Goal: Task Accomplishment & Management: Complete application form

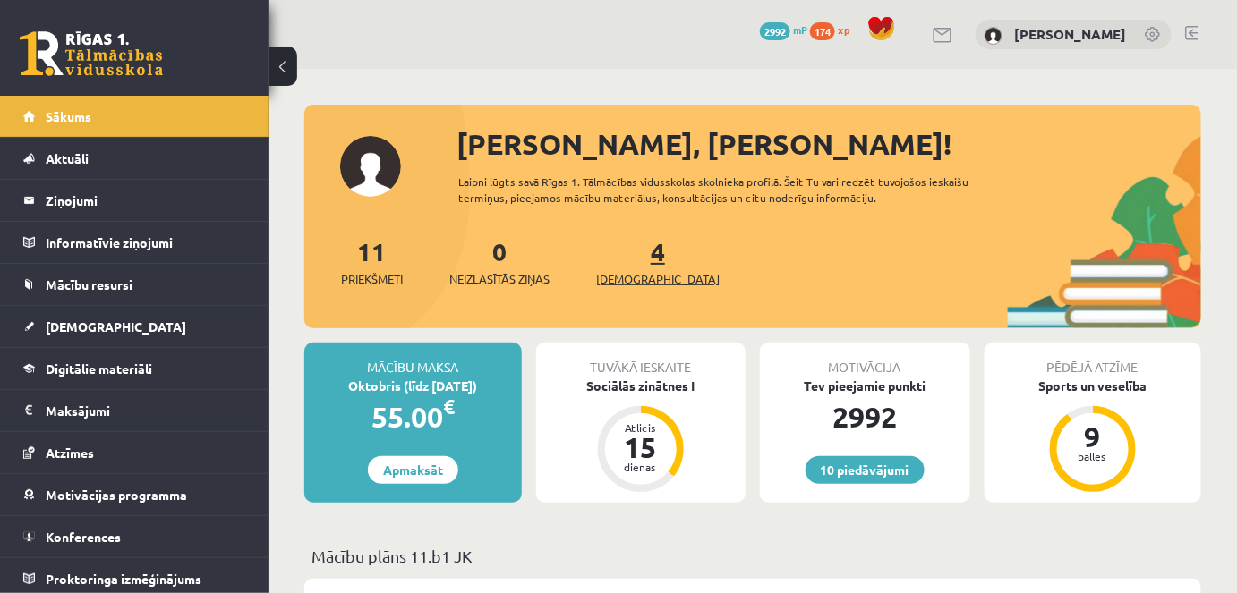
click at [630, 277] on span "[DEMOGRAPHIC_DATA]" at bounding box center [657, 279] width 123 height 18
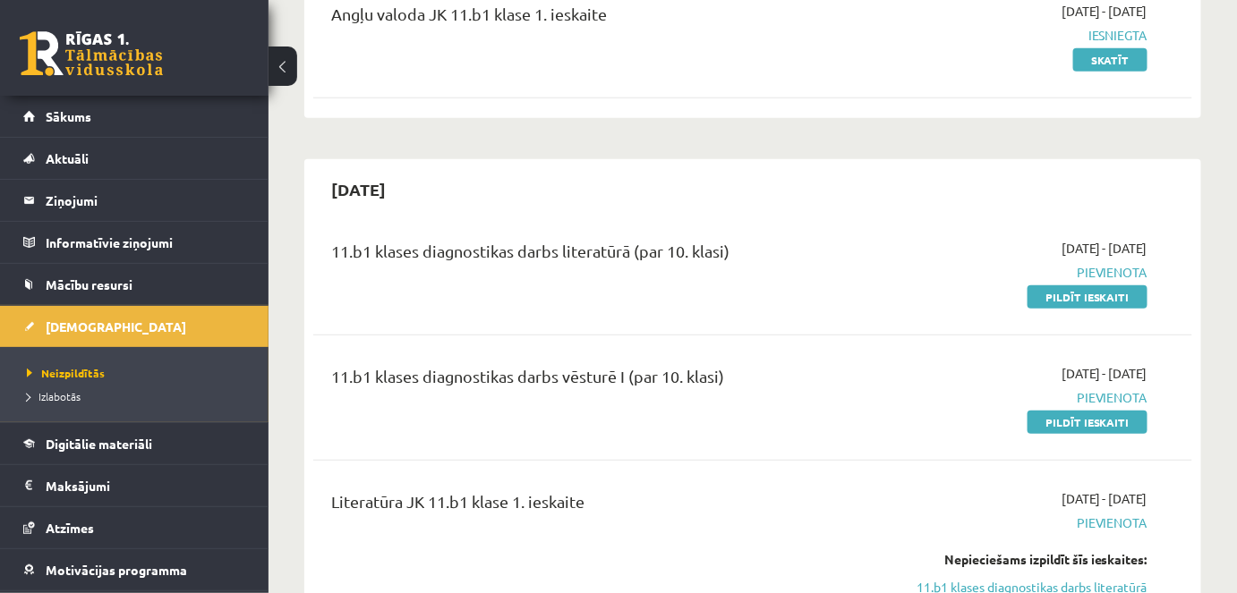
scroll to position [312, 0]
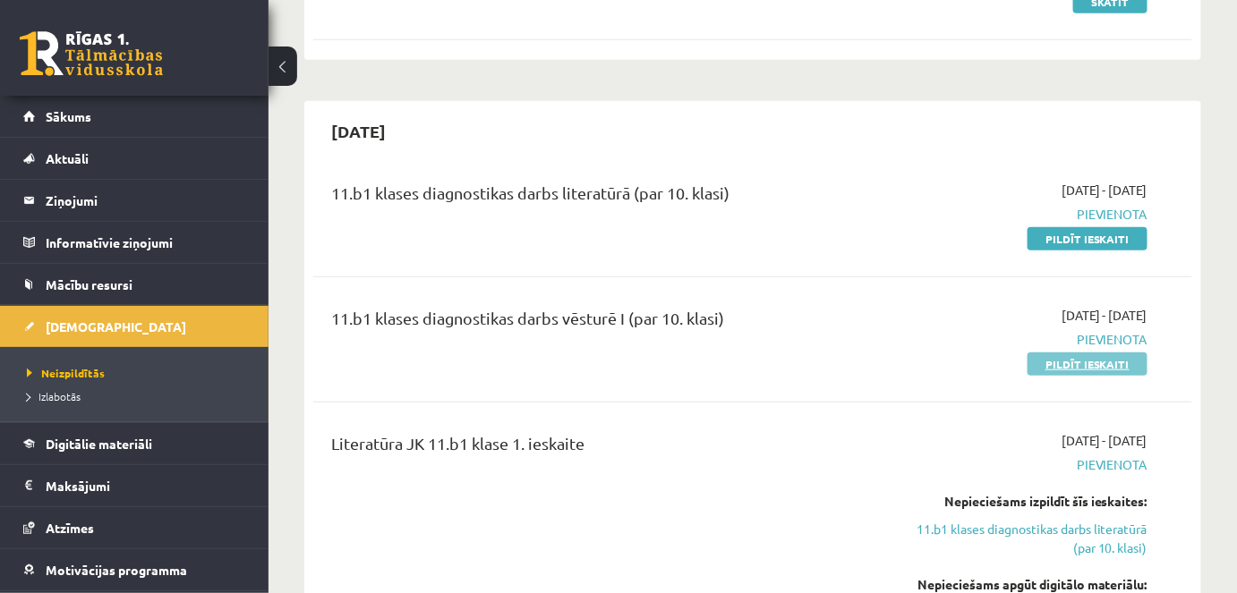
click at [1069, 363] on link "Pildīt ieskaiti" at bounding box center [1087, 364] width 120 height 23
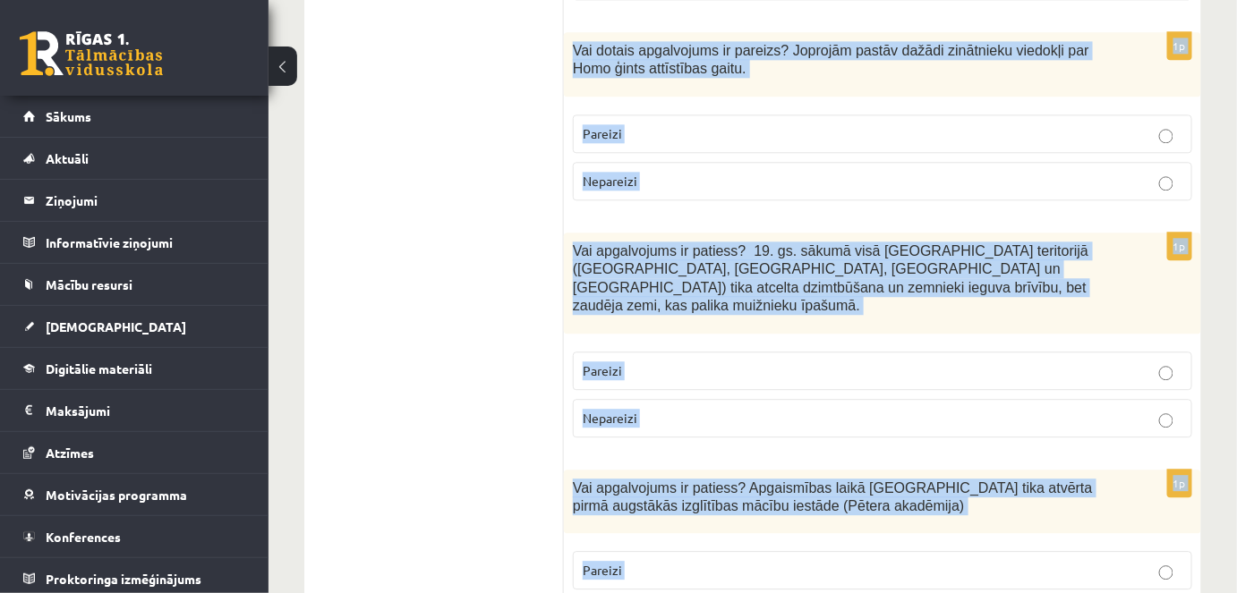
scroll to position [6243, 0]
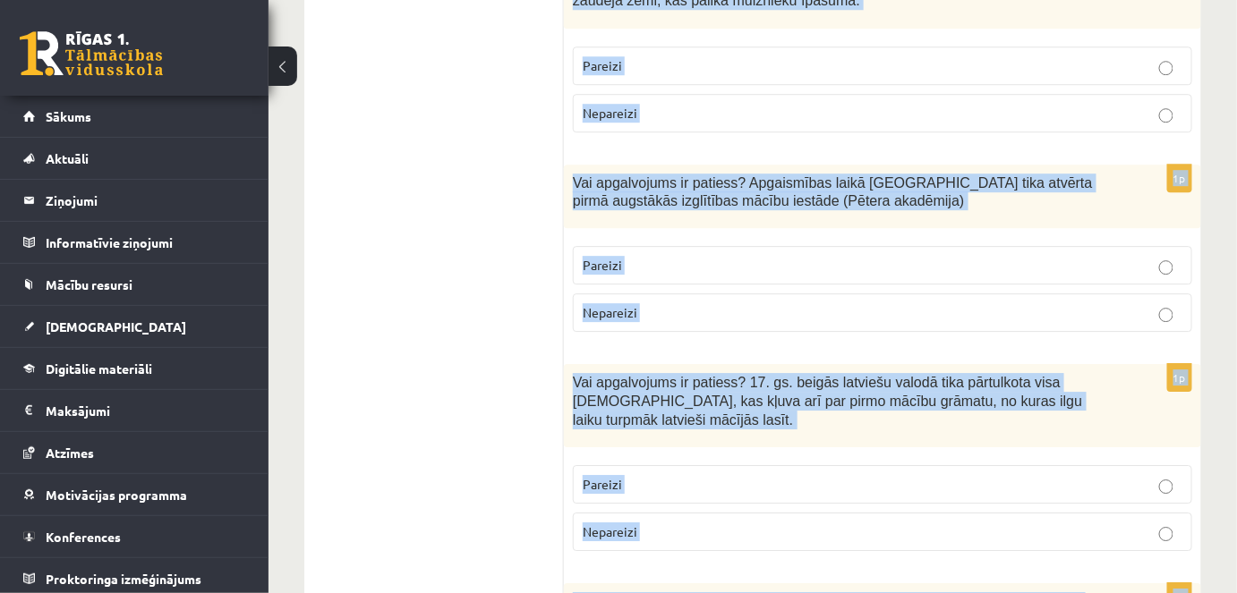
drag, startPoint x: 568, startPoint y: 158, endPoint x: 974, endPoint y: 566, distance: 575.2
copy form "Vai apgalvojums ir patiess? Reformācijas laikā Livonijā tika atvērtas pirmās la…"
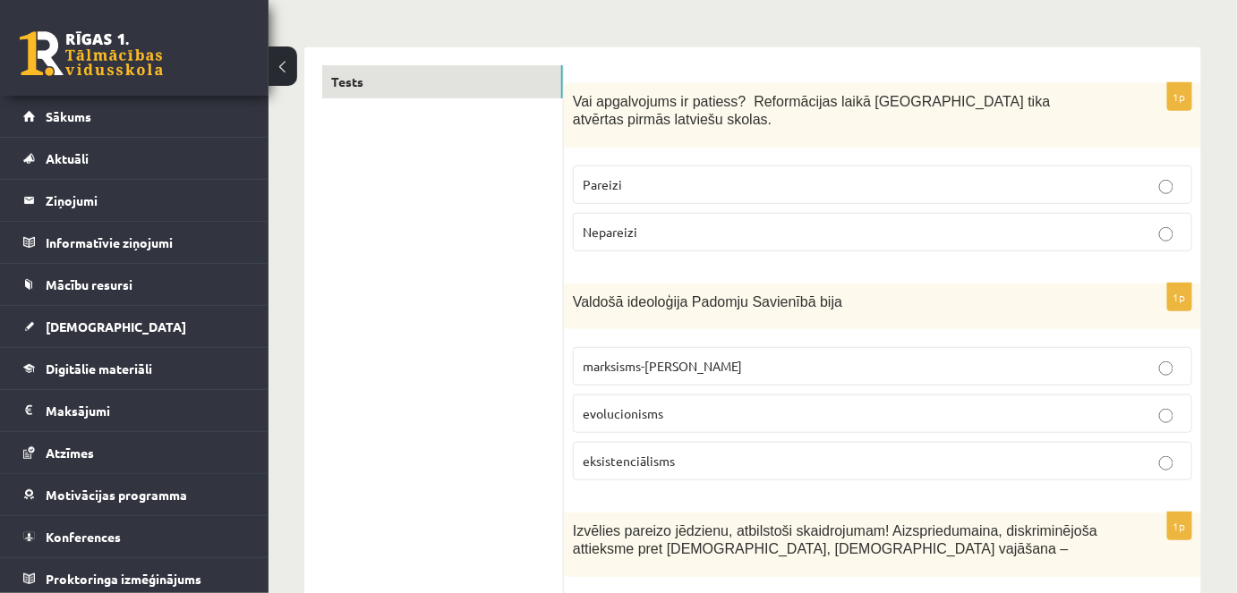
scroll to position [264, 0]
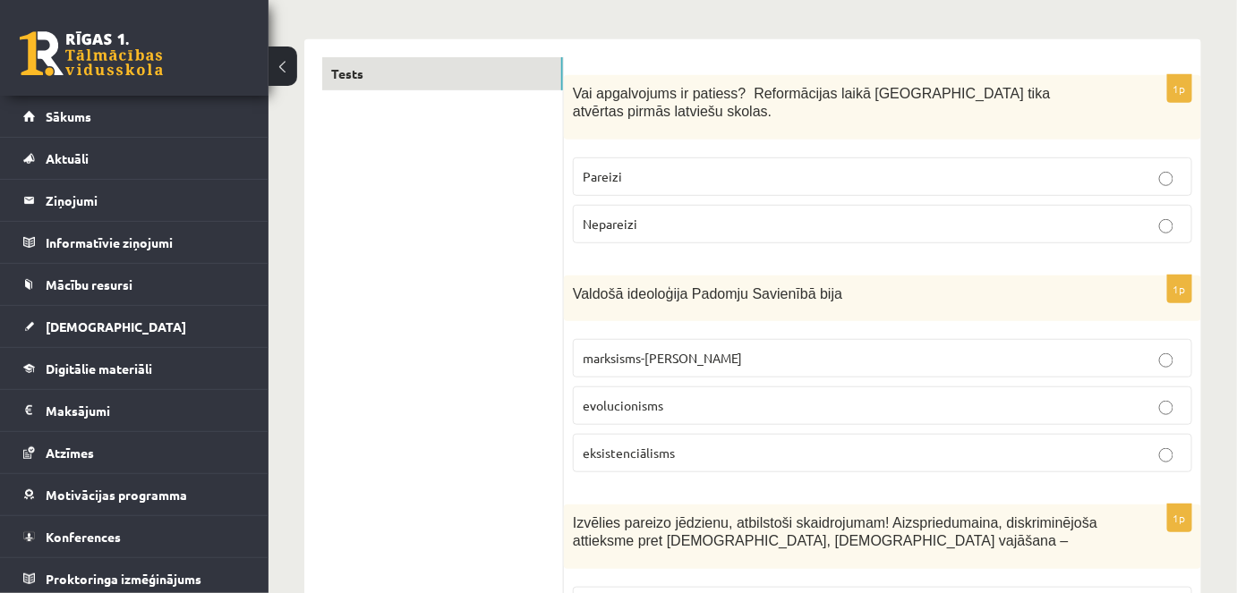
click at [643, 158] on label "Pareizi" at bounding box center [882, 177] width 619 height 38
click at [686, 350] on span "marksisms-ļeņinisms" at bounding box center [662, 358] width 159 height 16
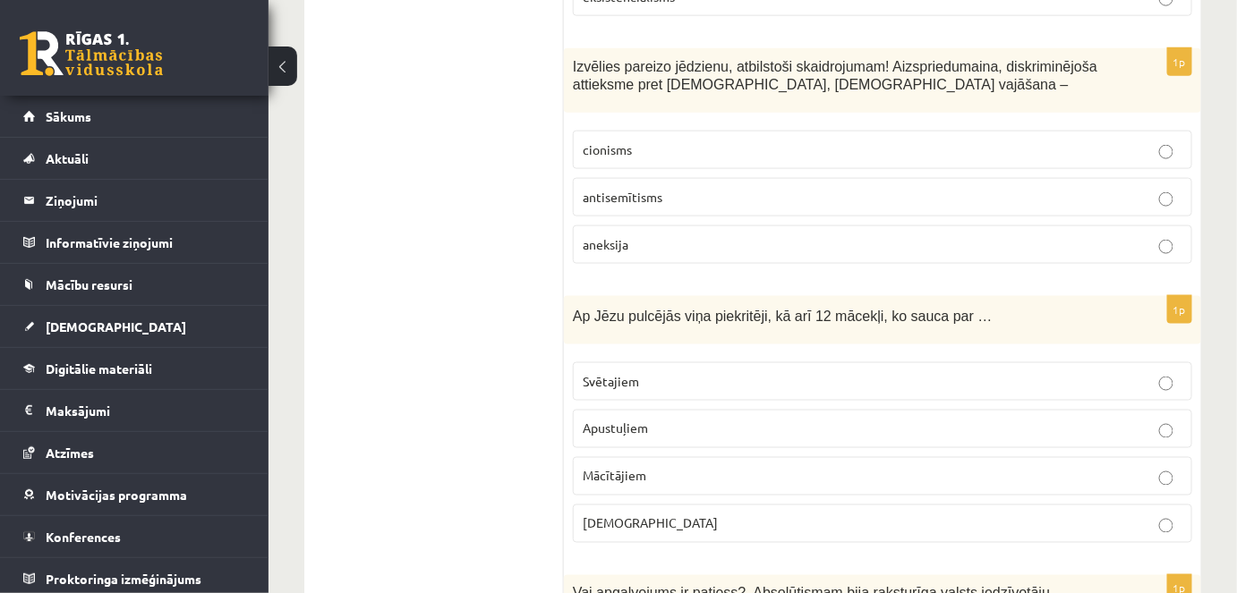
scroll to position [712, 0]
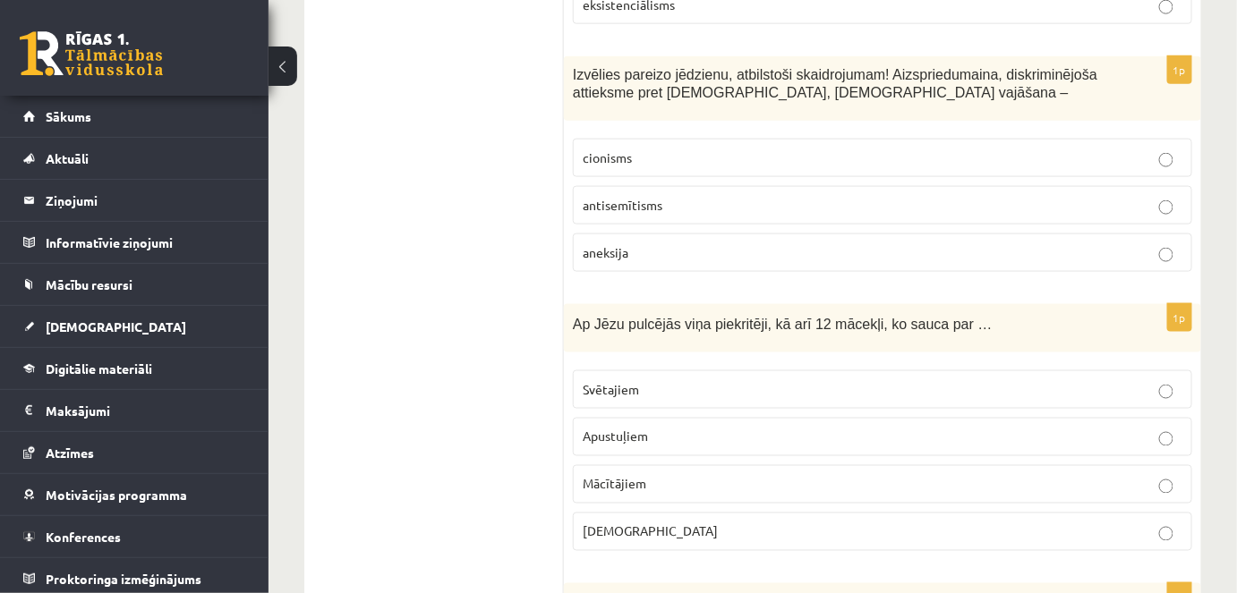
click at [646, 197] on span "antisemītisms" at bounding box center [623, 205] width 80 height 16
click at [646, 429] on span "Apustuļiem" at bounding box center [615, 437] width 65 height 16
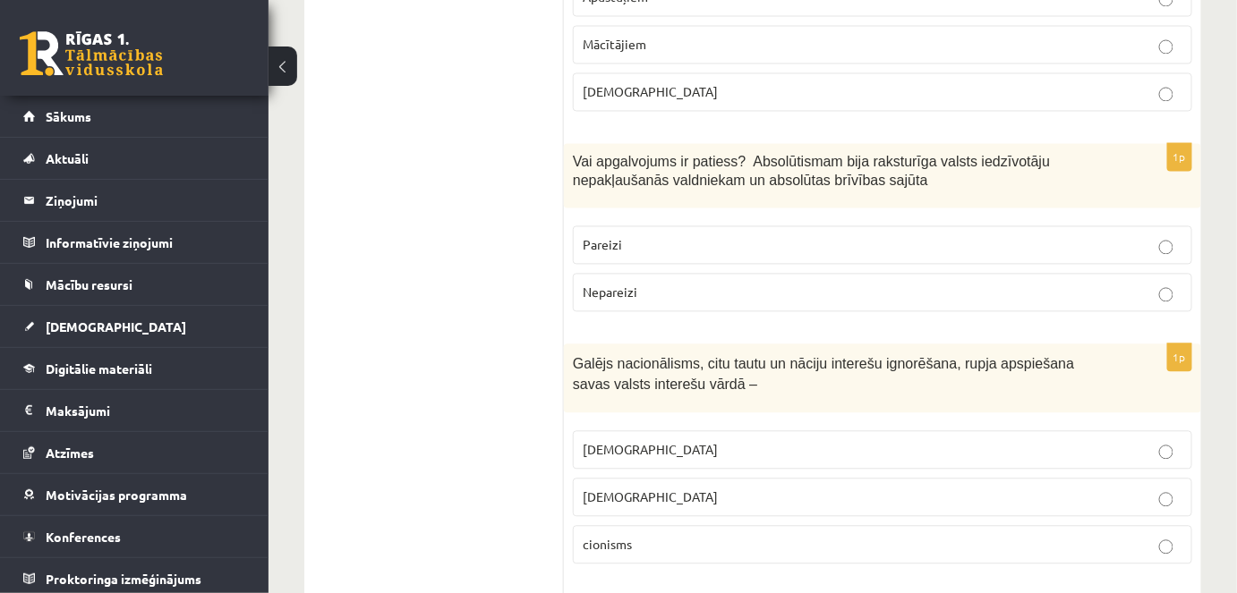
scroll to position [1215, 0]
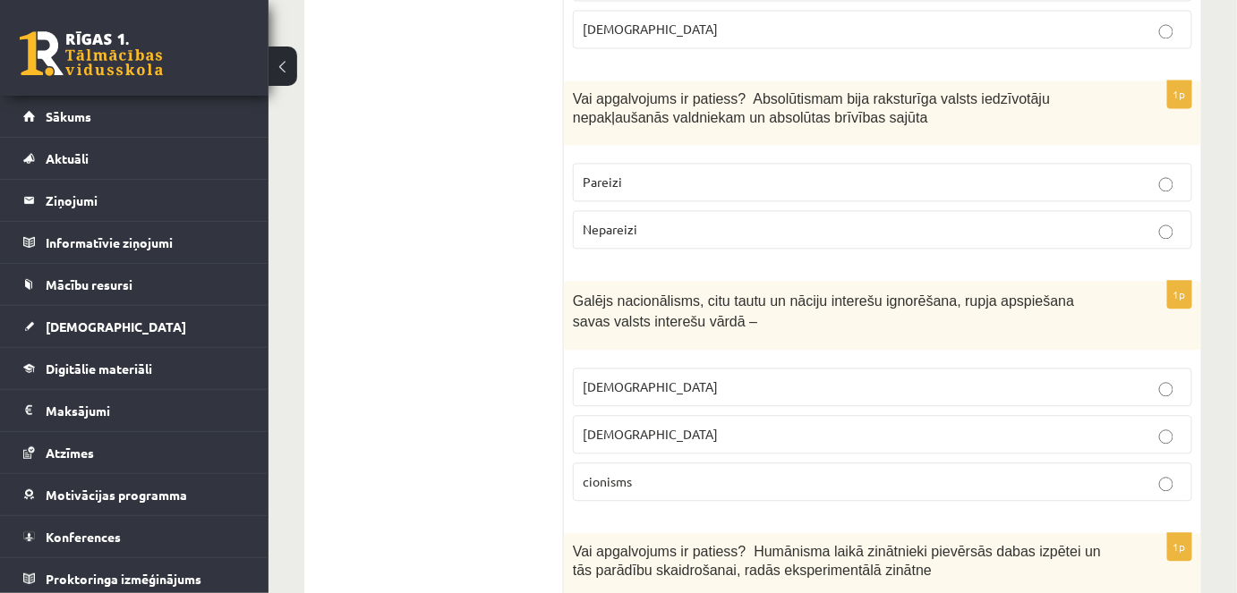
click at [700, 220] on p "Nepareizi" at bounding box center [883, 229] width 600 height 19
click at [694, 378] on p "šovinisms" at bounding box center [883, 387] width 600 height 19
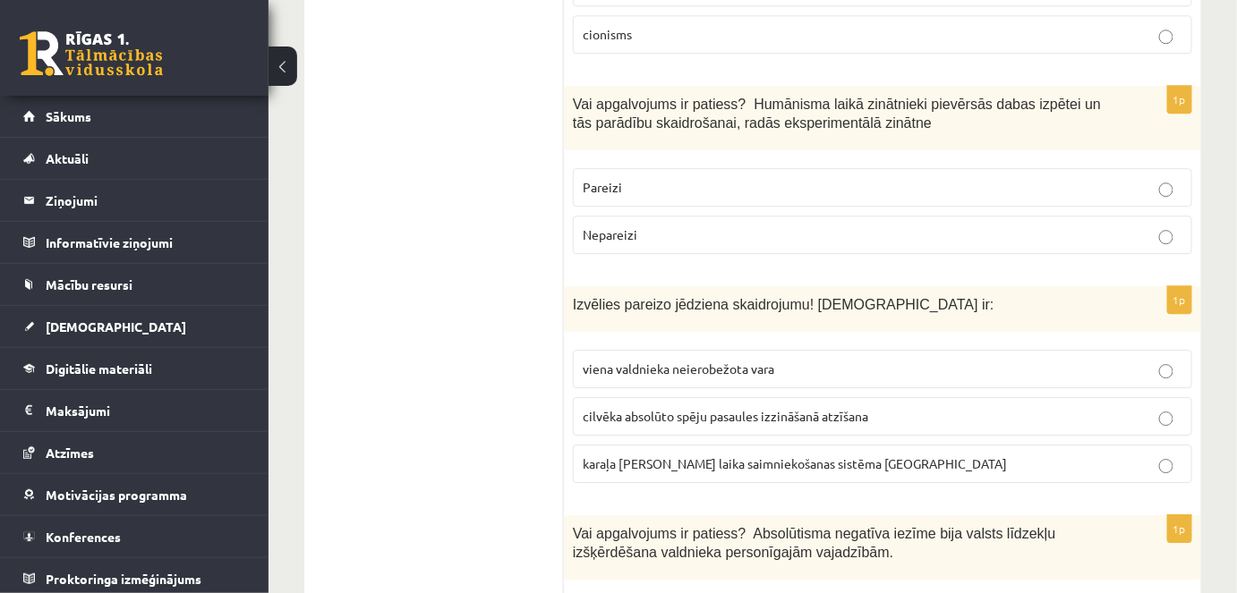
scroll to position [1687, 0]
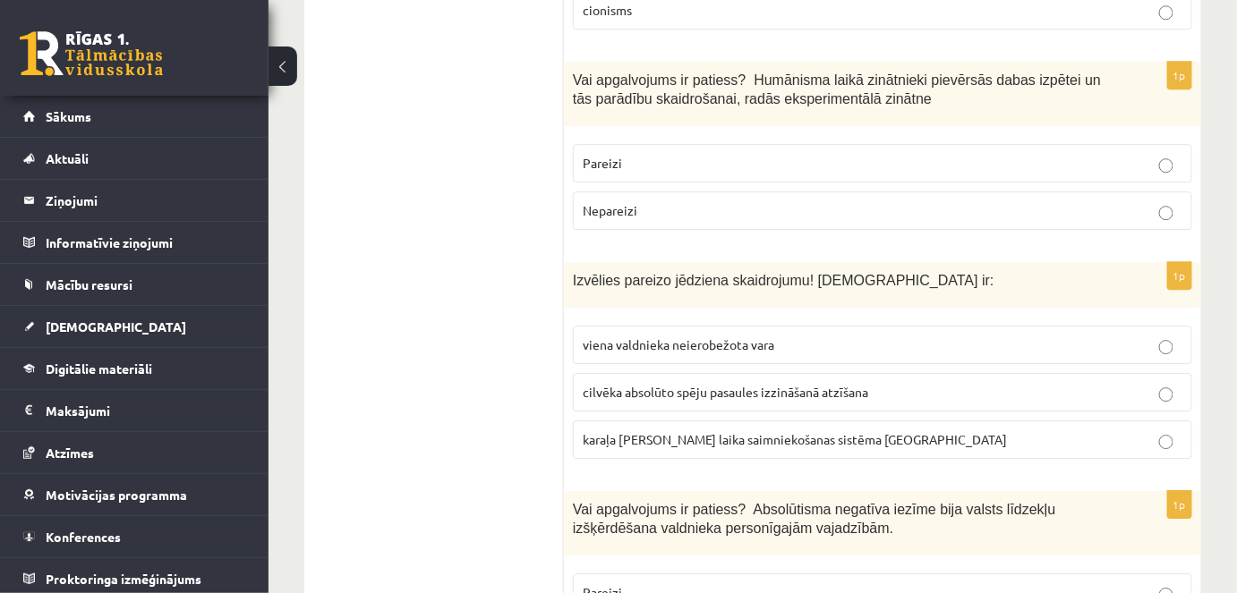
click at [737, 154] on p "Pareizi" at bounding box center [883, 163] width 600 height 19
click at [756, 336] on span "viena valdnieka neierobežota vara" at bounding box center [679, 344] width 192 height 16
click at [759, 583] on p "Pareizi" at bounding box center [883, 592] width 600 height 19
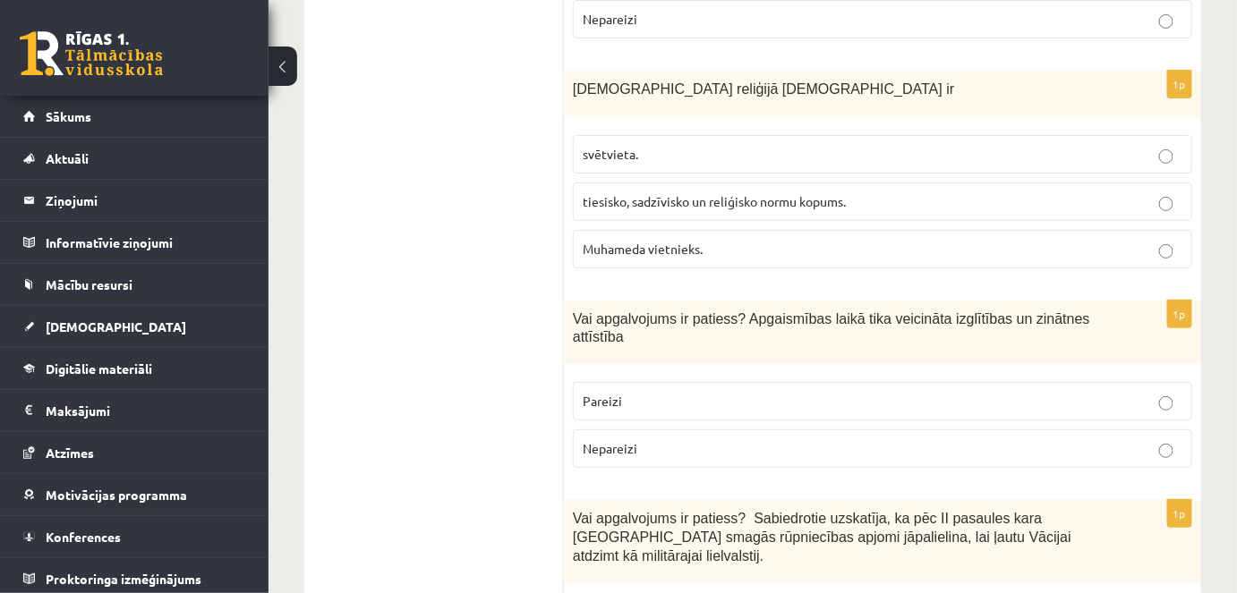
scroll to position [2316, 0]
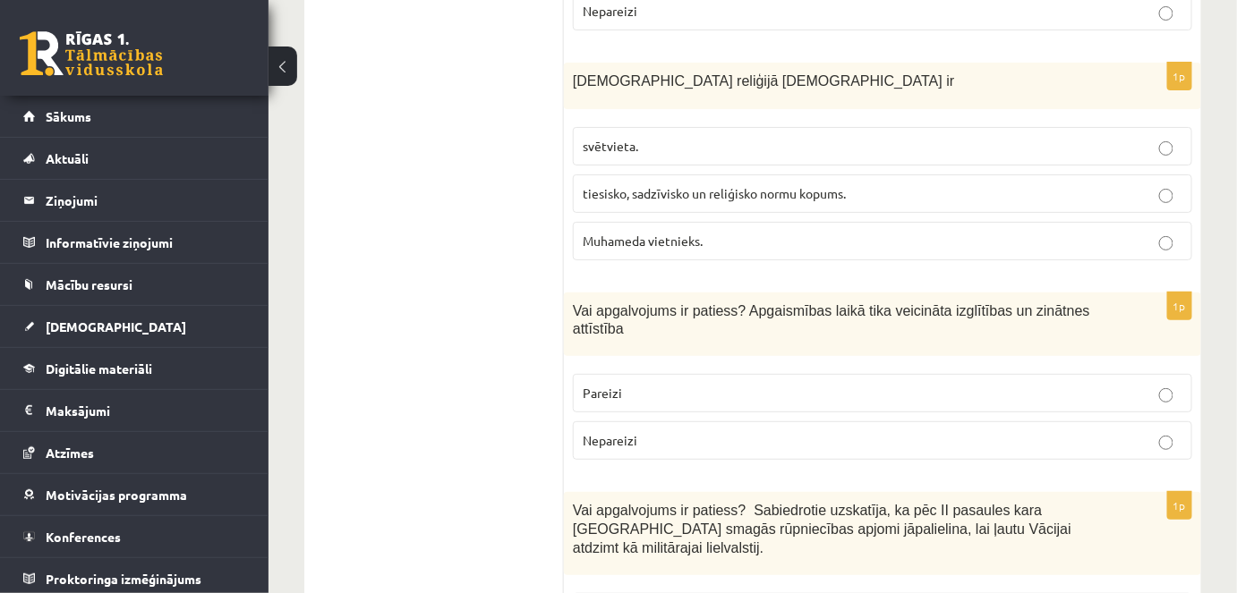
click at [625, 185] on span "tiesisko, sadzīvisko un reliģisko normu kopums." at bounding box center [714, 193] width 263 height 16
click at [845, 384] on p "Pareizi" at bounding box center [883, 393] width 600 height 19
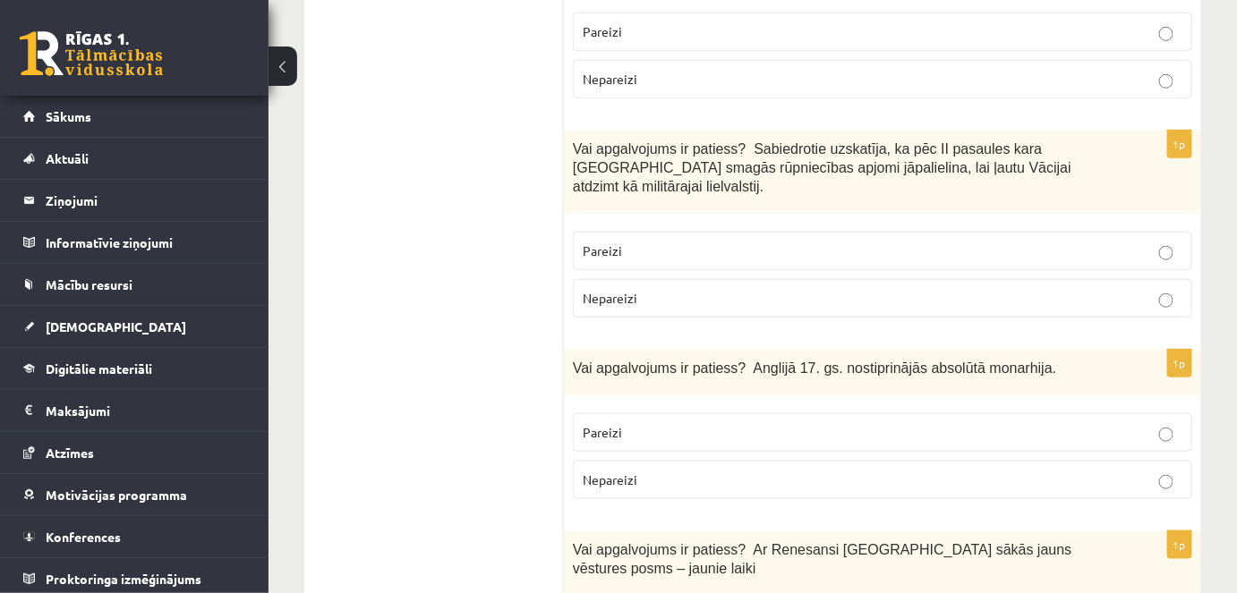
scroll to position [2694, 0]
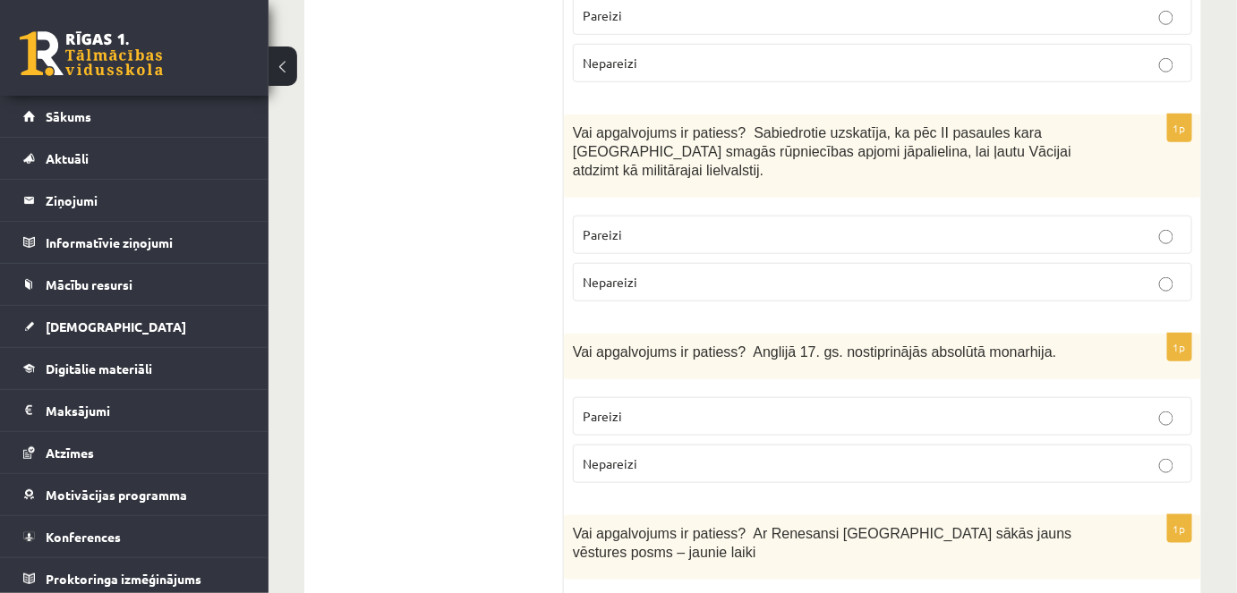
click at [699, 273] on p "Nepareizi" at bounding box center [883, 282] width 600 height 19
click at [735, 388] on fieldset "Pareizi Nepareizi" at bounding box center [882, 438] width 619 height 100
click at [738, 455] on p "Nepareizi" at bounding box center [883, 464] width 600 height 19
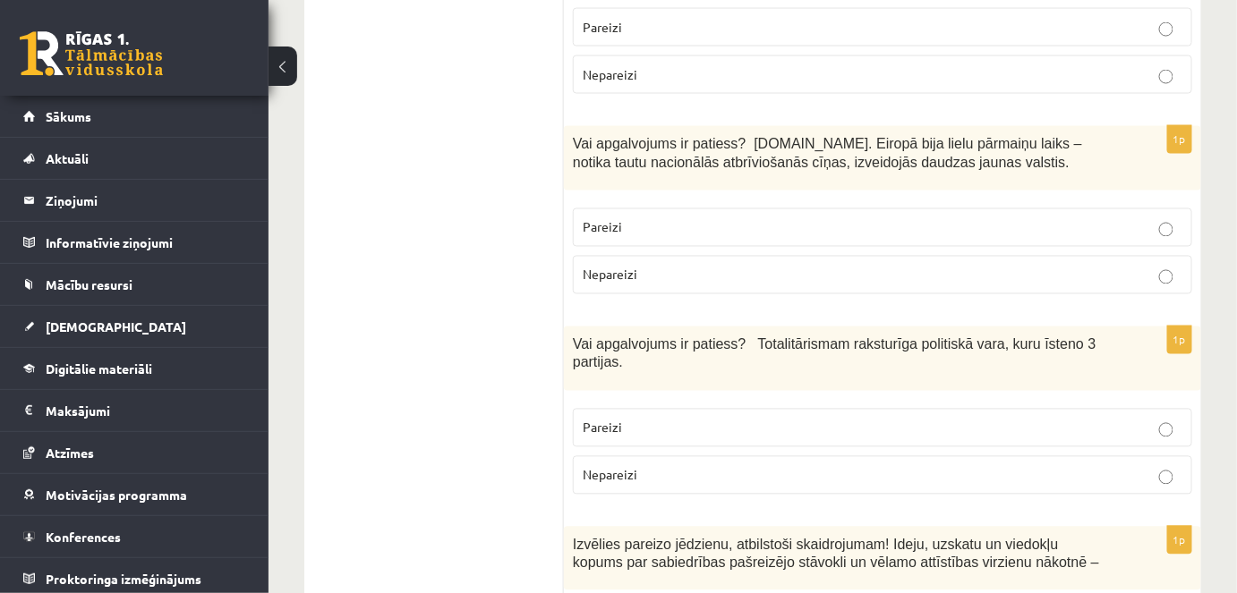
scroll to position [3291, 0]
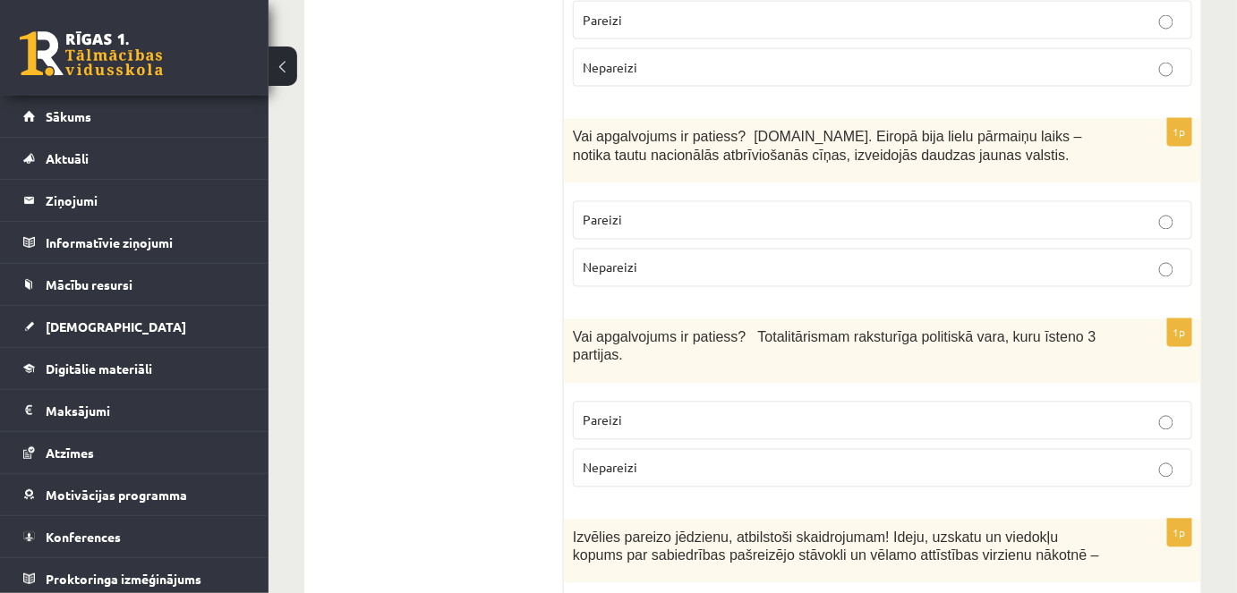
click at [683, 211] on p "Pareizi" at bounding box center [883, 220] width 600 height 19
click at [694, 459] on p "Nepareizi" at bounding box center [883, 468] width 600 height 19
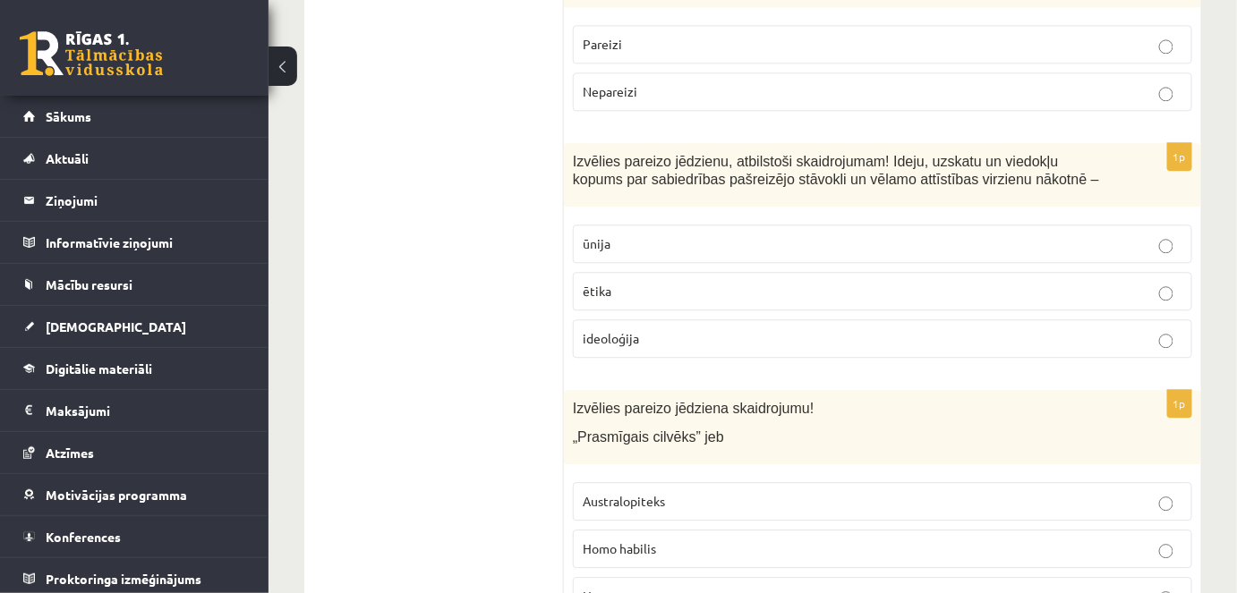
scroll to position [3660, 0]
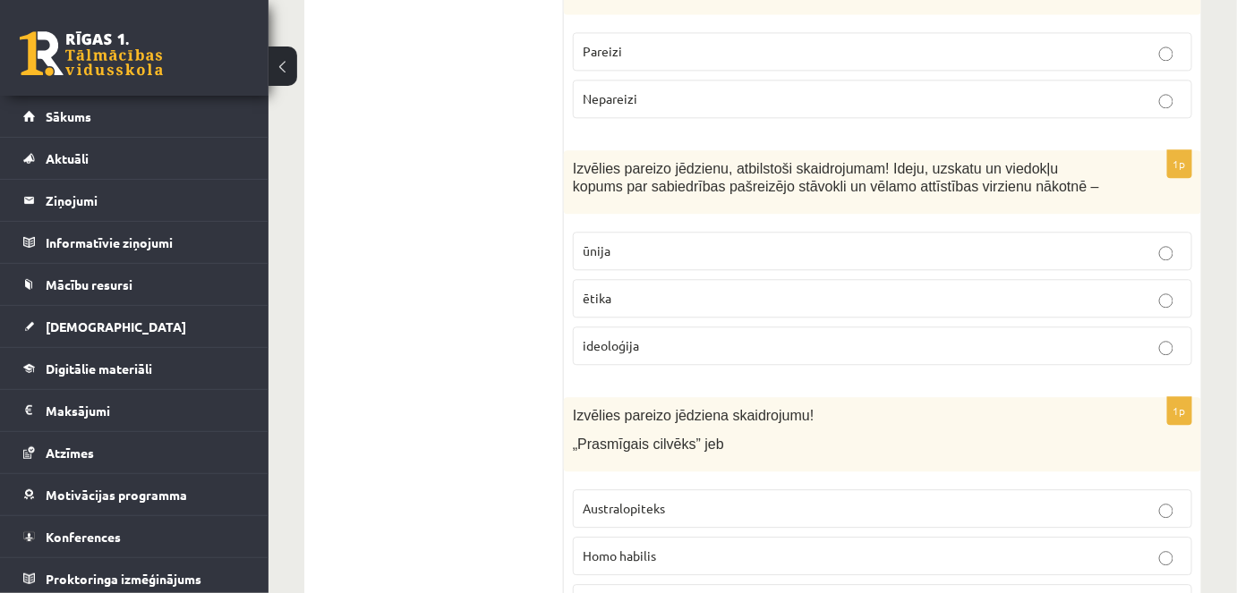
click at [722, 336] on p "ideoloģija" at bounding box center [883, 345] width 600 height 19
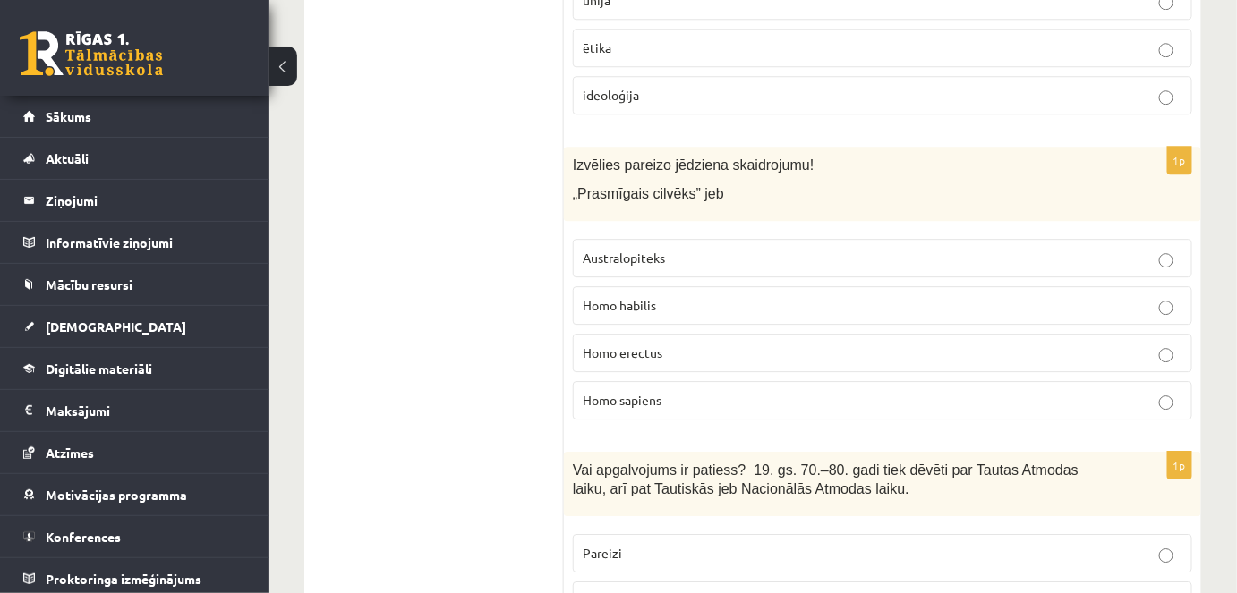
scroll to position [3942, 0]
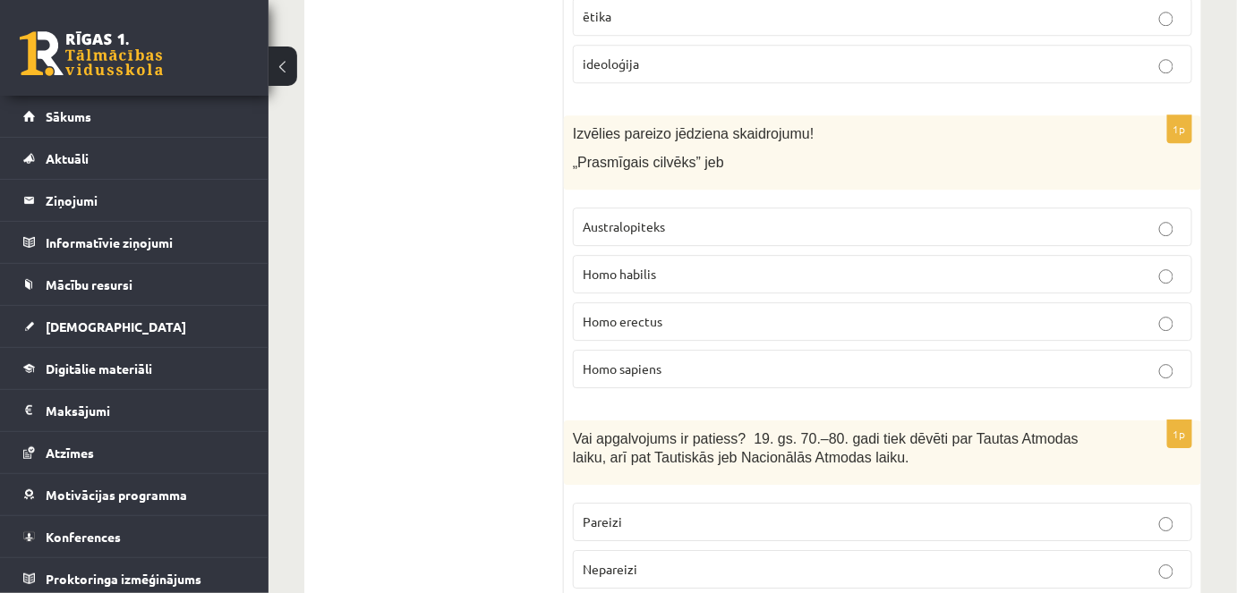
click at [685, 265] on p "Homo habilis" at bounding box center [883, 274] width 600 height 19
click at [689, 503] on label "Pareizi" at bounding box center [882, 522] width 619 height 38
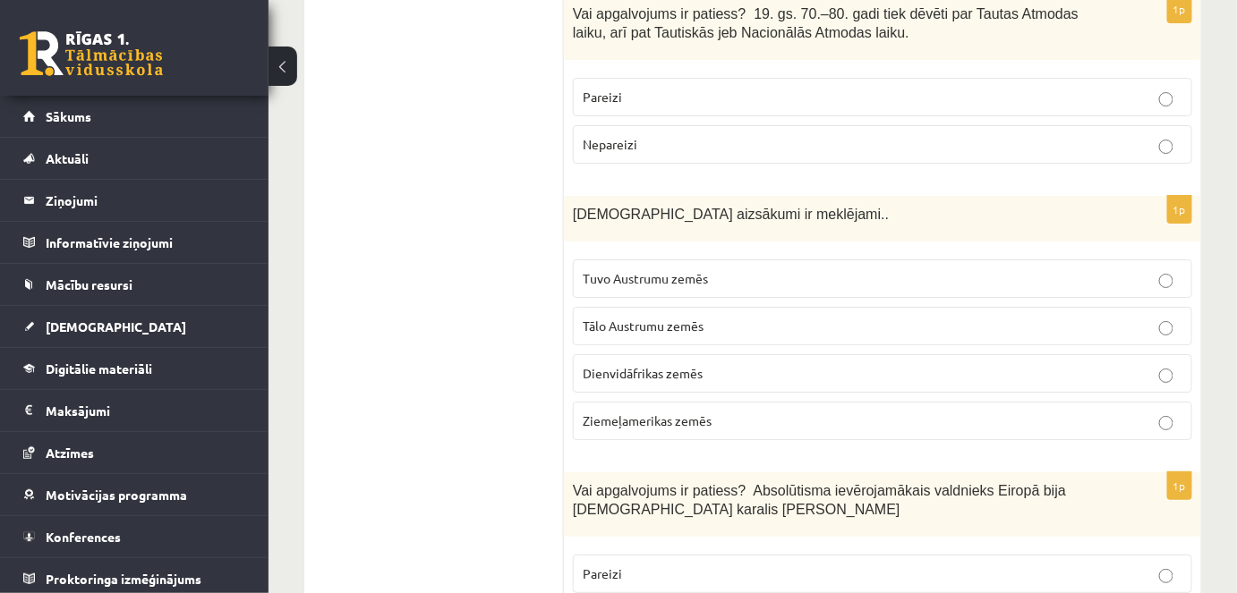
scroll to position [4422, 0]
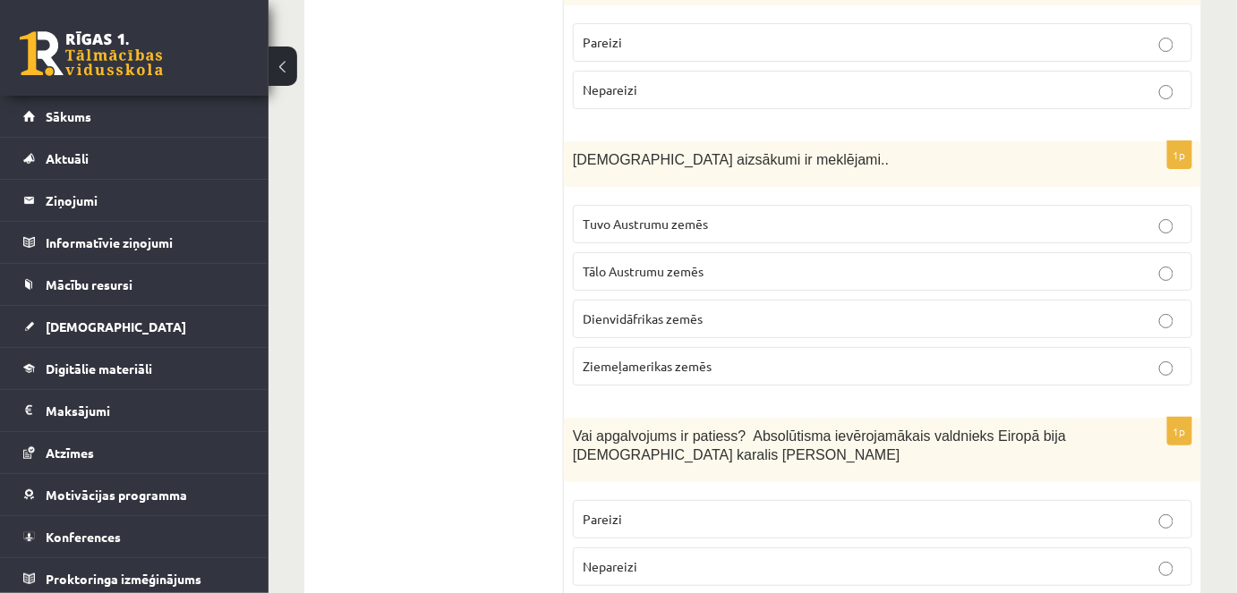
click at [646, 216] on span "Tuvo Austrumu zemēs" at bounding box center [645, 224] width 125 height 16
click at [722, 510] on p "Pareizi" at bounding box center [883, 519] width 600 height 19
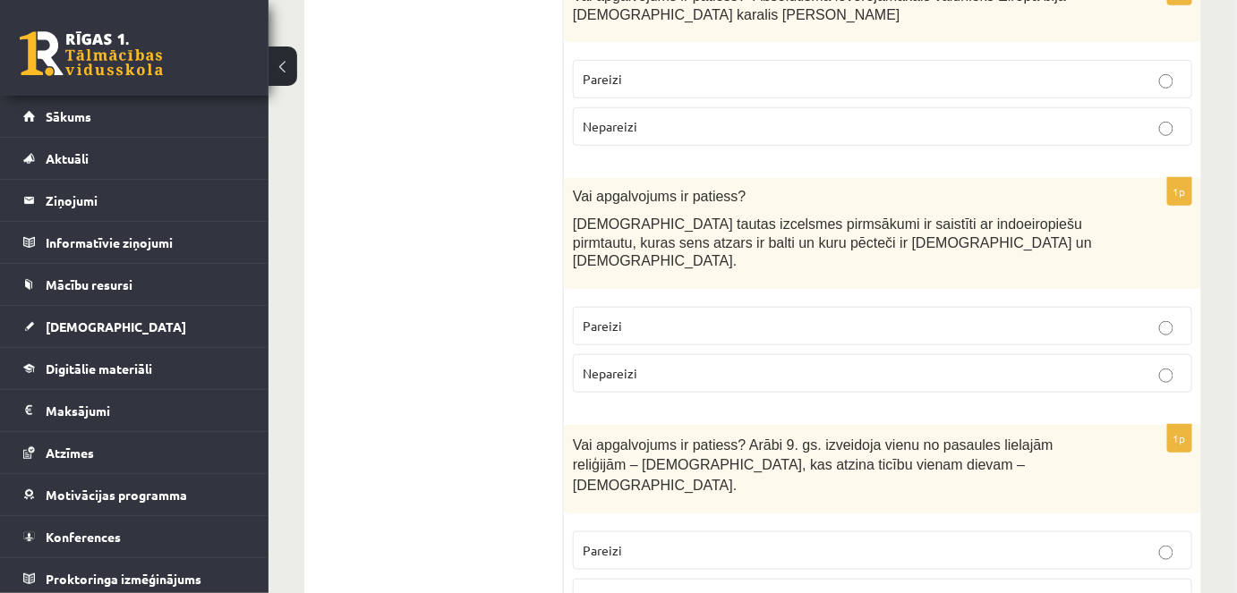
scroll to position [4870, 0]
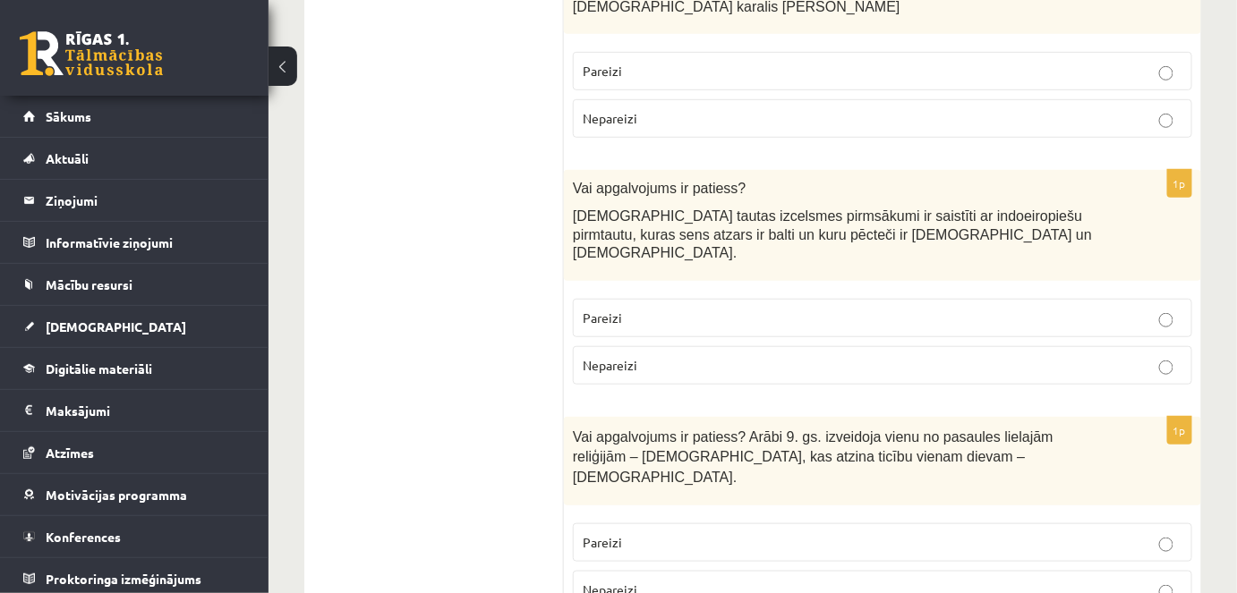
click at [616, 310] on span "Pareizi" at bounding box center [602, 318] width 39 height 16
click at [636, 533] on p "Pareizi" at bounding box center [883, 542] width 600 height 19
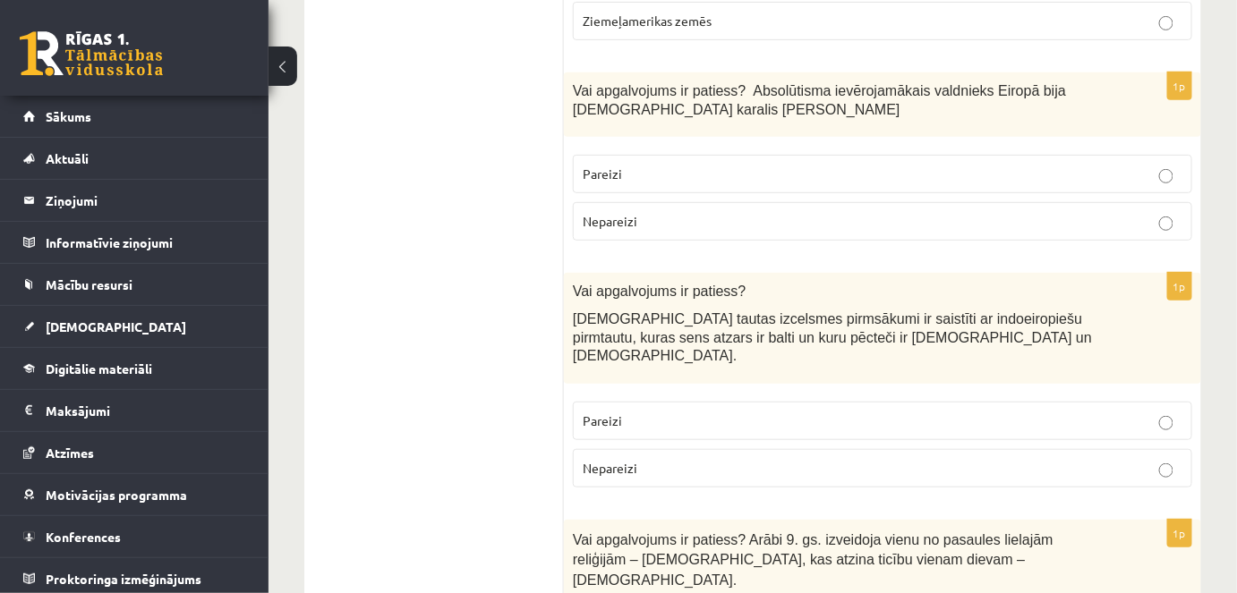
scroll to position [4782, 0]
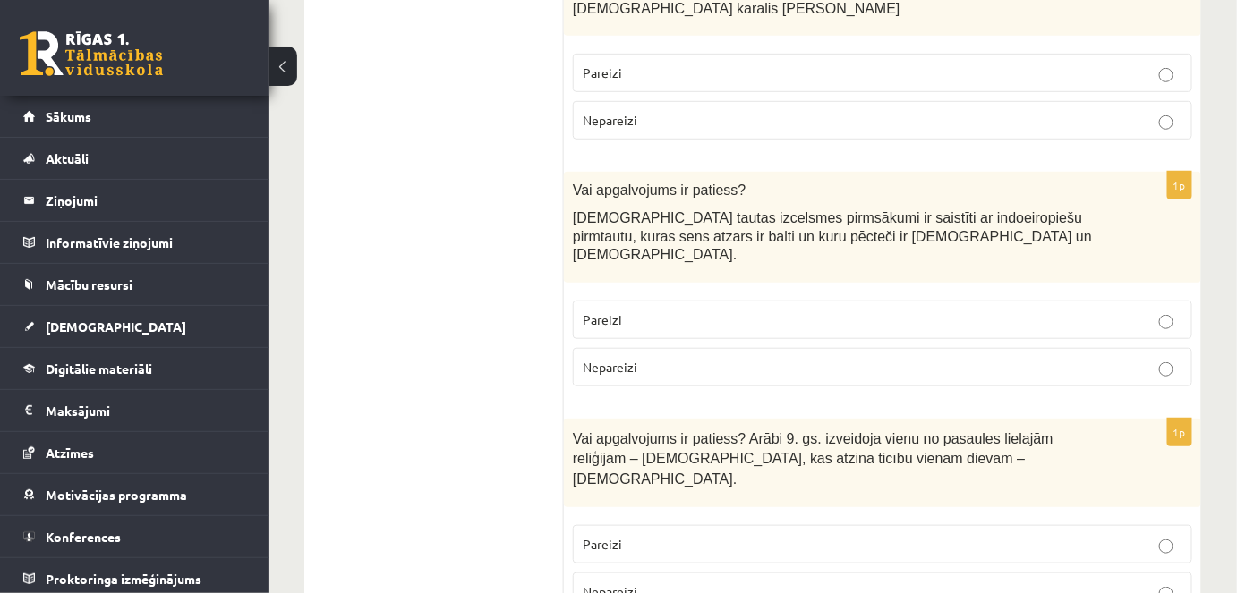
scroll to position [5002, 0]
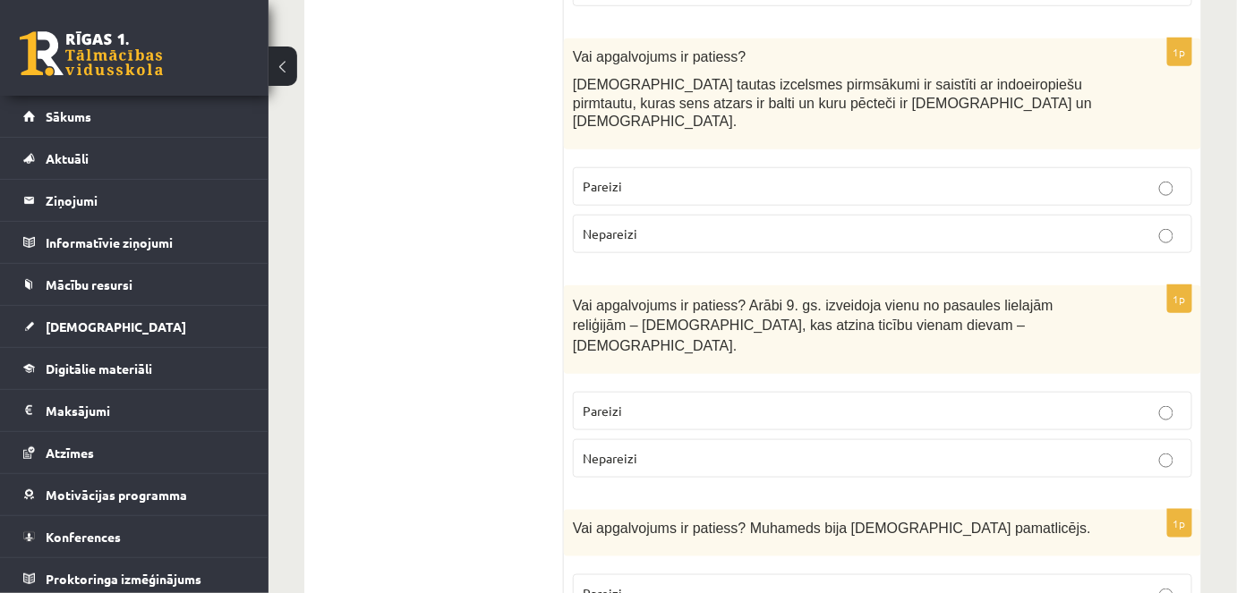
click at [680, 584] on p "Pareizi" at bounding box center [883, 593] width 600 height 19
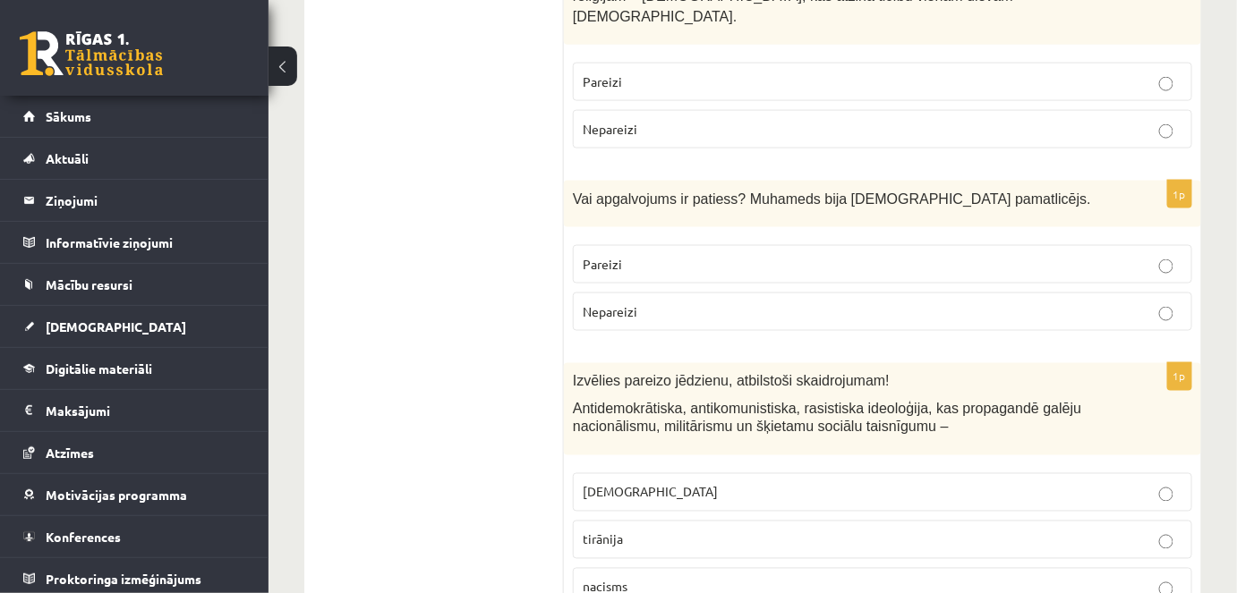
scroll to position [5339, 0]
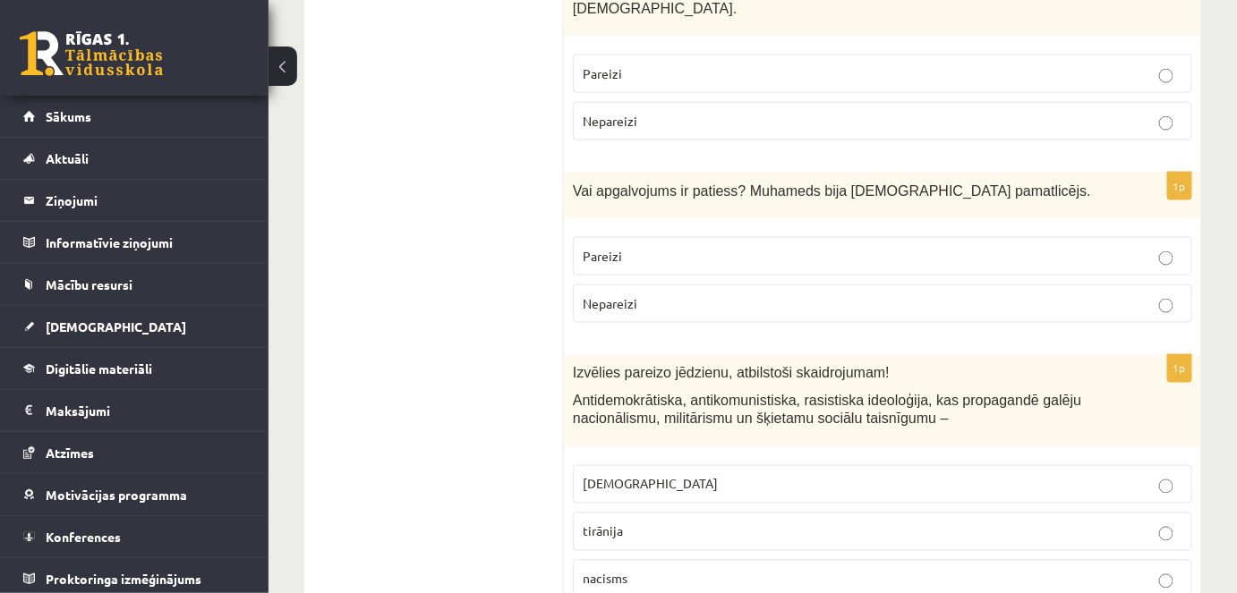
click at [630, 475] on p "fašisms" at bounding box center [883, 484] width 600 height 19
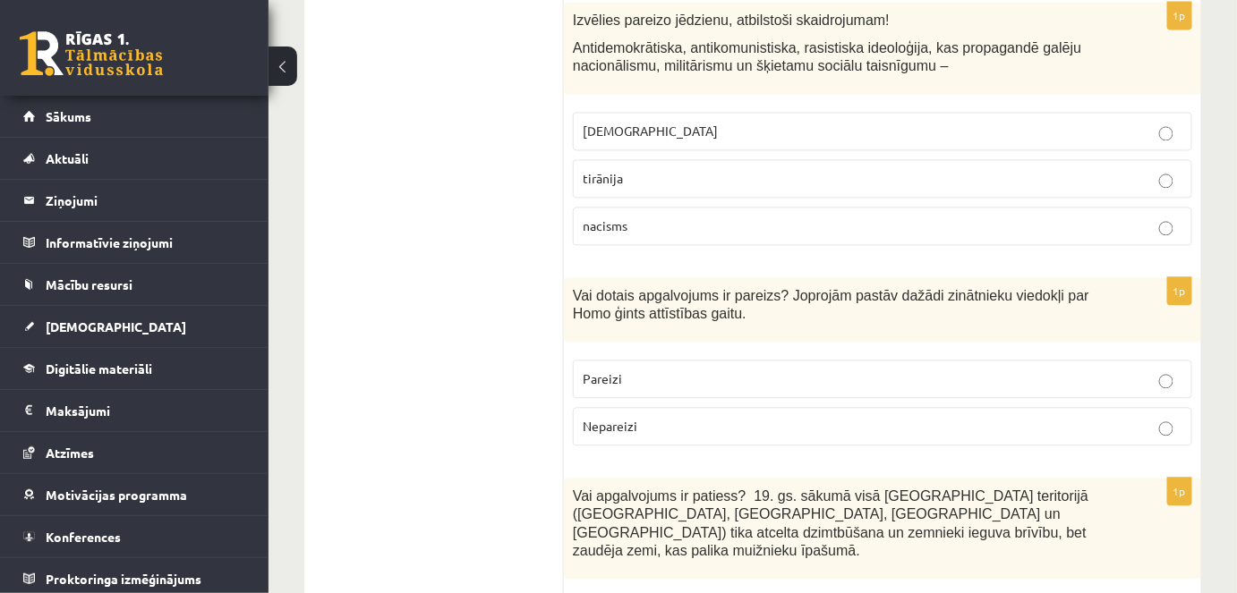
scroll to position [5740, 0]
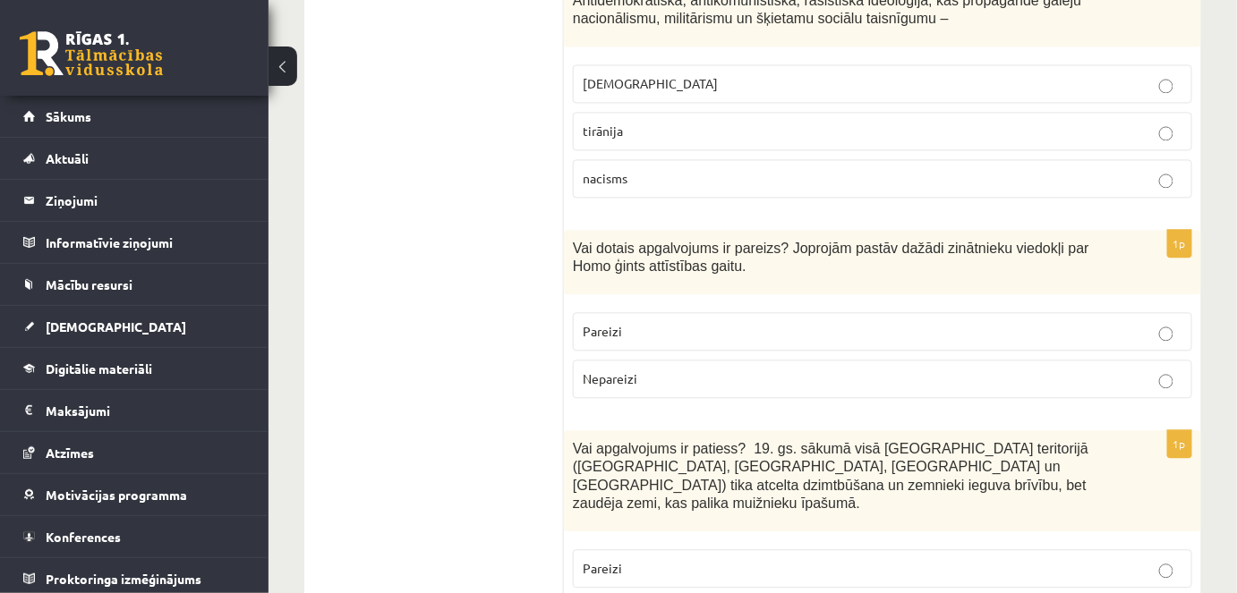
click at [643, 322] on p "Pareizi" at bounding box center [883, 331] width 600 height 19
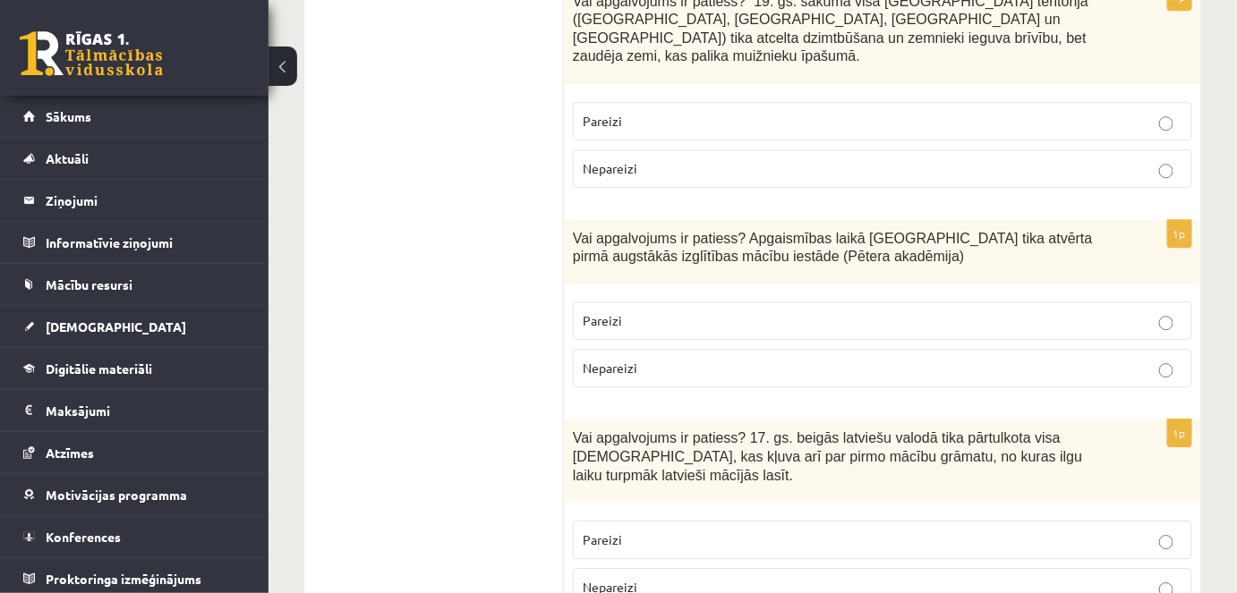
scroll to position [6196, 0]
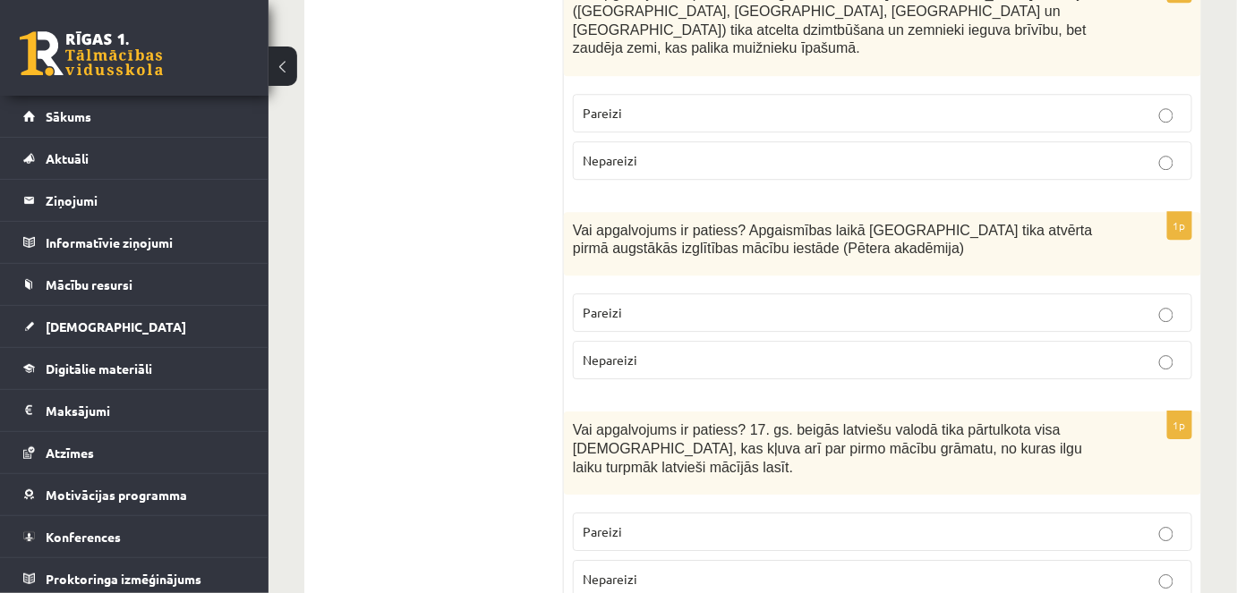
click at [663, 303] on p "Pareizi" at bounding box center [883, 312] width 600 height 19
click at [670, 523] on p "Pareizi" at bounding box center [883, 532] width 600 height 19
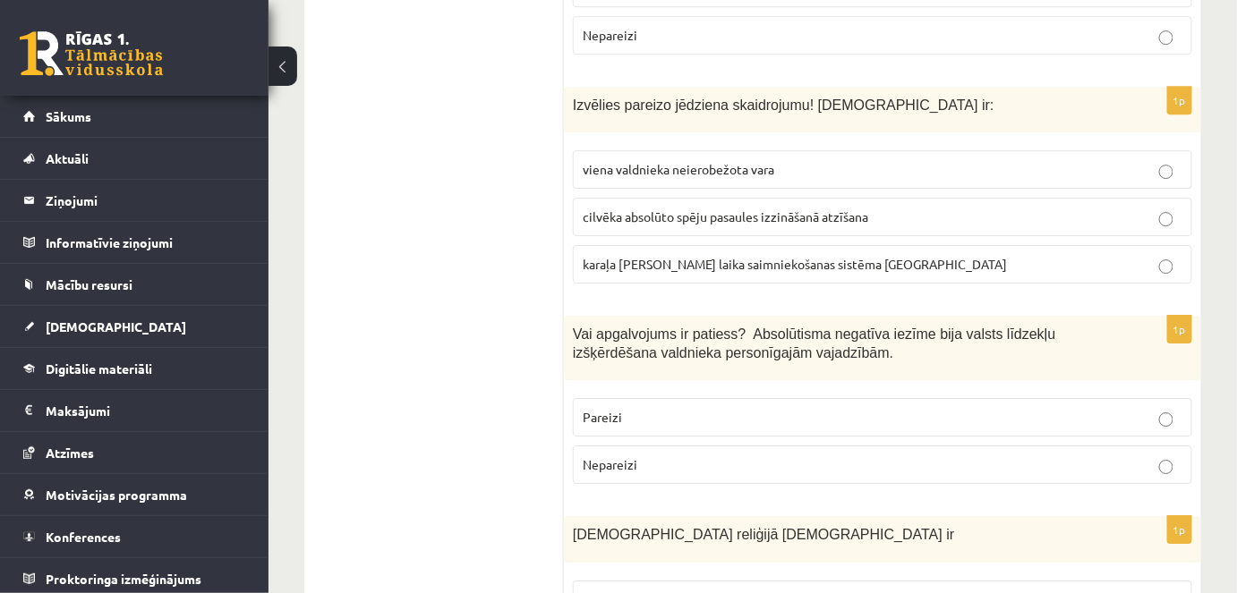
scroll to position [1878, 0]
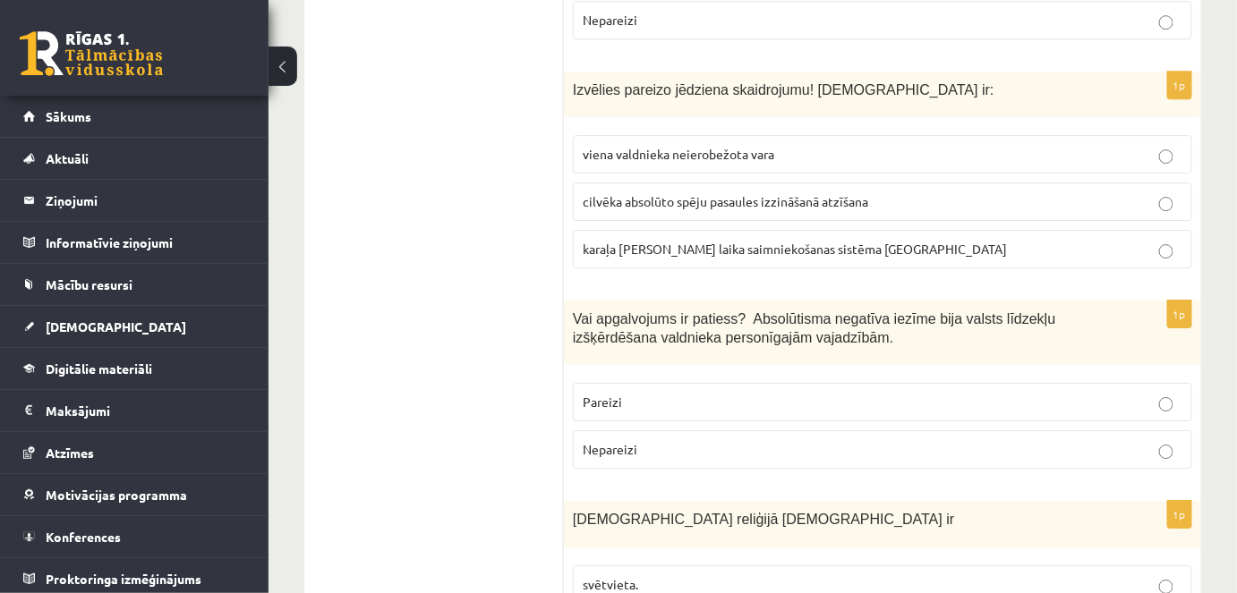
click at [983, 440] on p "Nepareizi" at bounding box center [883, 449] width 600 height 19
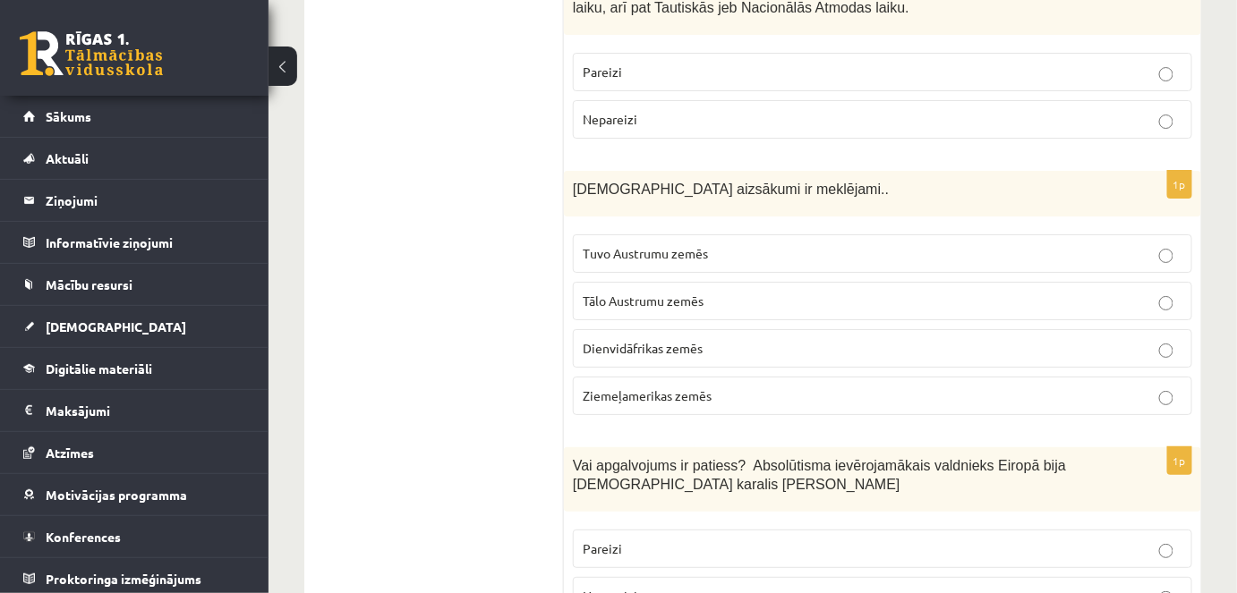
scroll to position [4400, 0]
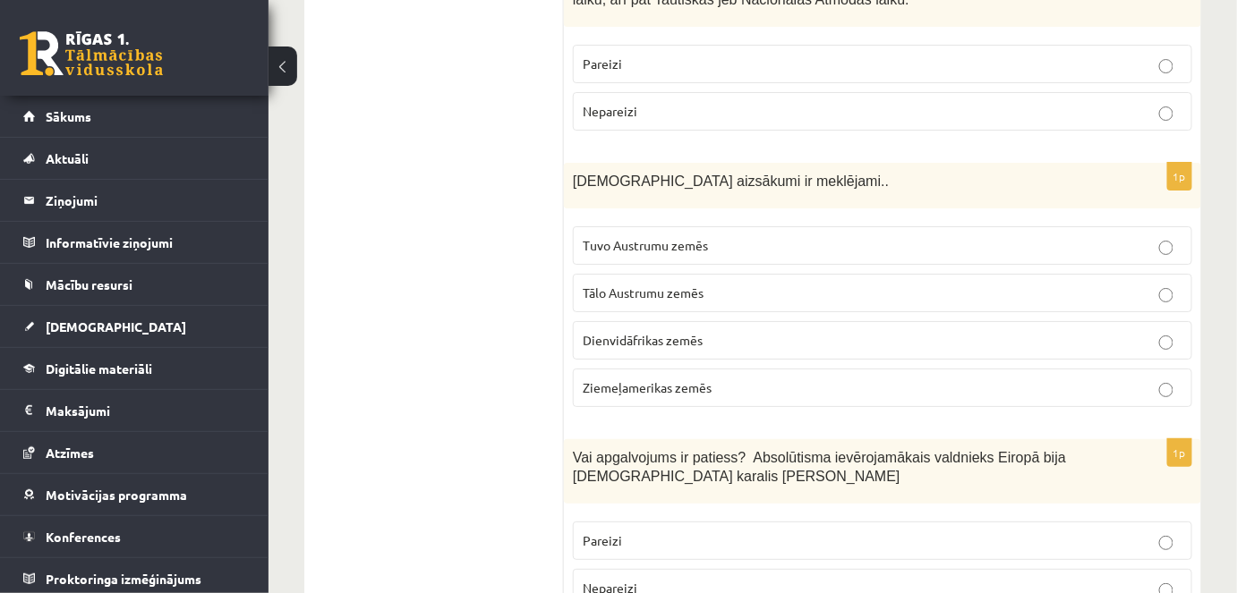
click at [1051, 284] on p "Tālo Austrumu zemēs" at bounding box center [883, 293] width 600 height 19
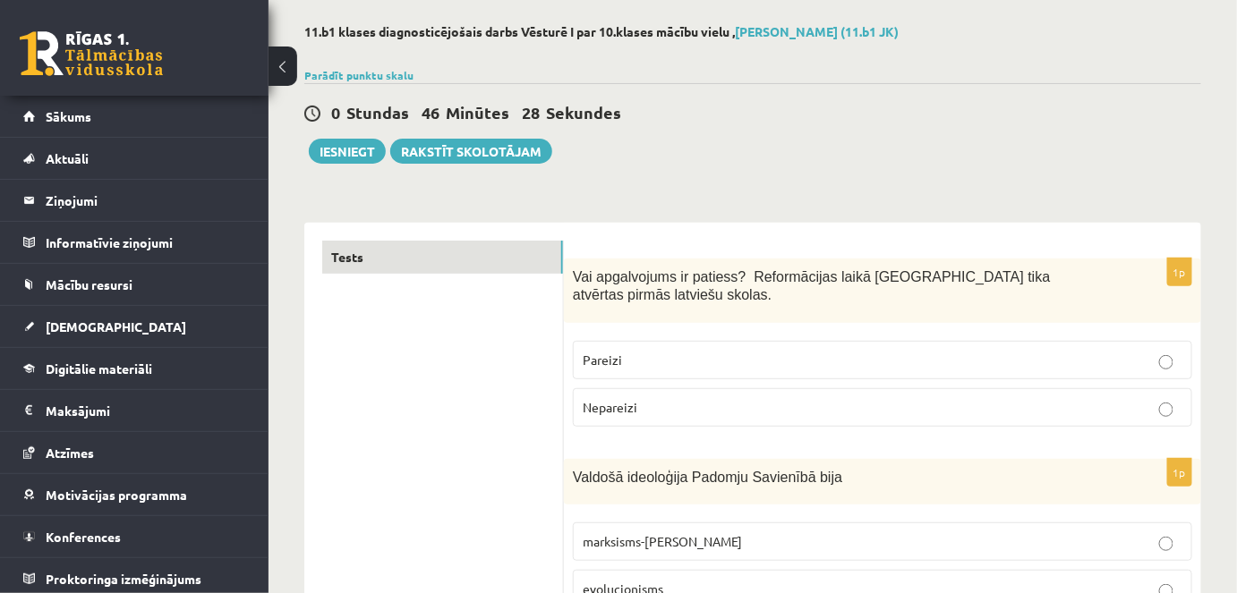
scroll to position [57, 0]
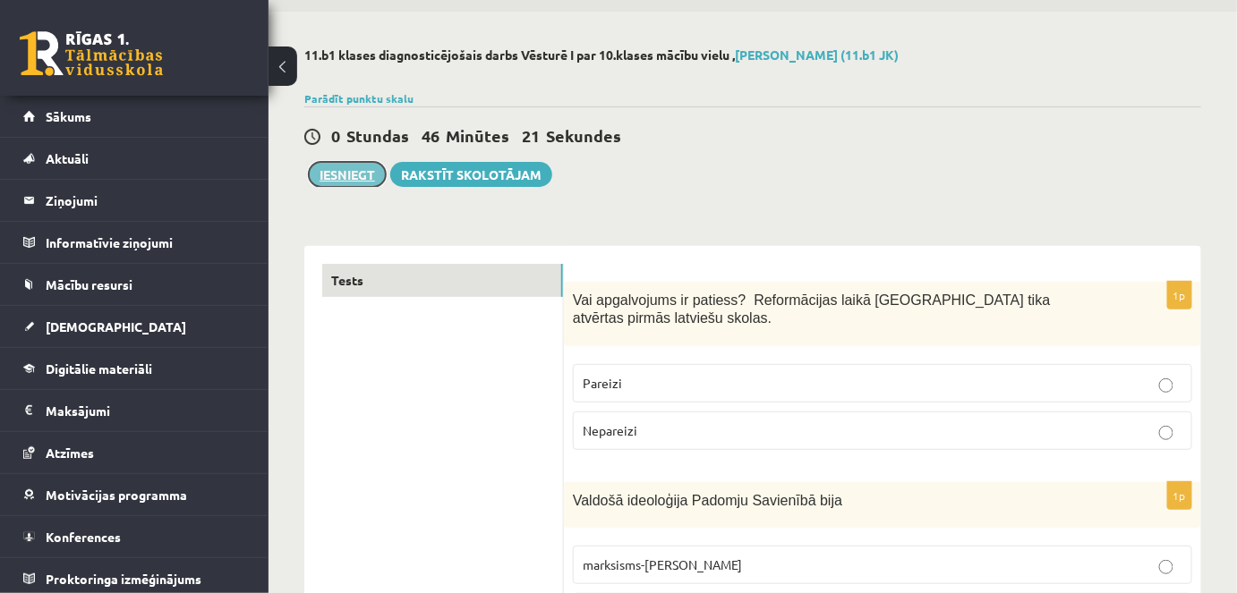
click at [348, 170] on button "Iesniegt" at bounding box center [347, 174] width 77 height 25
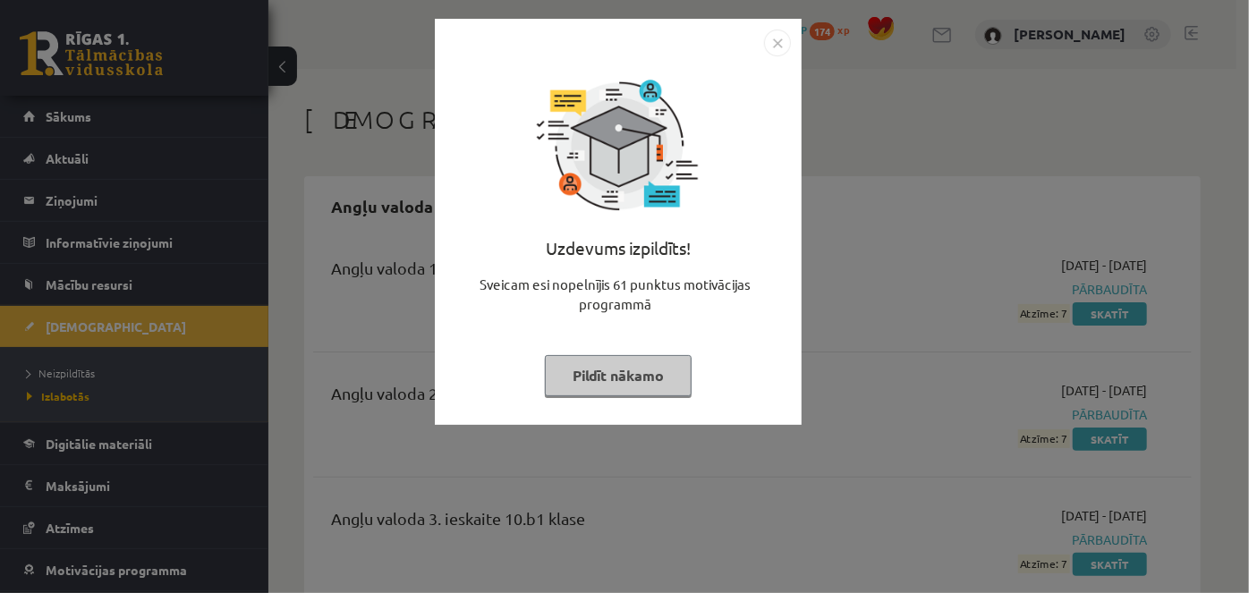
click at [778, 43] on img "Close" at bounding box center [777, 43] width 27 height 27
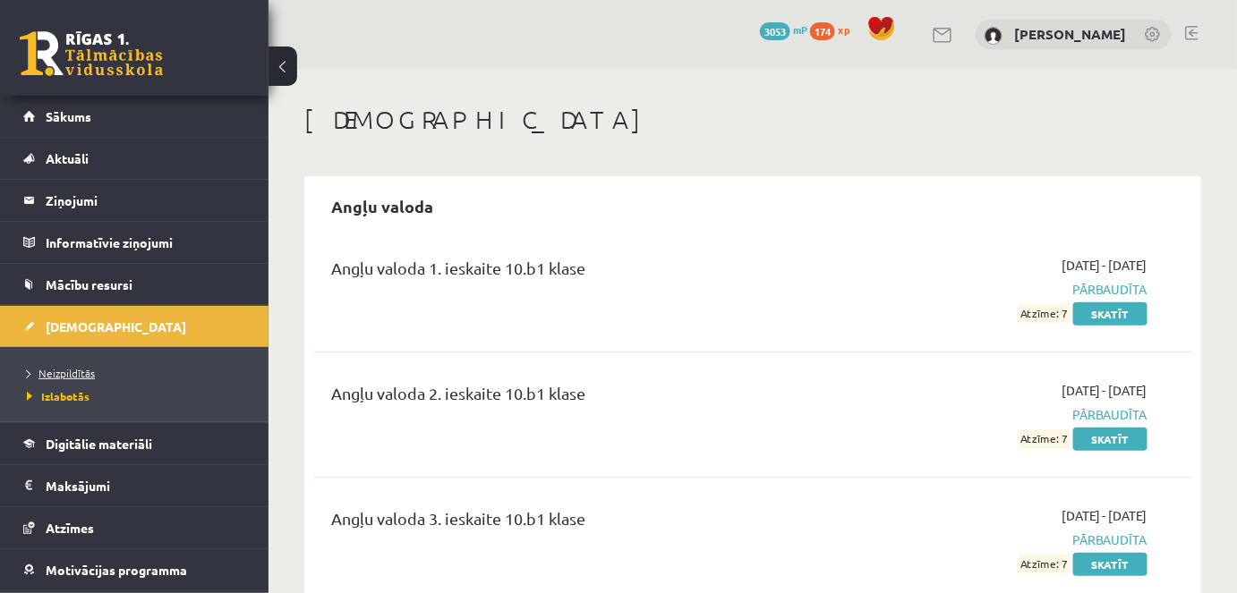
click at [63, 368] on span "Neizpildītās" at bounding box center [61, 373] width 68 height 14
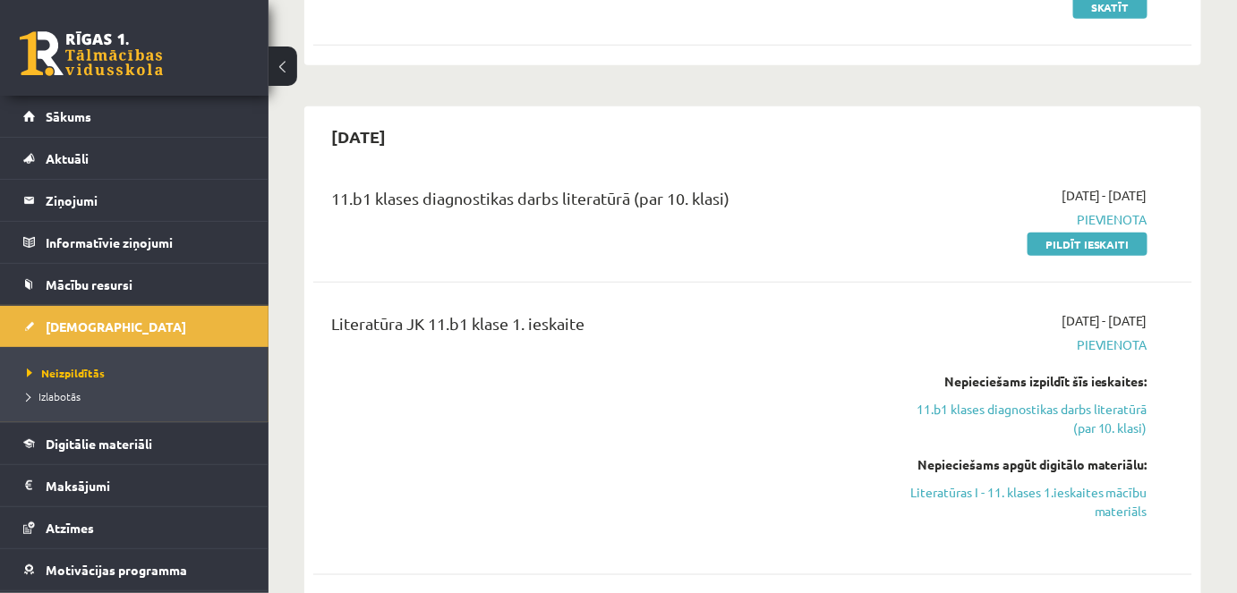
scroll to position [320, 0]
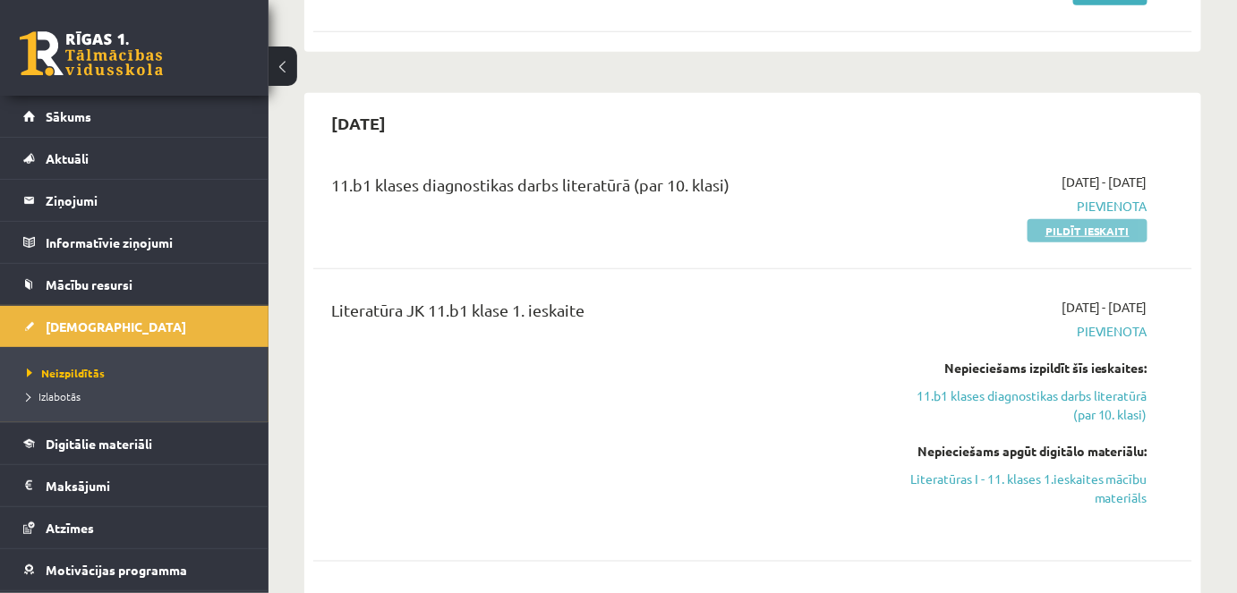
click at [1084, 229] on link "Pildīt ieskaiti" at bounding box center [1087, 230] width 120 height 23
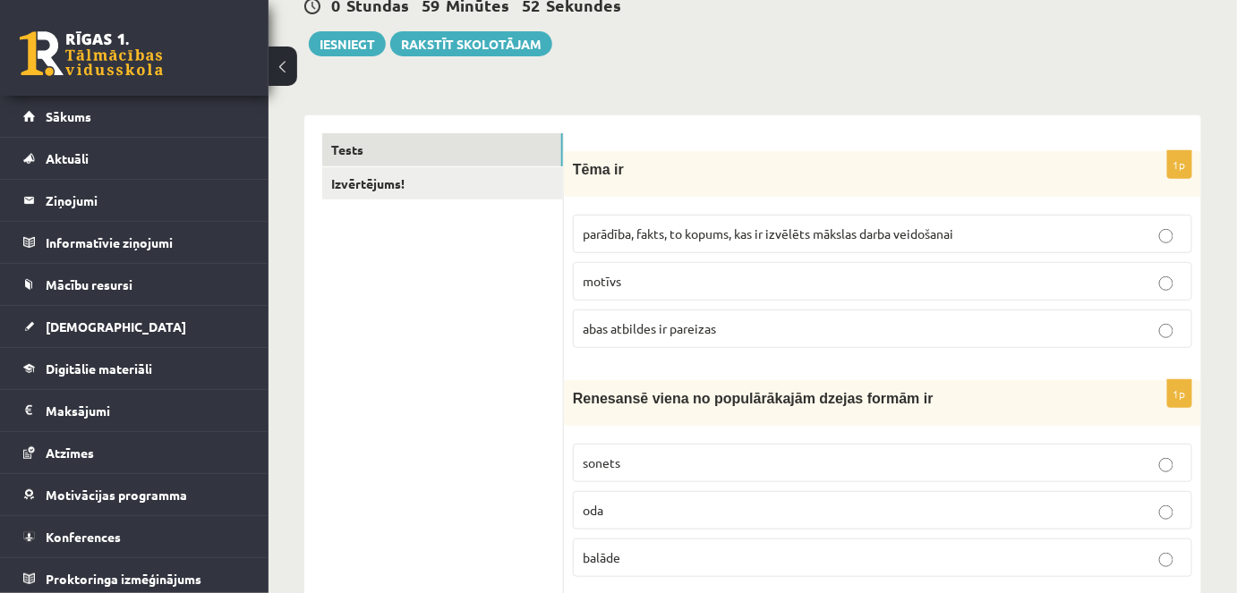
scroll to position [206, 0]
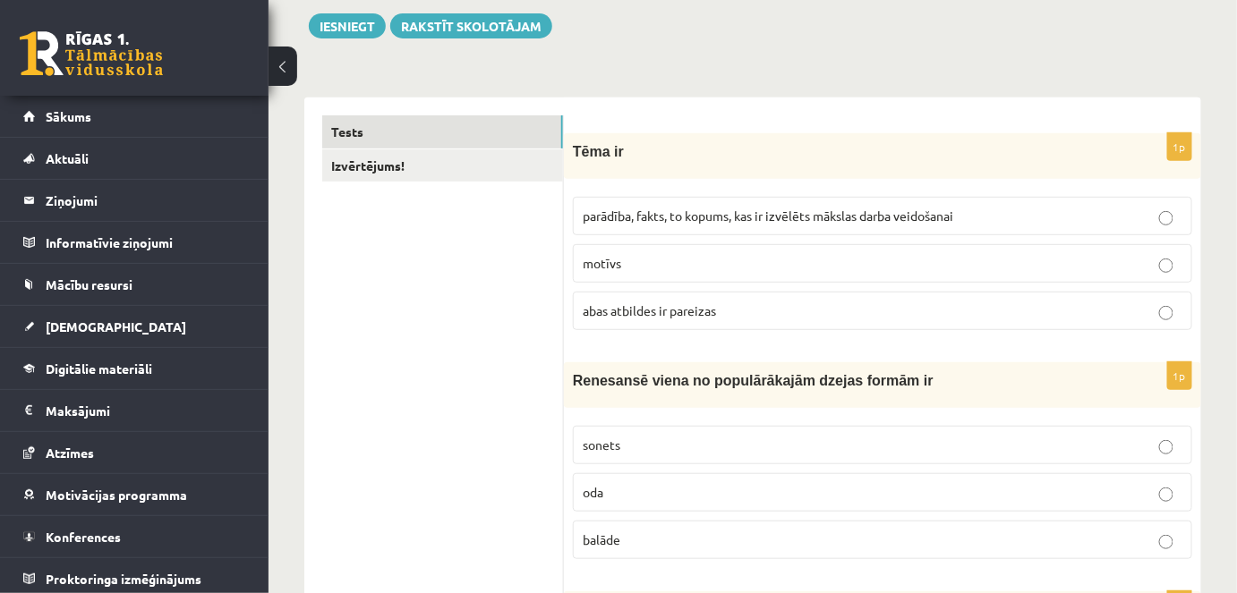
click at [630, 258] on p "motīvs" at bounding box center [883, 263] width 600 height 19
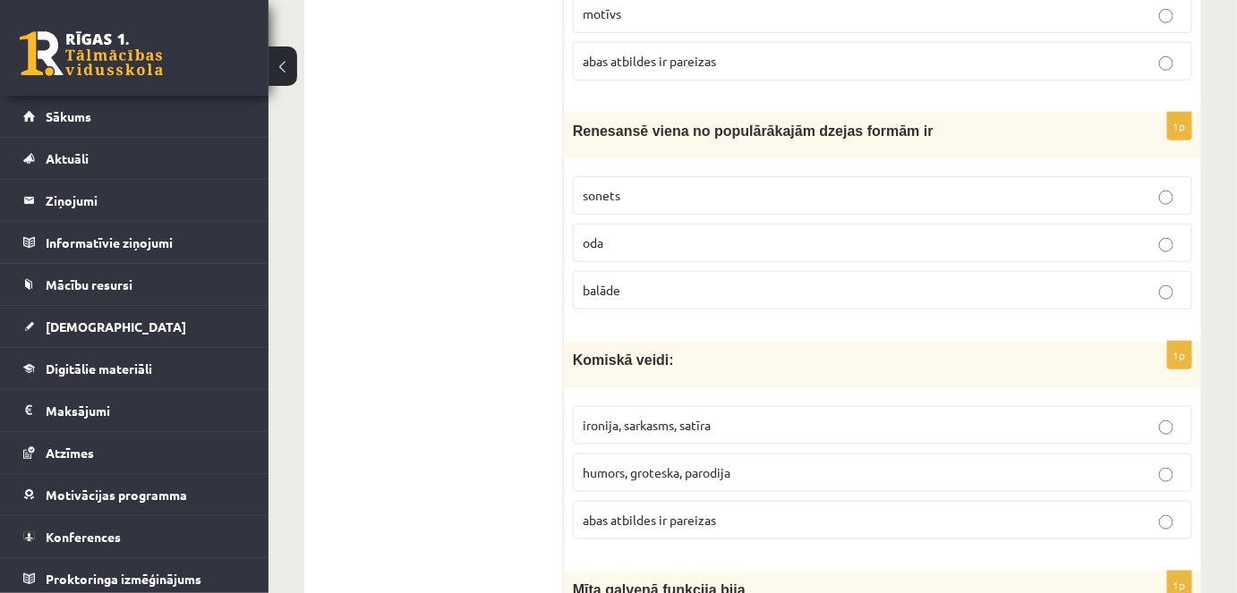
scroll to position [507, 0]
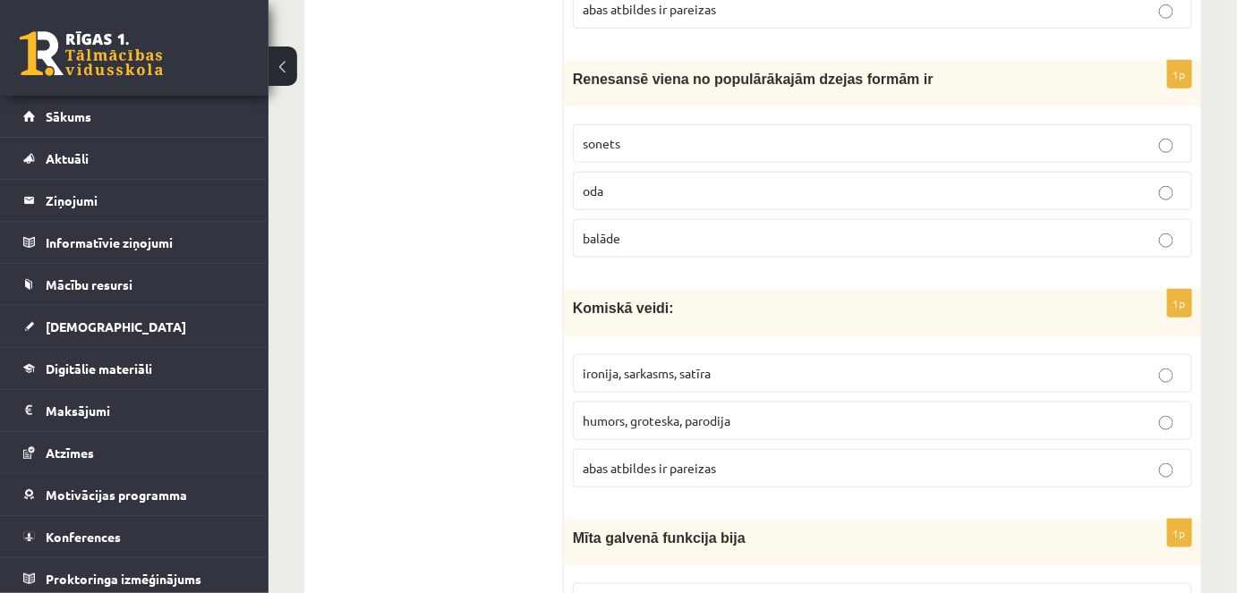
click at [851, 195] on p "oda" at bounding box center [883, 191] width 600 height 19
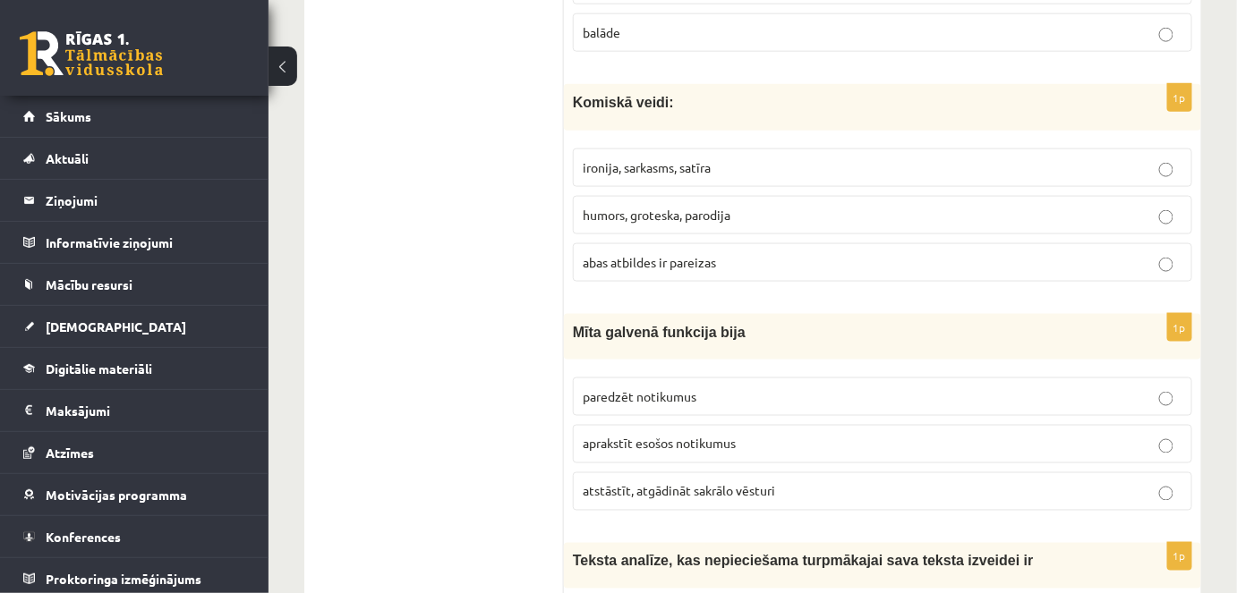
scroll to position [723, 0]
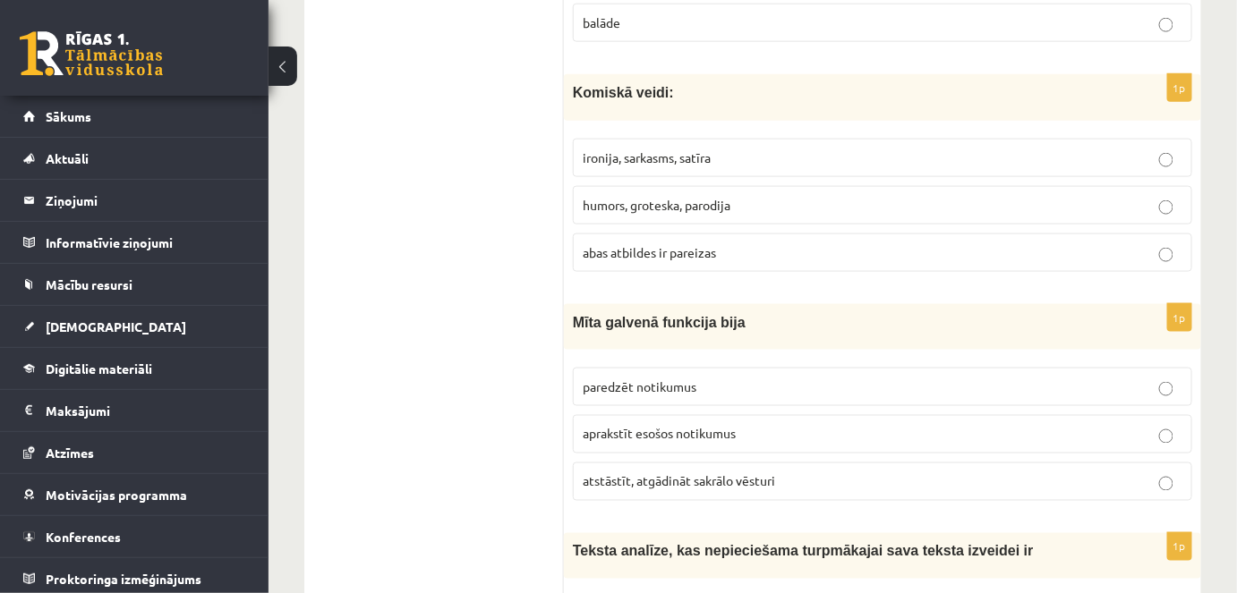
click at [795, 150] on p "ironija, sarkasms, satīra" at bounding box center [883, 158] width 600 height 19
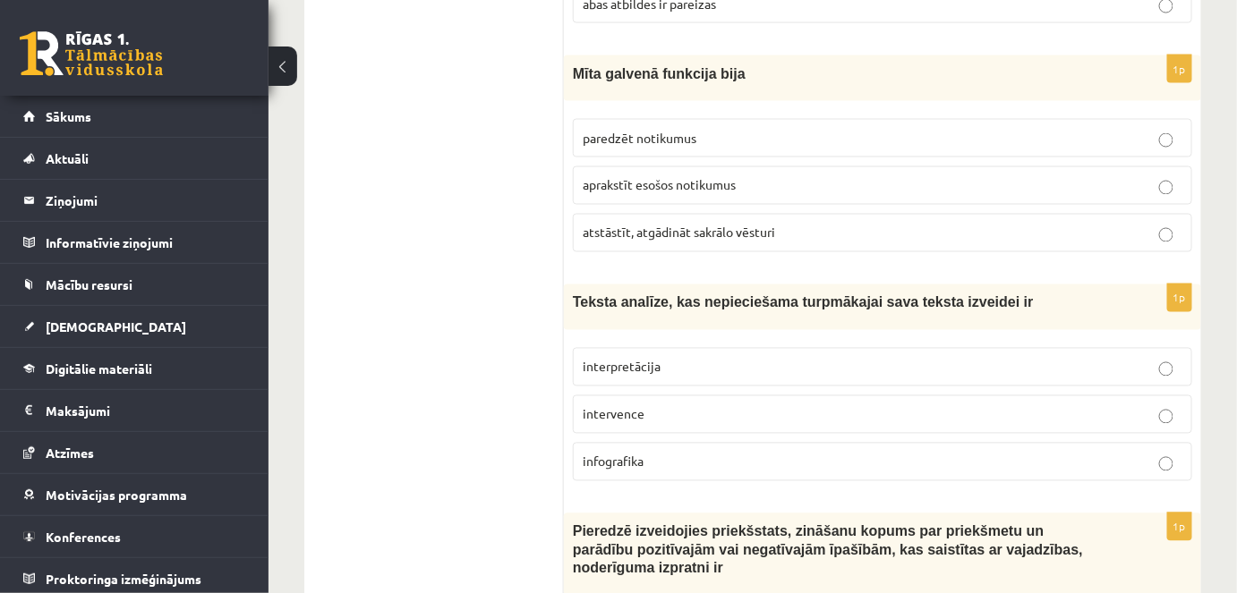
scroll to position [981, 0]
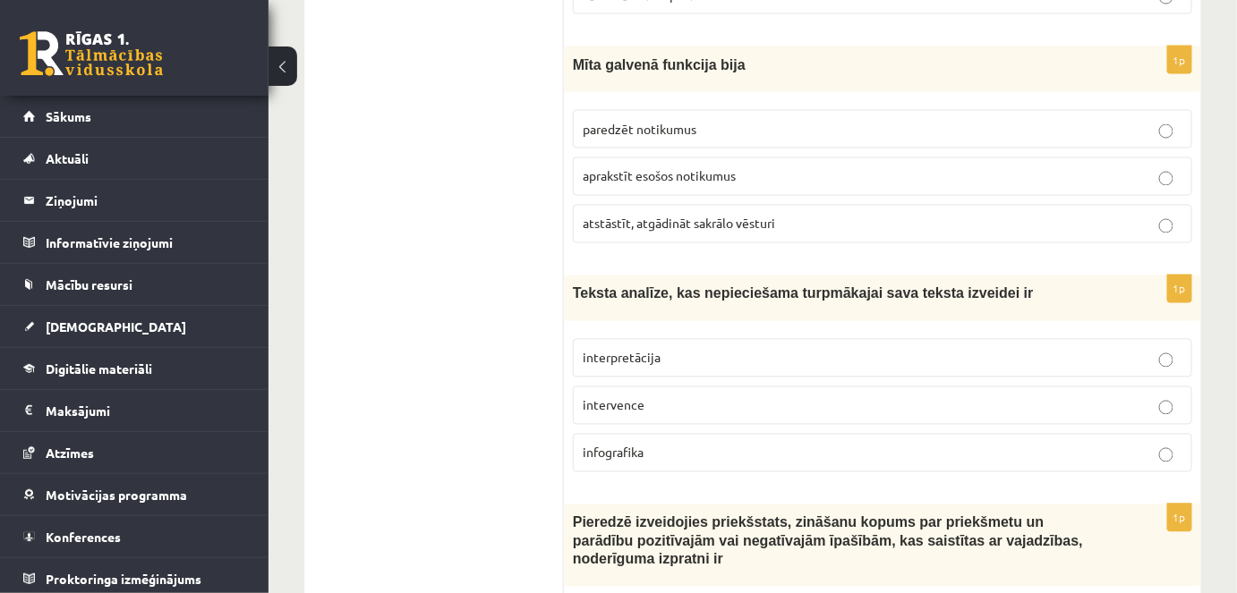
click at [1031, 167] on p "aprakstīt esošos notikumus" at bounding box center [883, 176] width 600 height 19
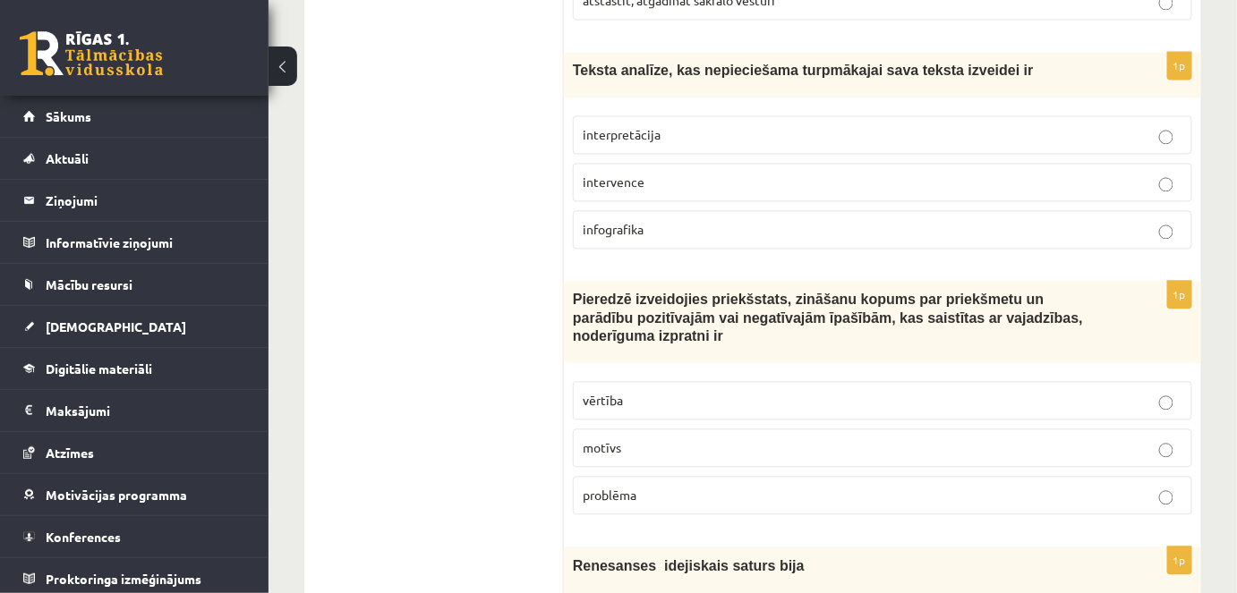
scroll to position [1187, 0]
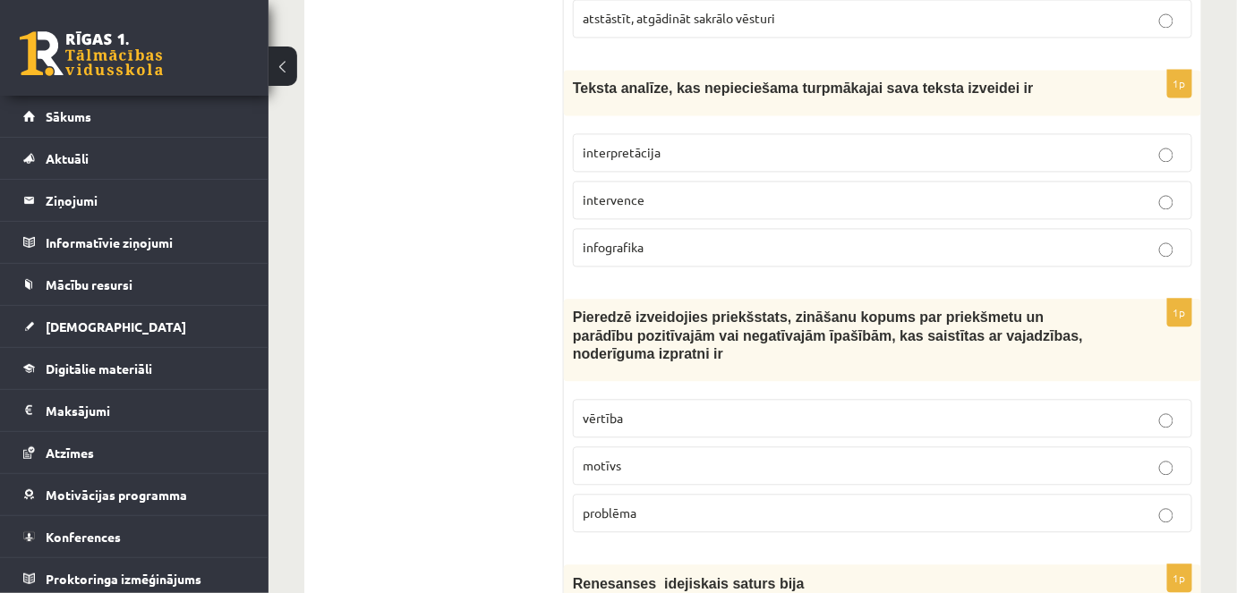
click at [838, 143] on p "interpretācija" at bounding box center [883, 152] width 600 height 19
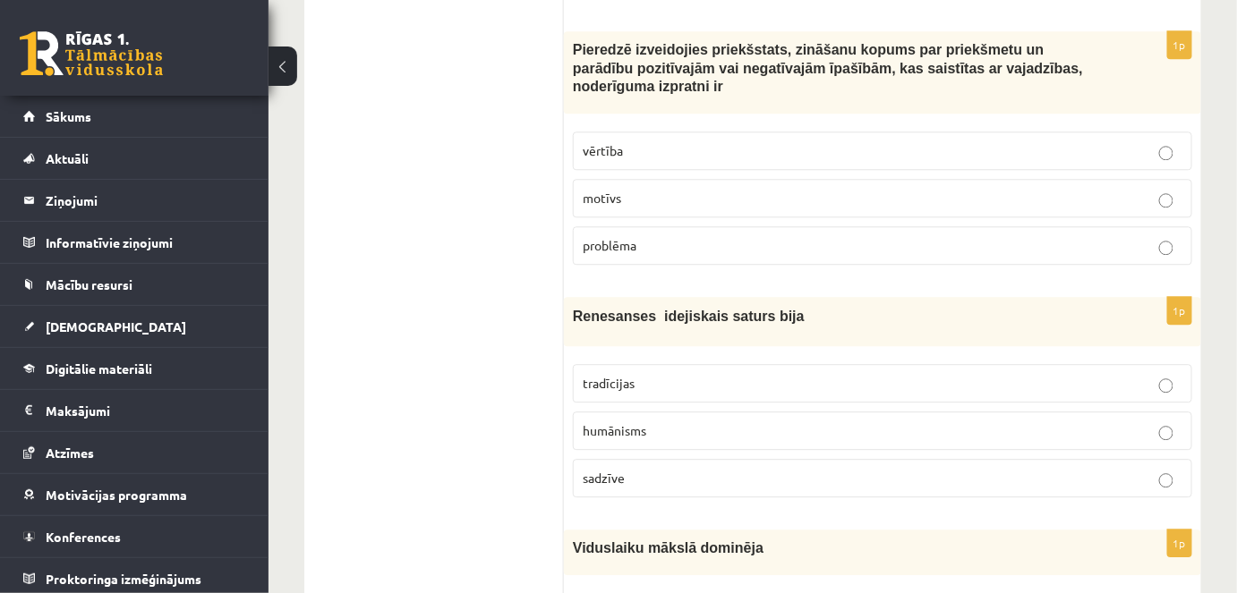
scroll to position [1462, 0]
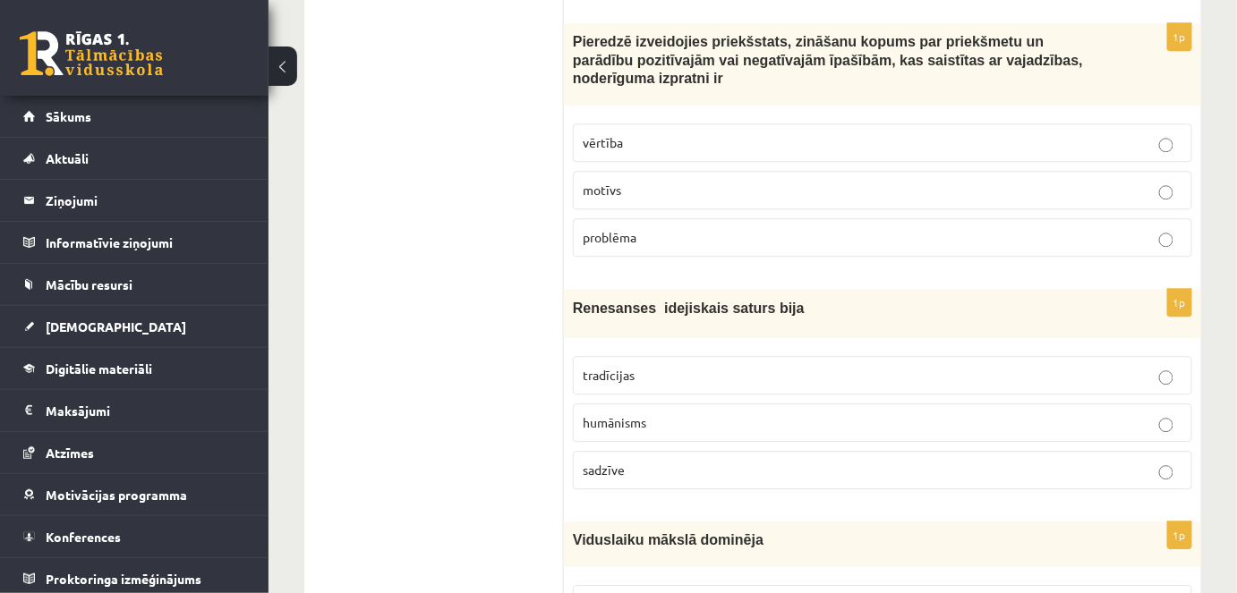
click at [924, 177] on label "motīvs" at bounding box center [882, 190] width 619 height 38
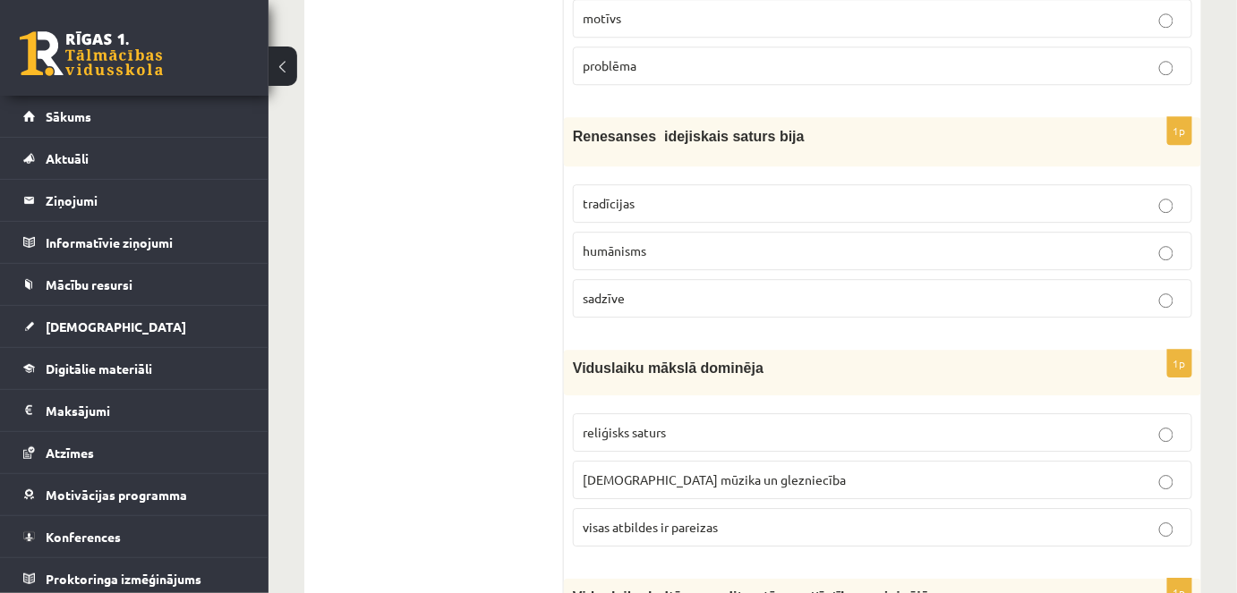
scroll to position [1651, 0]
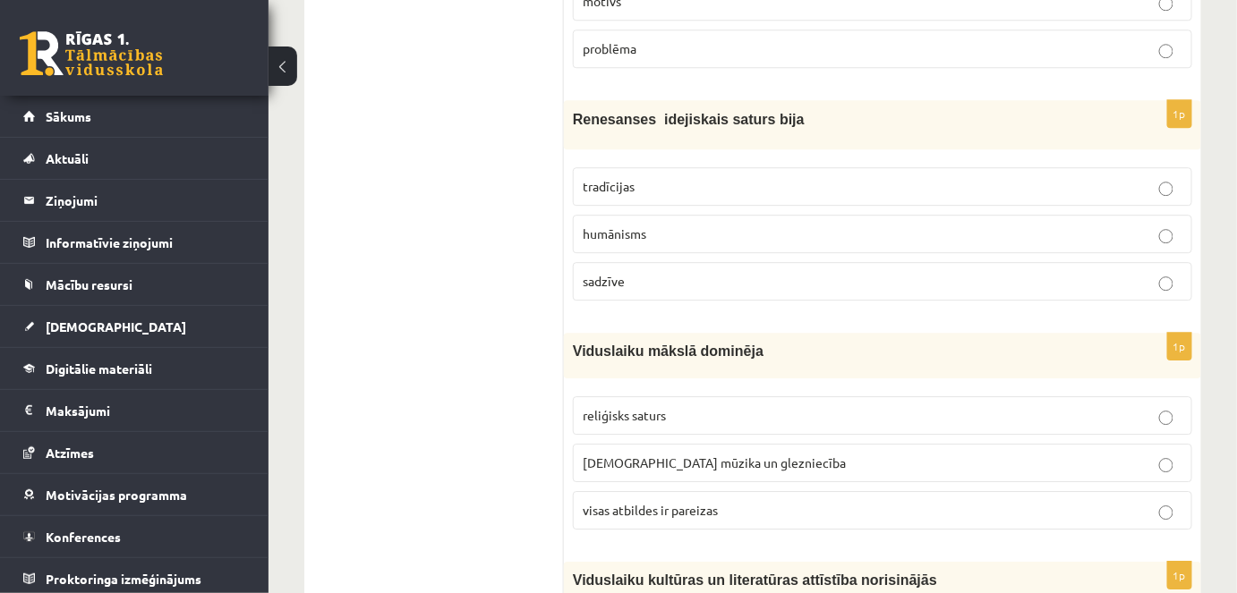
click at [1008, 272] on p "sadzīve" at bounding box center [883, 281] width 600 height 19
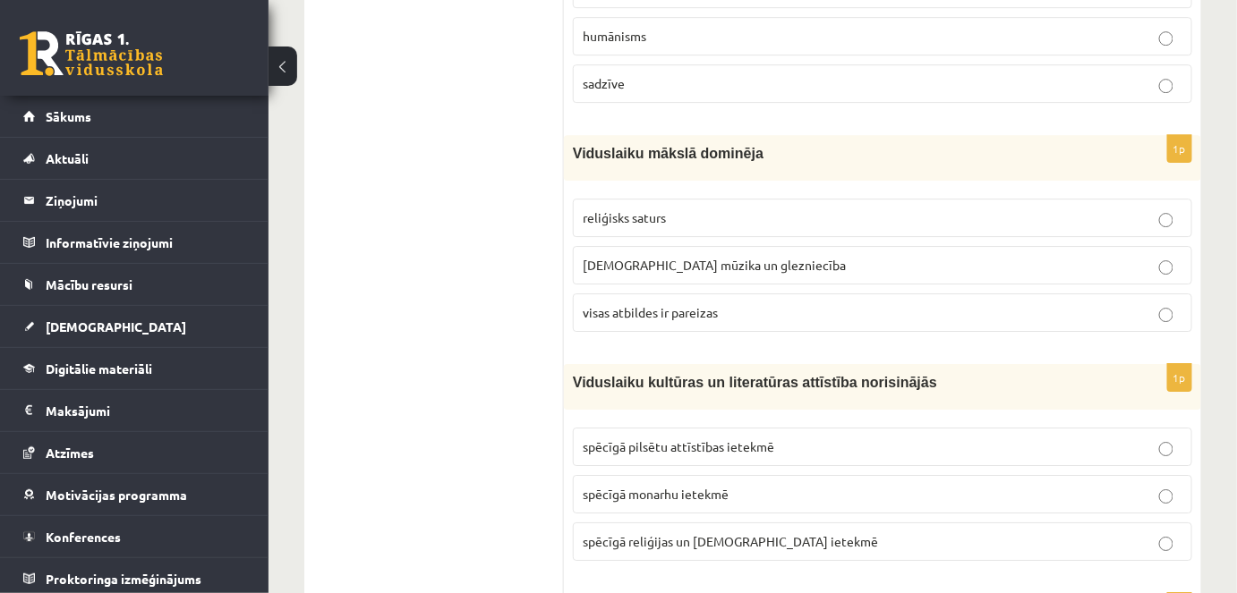
scroll to position [1866, 0]
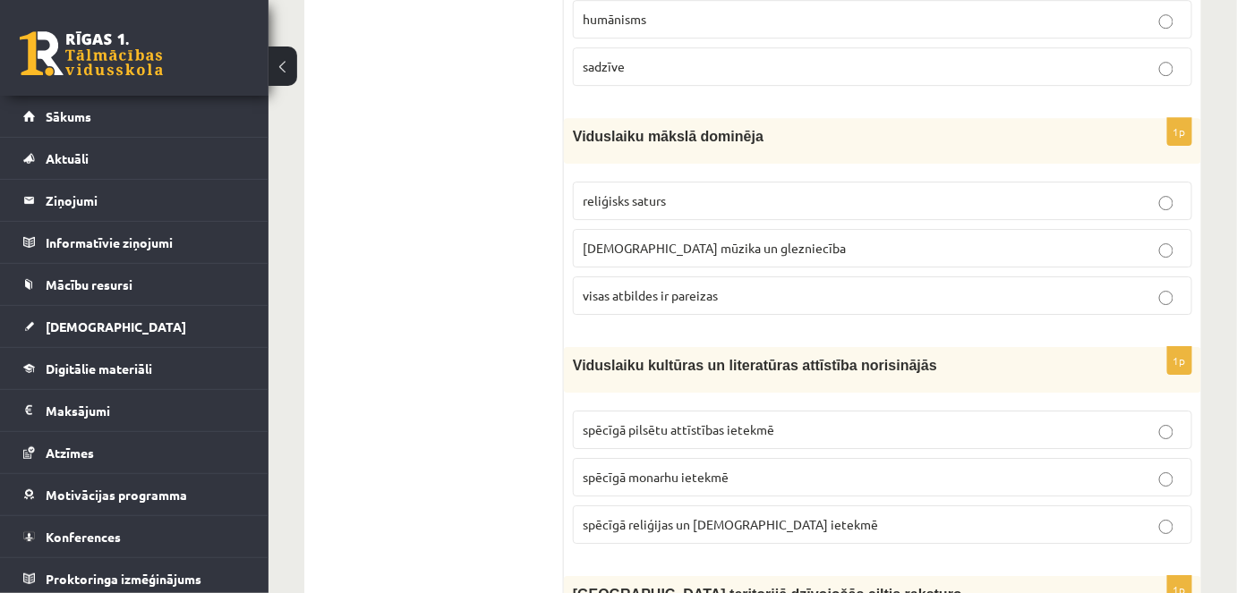
click at [952, 239] on p "baznīcas mūzika un glezniecība" at bounding box center [883, 248] width 600 height 19
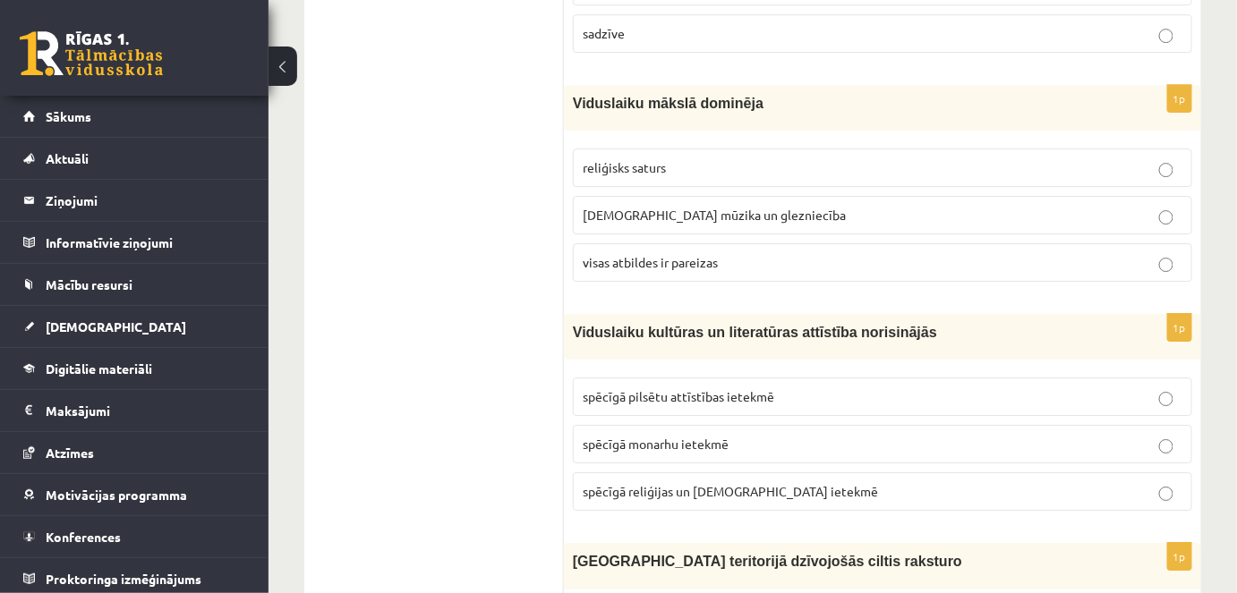
click at [1082, 253] on p "visas atbildes ir pareizas" at bounding box center [883, 262] width 600 height 19
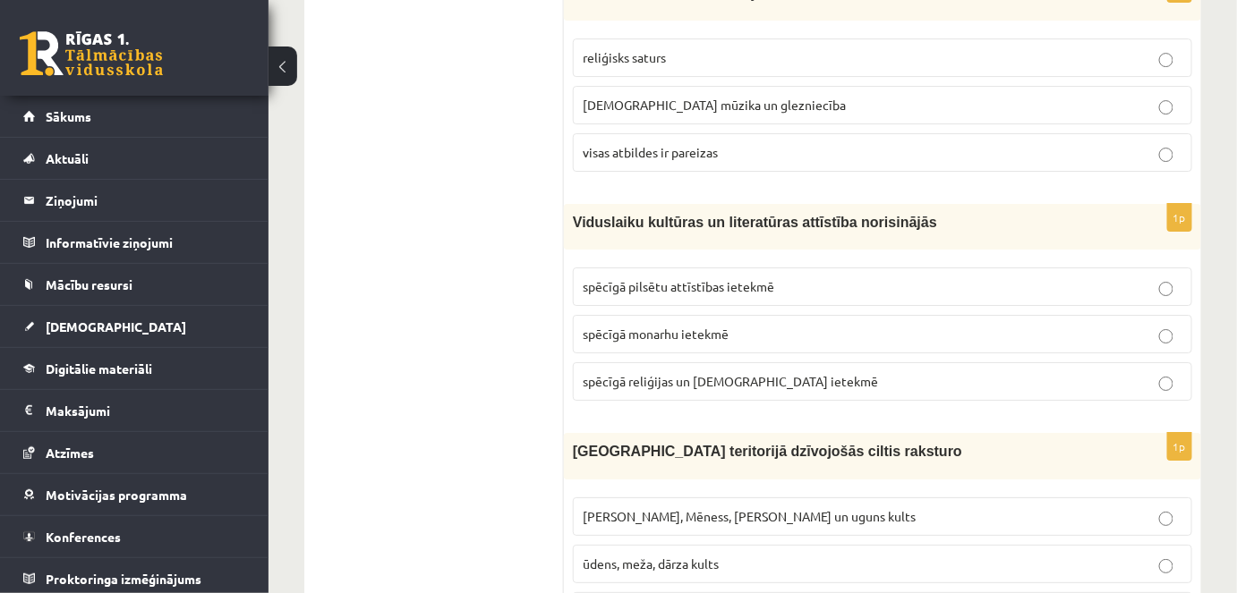
scroll to position [2027, 0]
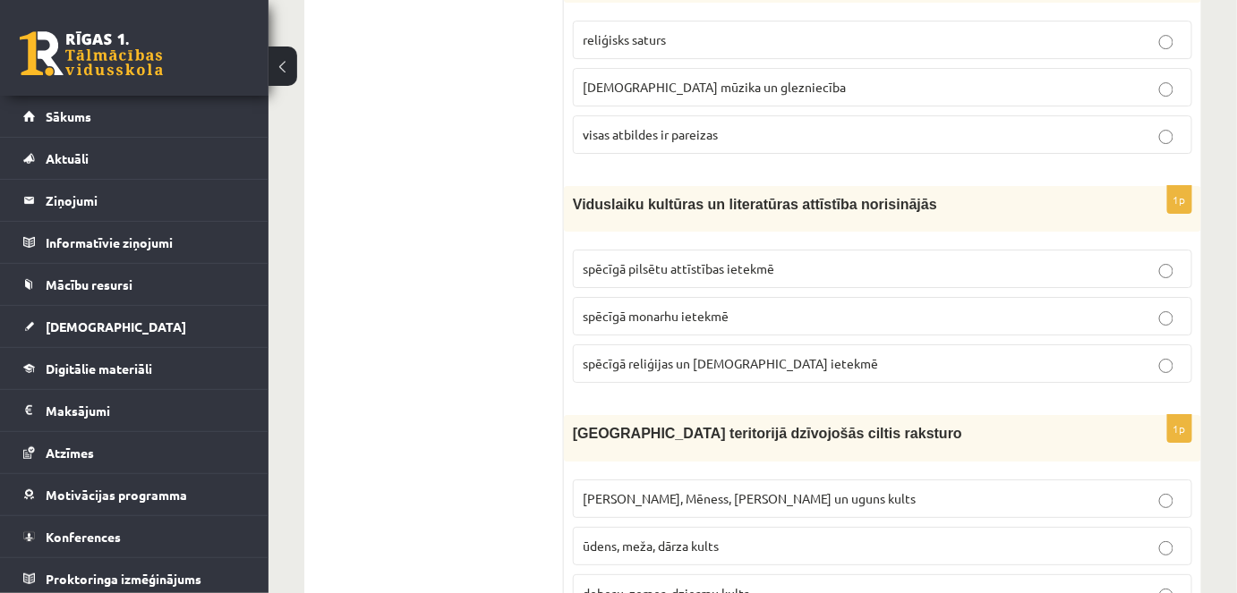
click at [999, 260] on p "spēcīgā pilsētu attīstības ietekmē" at bounding box center [883, 269] width 600 height 19
click at [944, 354] on p "spēcīgā reliģijas un baznīcas ietekmē" at bounding box center [883, 363] width 600 height 19
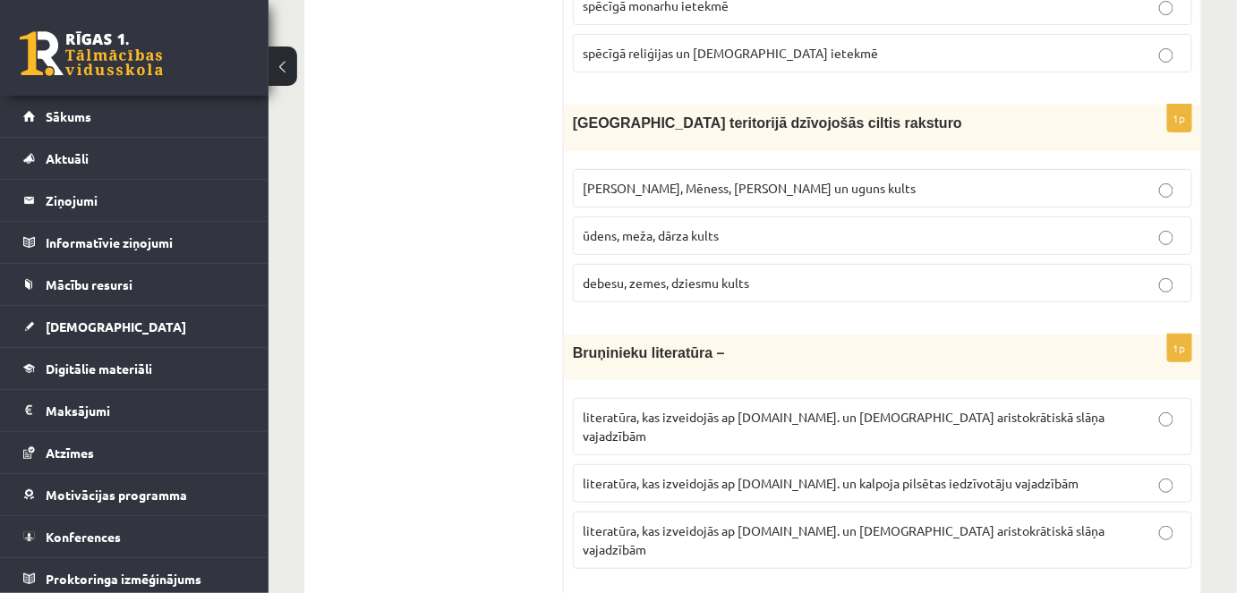
scroll to position [2355, 0]
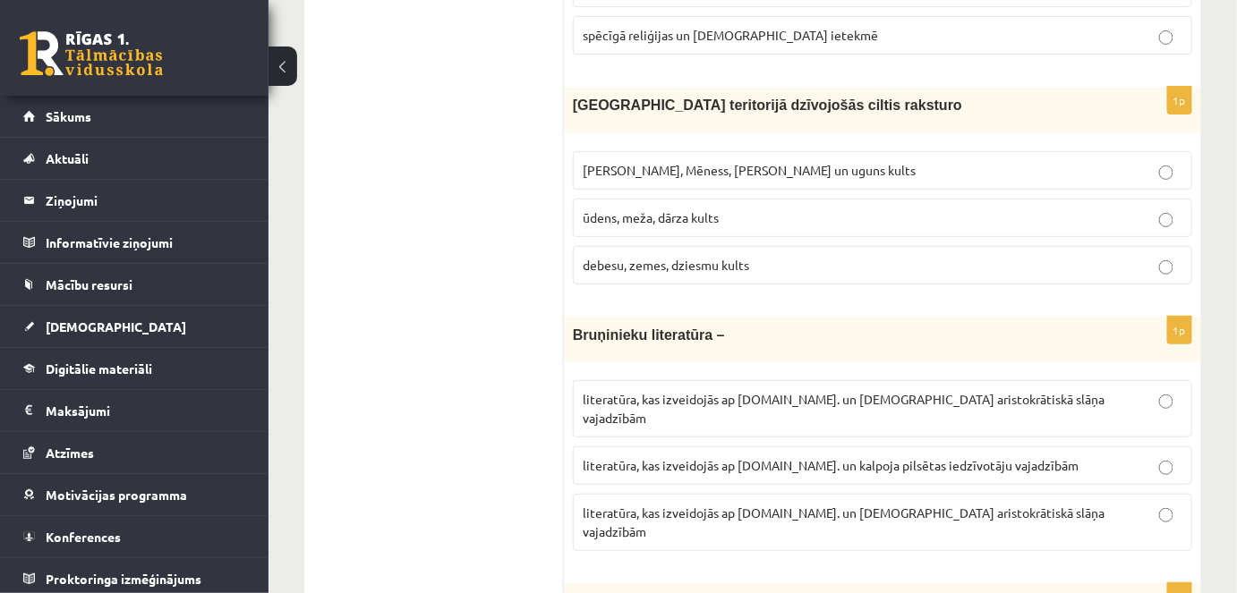
click at [1015, 161] on p "Saules, Mēness, Pērkona un uguns kults" at bounding box center [883, 170] width 600 height 19
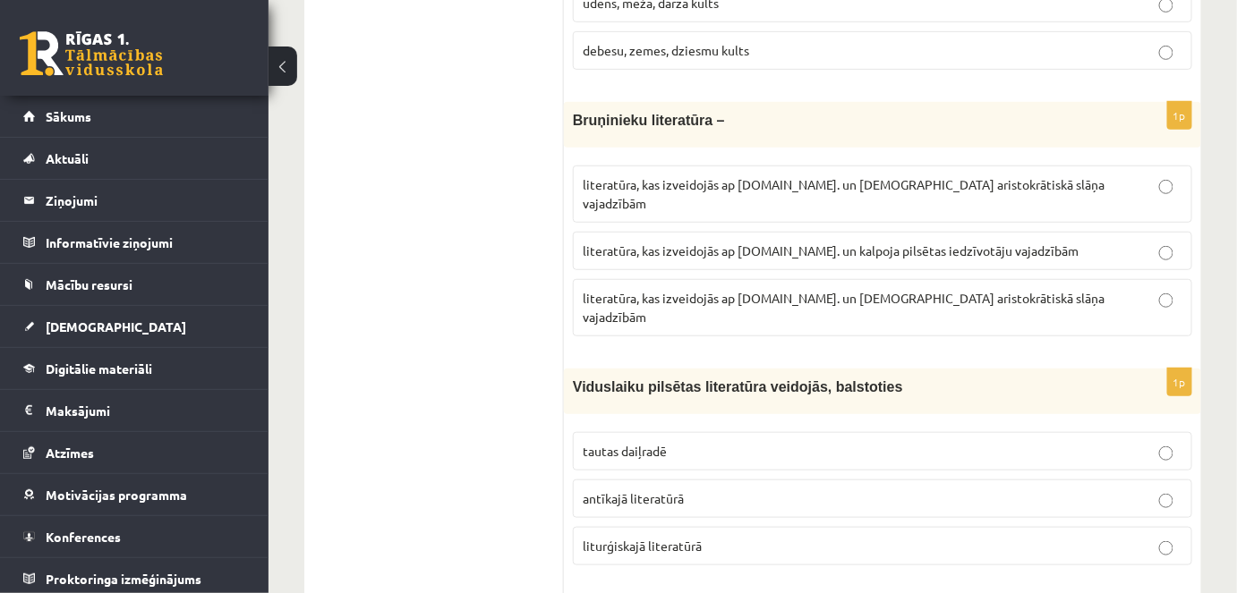
scroll to position [2578, 0]
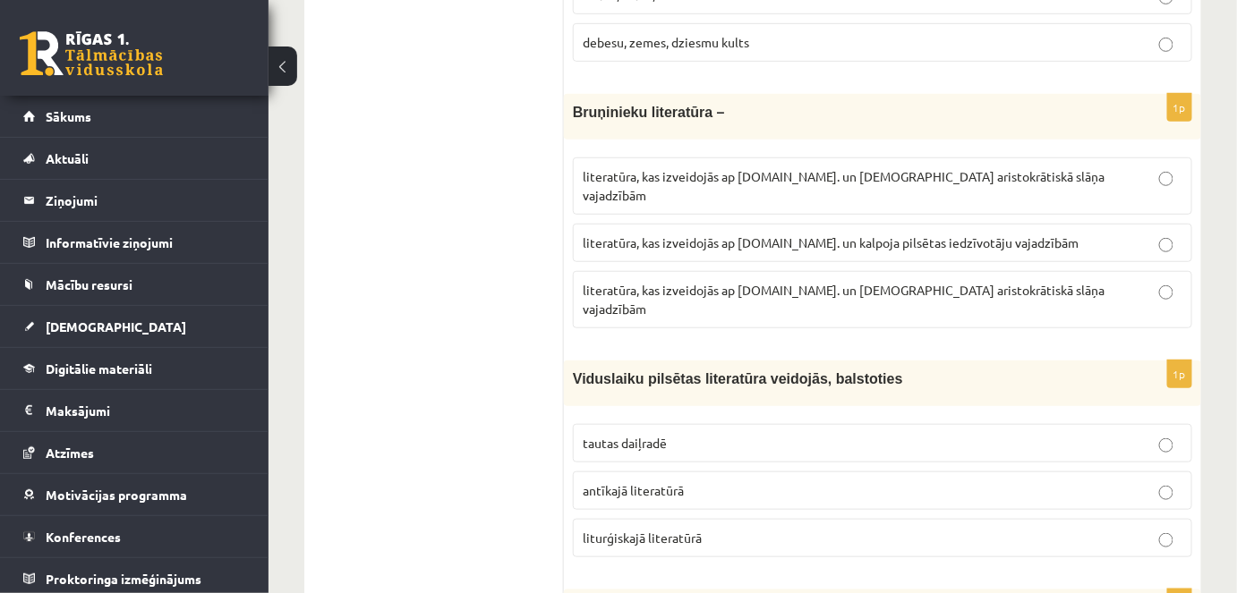
click at [989, 282] on span "literatūra, kas izveidojās ap 12.gs. un kalpoja aristokrātiskā slāņa vajadzībām" at bounding box center [844, 299] width 522 height 35
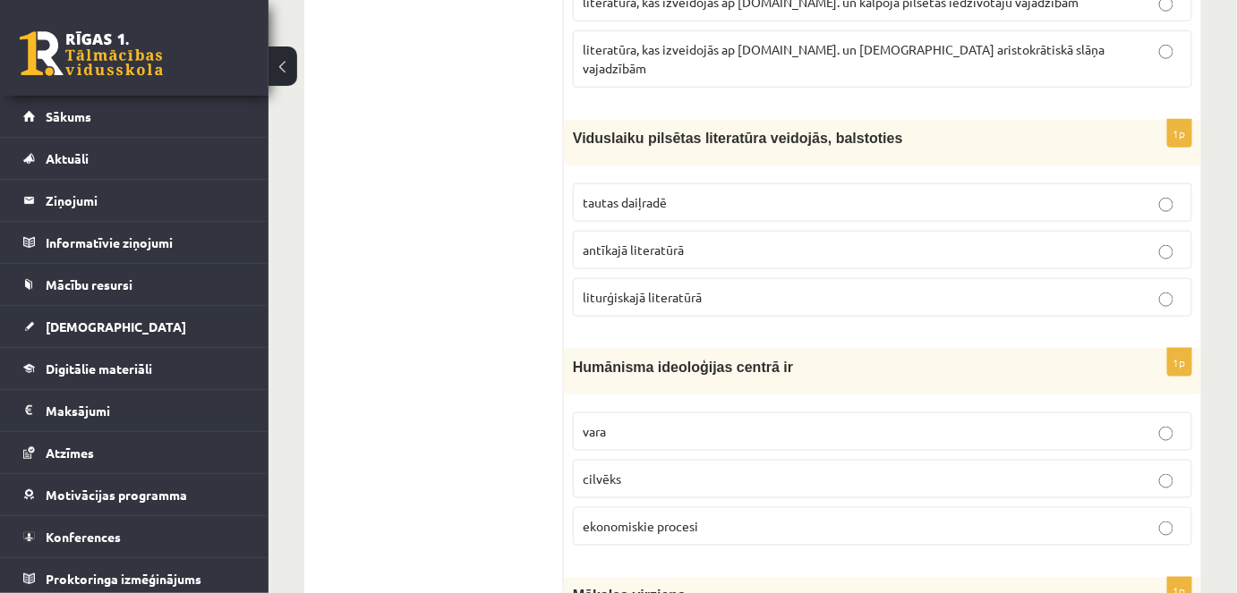
scroll to position [2828, 0]
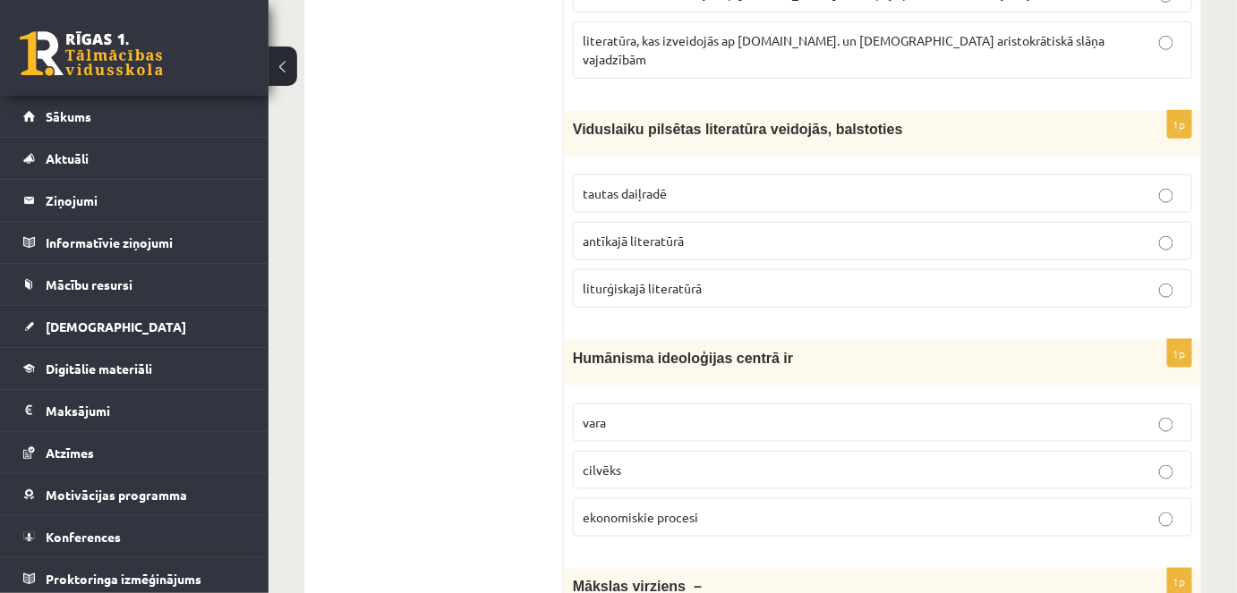
click at [765, 279] on p "liturģiskajā literatūrā" at bounding box center [883, 288] width 600 height 19
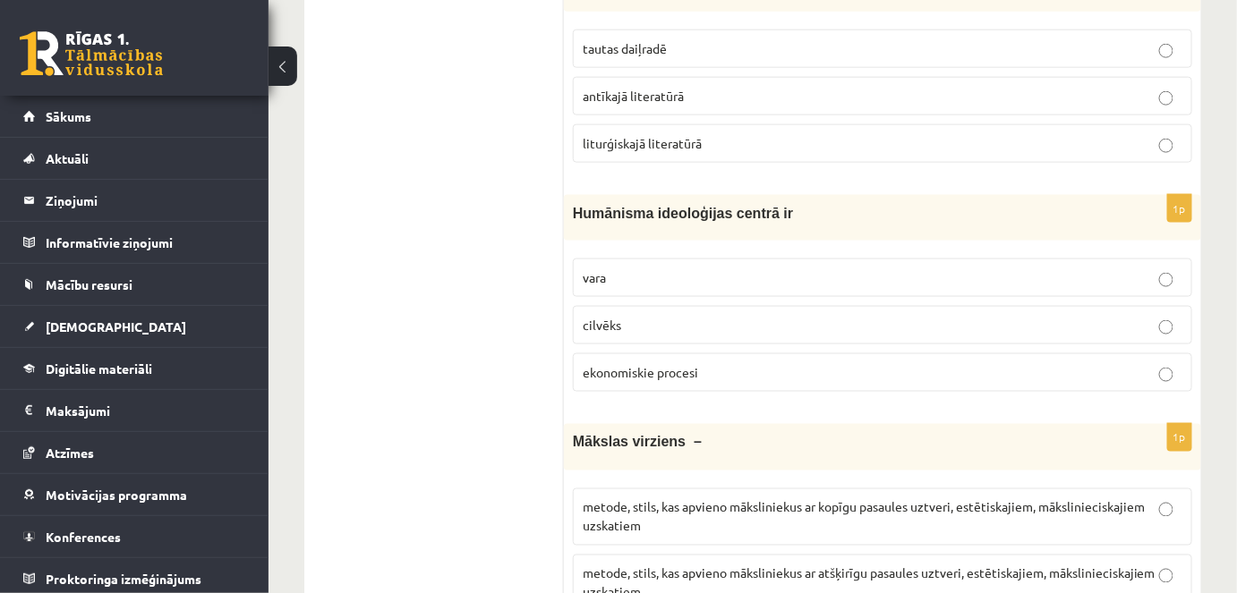
scroll to position [2991, 0]
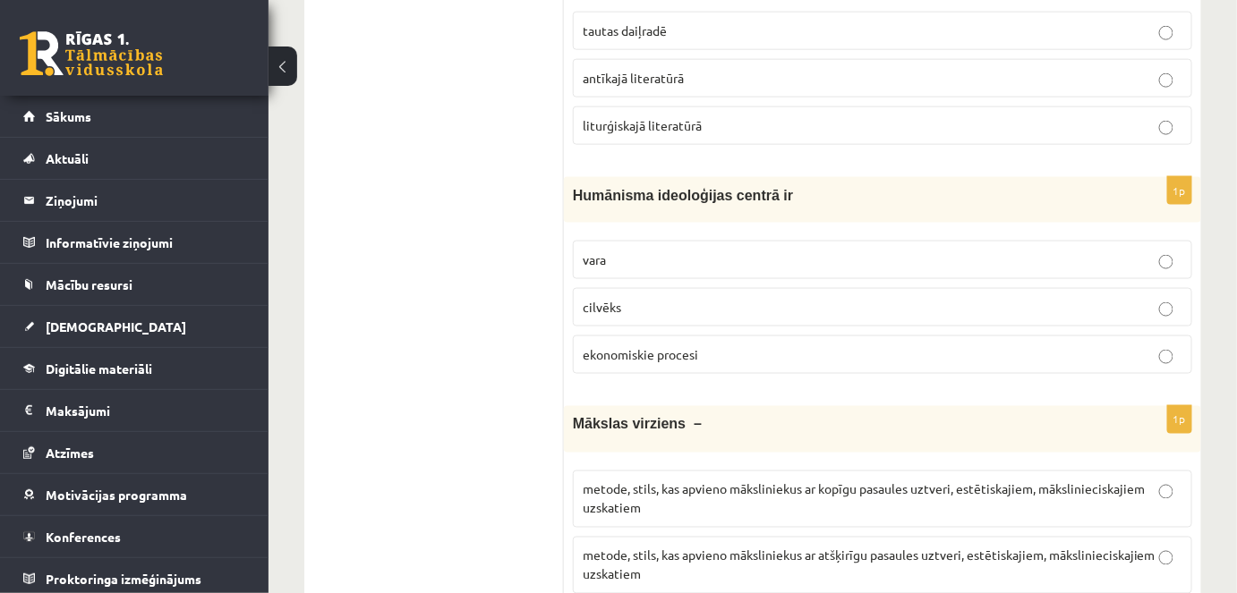
click at [1125, 298] on p "cilvēks" at bounding box center [883, 307] width 600 height 19
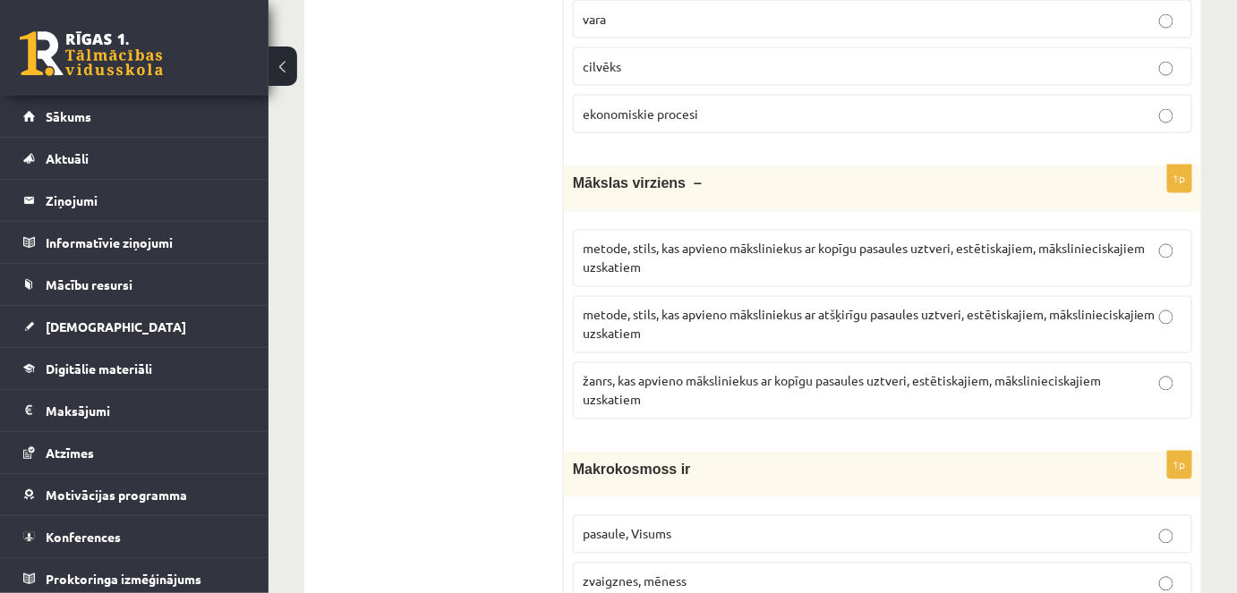
scroll to position [3240, 0]
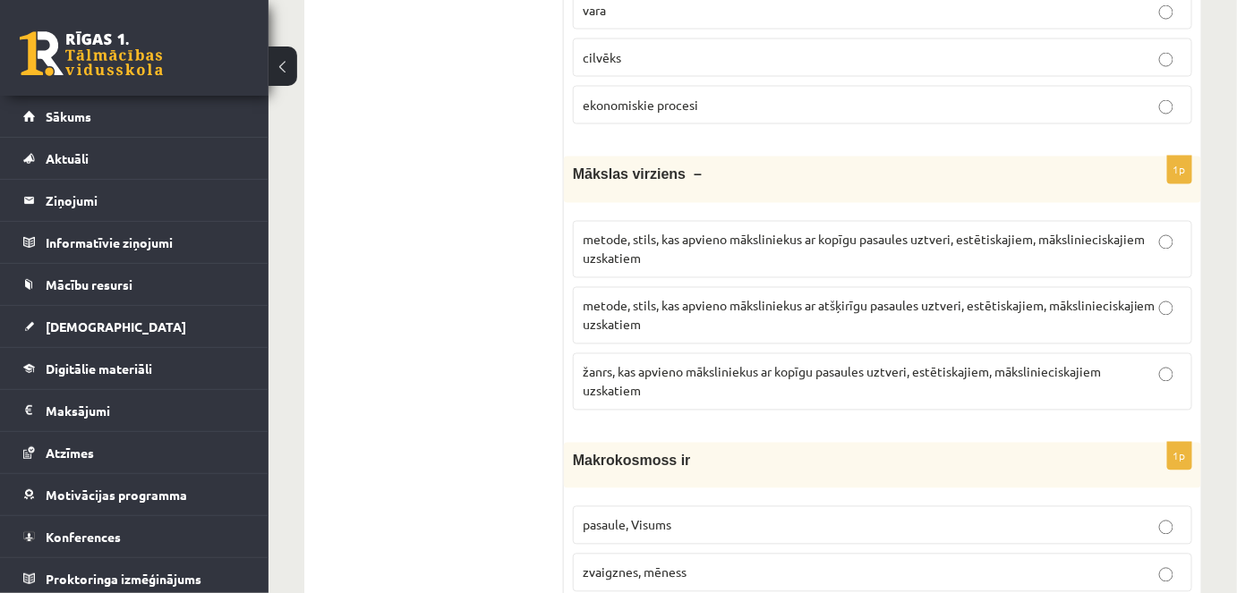
click at [938, 297] on p "metode, stils, kas apvieno māksliniekus ar atšķirīgu pasaules uztveri, estētisk…" at bounding box center [883, 316] width 600 height 38
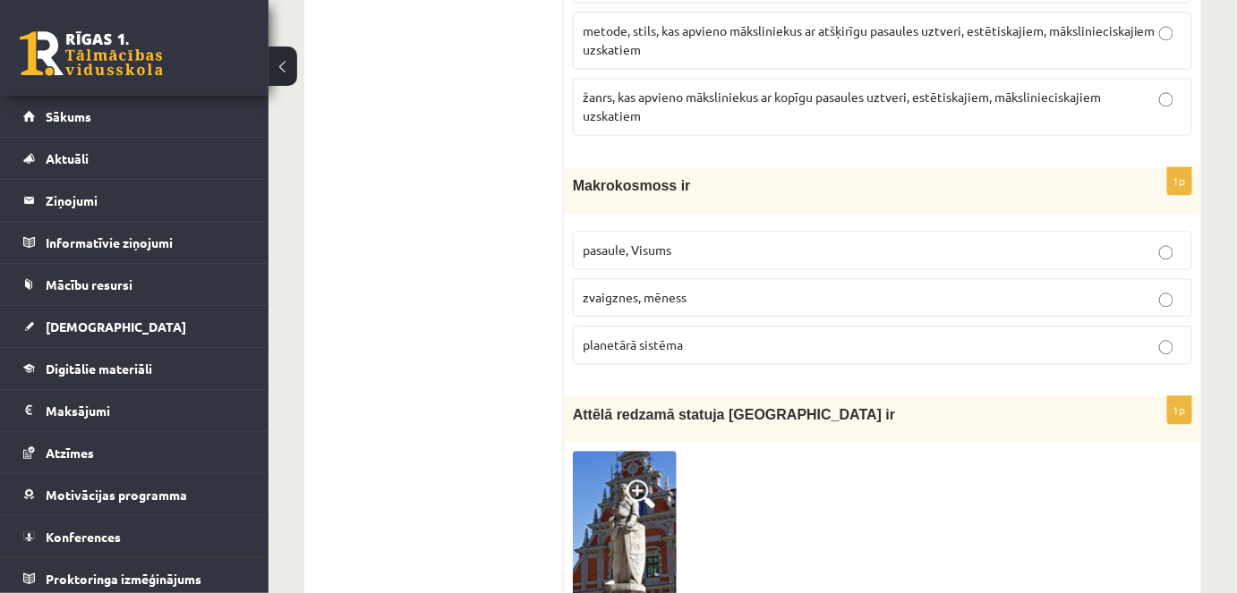
scroll to position [3534, 0]
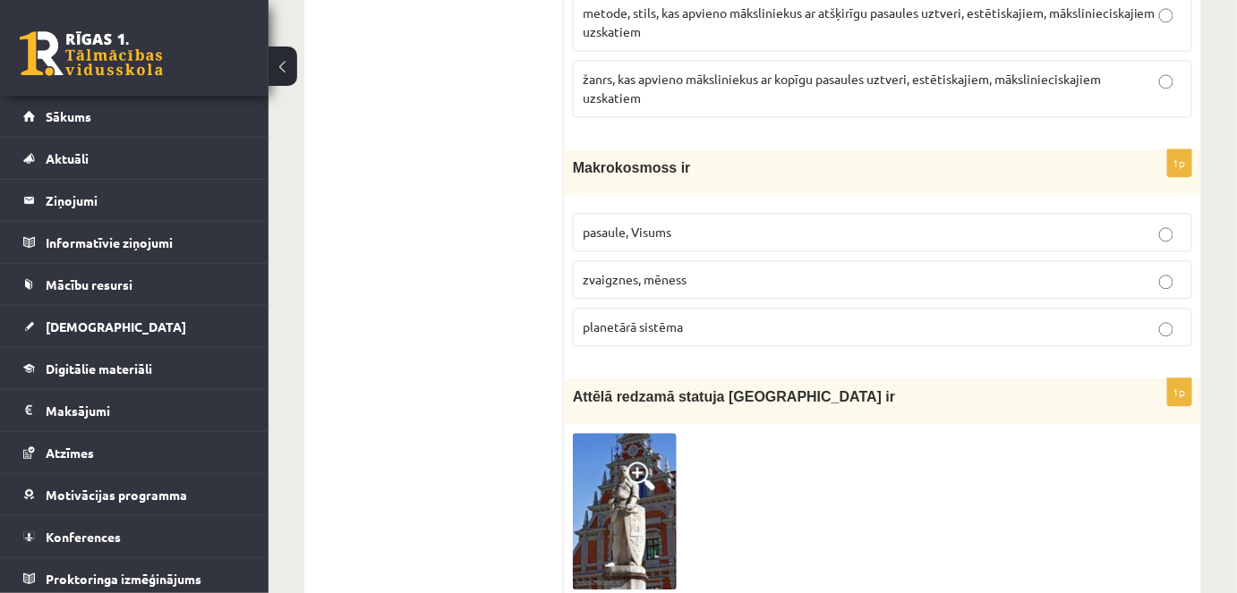
click at [846, 318] on p "planetārā sistēma" at bounding box center [883, 327] width 600 height 19
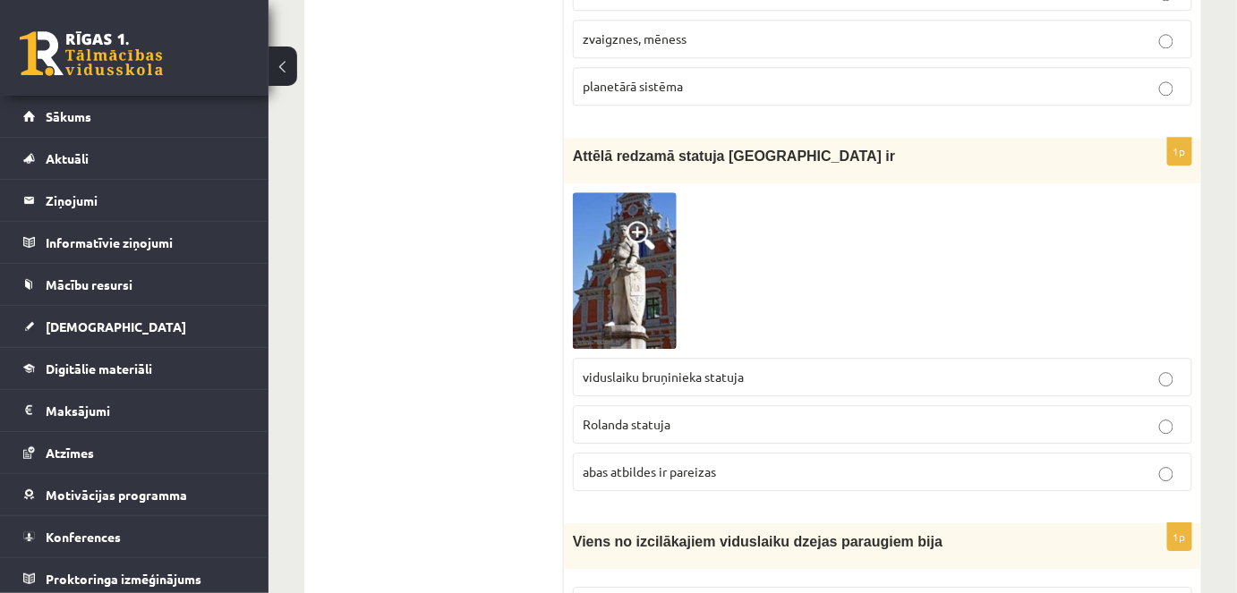
scroll to position [3783, 0]
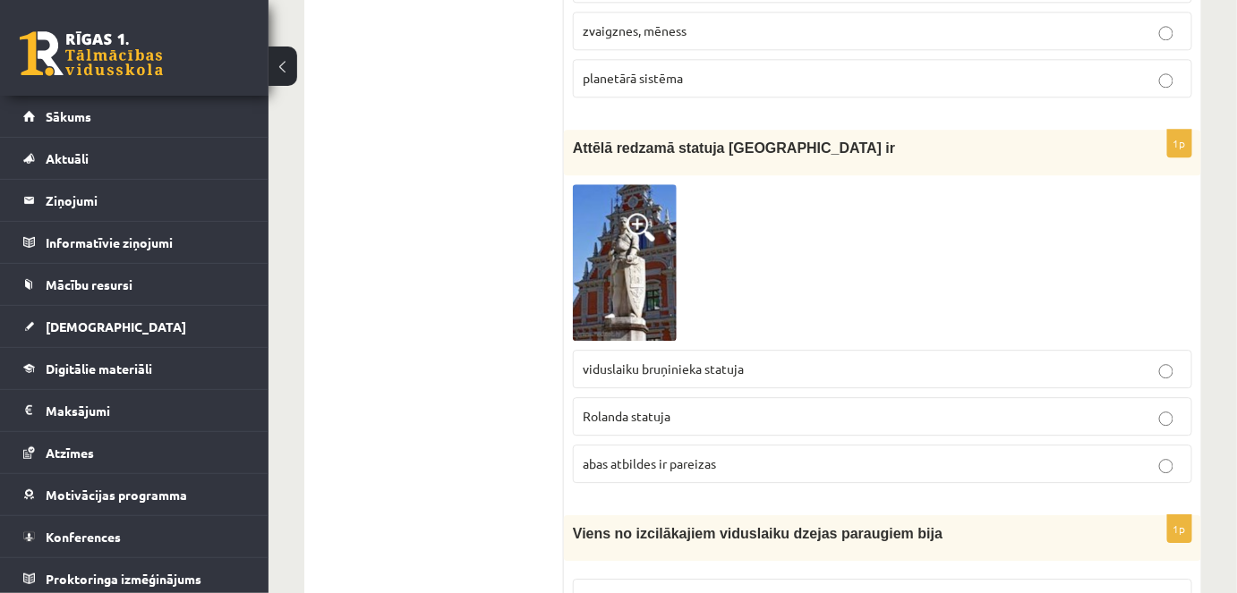
click at [870, 455] on p "abas atbildes ir pareizas" at bounding box center [883, 464] width 600 height 19
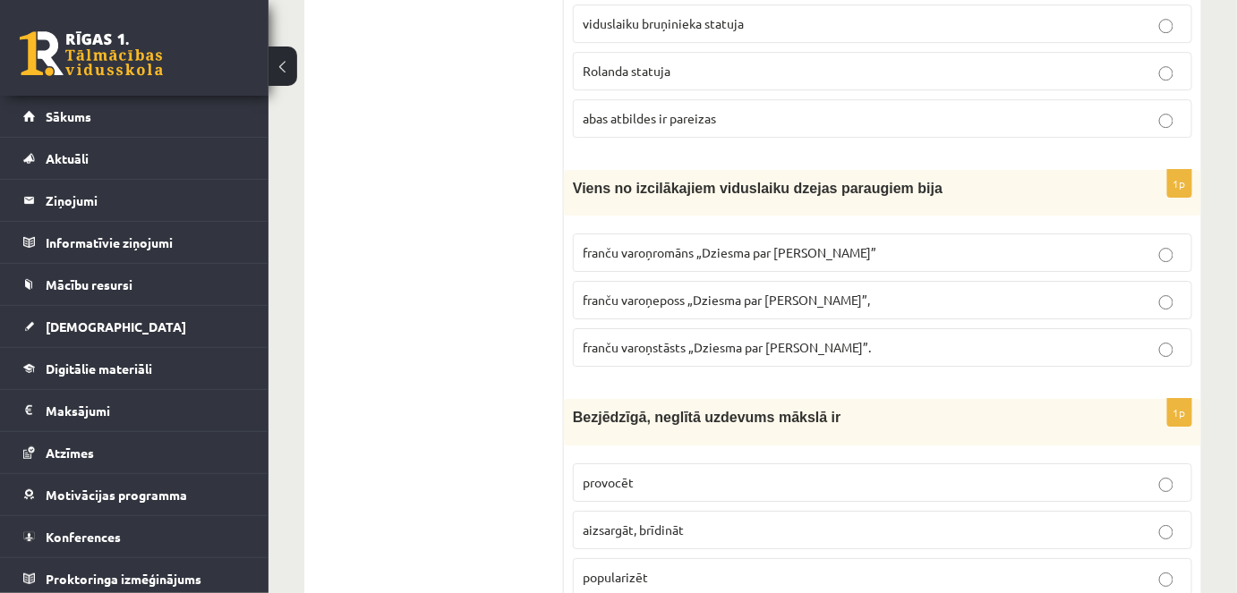
scroll to position [4145, 0]
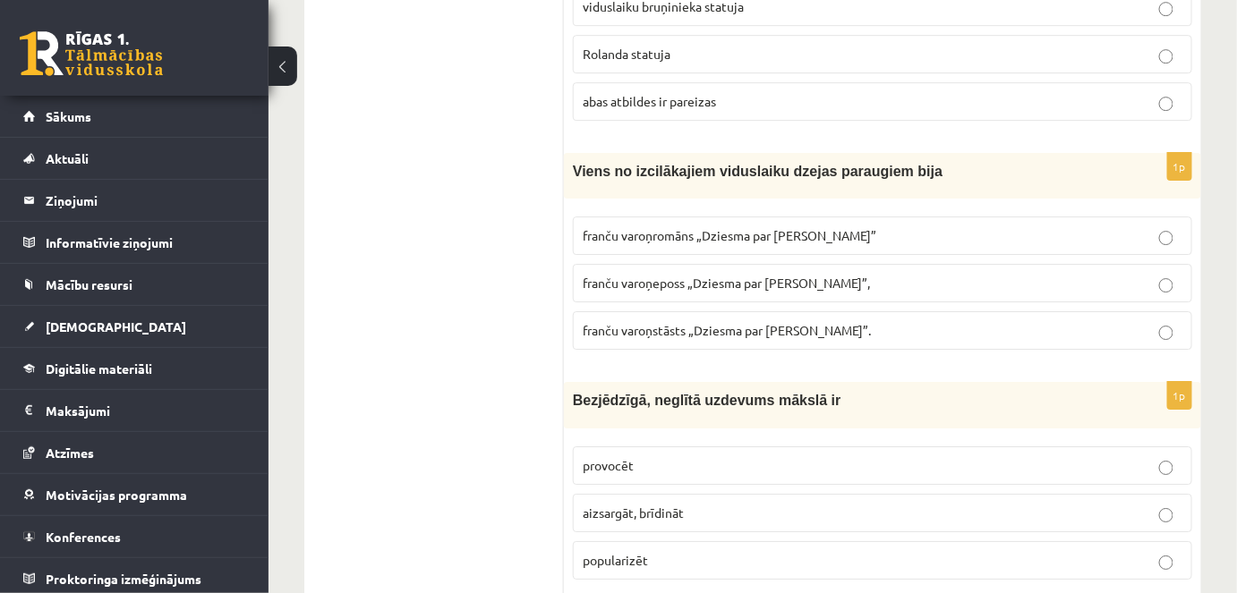
click at [968, 264] on label "franču varoņeposs „Dziesma par Rolandu”," at bounding box center [882, 283] width 619 height 38
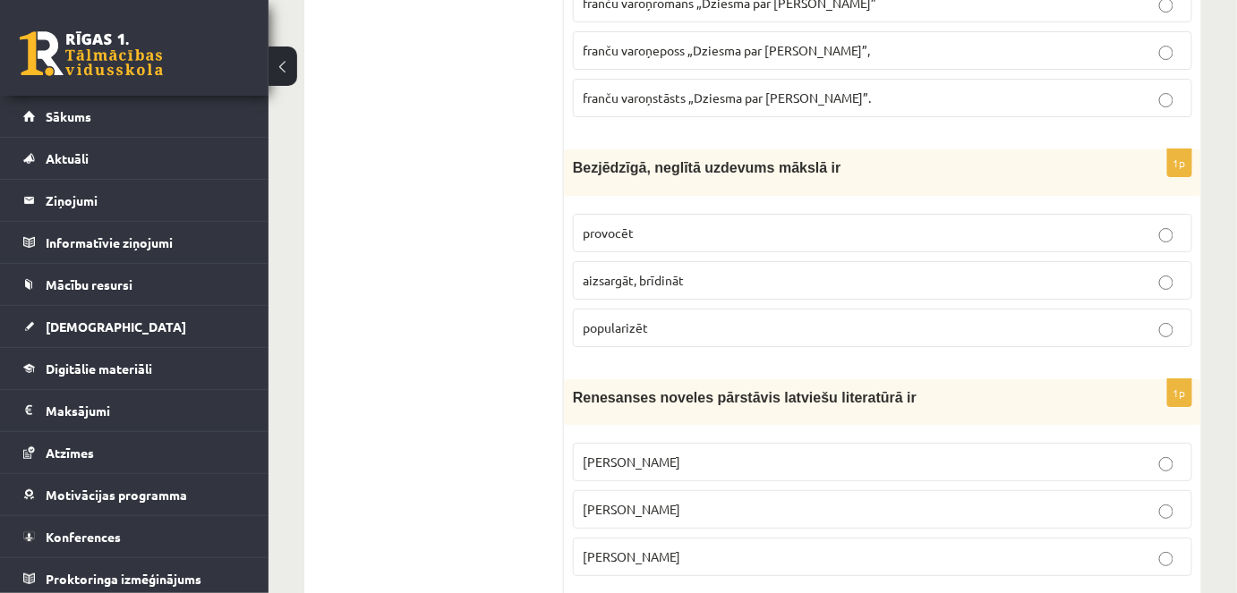
scroll to position [4396, 0]
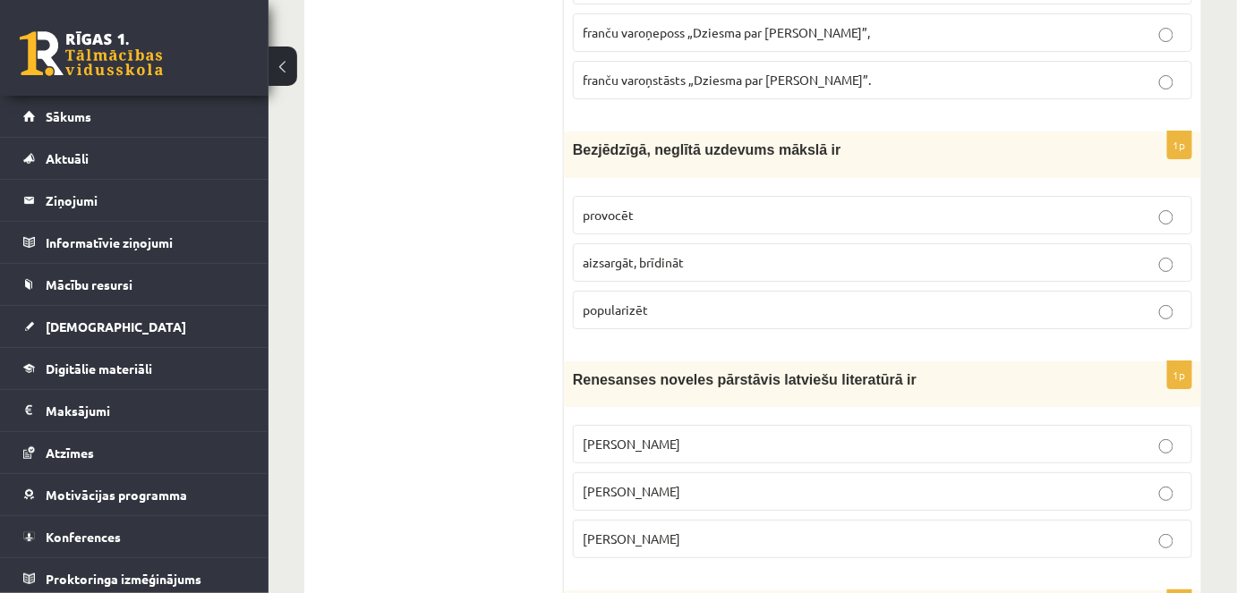
click at [842, 243] on label "aizsargāt, brīdināt" at bounding box center [882, 262] width 619 height 38
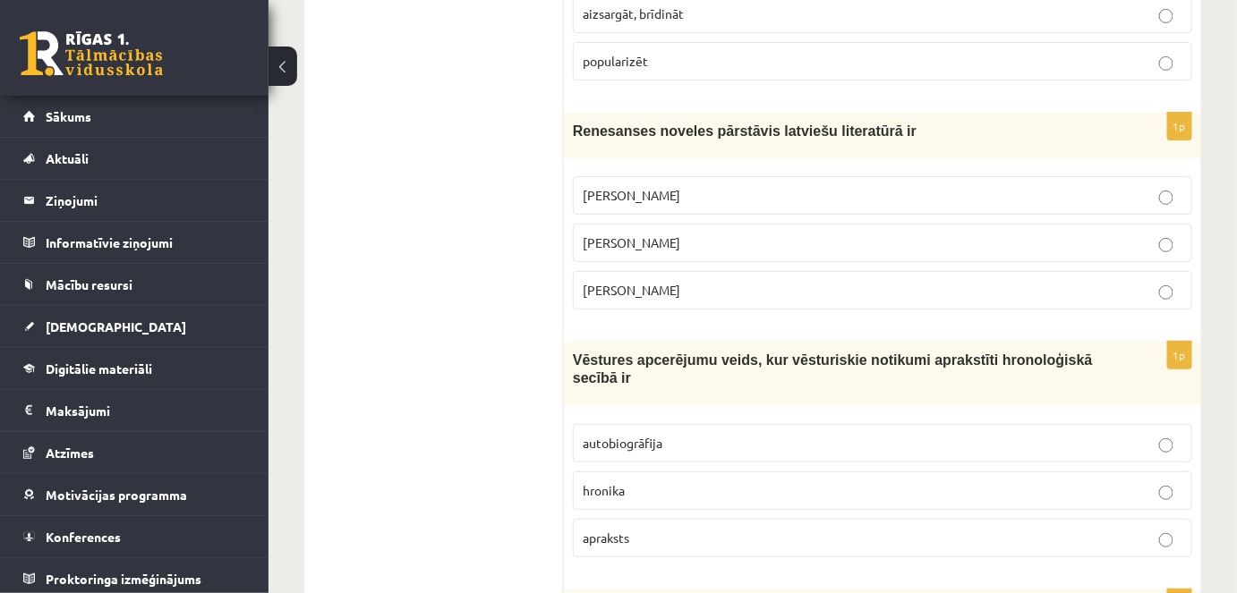
scroll to position [4654, 0]
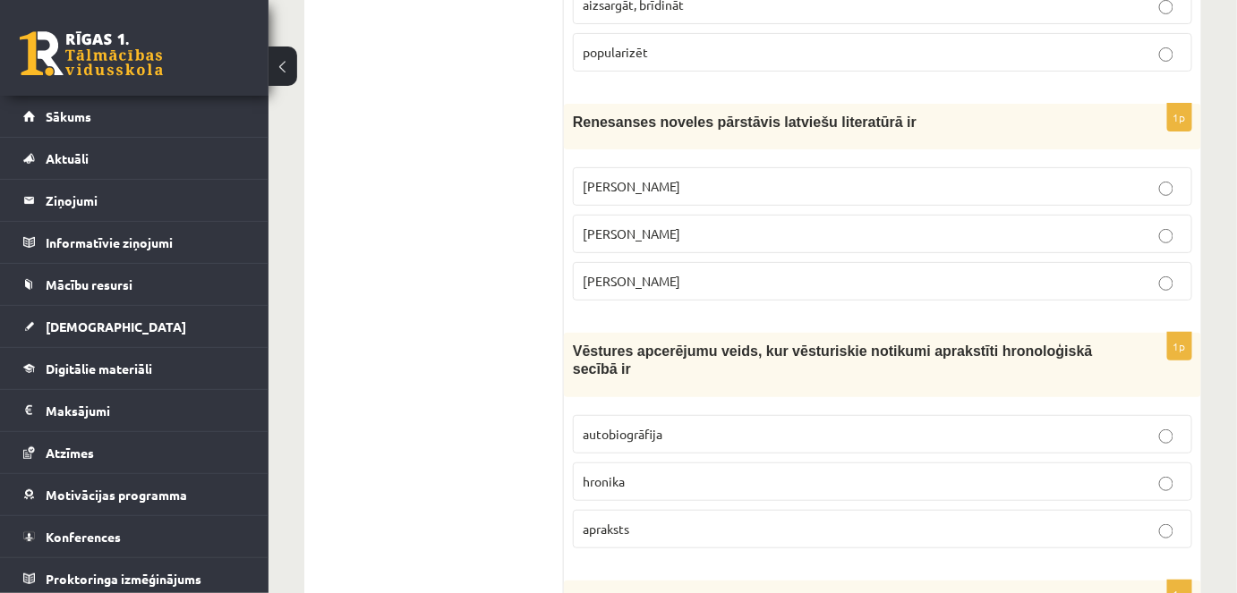
click at [933, 177] on p "Rūdolfs Blaumanis" at bounding box center [883, 186] width 600 height 19
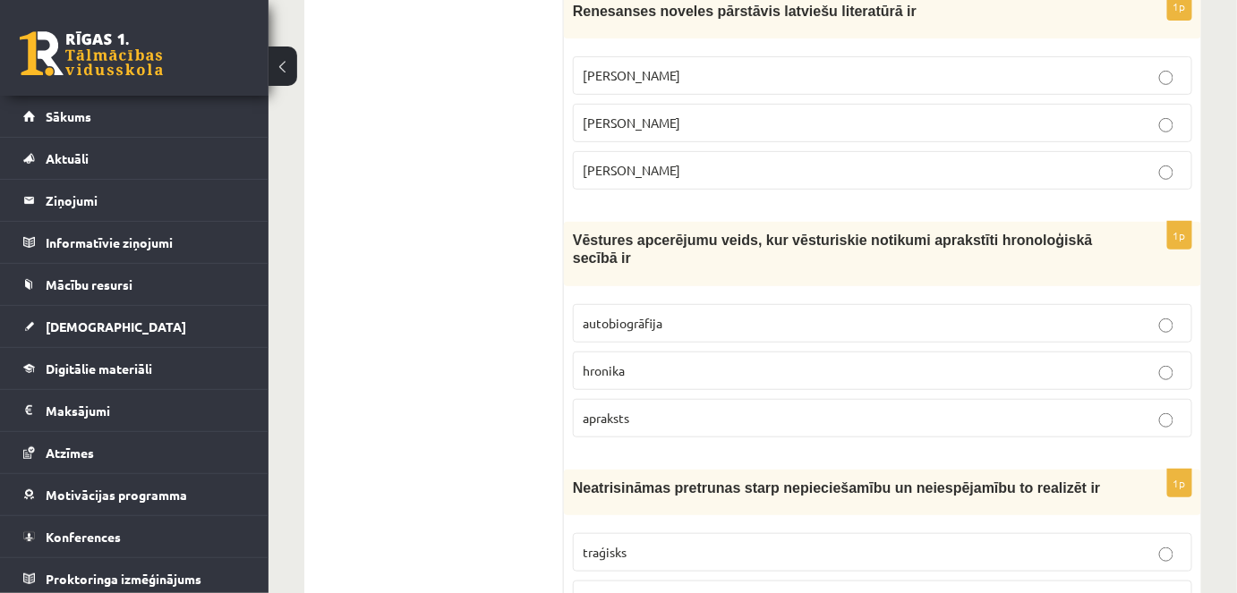
scroll to position [4773, 0]
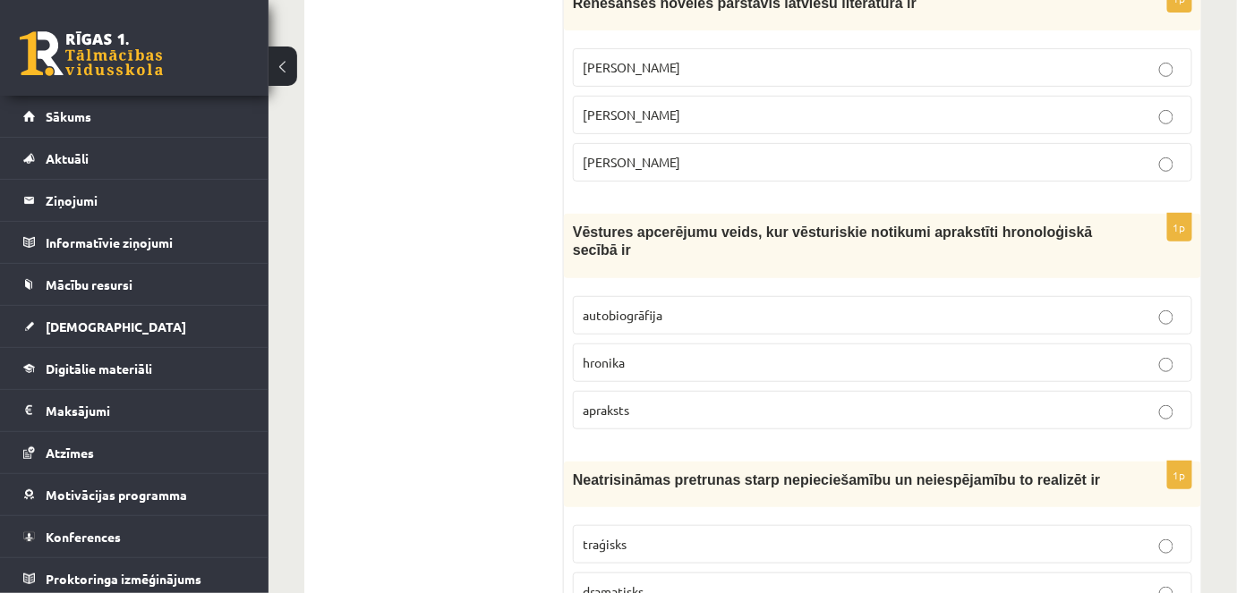
click at [947, 306] on p "autobiogrāfija" at bounding box center [883, 315] width 600 height 19
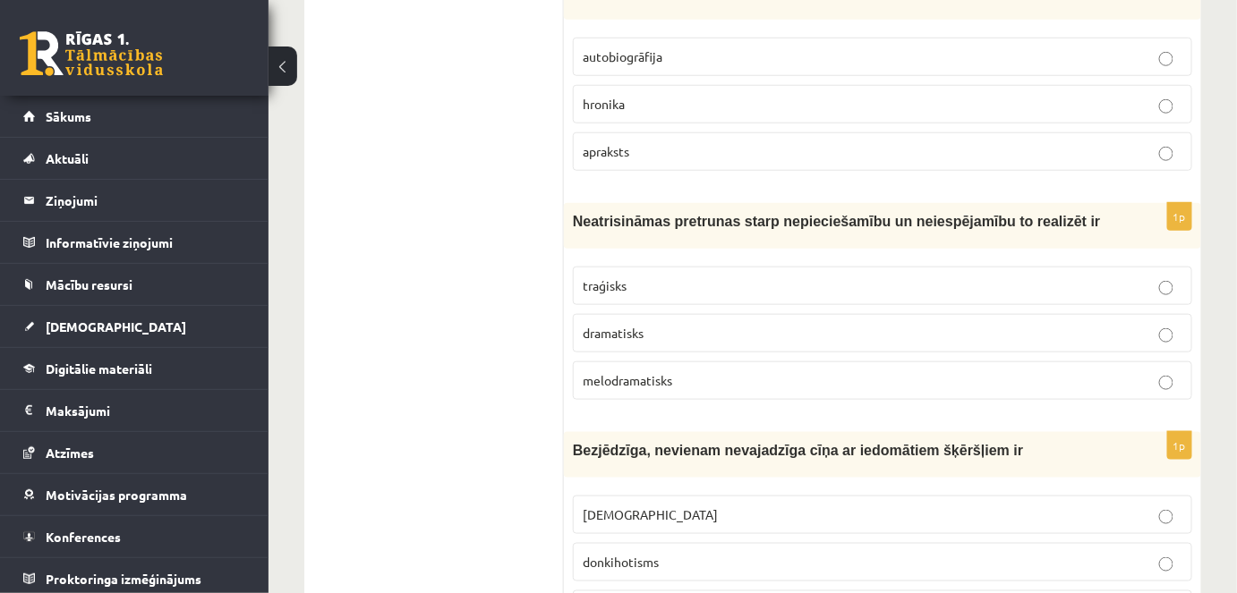
scroll to position [5049, 0]
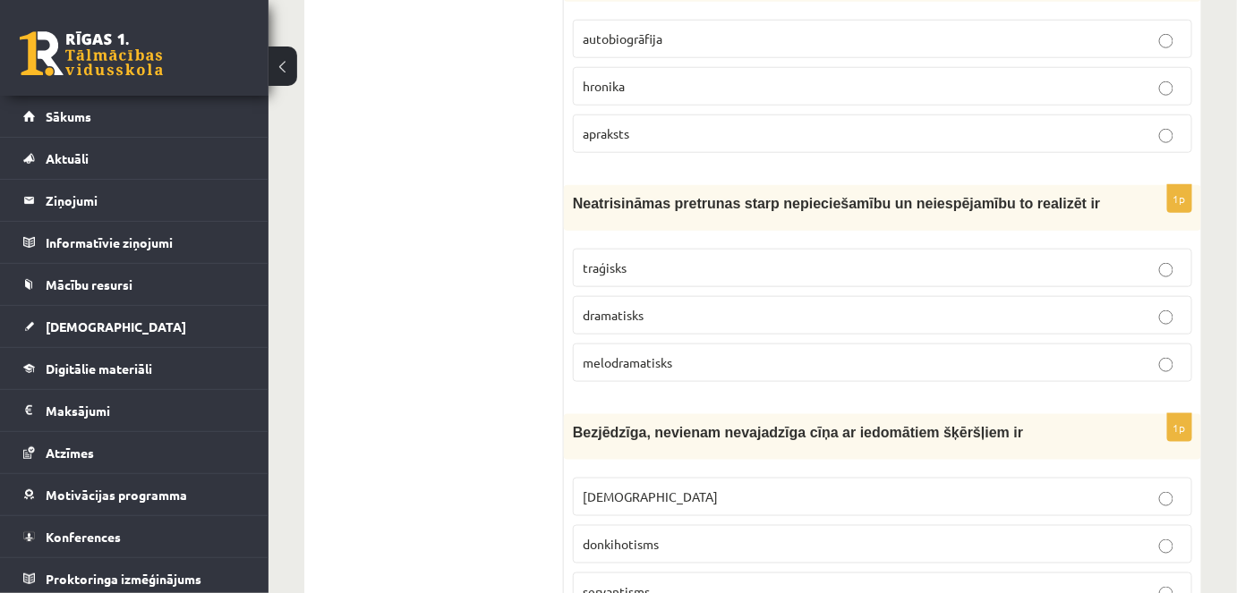
click at [866, 353] on p "melodramatisks" at bounding box center [883, 362] width 600 height 19
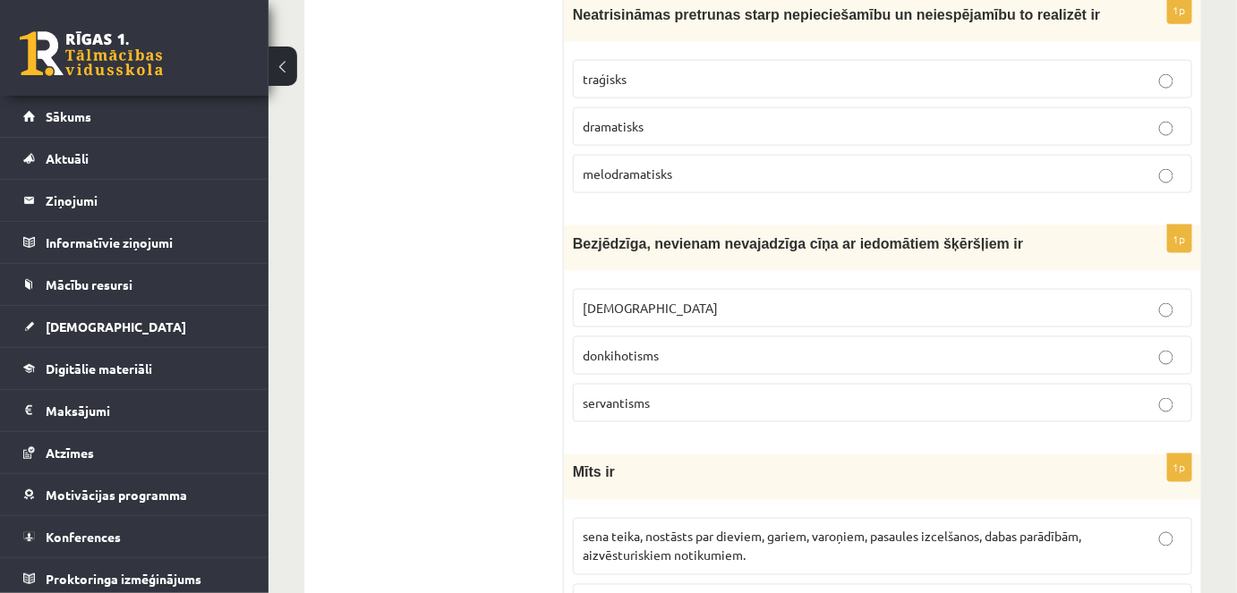
scroll to position [5255, 0]
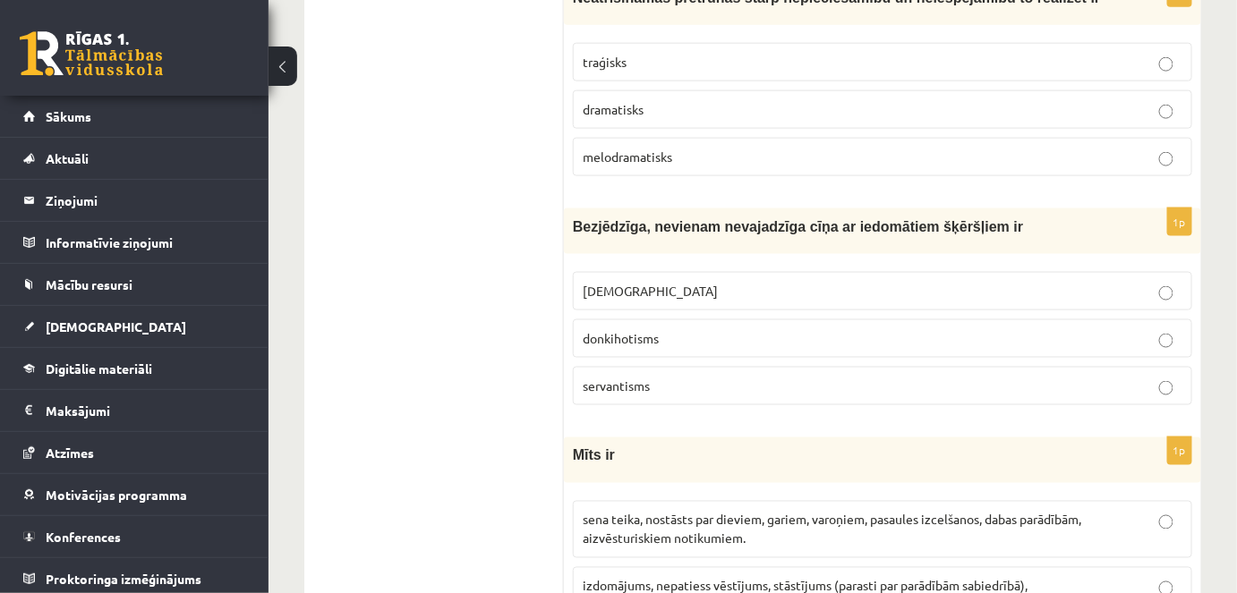
click at [995, 367] on label "servantisms" at bounding box center [882, 386] width 619 height 38
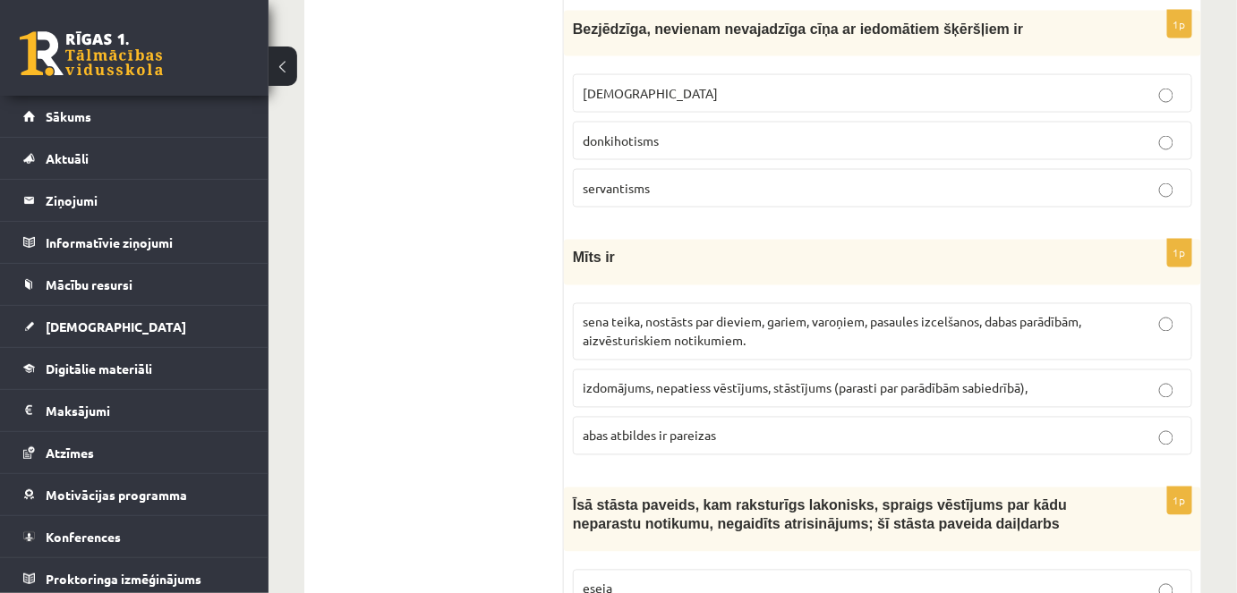
scroll to position [5461, 0]
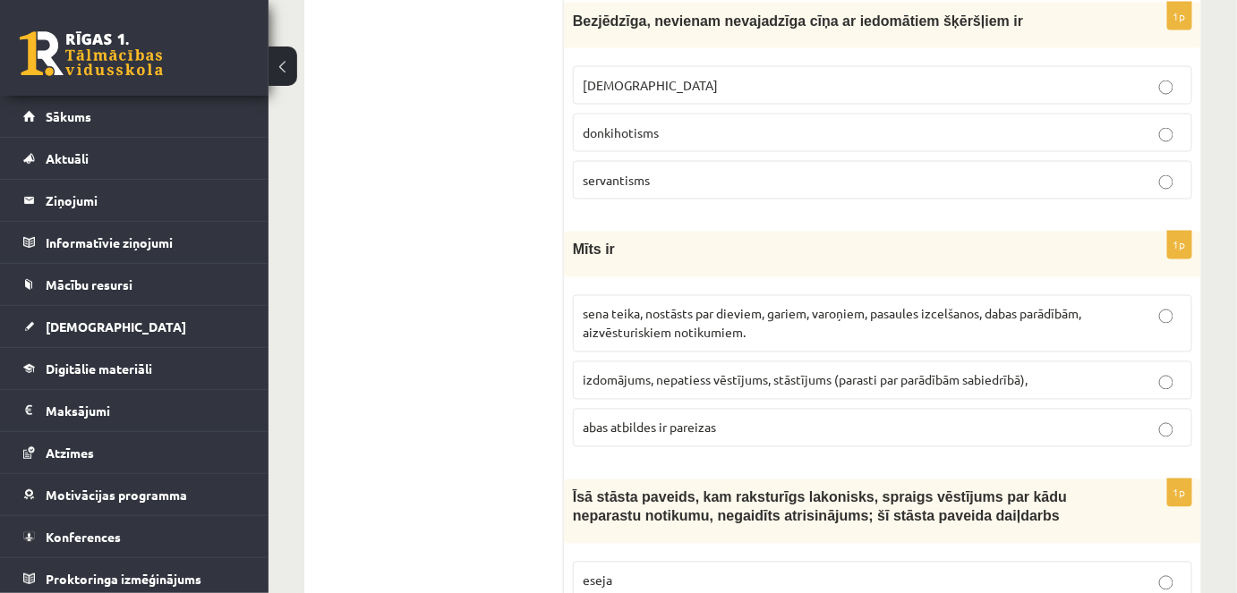
click at [1050, 306] on span "sena teika, nostāsts par dieviem, gariem, varoņiem, pasaules izcelšanos, dabas …" at bounding box center [832, 323] width 498 height 35
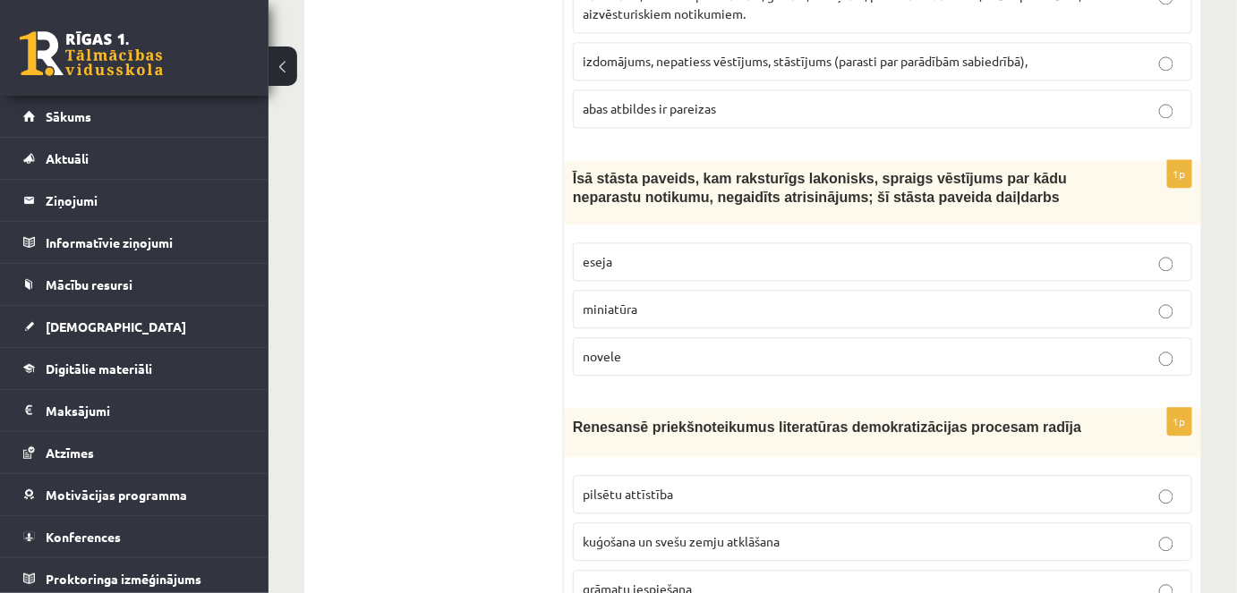
scroll to position [5789, 0]
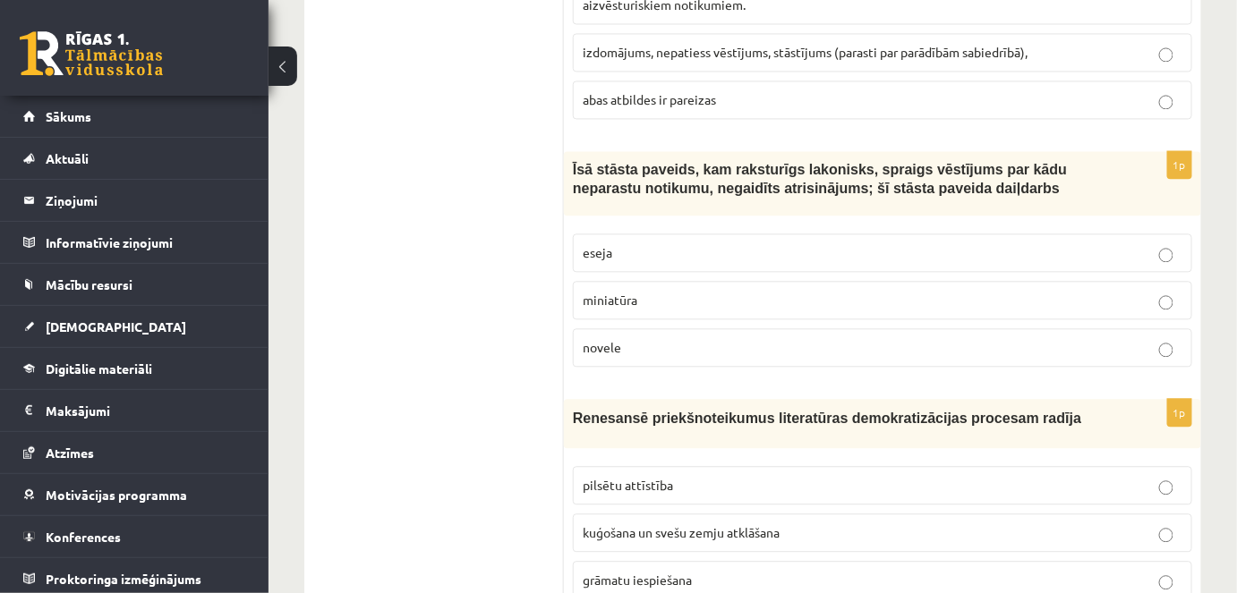
click at [925, 281] on label "miniatūra" at bounding box center [882, 300] width 619 height 38
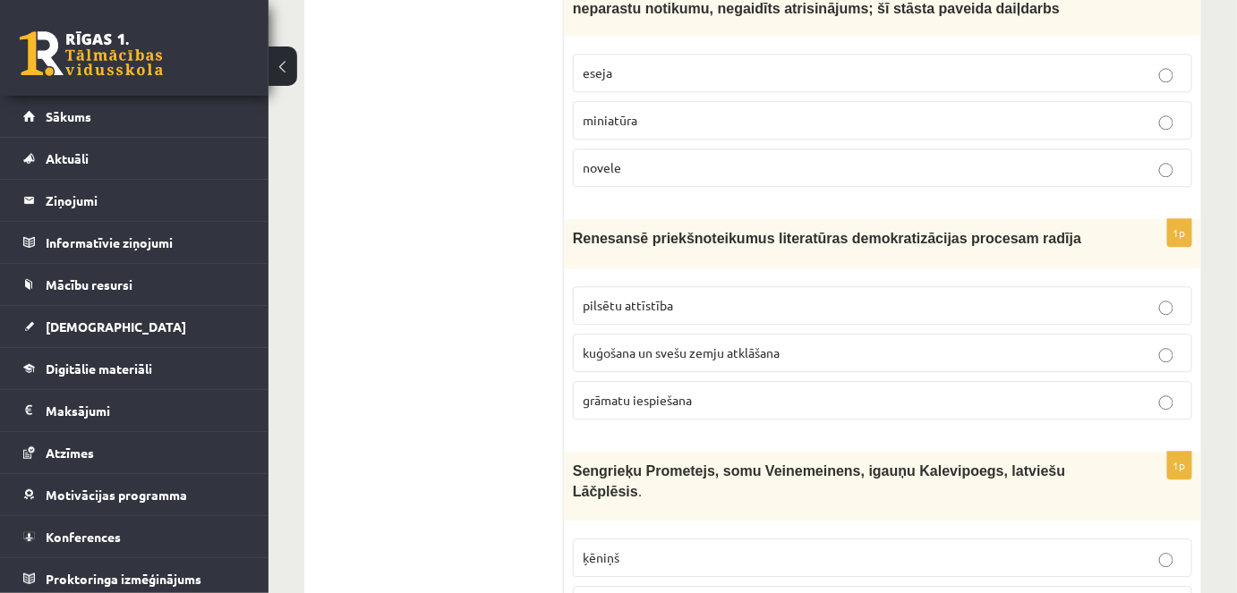
scroll to position [5978, 0]
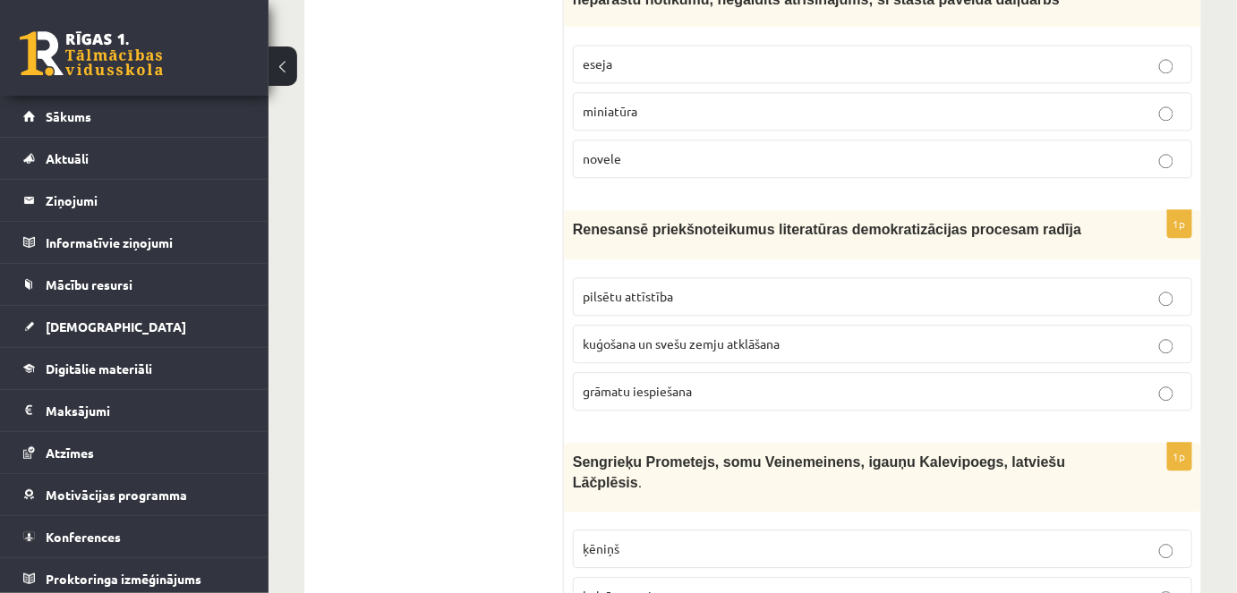
click at [1074, 287] on p "pilsētu attīstība" at bounding box center [883, 296] width 600 height 19
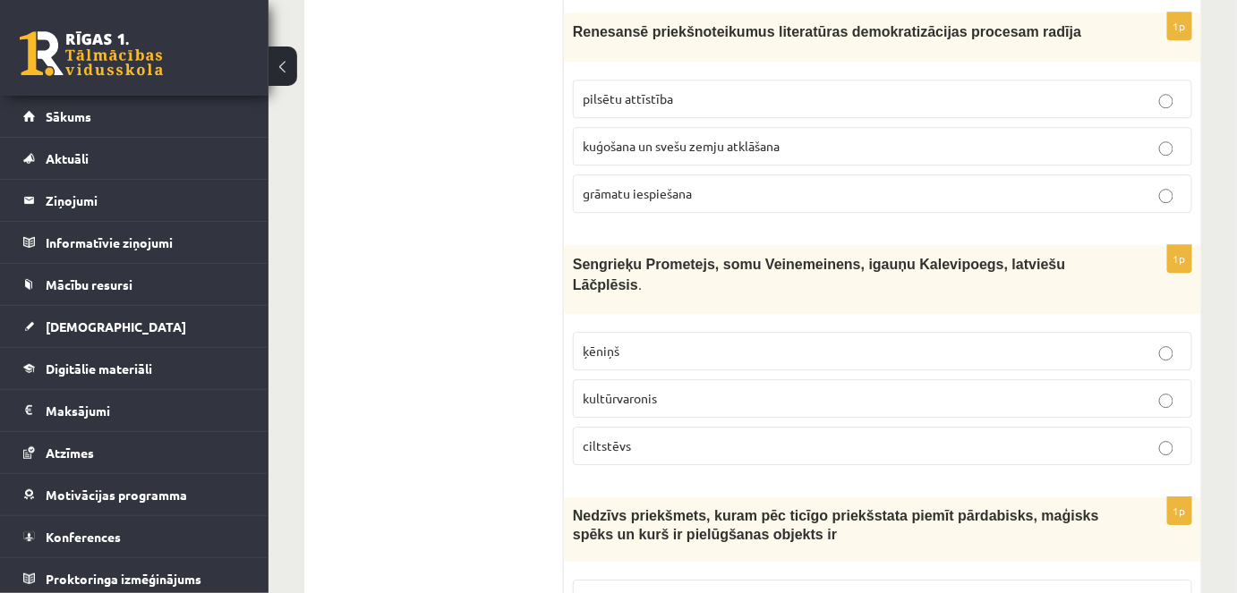
scroll to position [6193, 0]
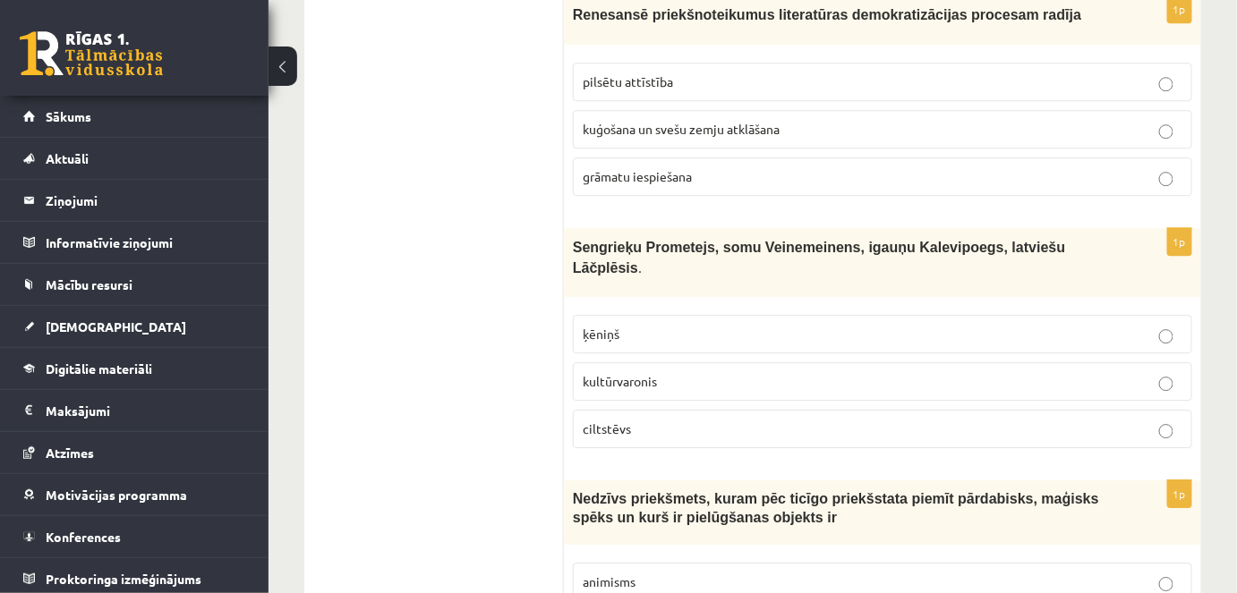
click at [897, 372] on p "kultūrvaronis" at bounding box center [883, 381] width 600 height 19
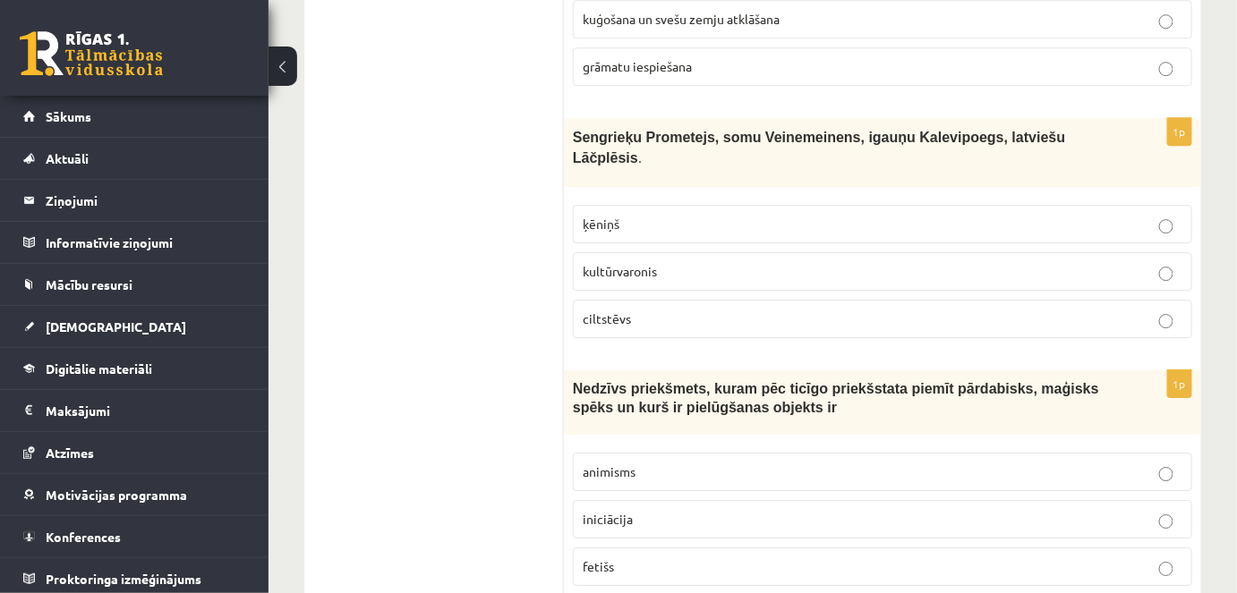
scroll to position [6338, 0]
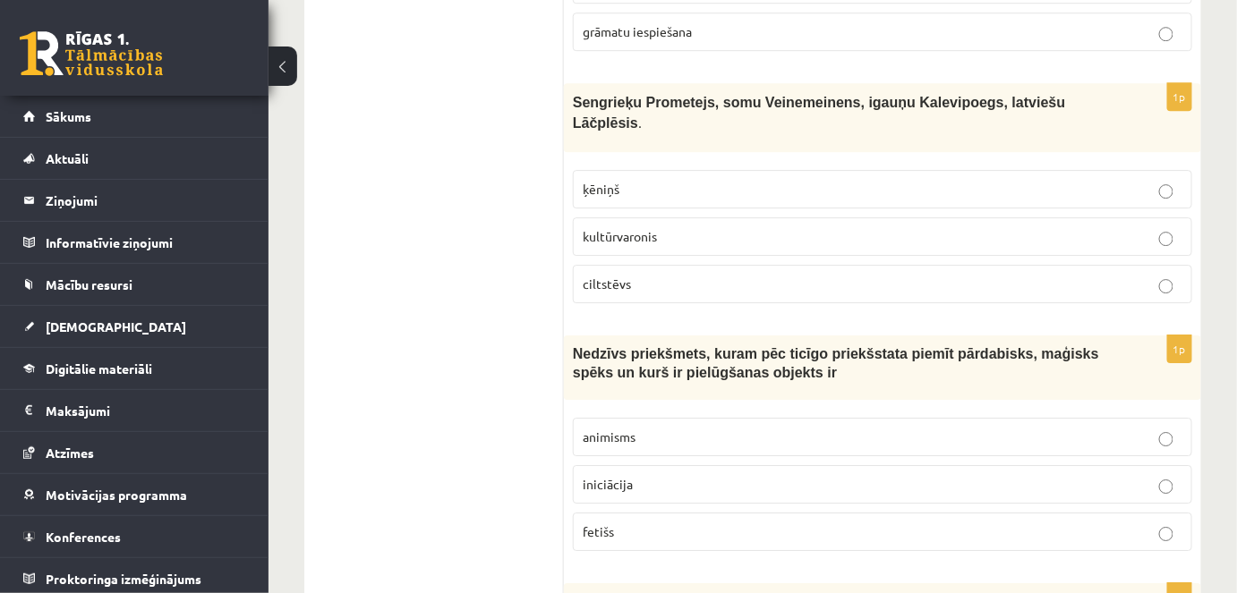
click at [925, 475] on p "iniciācija" at bounding box center [883, 484] width 600 height 19
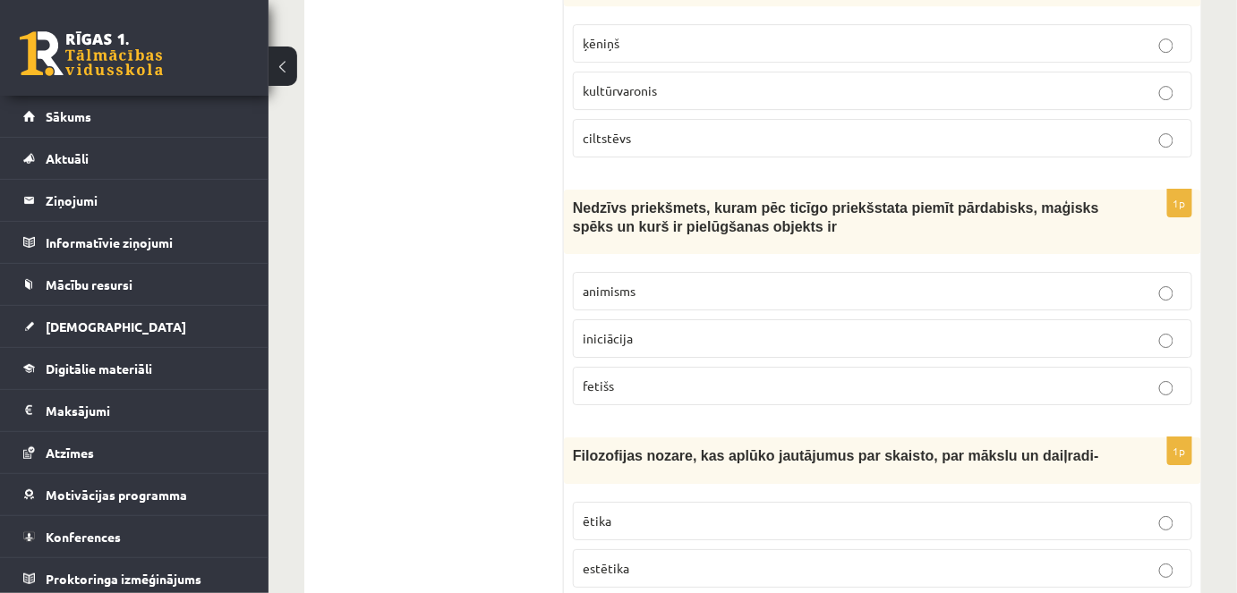
scroll to position [6596, 0]
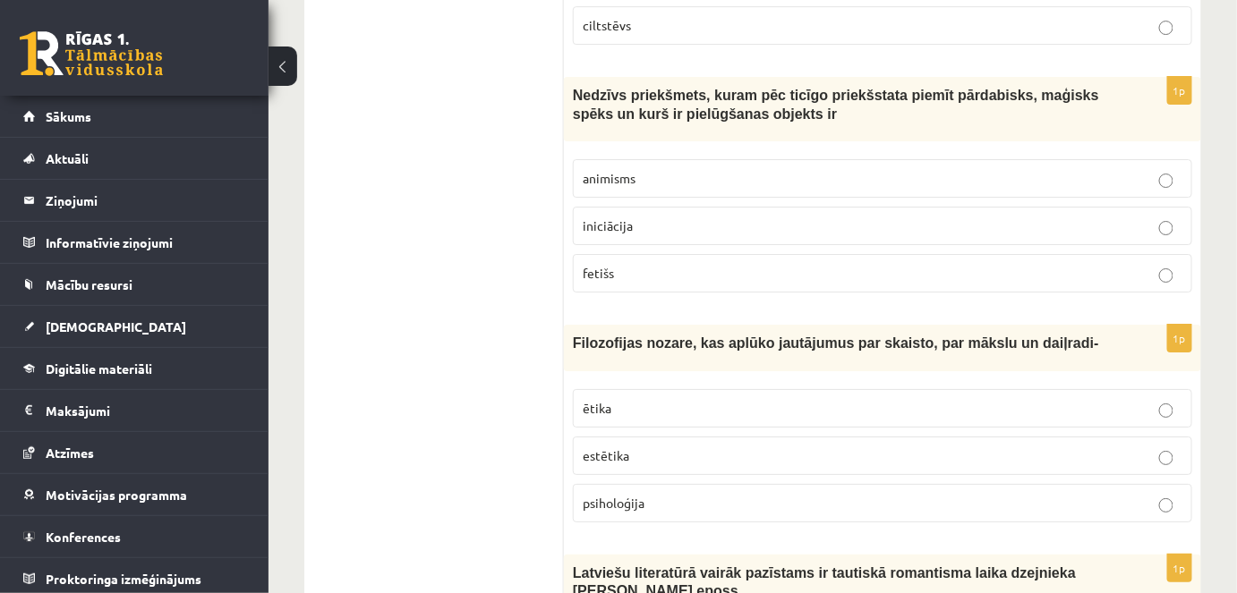
click at [975, 447] on p "estētika" at bounding box center [883, 456] width 600 height 19
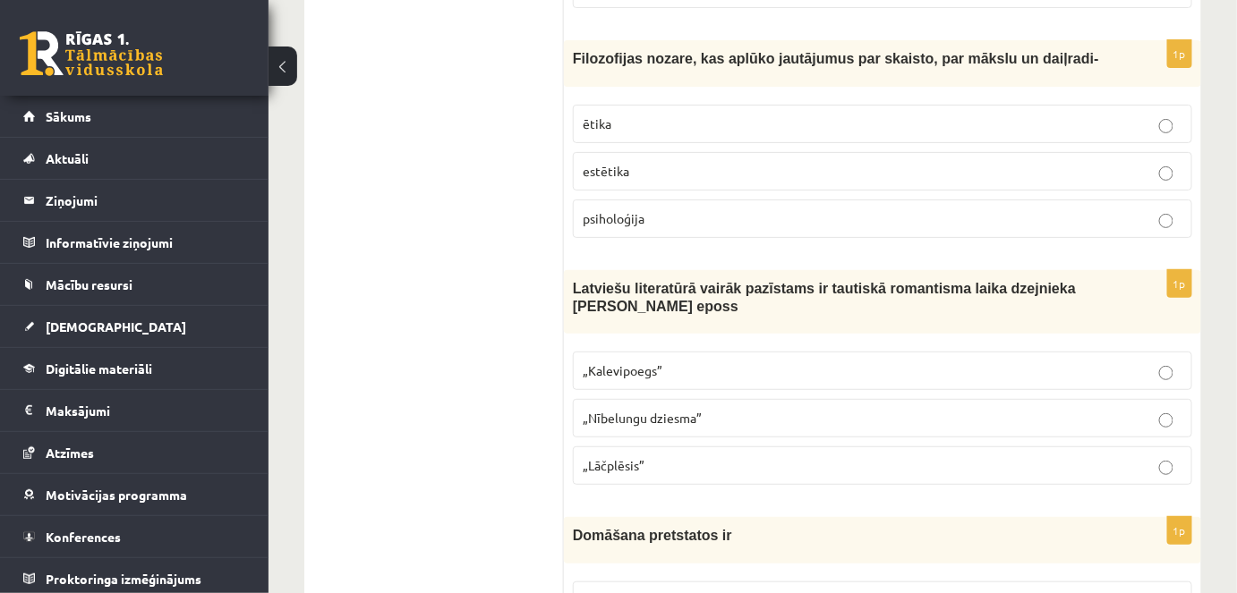
scroll to position [6898, 0]
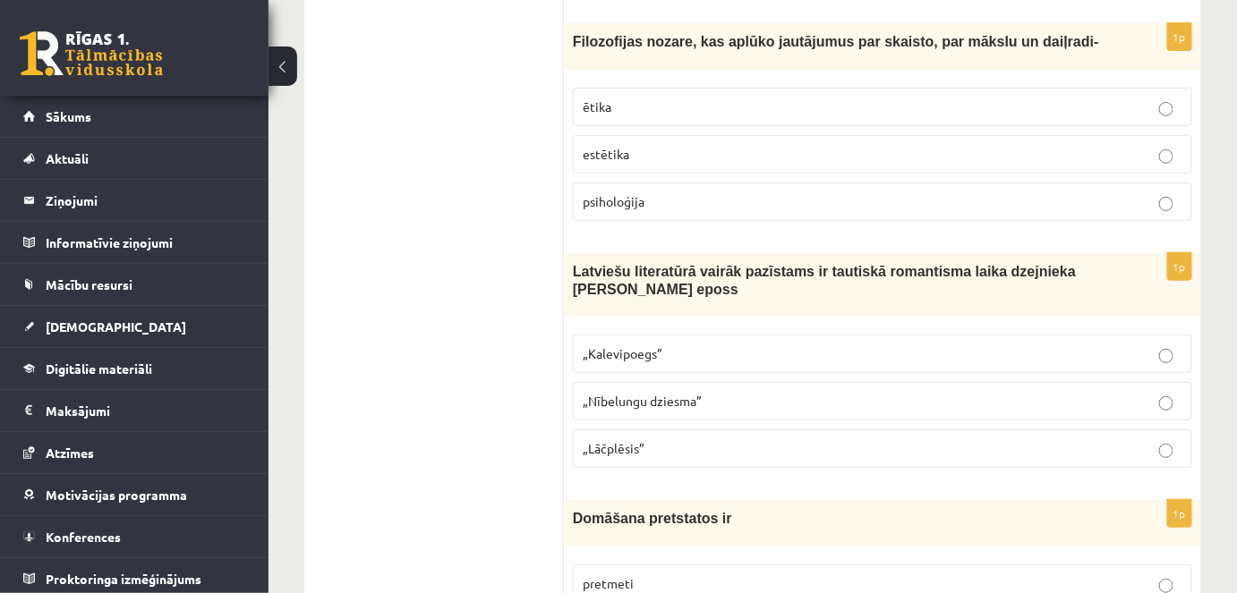
click at [882, 439] on p "„Lāčplēsis”" at bounding box center [883, 448] width 600 height 19
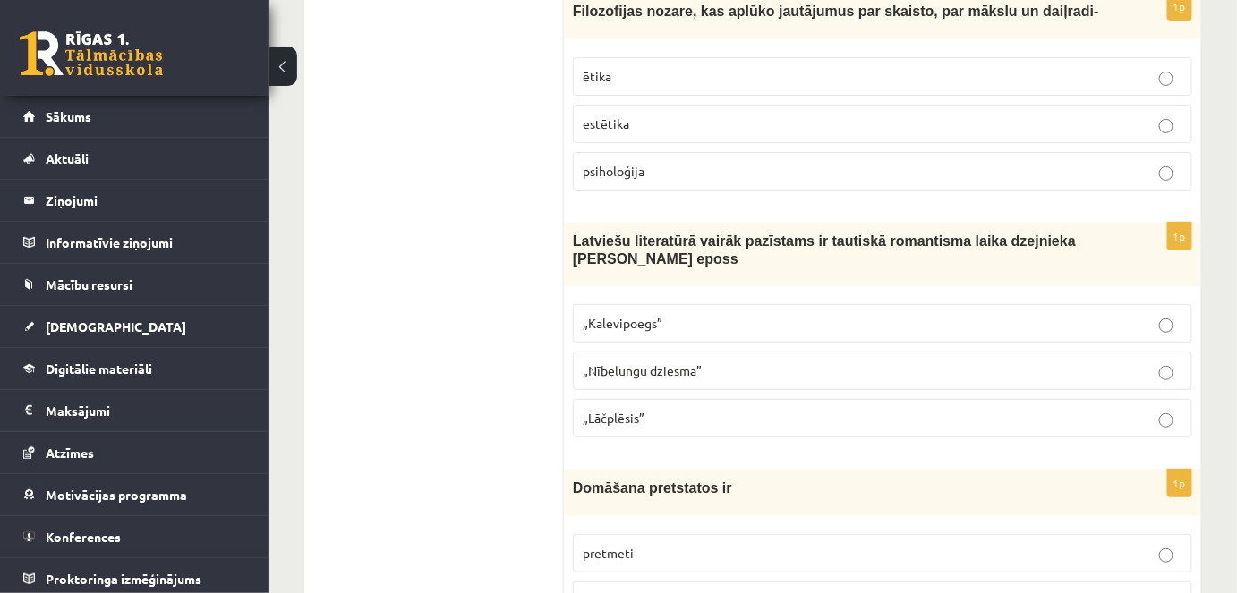
click at [892, 592] on p "binārā opozīcija" at bounding box center [883, 601] width 600 height 19
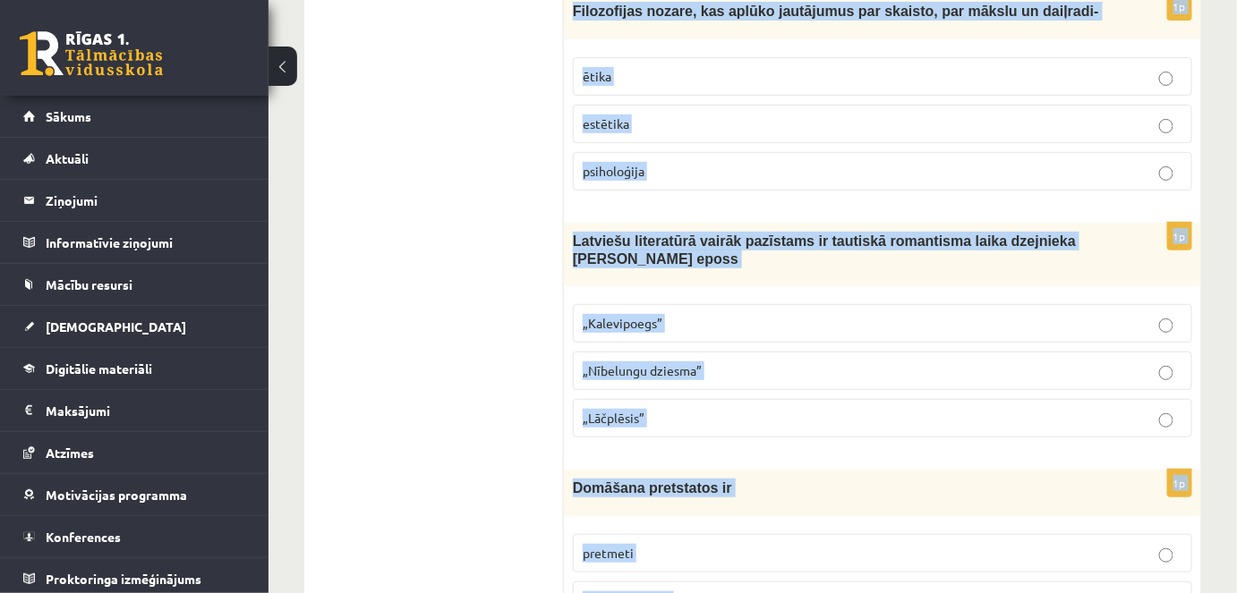
drag, startPoint x: 572, startPoint y: 30, endPoint x: 792, endPoint y: 566, distance: 579.5
copy form "Tēma ir parādība, fakts, to kopums, kas ir izvēlēts mākslas darba veidošanai mo…"
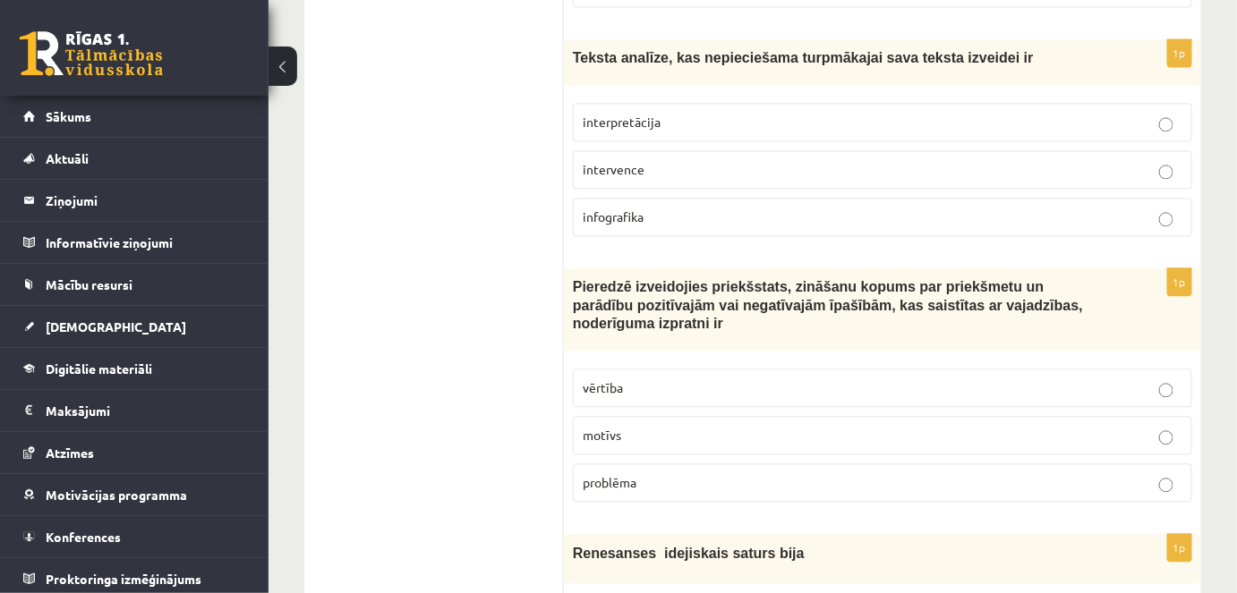
scroll to position [181, 0]
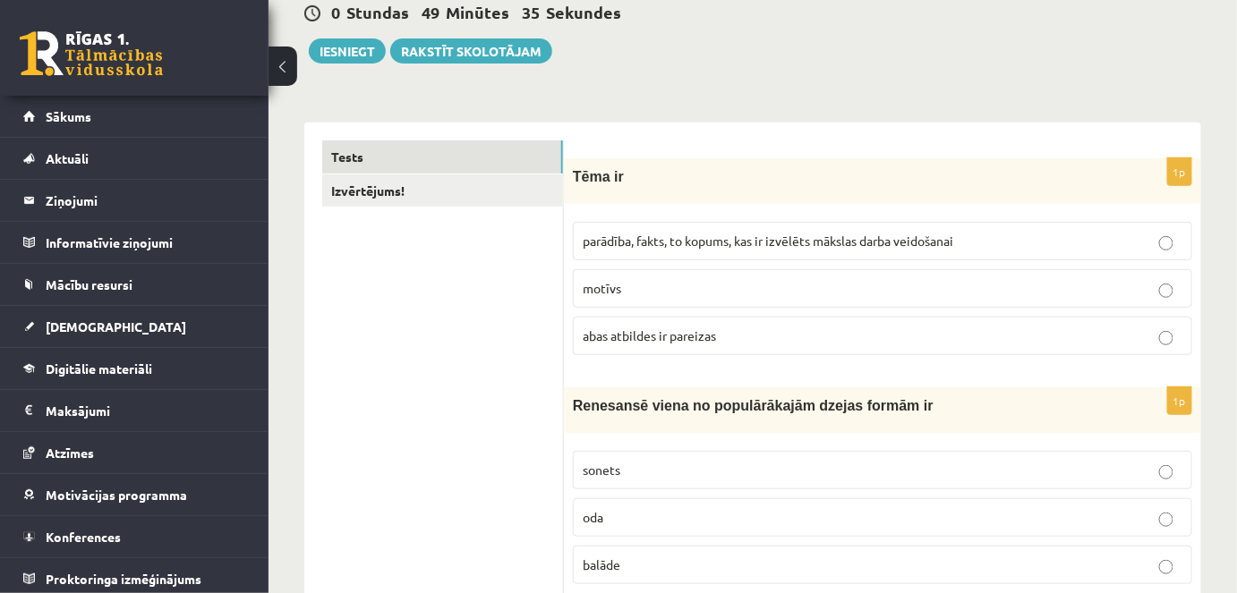
click at [623, 328] on span "abas atbildes ir pareizas" at bounding box center [649, 336] width 133 height 16
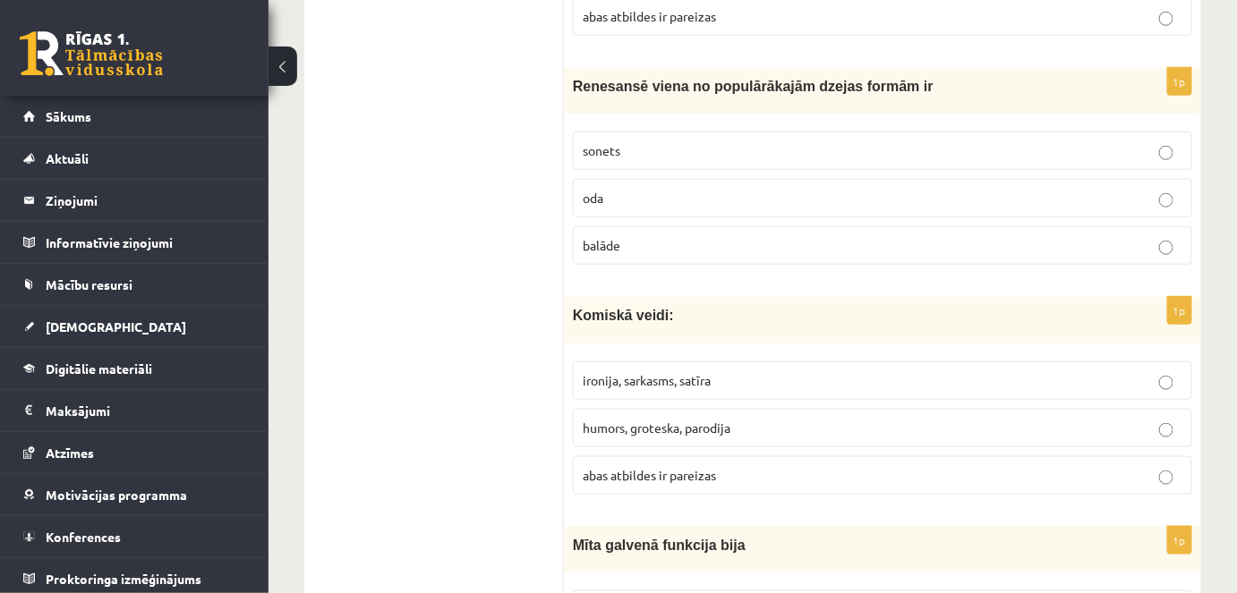
scroll to position [526, 0]
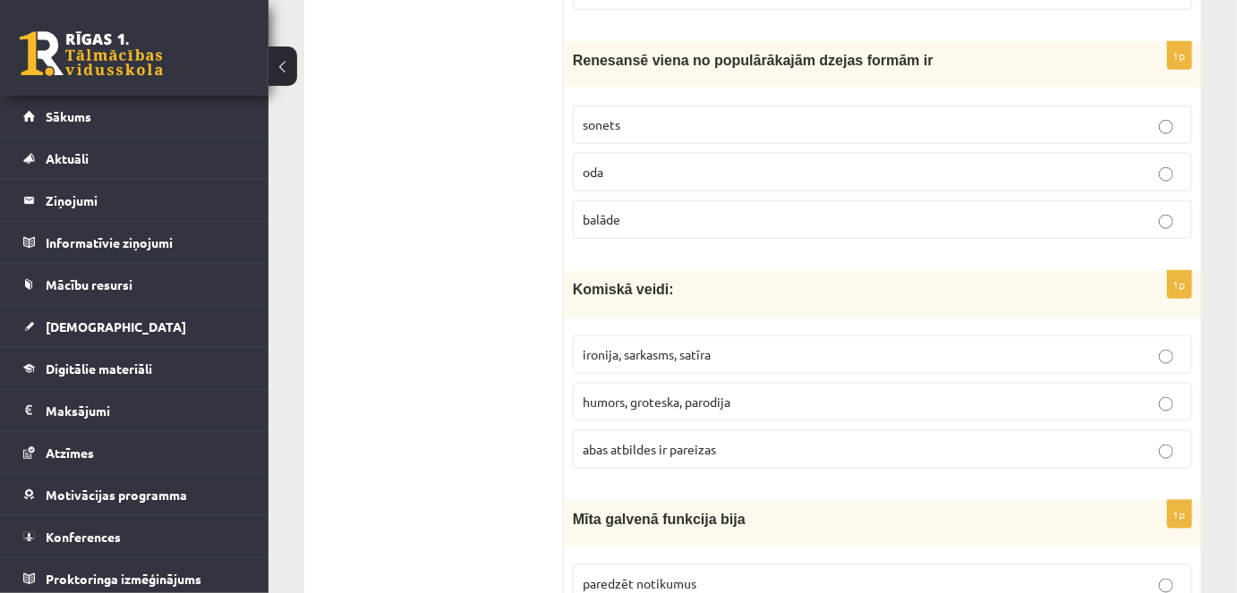
click at [629, 124] on p "sonets" at bounding box center [883, 124] width 600 height 19
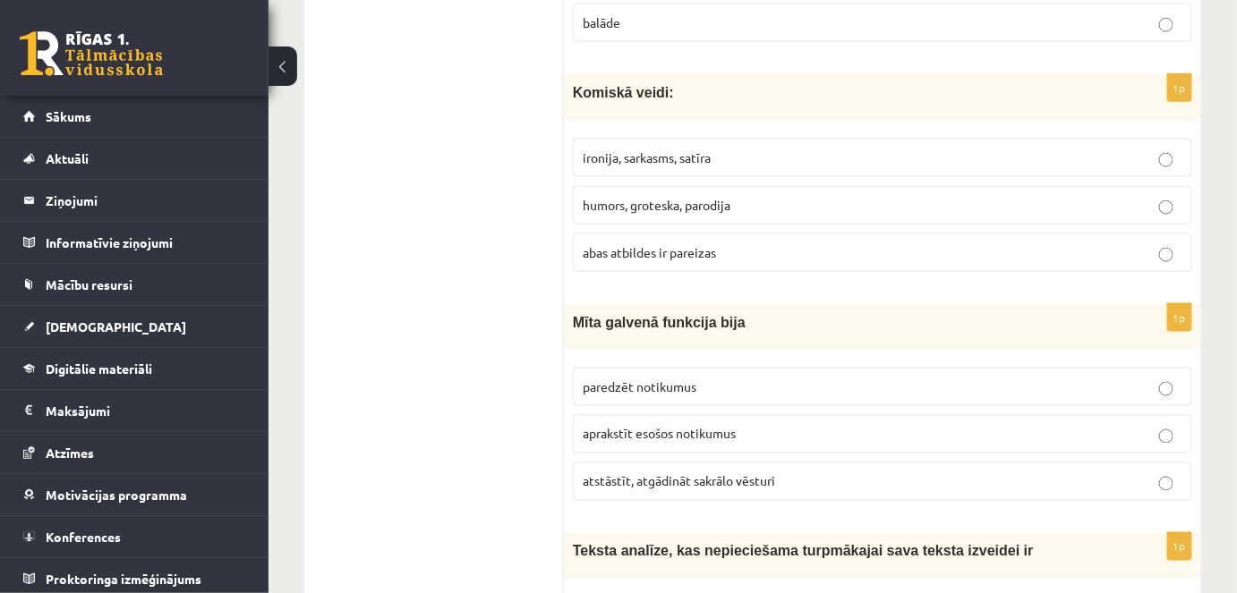
scroll to position [732, 0]
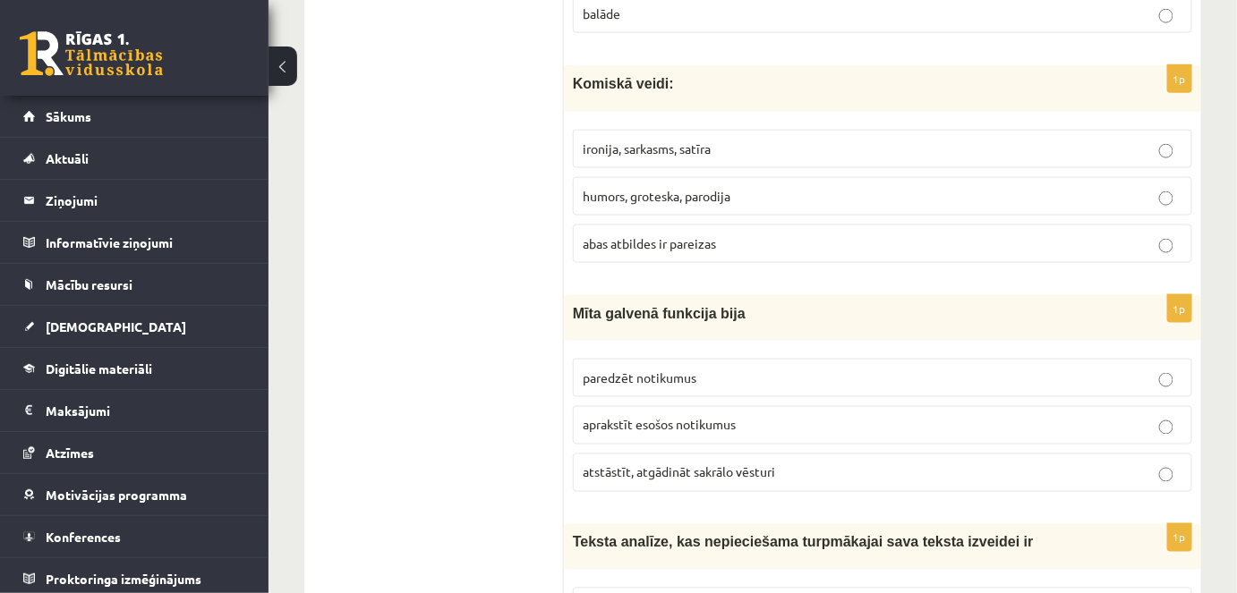
click at [696, 235] on span "abas atbildes ir pareizas" at bounding box center [649, 243] width 133 height 16
click at [1018, 140] on p "ironija, sarkasms, satīra" at bounding box center [883, 149] width 600 height 19
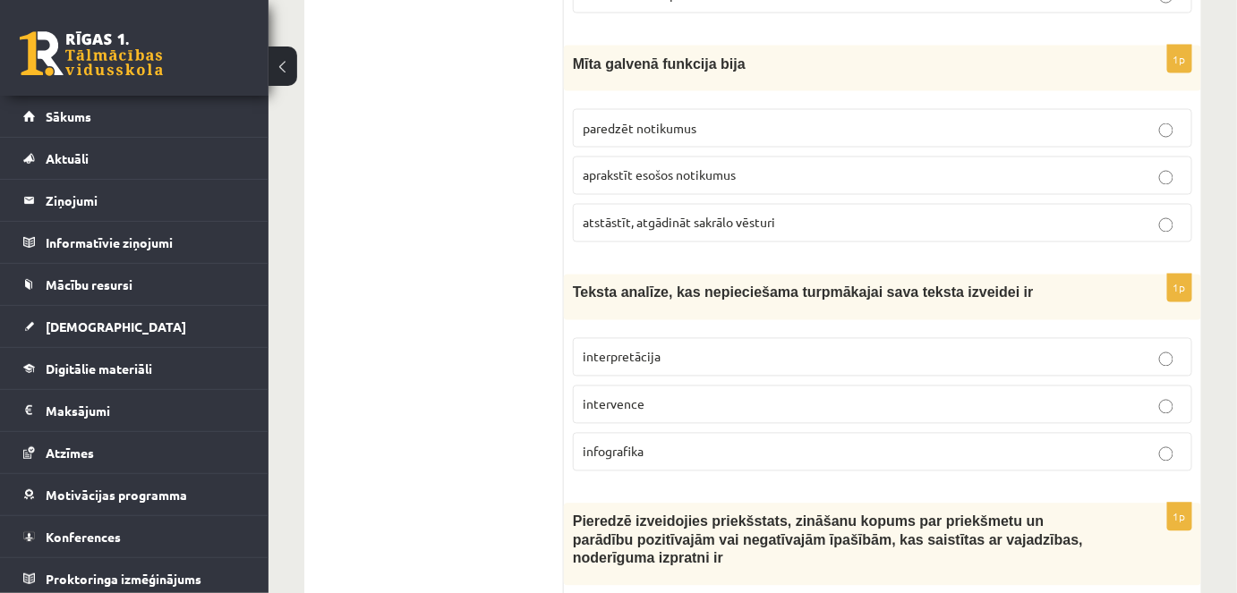
scroll to position [1000, 0]
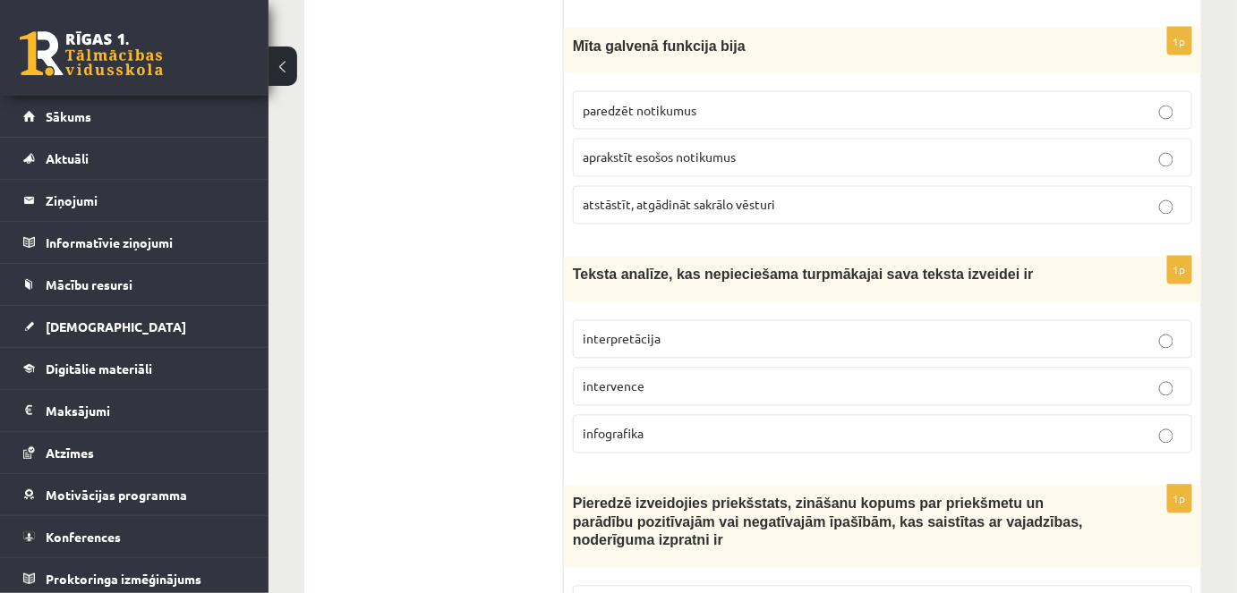
click at [646, 199] on span "atstāstīt, atgādināt sakrālo vēsturi" at bounding box center [679, 205] width 192 height 16
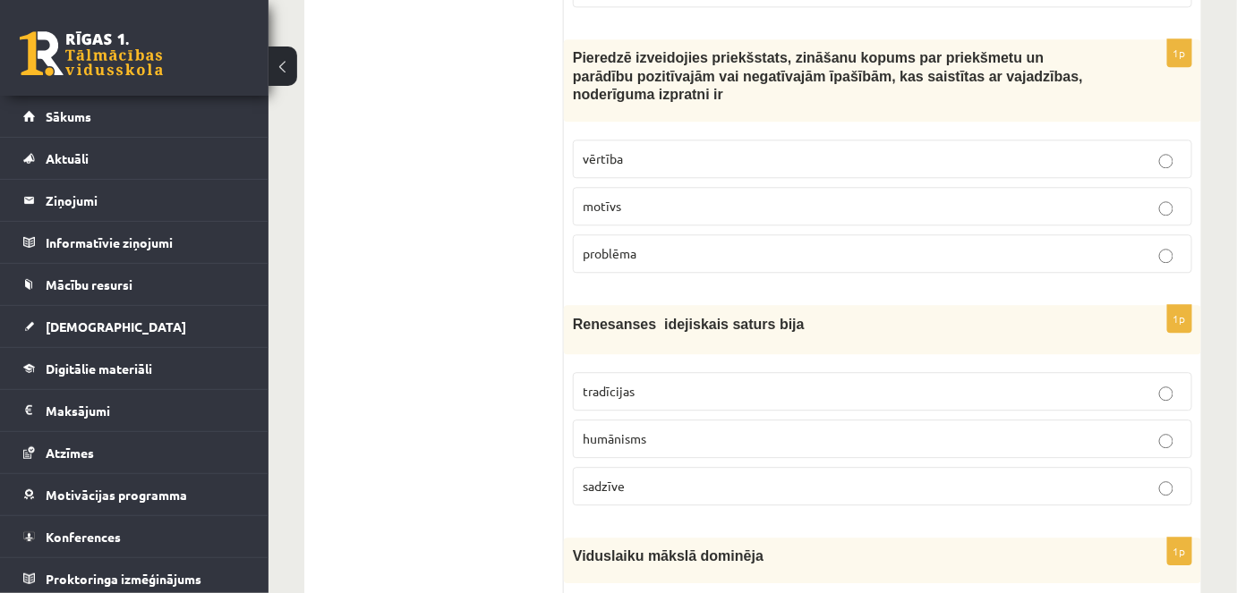
scroll to position [1463, 0]
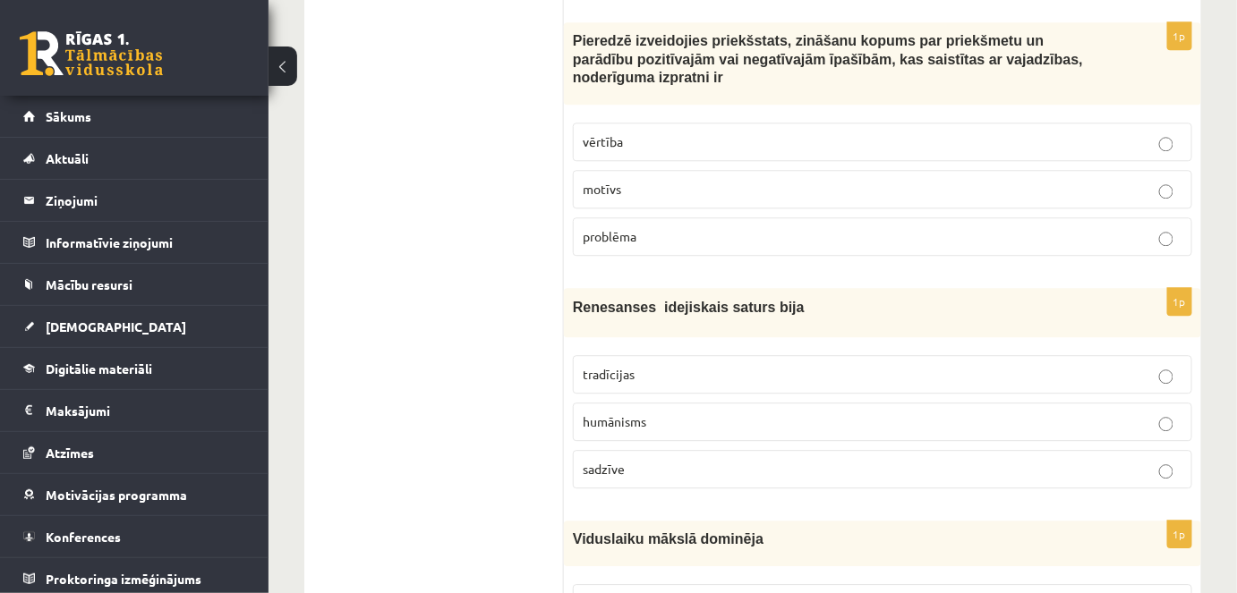
click at [641, 132] on p "vērtība" at bounding box center [883, 141] width 600 height 19
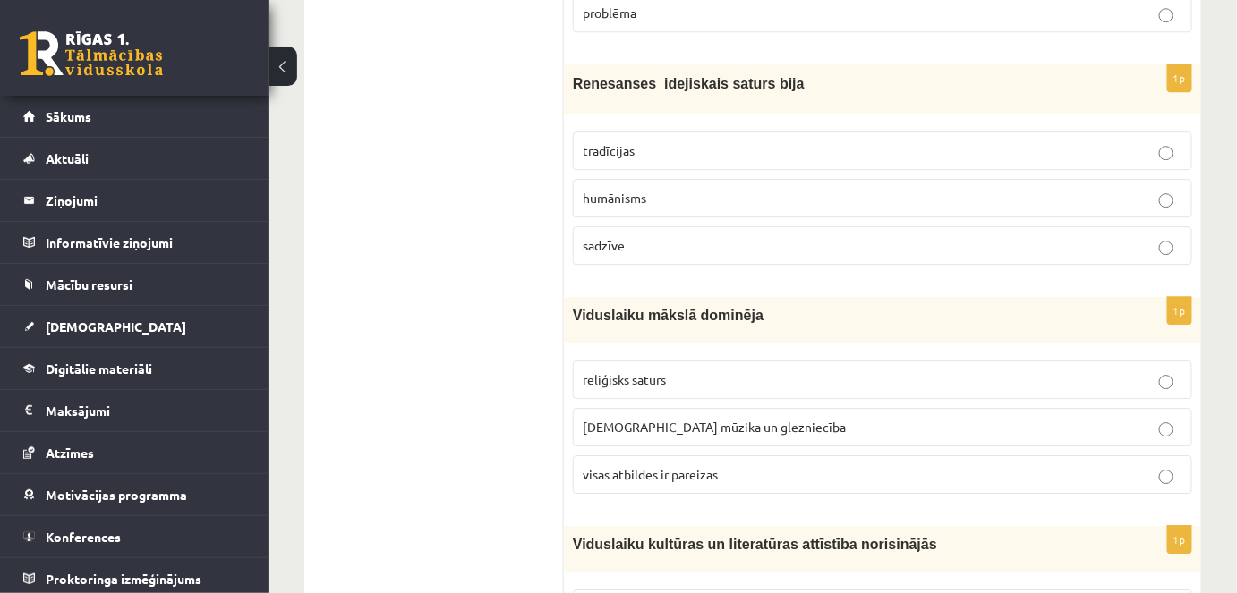
scroll to position [1670, 0]
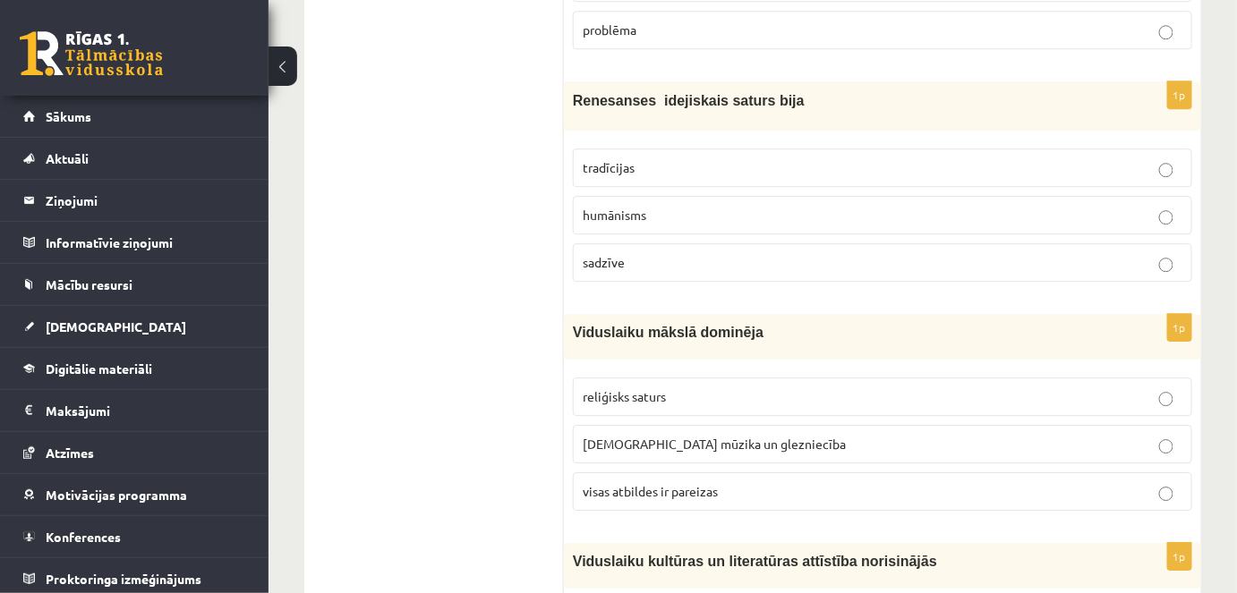
click at [728, 196] on label "humānisms" at bounding box center [882, 215] width 619 height 38
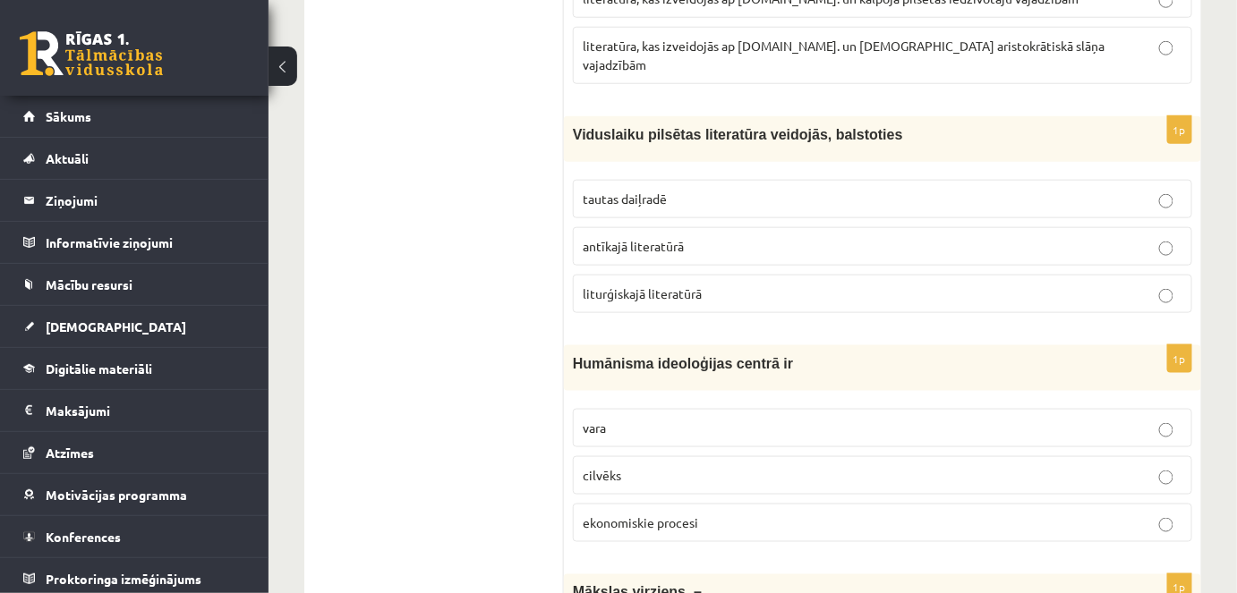
scroll to position [2832, 0]
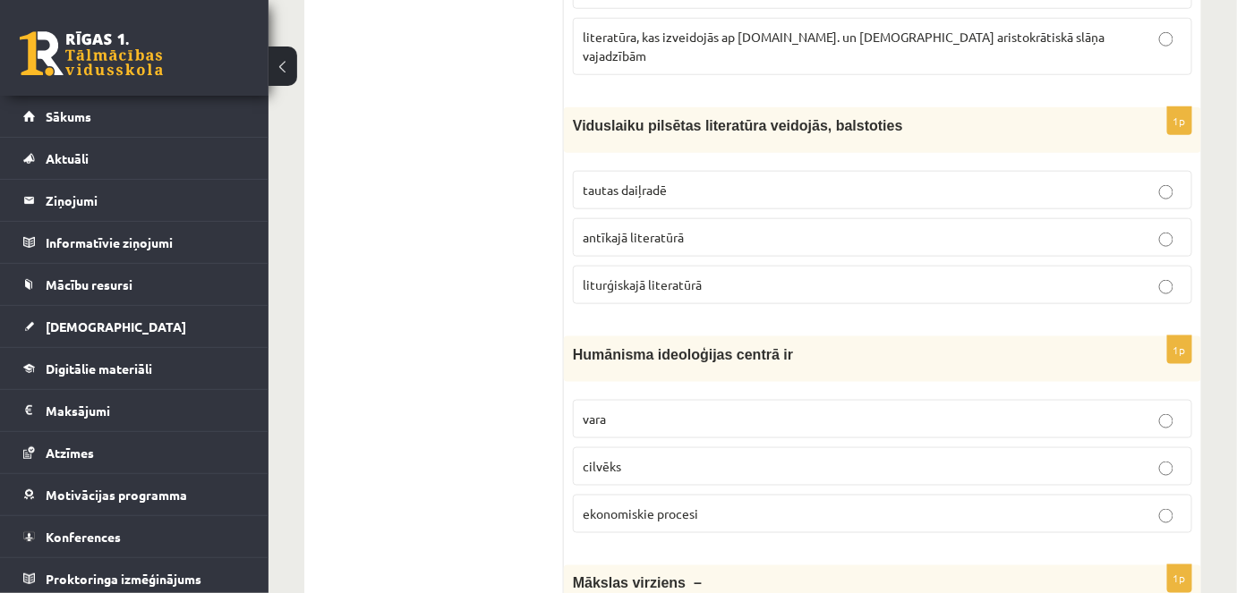
click at [698, 181] on p "tautas daiļradē" at bounding box center [883, 190] width 600 height 19
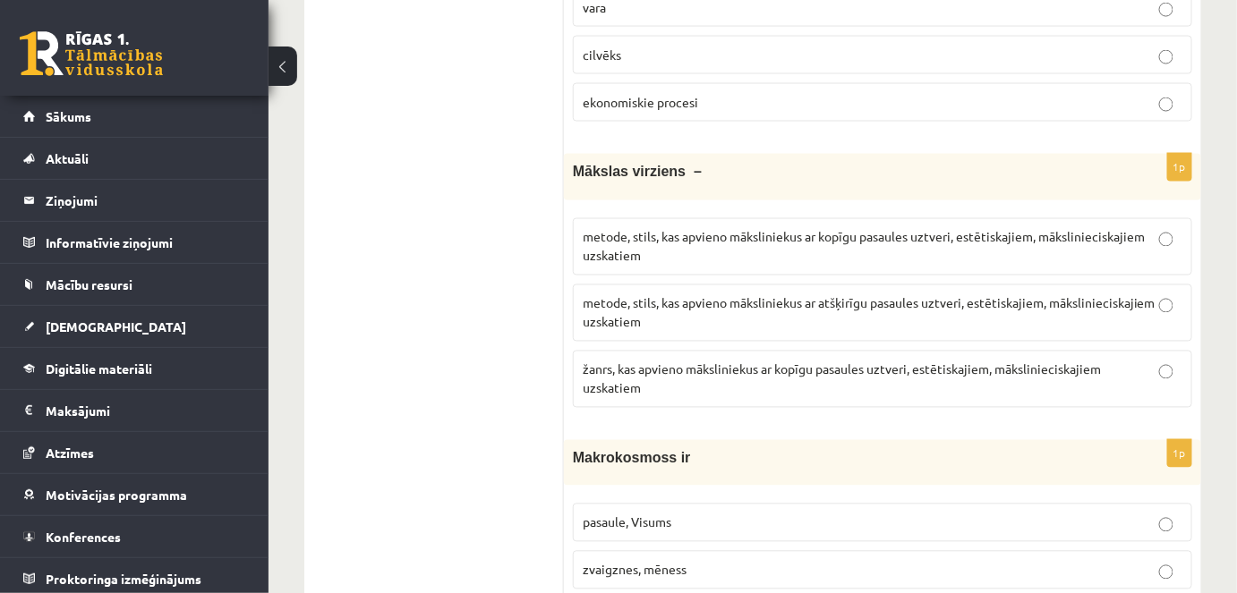
scroll to position [3305, 0]
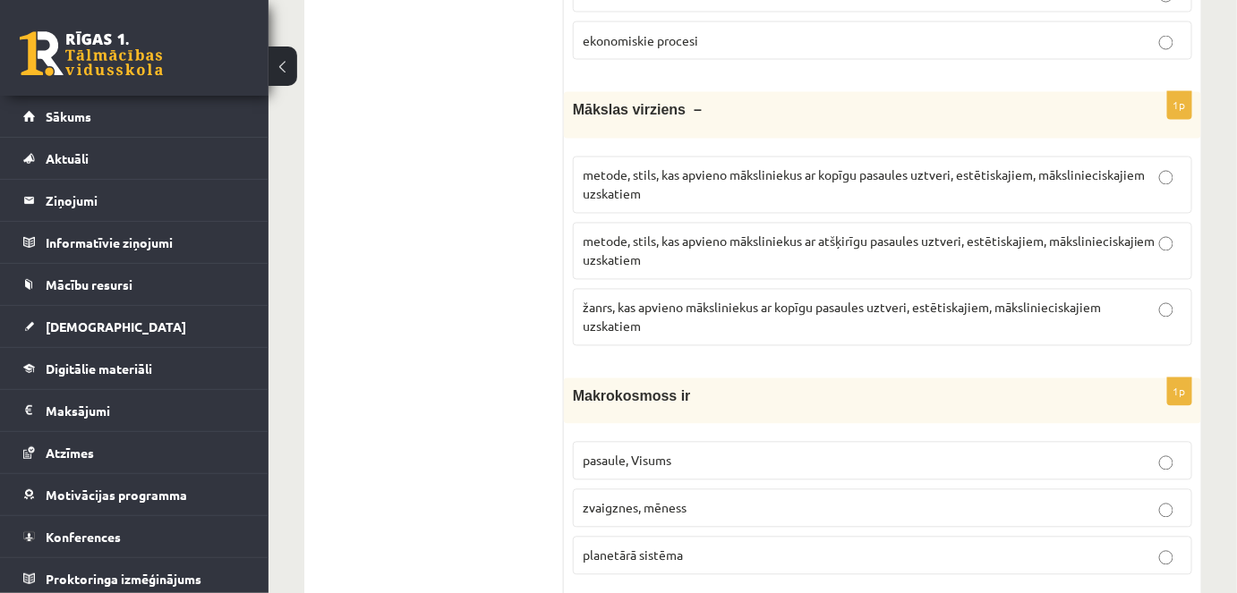
click at [869, 166] on p "metode, stils, kas apvieno māksliniekus ar kopīgu pasaules uztveri, estētiskaji…" at bounding box center [883, 185] width 600 height 38
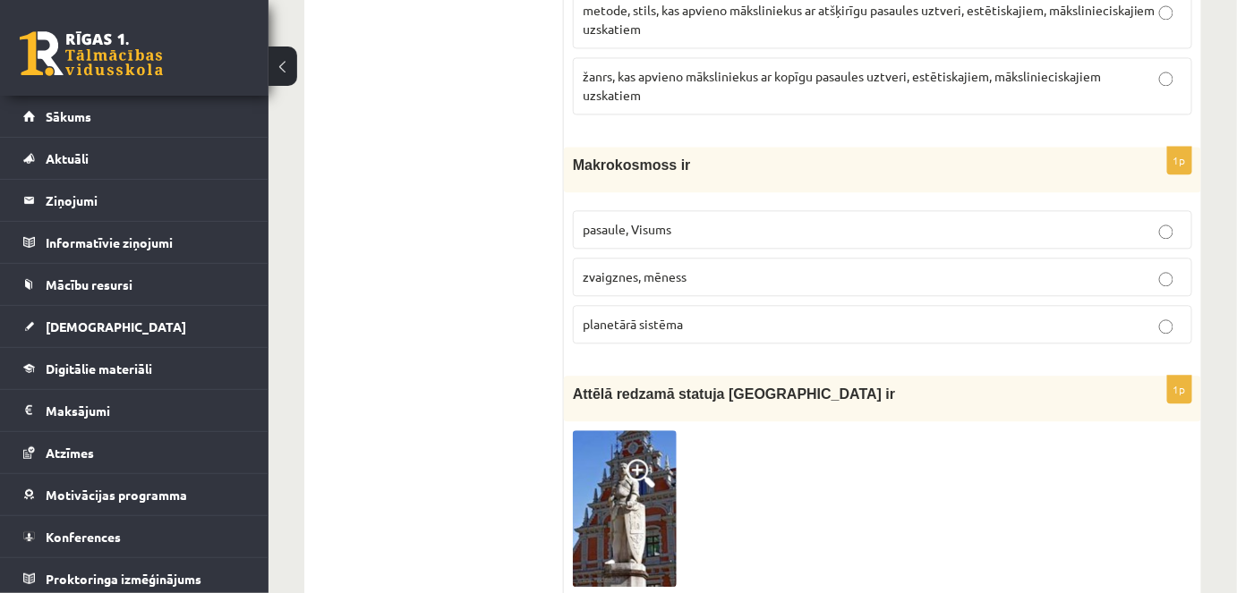
scroll to position [3546, 0]
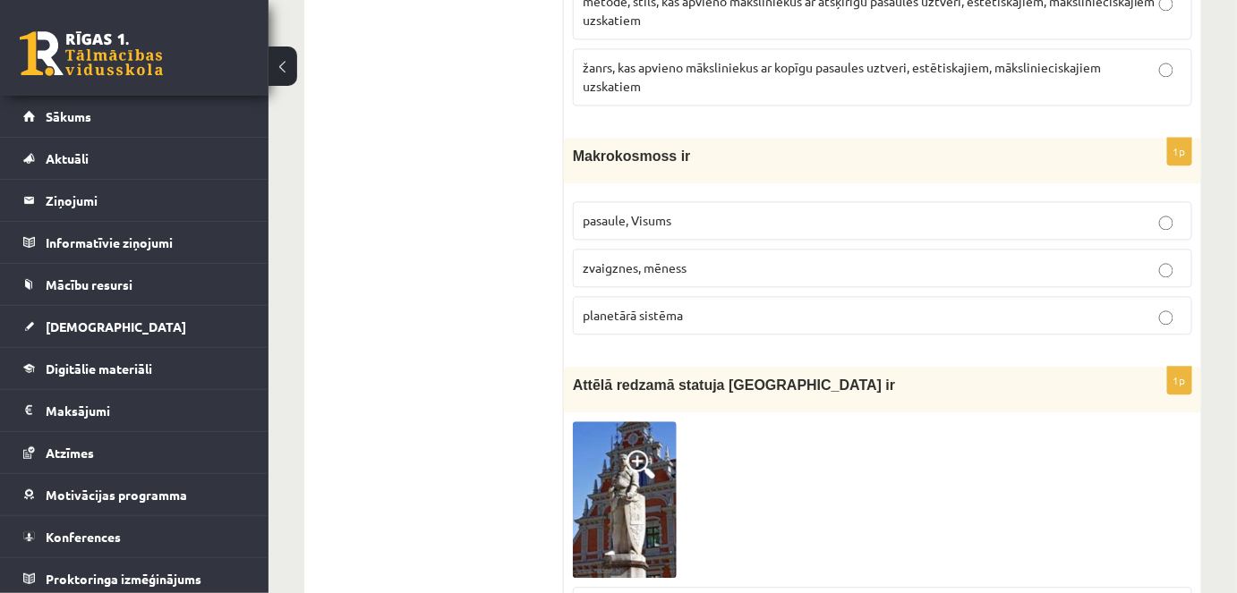
click at [675, 211] on p "pasaule, Visums" at bounding box center [883, 220] width 600 height 19
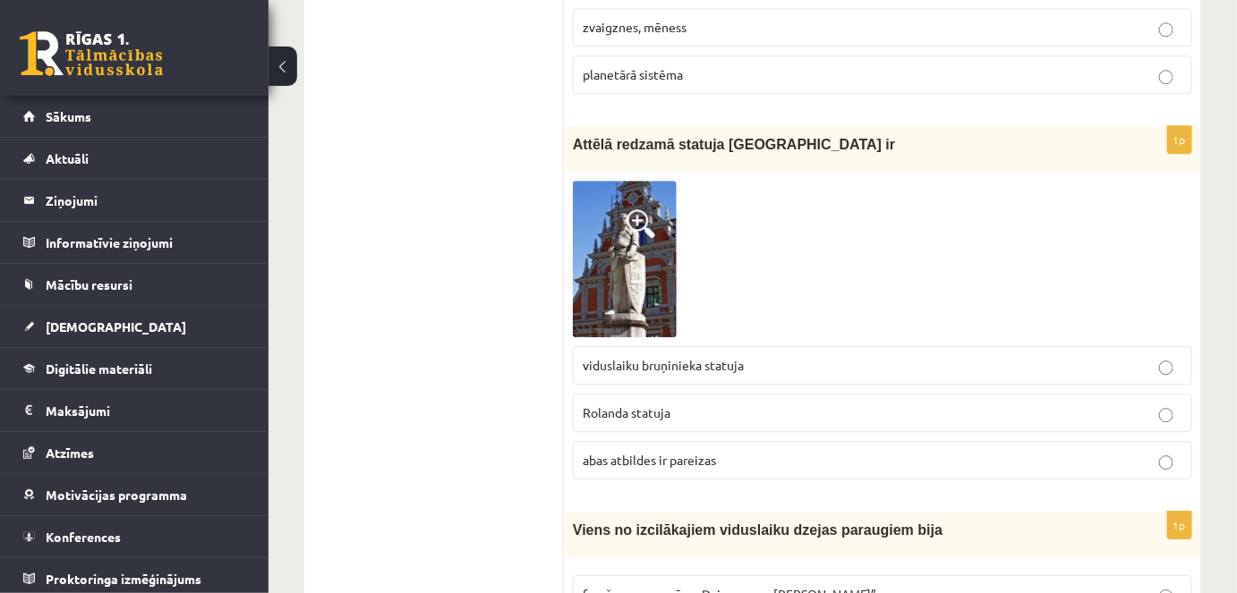
scroll to position [3812, 0]
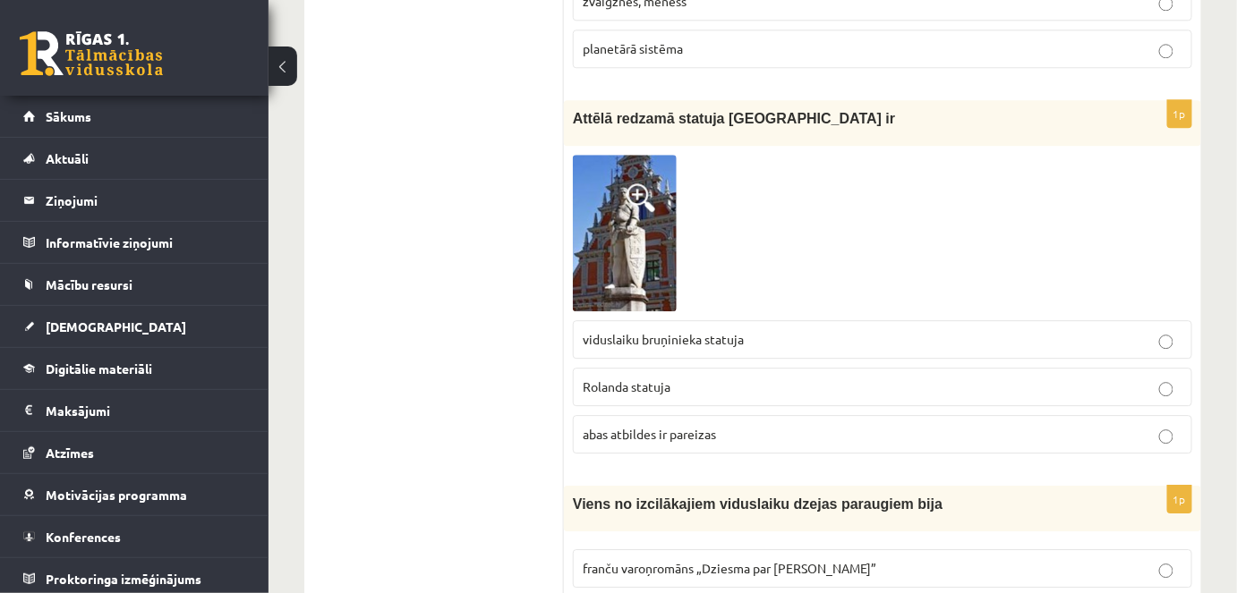
click at [643, 379] on span "Rolanda statuja" at bounding box center [627, 387] width 88 height 16
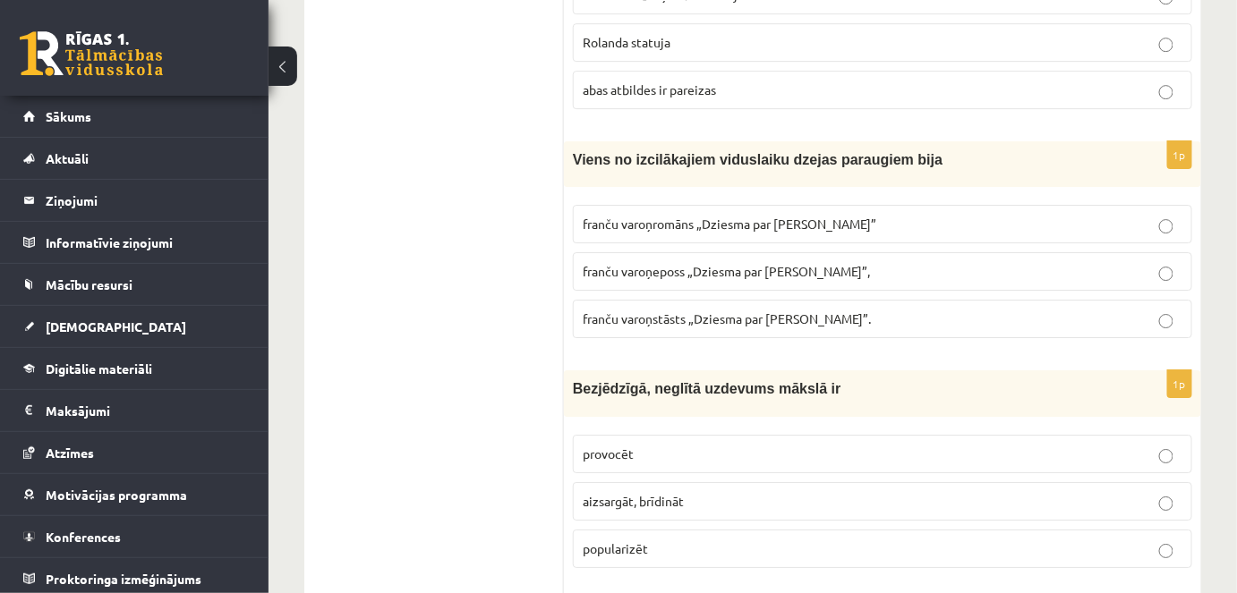
scroll to position [4167, 0]
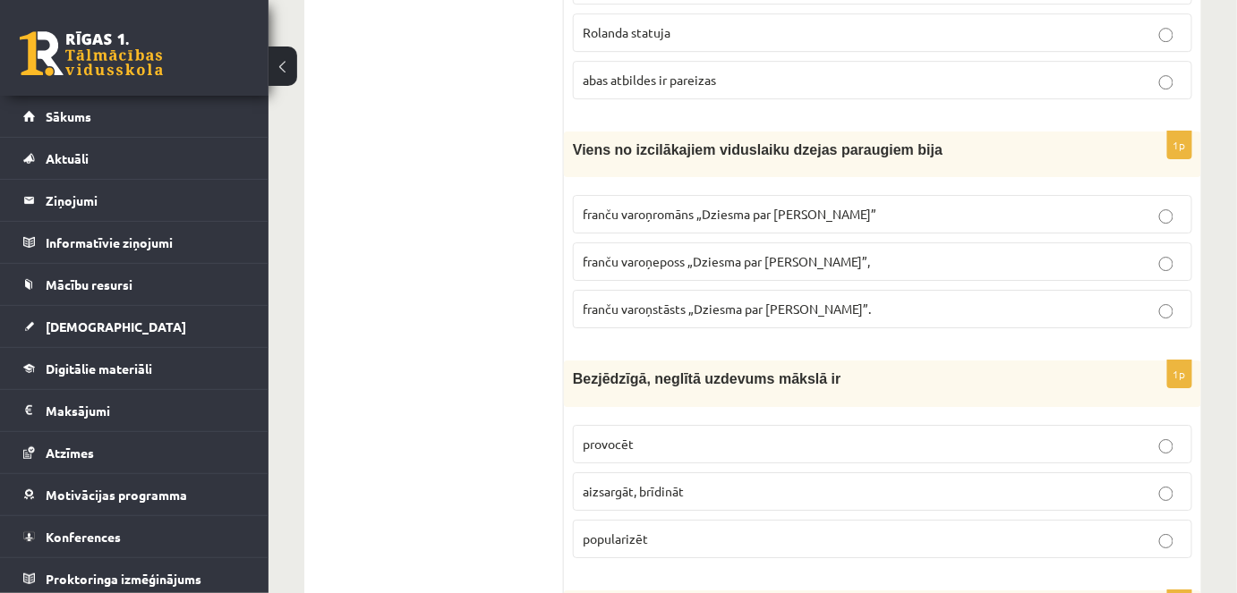
click at [682, 435] on p "provocēt" at bounding box center [883, 444] width 600 height 19
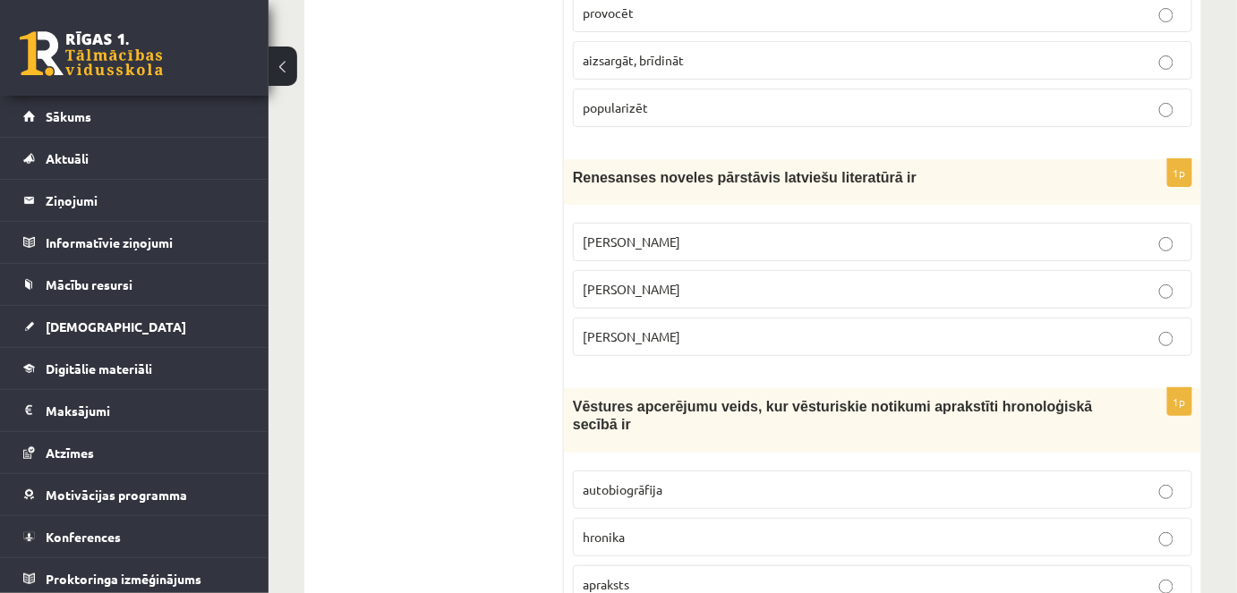
scroll to position [4625, 0]
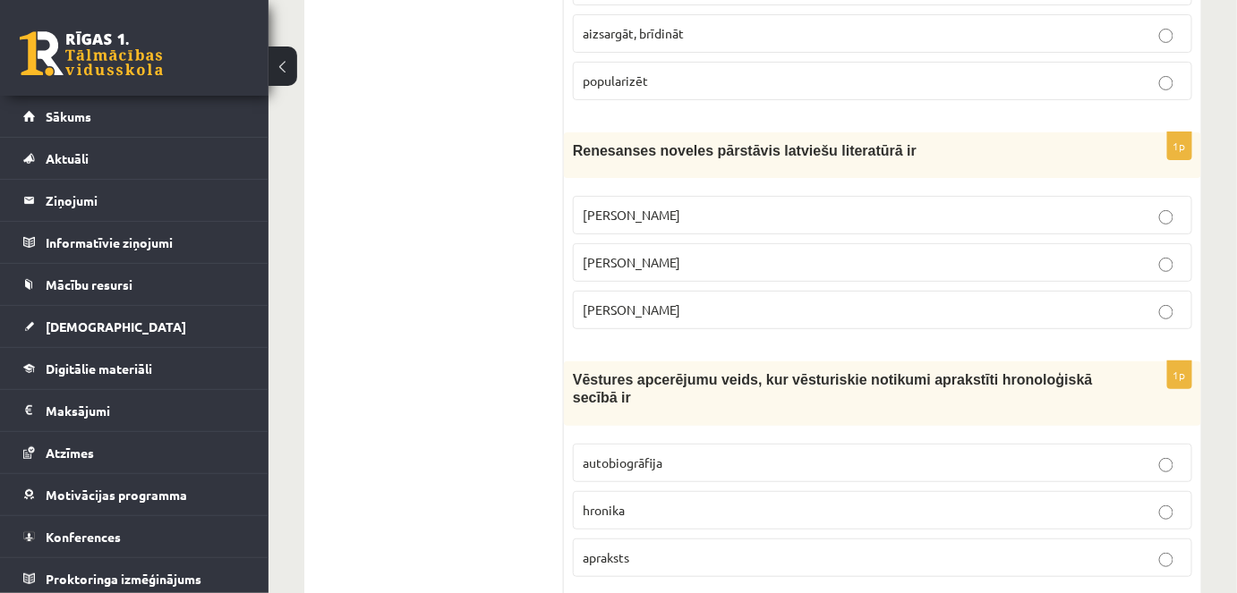
click at [680, 301] on p "Jānis Ezeriņš" at bounding box center [883, 310] width 600 height 19
click at [682, 501] on p "hronika" at bounding box center [883, 510] width 600 height 19
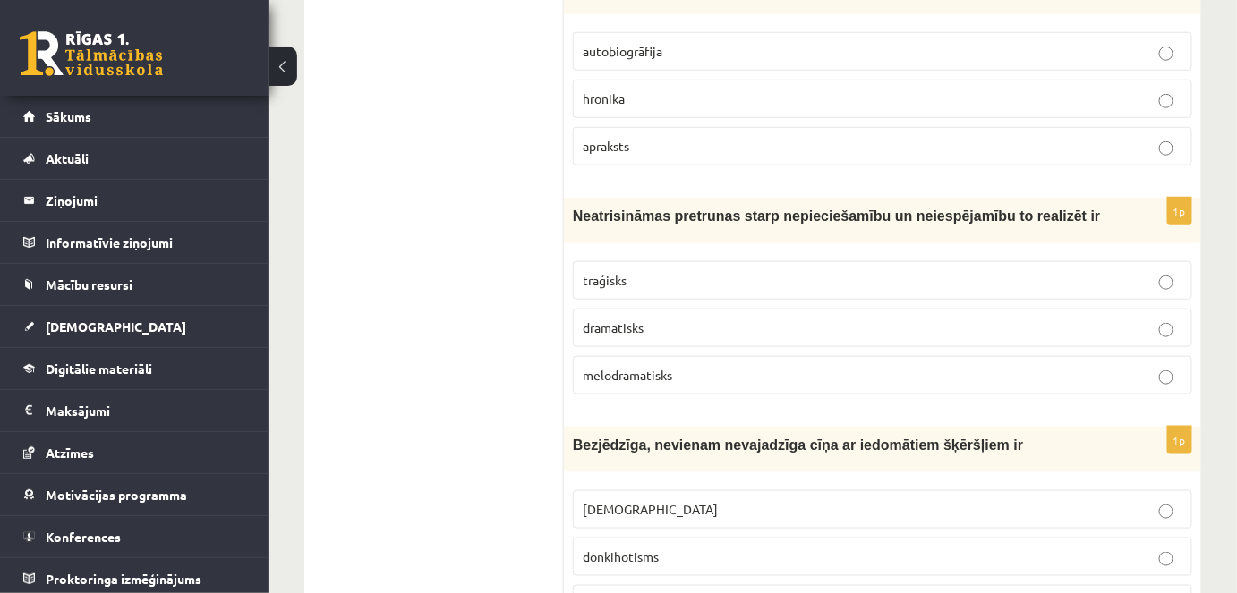
scroll to position [5063, 0]
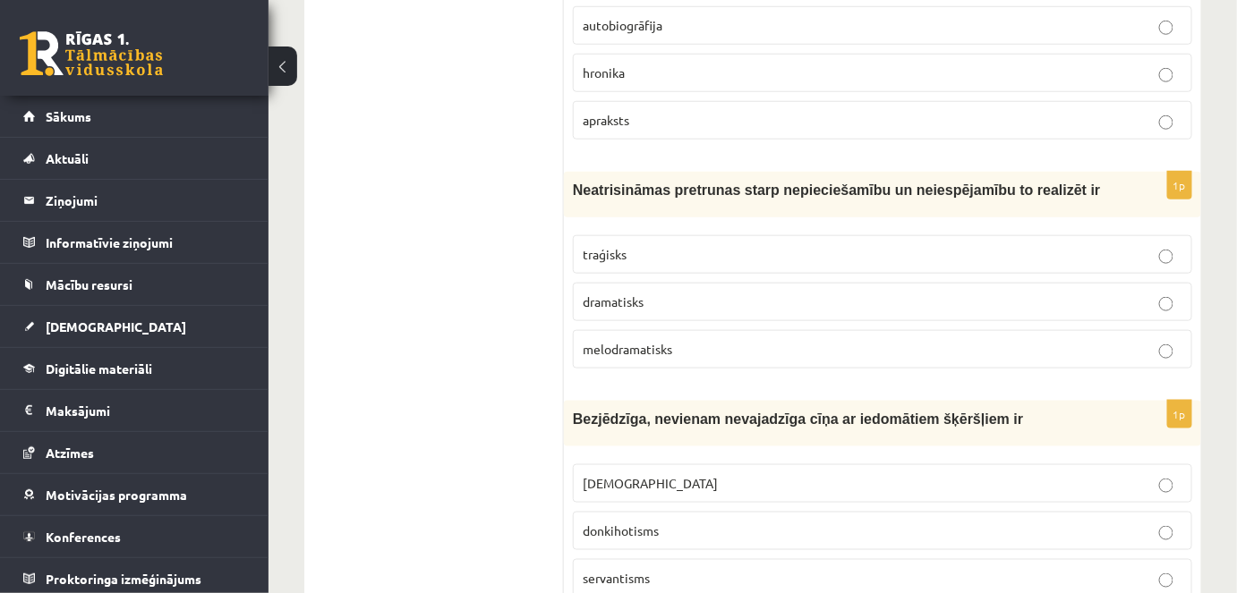
click at [660, 245] on p "traģisks" at bounding box center [883, 254] width 600 height 19
click at [648, 523] on span "donkihotisms" at bounding box center [621, 531] width 76 height 16
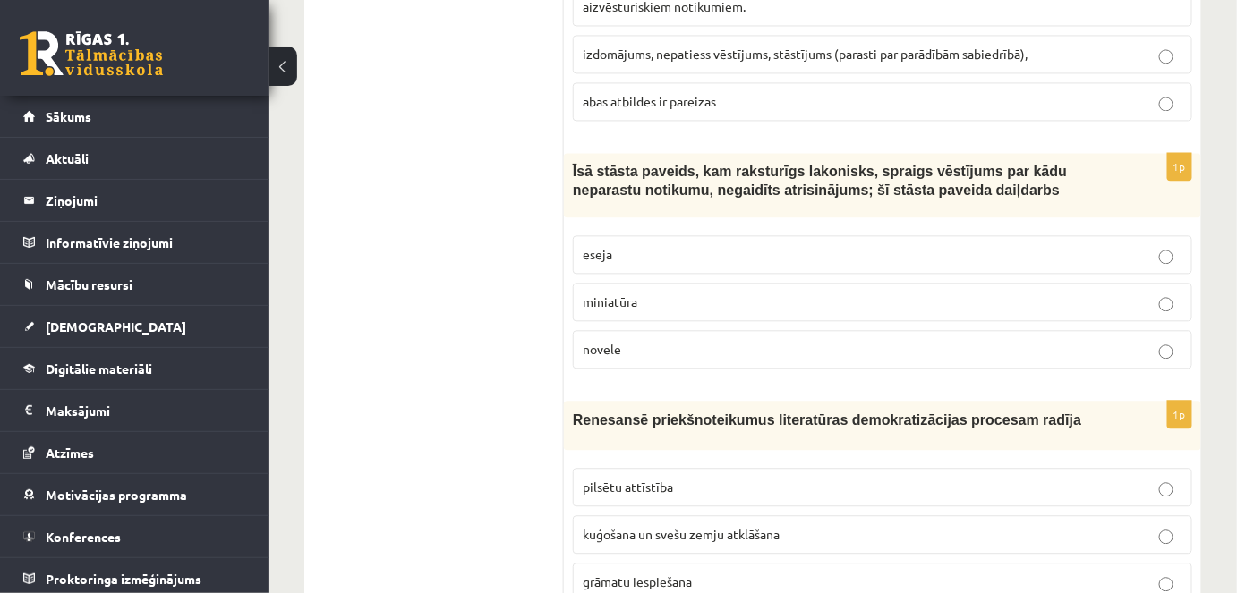
scroll to position [5813, 0]
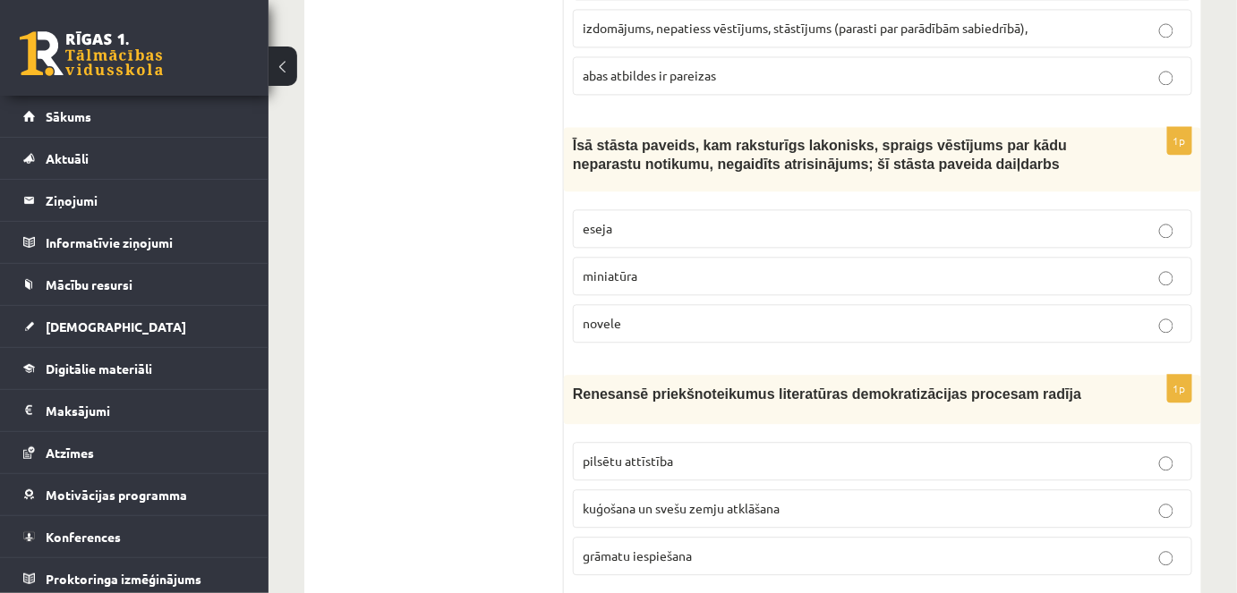
click at [660, 314] on p "novele" at bounding box center [883, 323] width 600 height 19
click at [658, 548] on span "grāmatu iespiešana" at bounding box center [637, 556] width 109 height 16
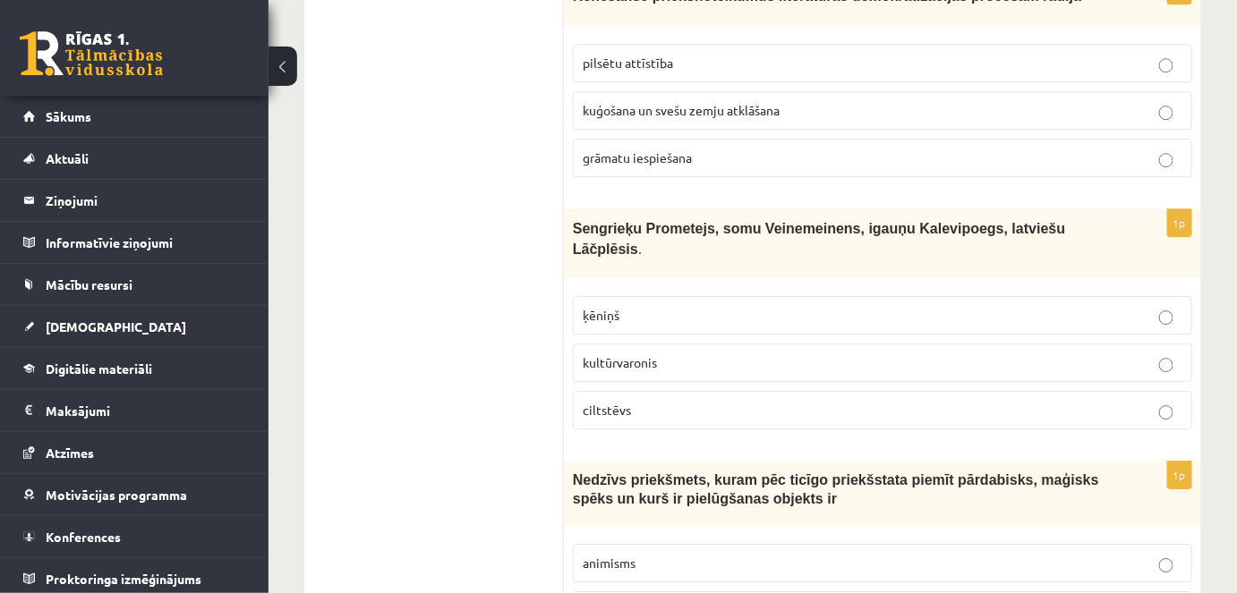
scroll to position [6220, 0]
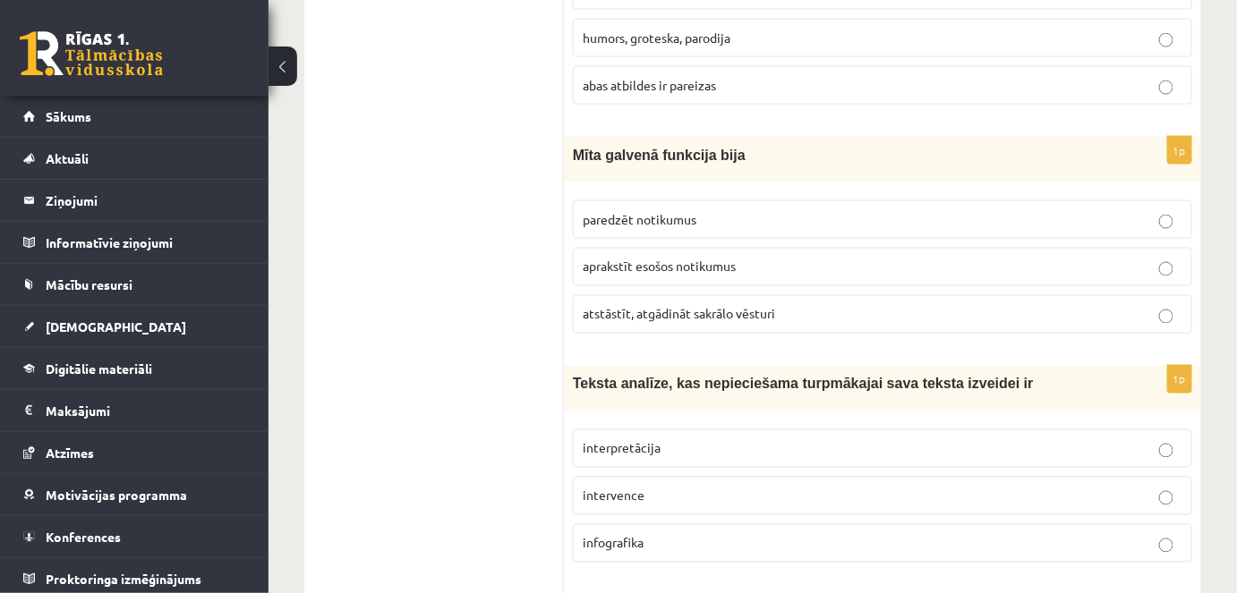
scroll to position [0, 0]
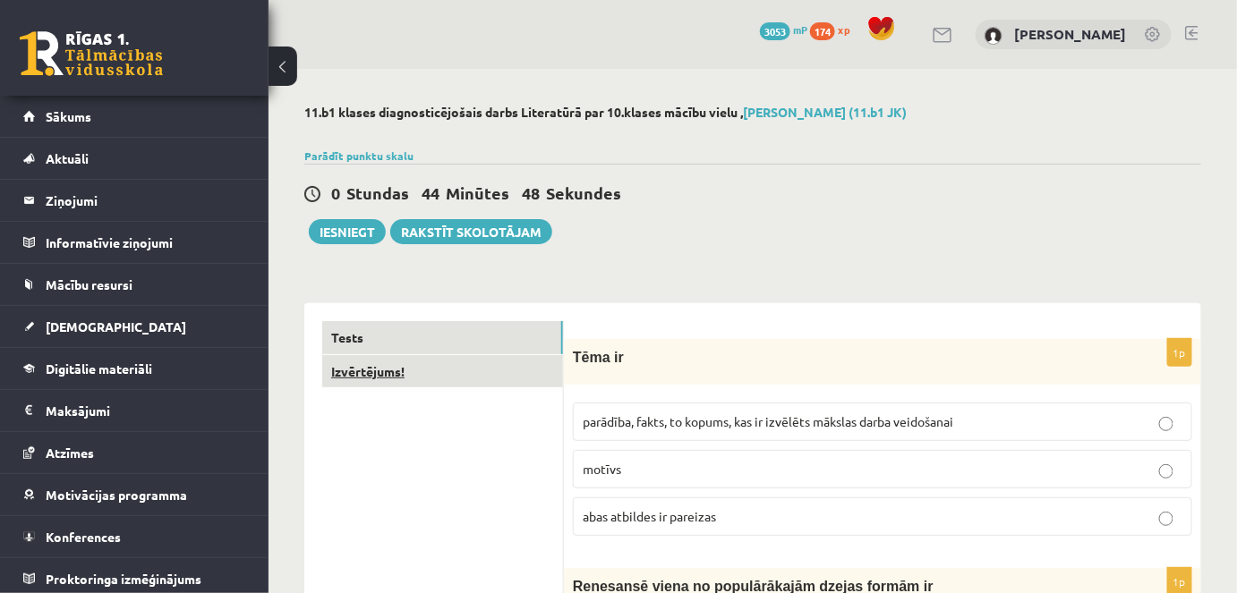
click at [414, 370] on link "Izvērtējums!" at bounding box center [442, 371] width 241 height 33
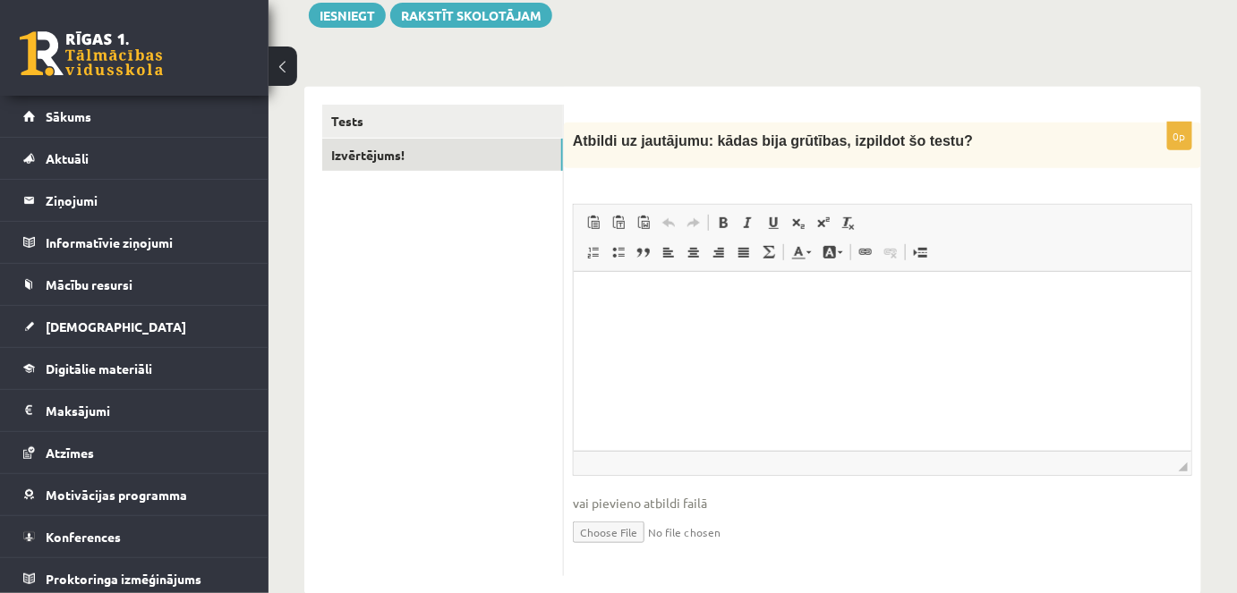
scroll to position [234, 0]
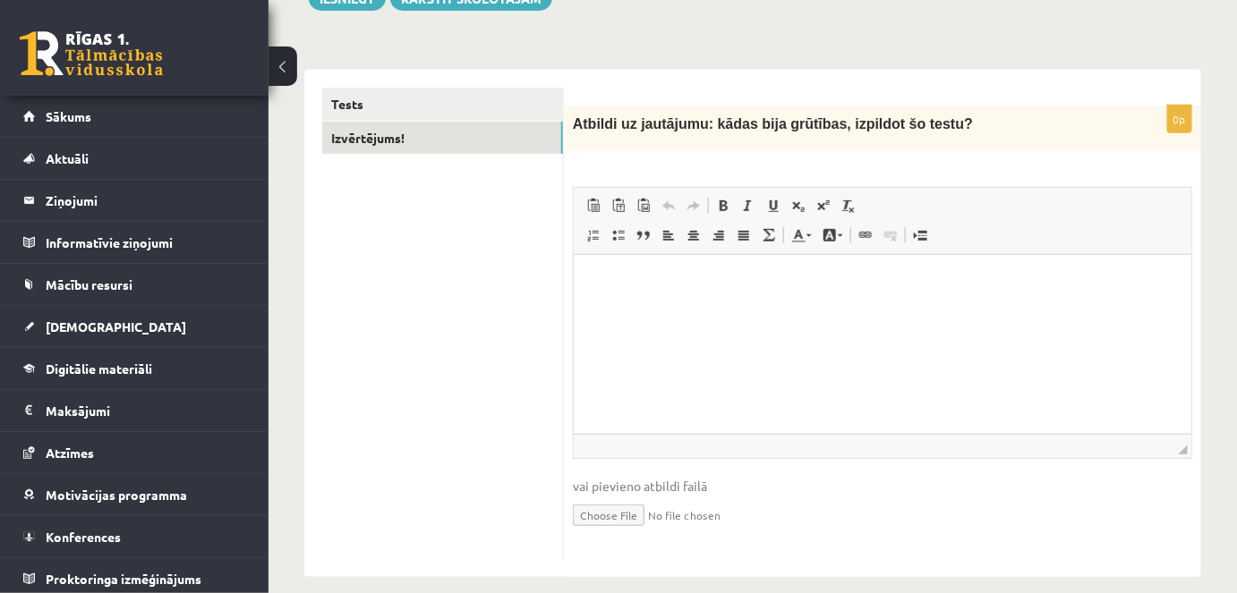
click at [806, 298] on html at bounding box center [881, 281] width 617 height 55
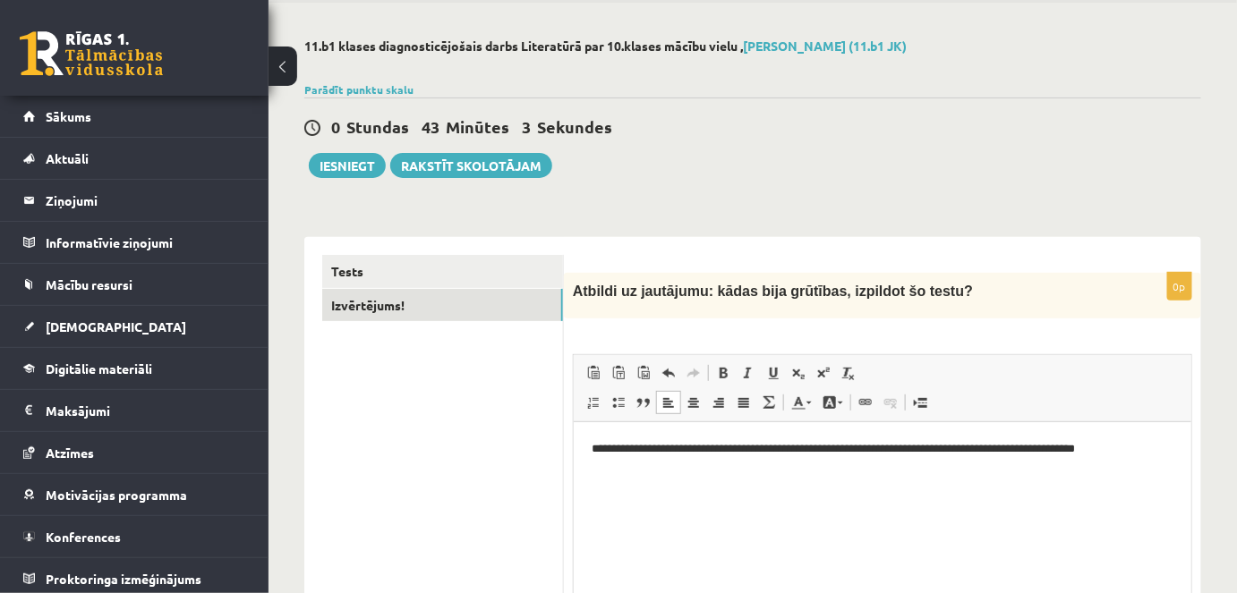
scroll to position [0, 0]
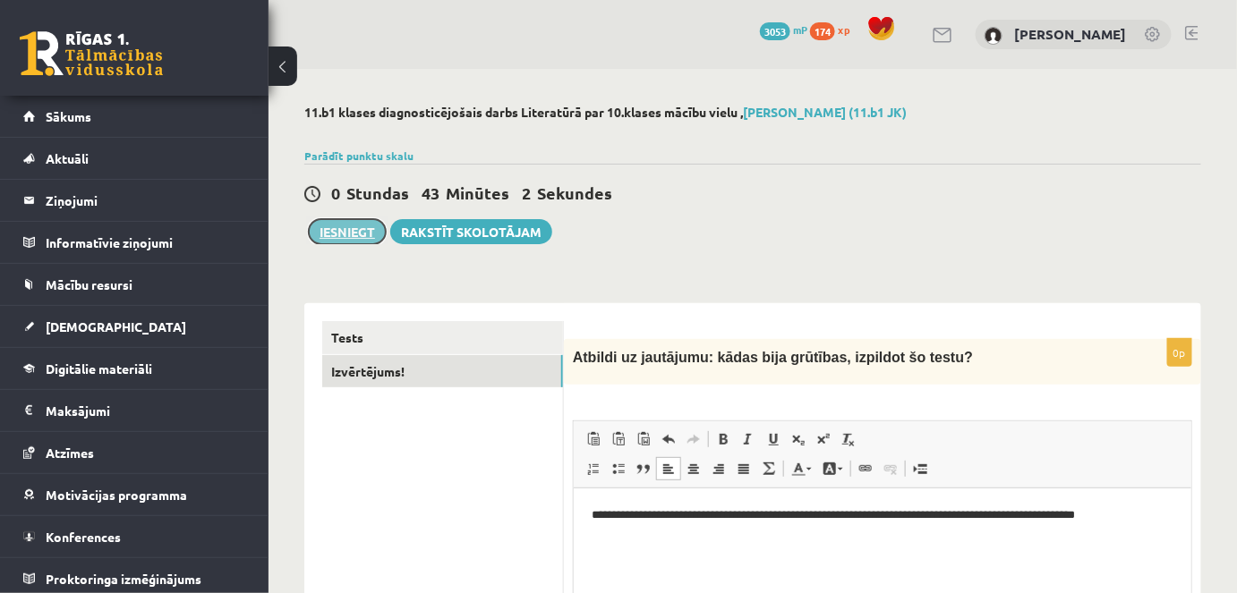
click at [338, 226] on button "Iesniegt" at bounding box center [347, 231] width 77 height 25
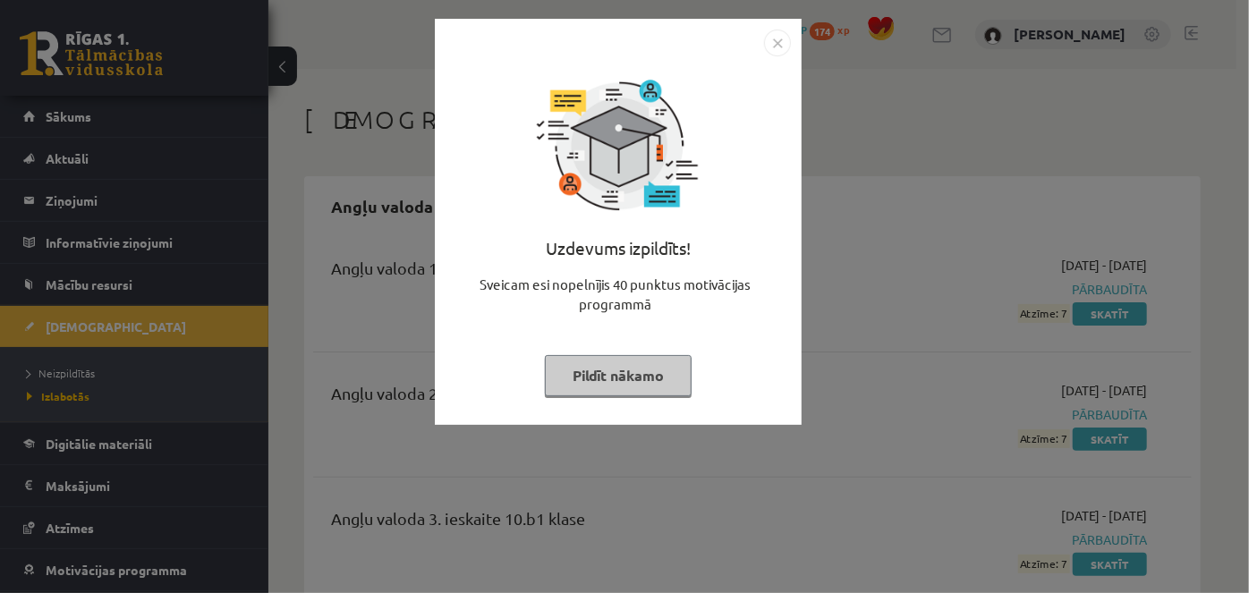
click at [778, 47] on img "Close" at bounding box center [777, 43] width 27 height 27
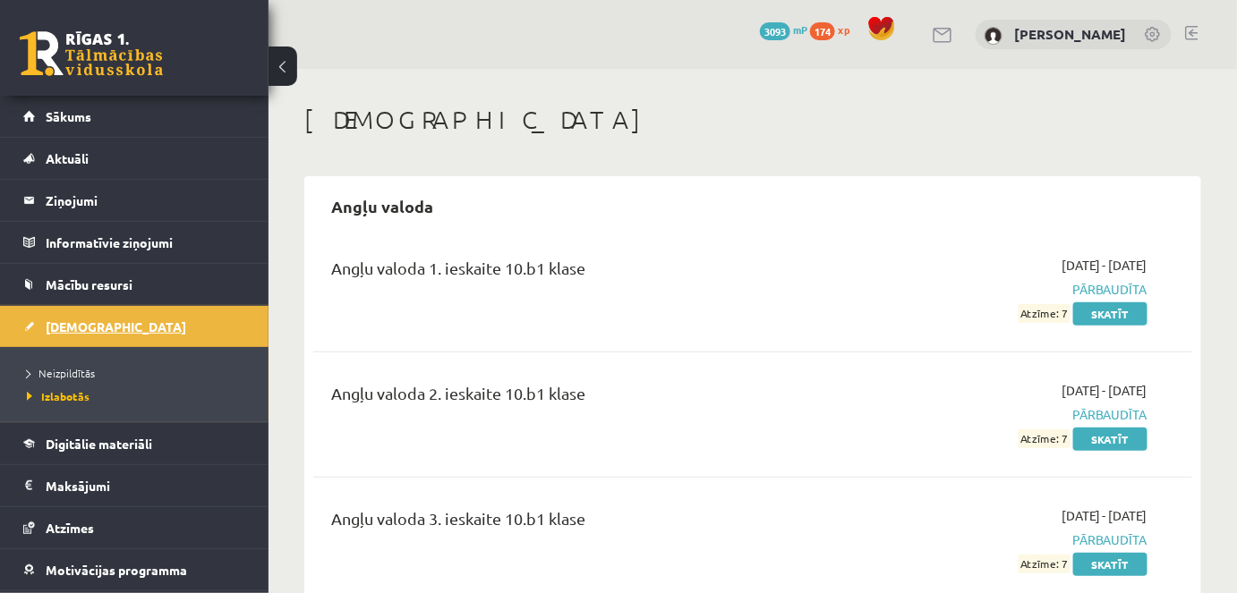
click at [54, 328] on span "[DEMOGRAPHIC_DATA]" at bounding box center [116, 327] width 141 height 16
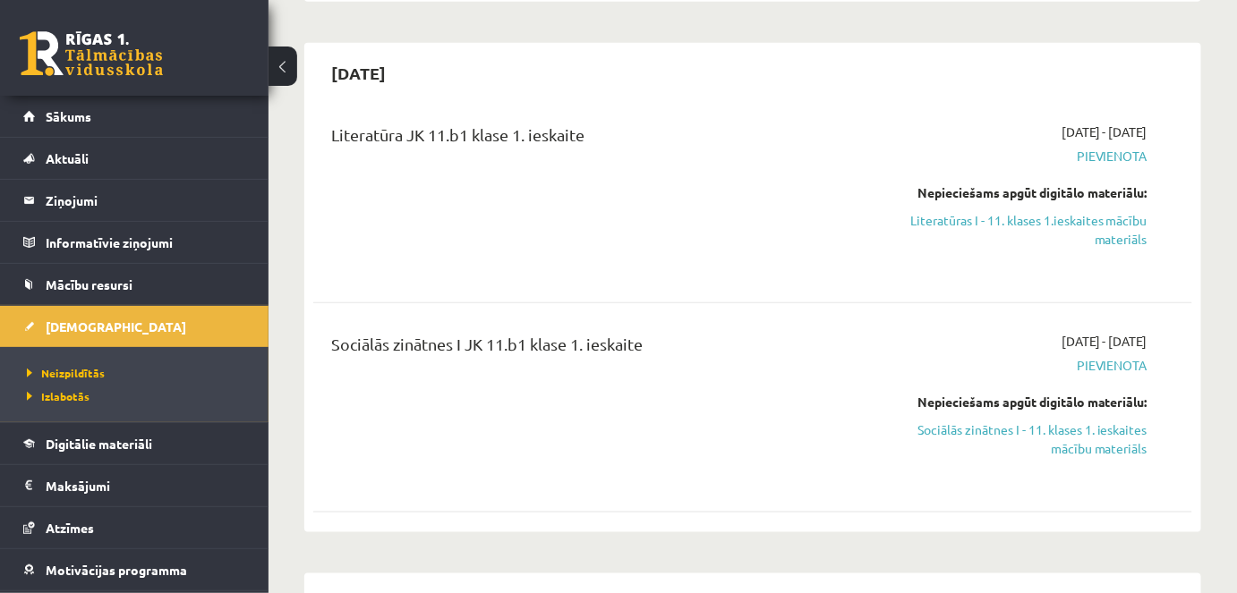
scroll to position [385, 0]
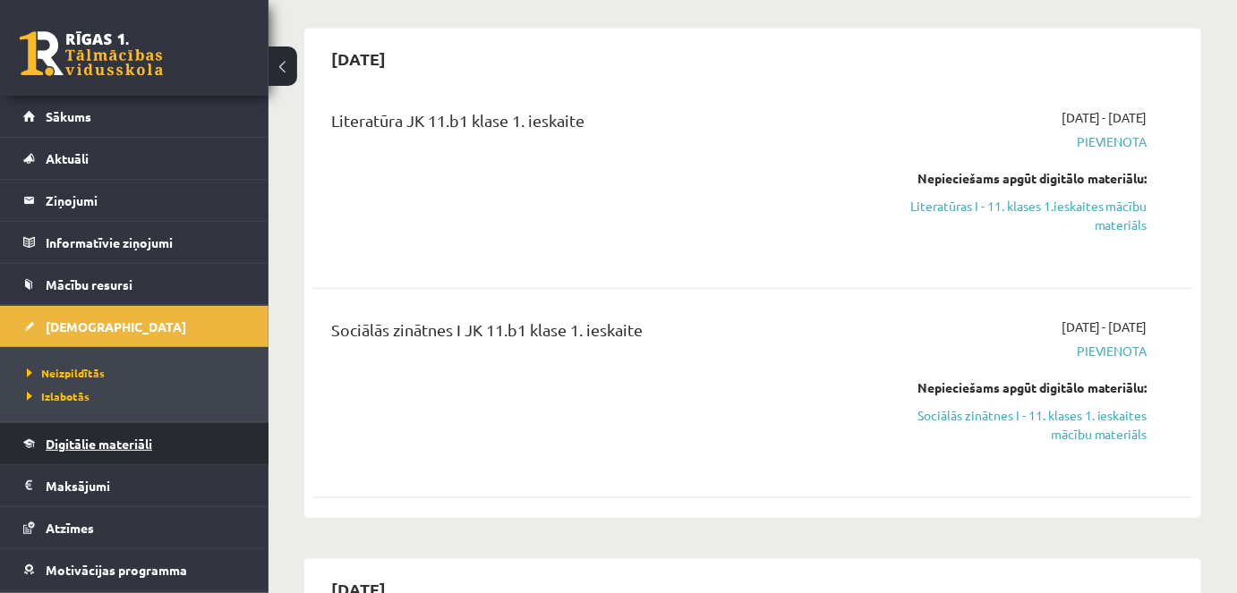
click at [105, 437] on span "Digitālie materiāli" at bounding box center [99, 444] width 106 height 16
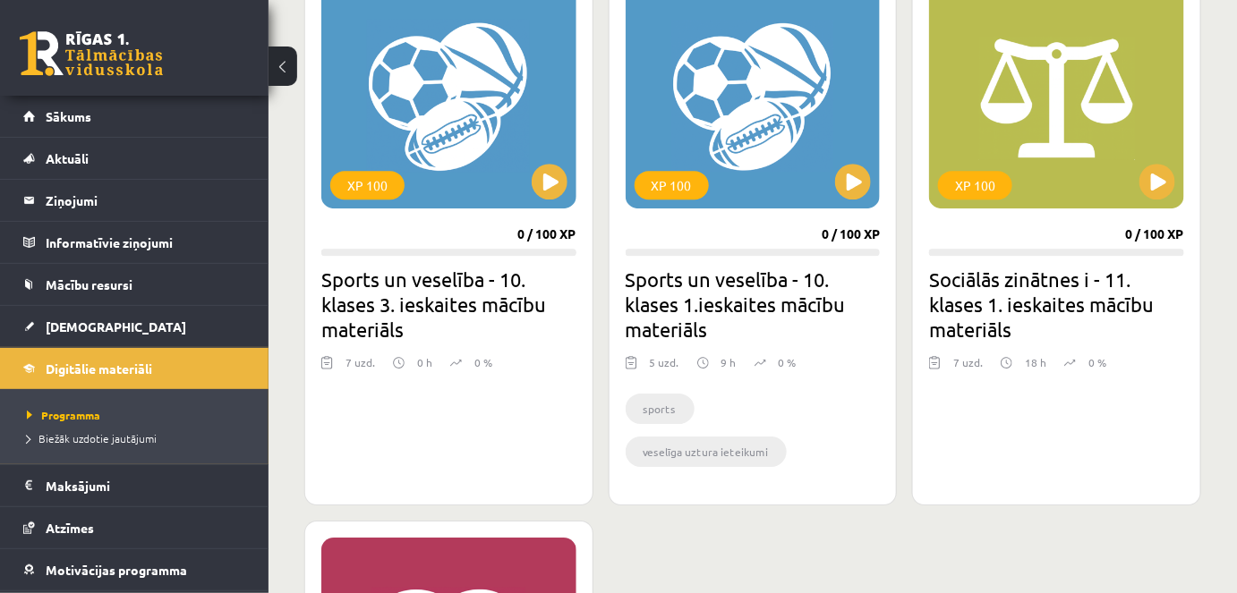
scroll to position [1730, 0]
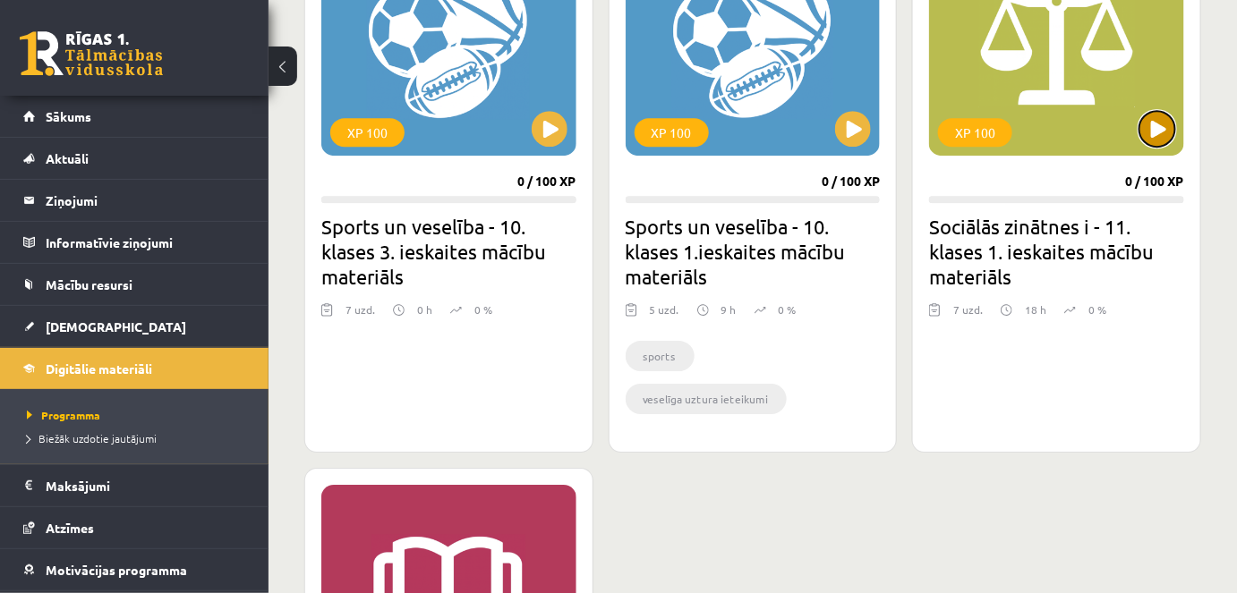
click at [1162, 134] on button at bounding box center [1157, 129] width 36 height 36
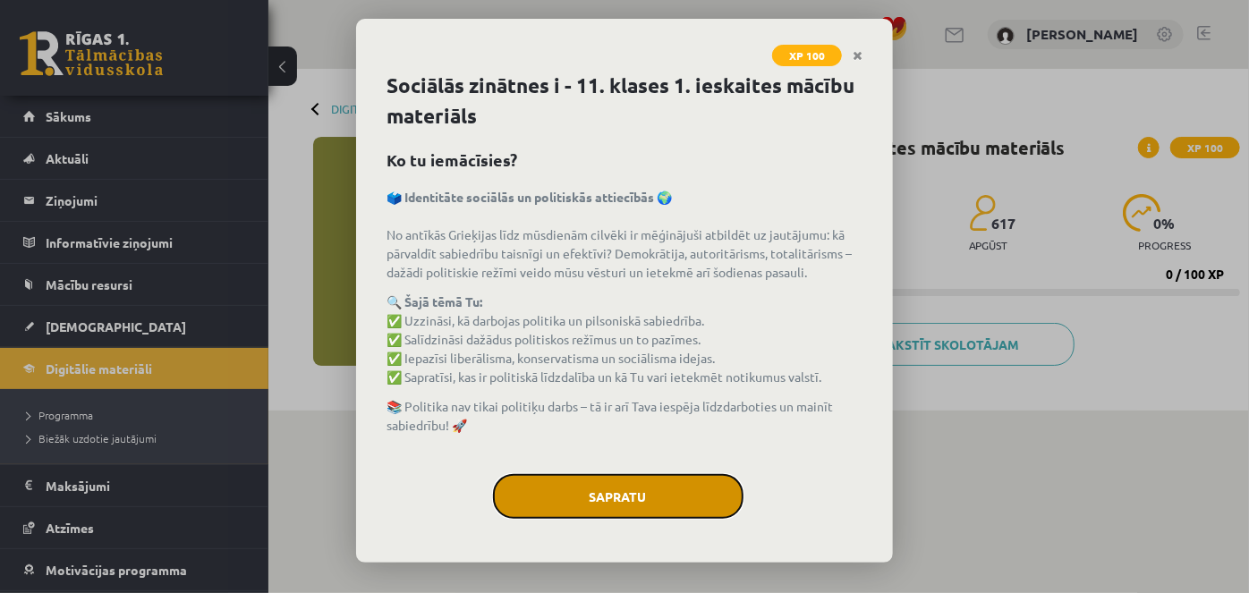
click at [596, 496] on button "Sapratu" at bounding box center [618, 496] width 251 height 45
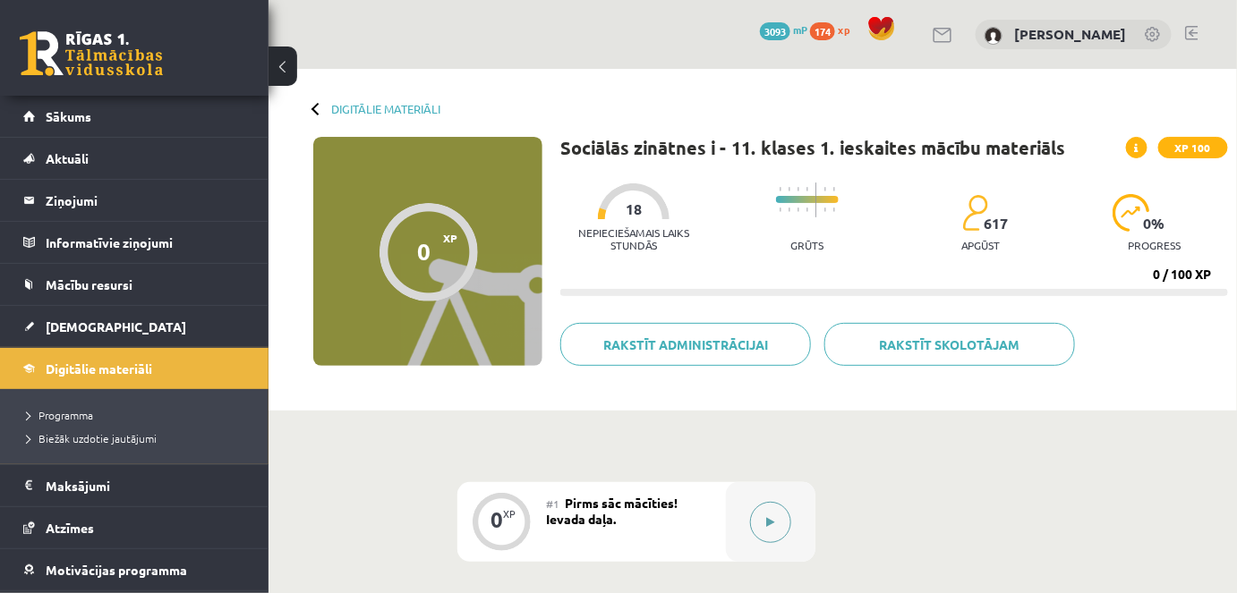
click at [766, 524] on icon at bounding box center [770, 522] width 8 height 11
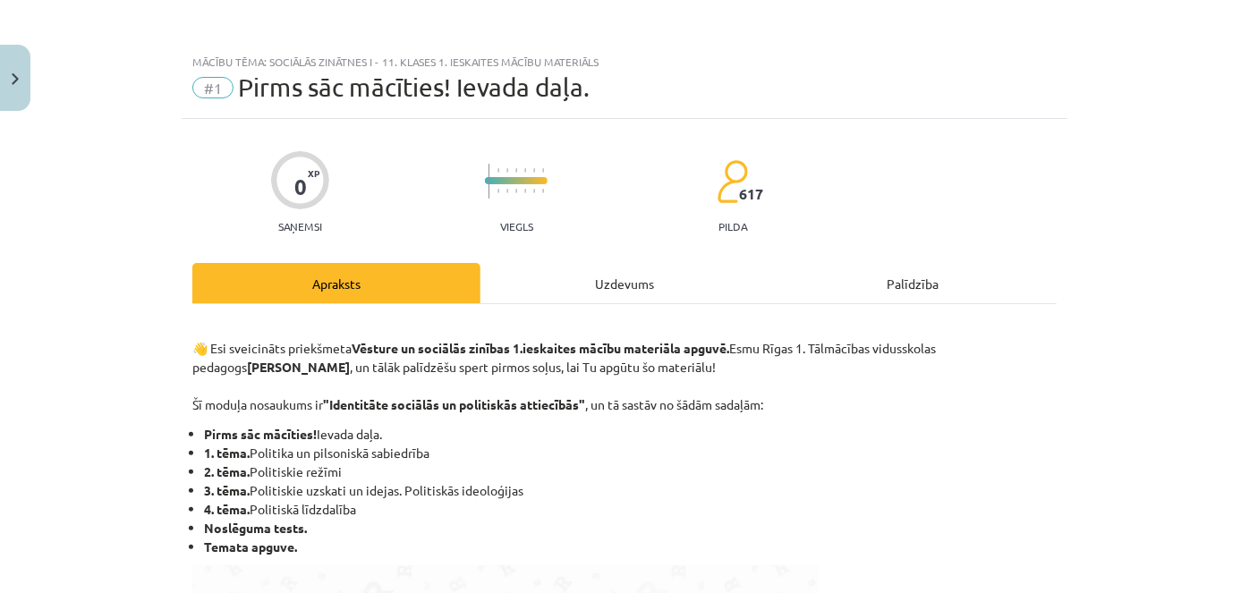
click at [610, 282] on div "Uzdevums" at bounding box center [625, 283] width 288 height 40
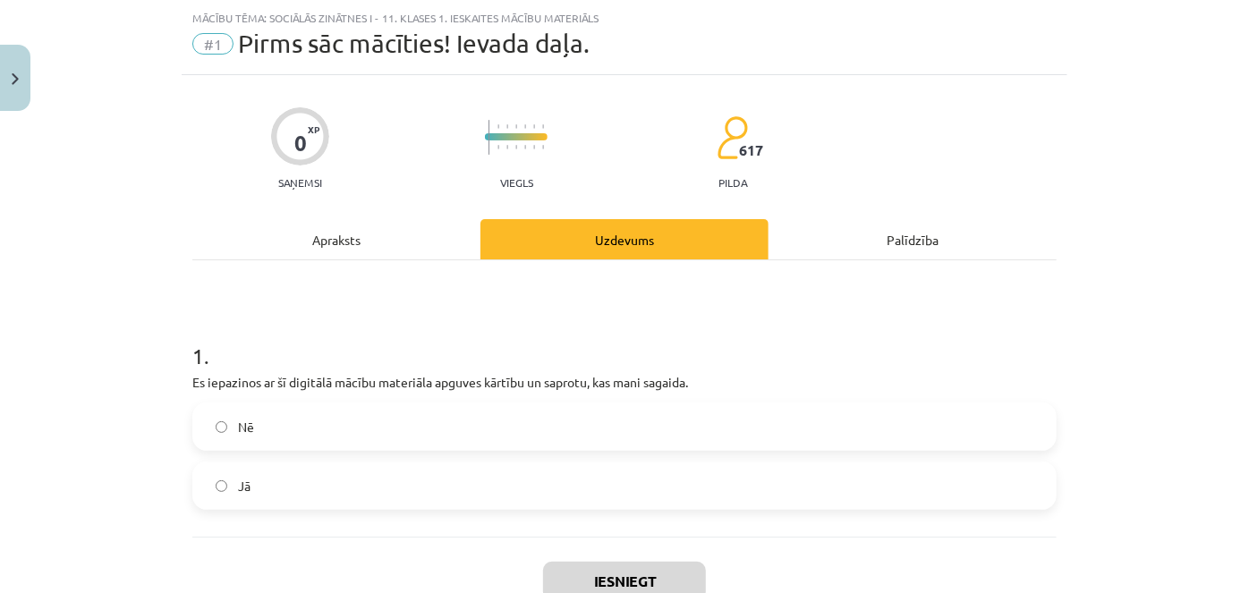
scroll to position [45, 0]
click at [553, 483] on label "Jā" at bounding box center [624, 485] width 861 height 45
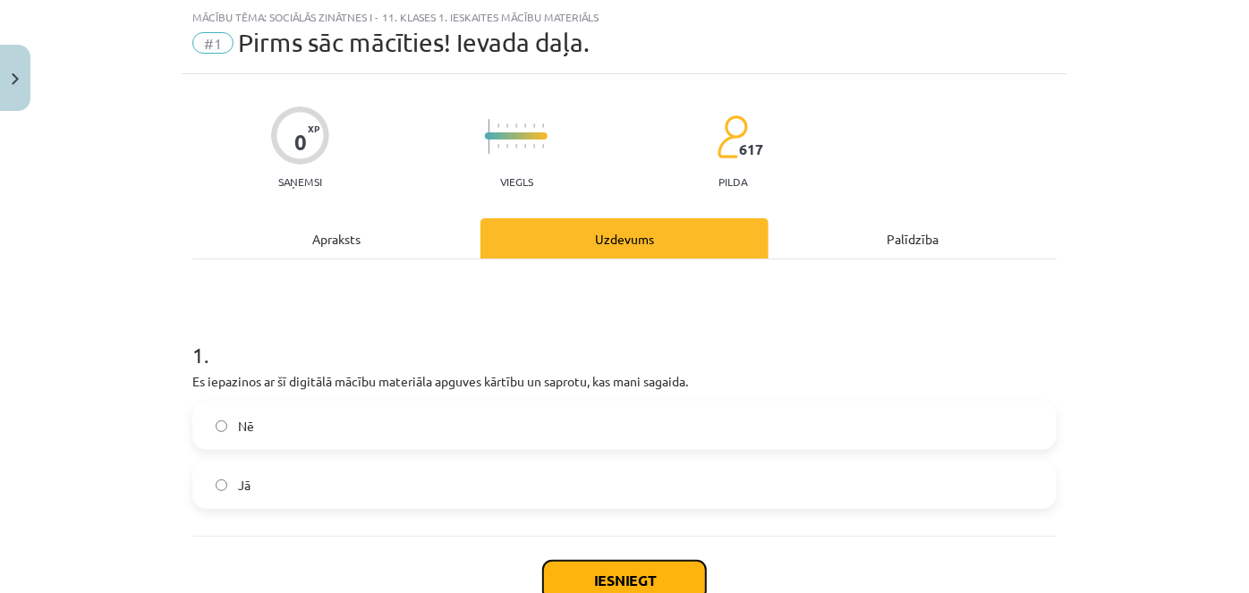
click at [596, 581] on button "Iesniegt" at bounding box center [624, 580] width 163 height 39
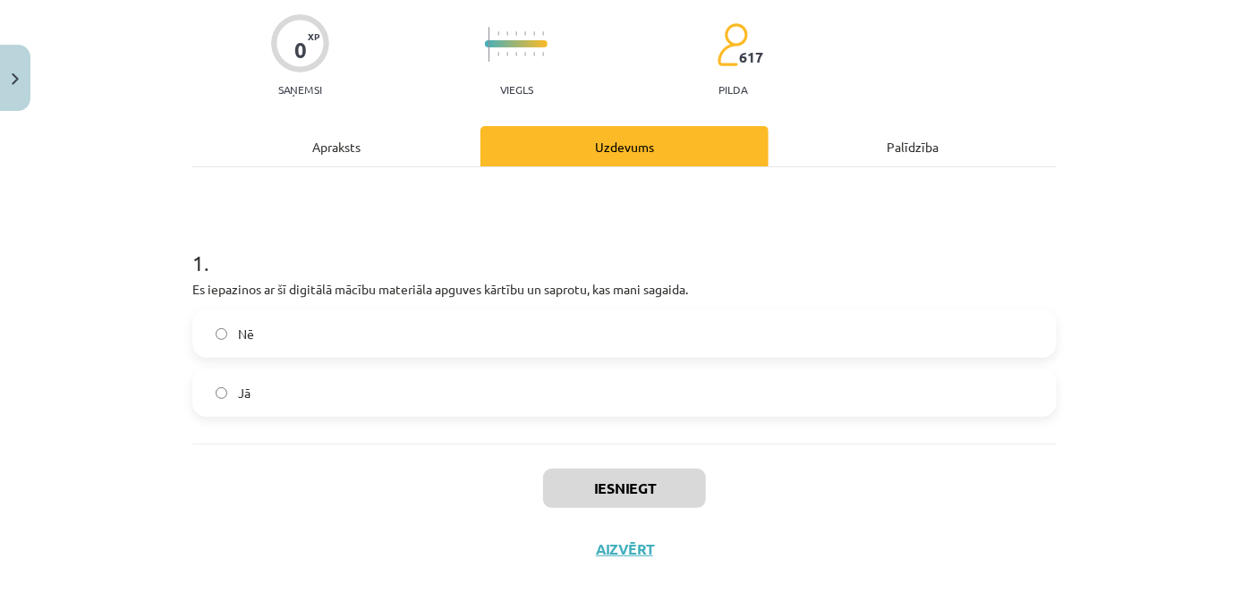
scroll to position [140, 0]
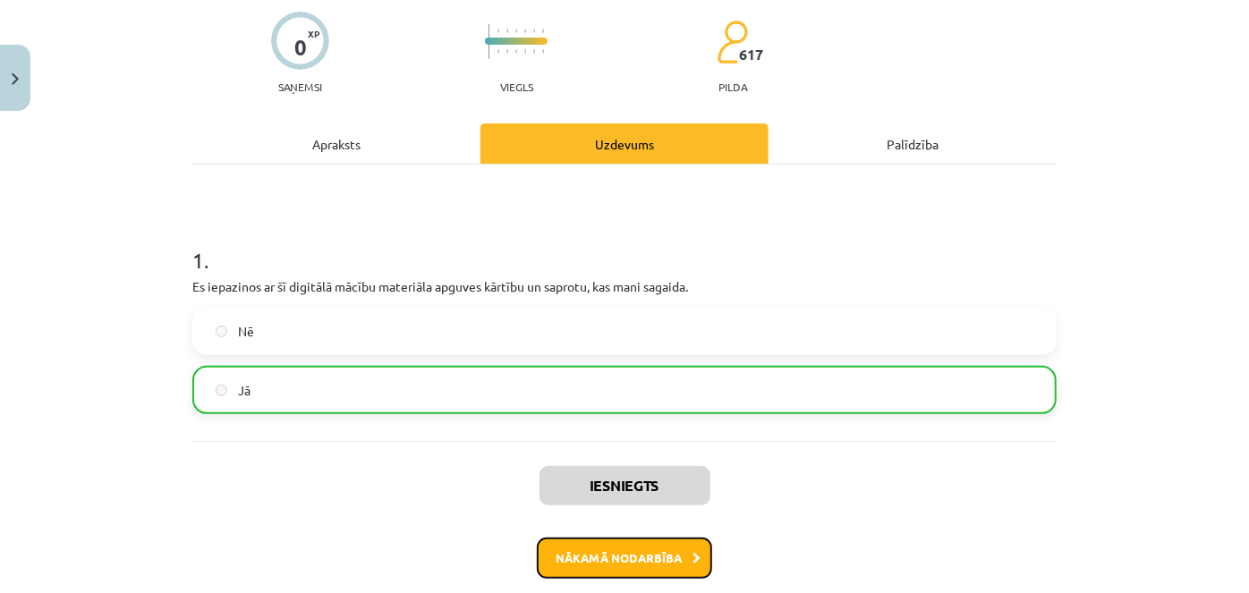
click at [632, 549] on button "Nākamā nodarbība" at bounding box center [624, 558] width 175 height 41
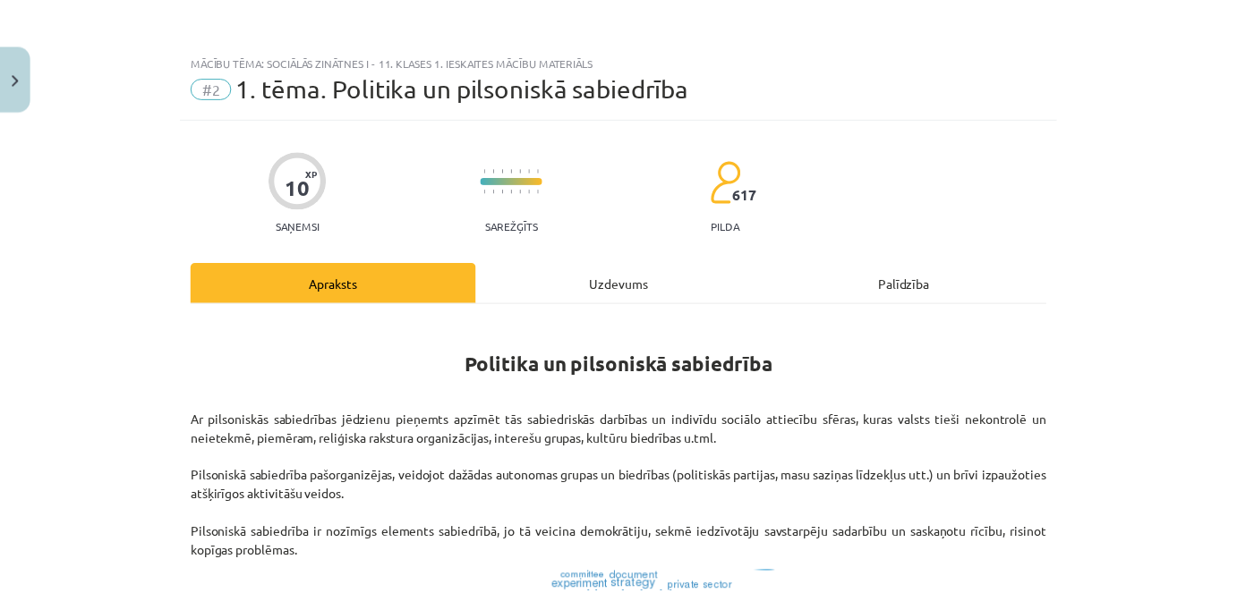
scroll to position [18, 0]
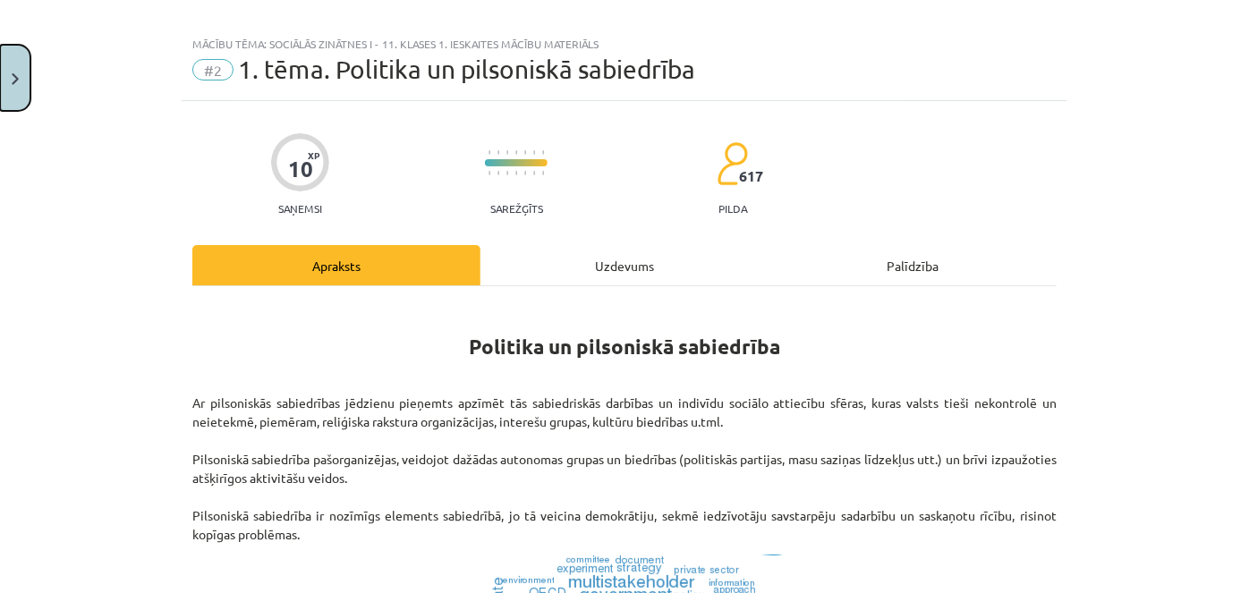
click at [7, 76] on button "Close" at bounding box center [15, 78] width 30 height 66
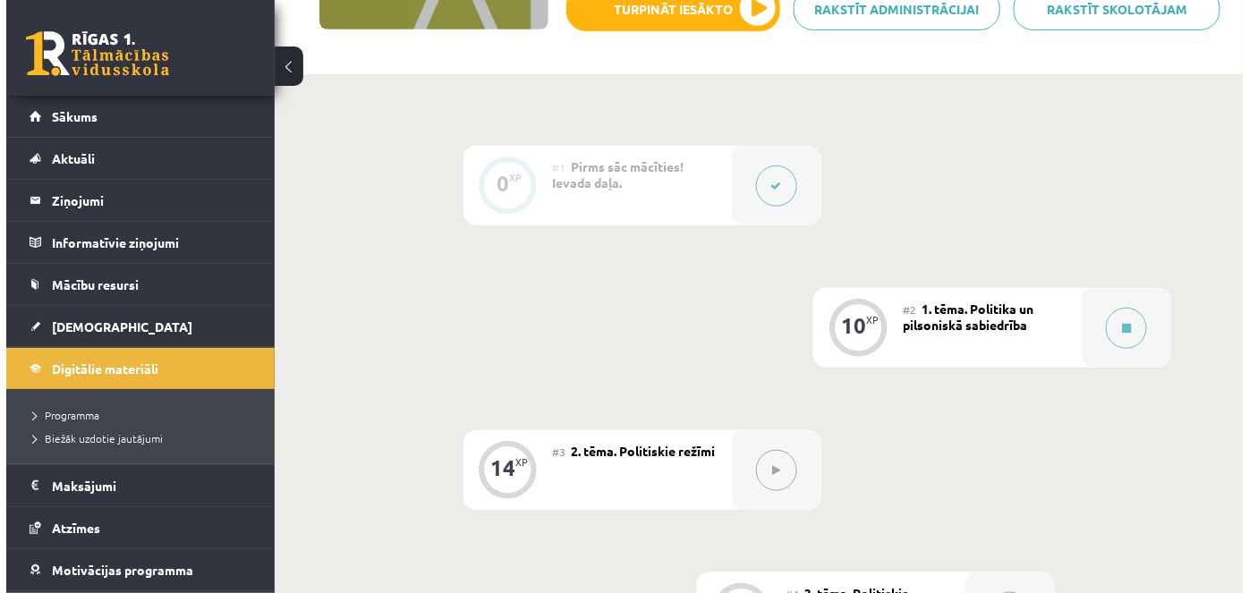
scroll to position [330, 0]
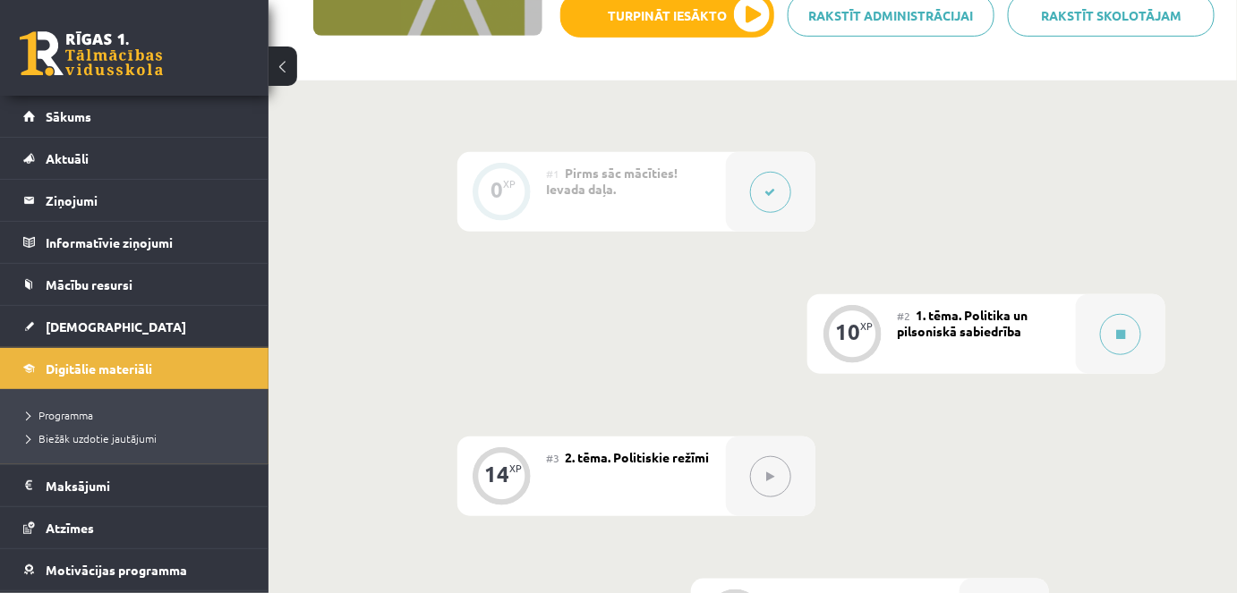
click at [985, 338] on div "#2 1. tēma. Politika un pilsoniskā sabiedrība" at bounding box center [986, 334] width 179 height 80
click at [849, 324] on div "10" at bounding box center [847, 332] width 25 height 16
click at [1116, 331] on icon at bounding box center [1120, 334] width 9 height 11
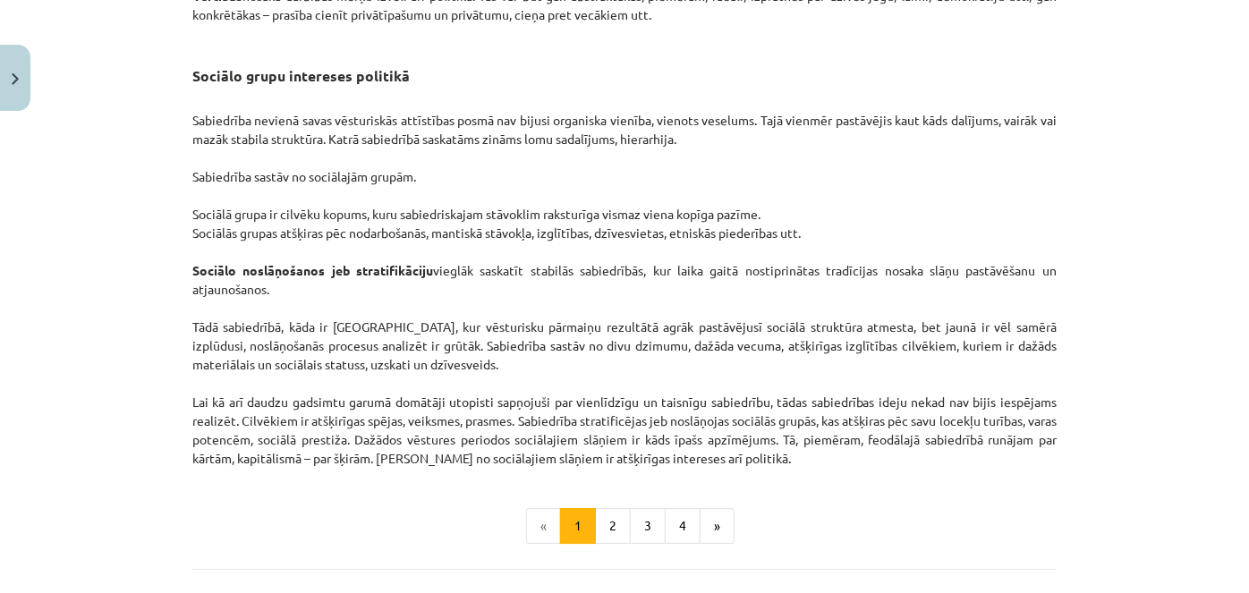
scroll to position [2697, 0]
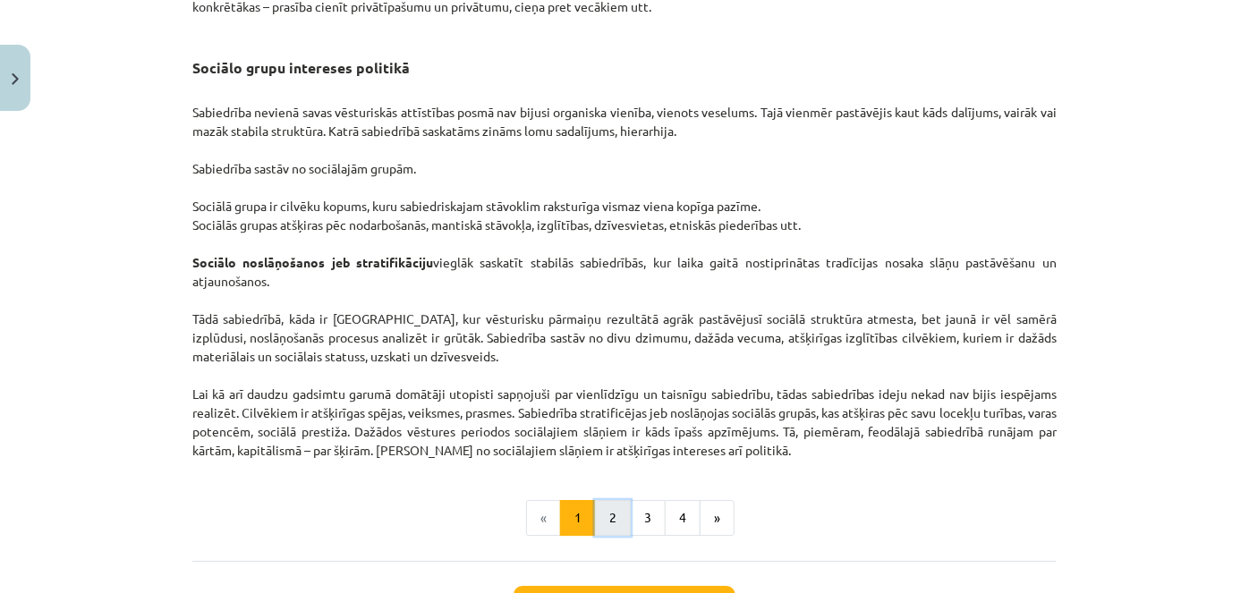
click at [610, 529] on button "2" at bounding box center [613, 518] width 36 height 36
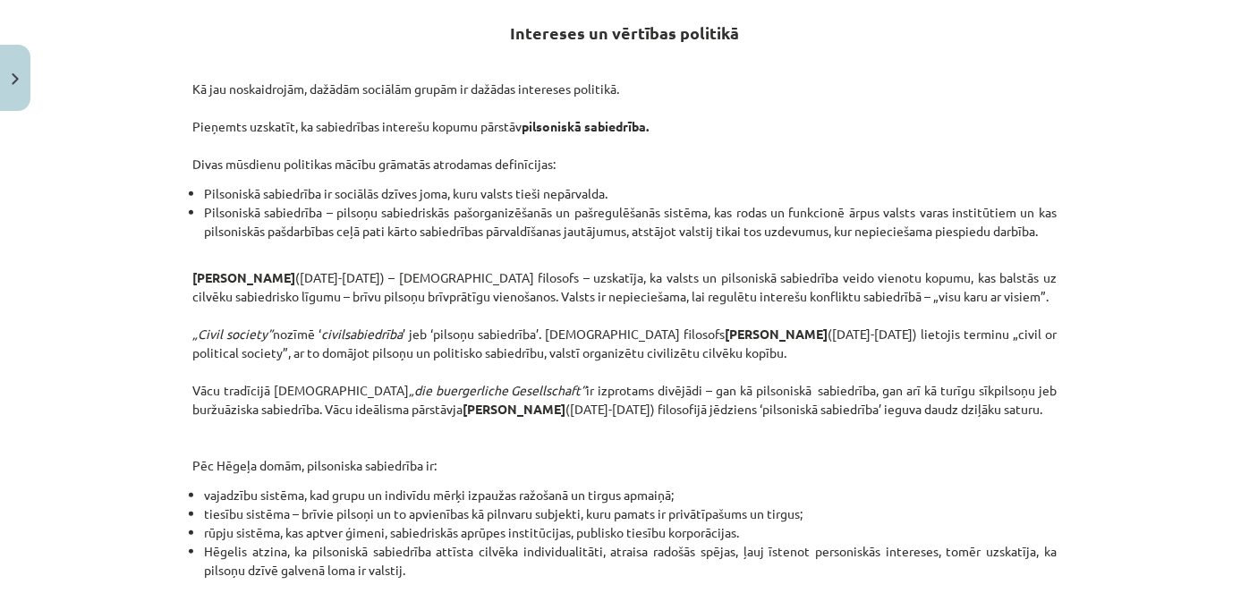
scroll to position [0, 0]
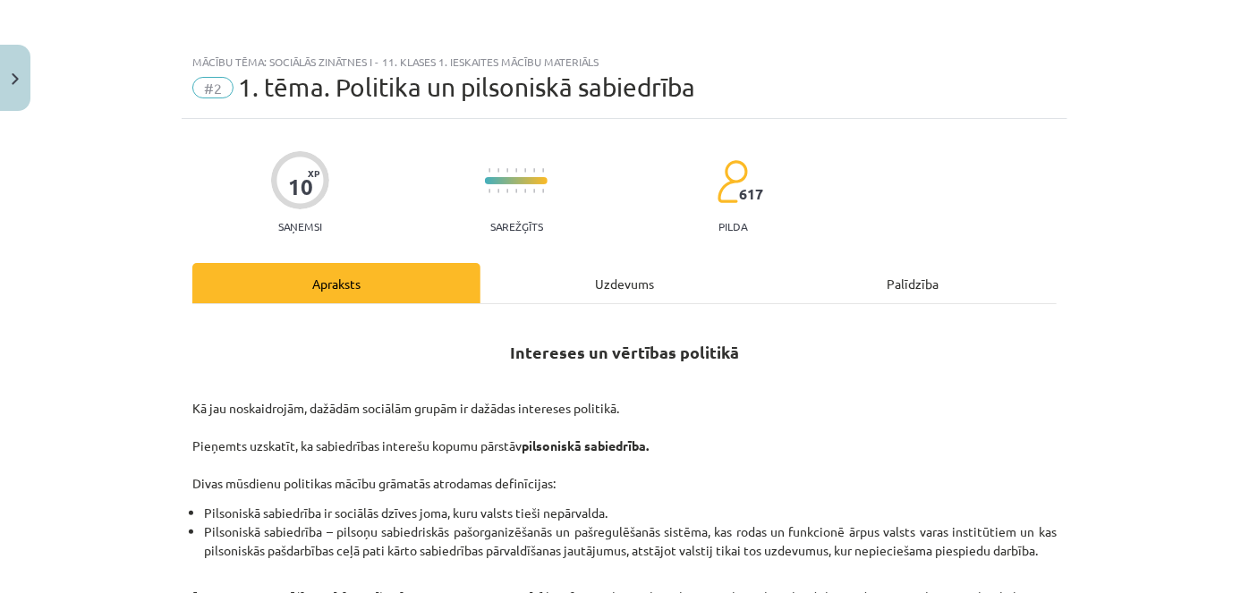
click at [606, 283] on div "Uzdevums" at bounding box center [625, 283] width 288 height 40
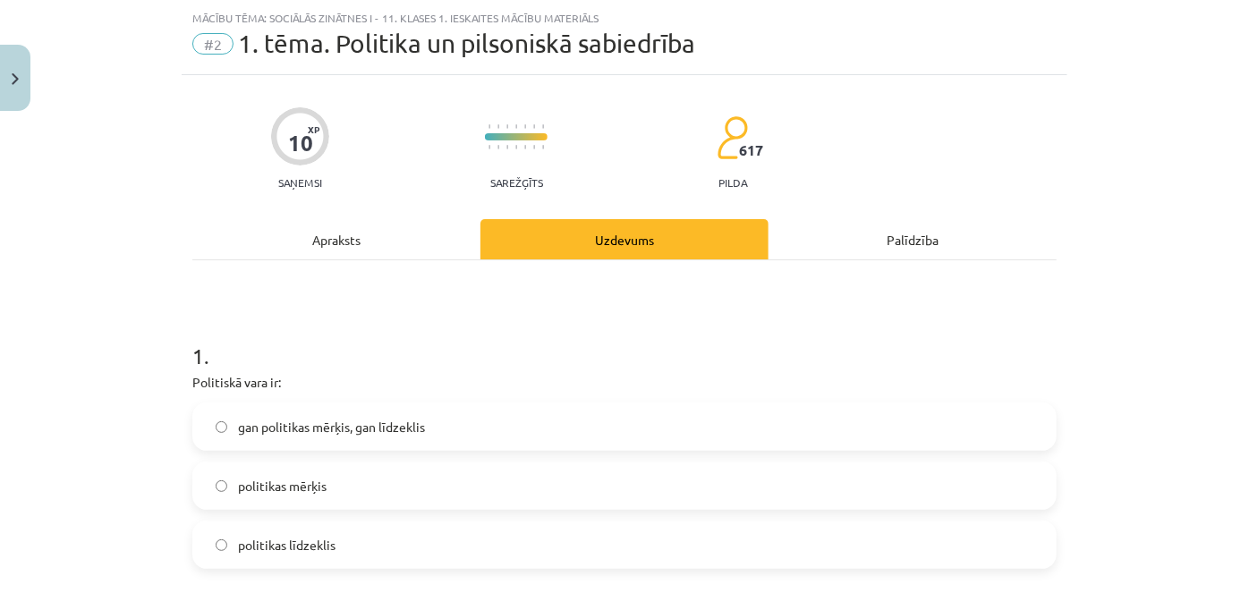
scroll to position [45, 0]
click at [473, 423] on label "gan politikas mērķis, gan līdzeklis" at bounding box center [624, 426] width 861 height 45
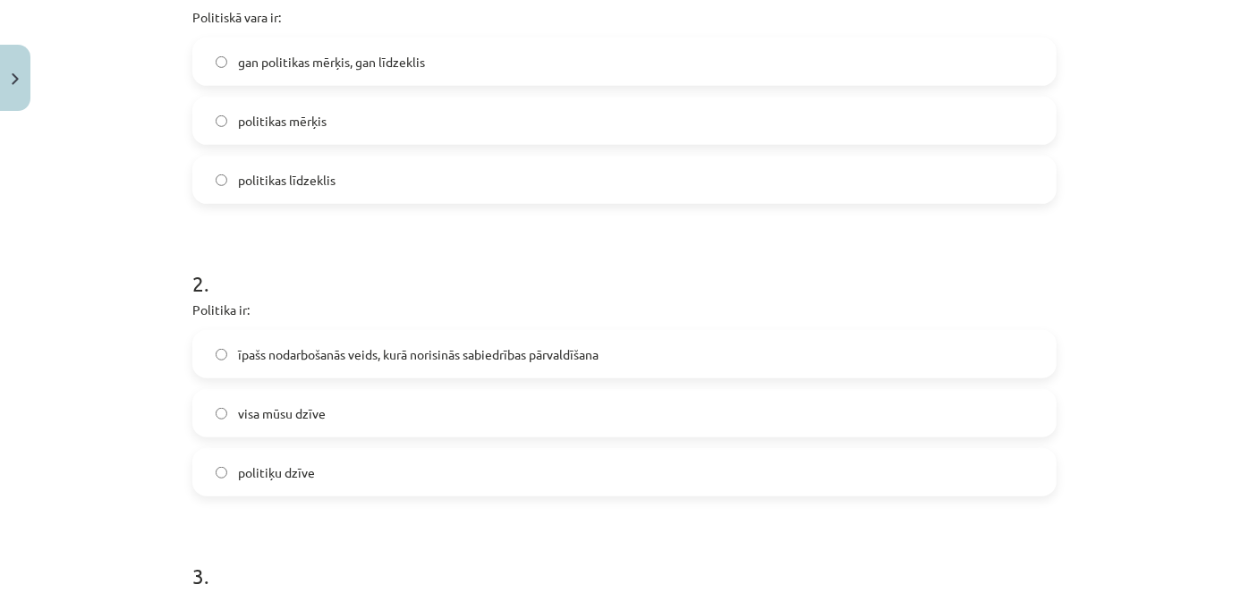
scroll to position [413, 0]
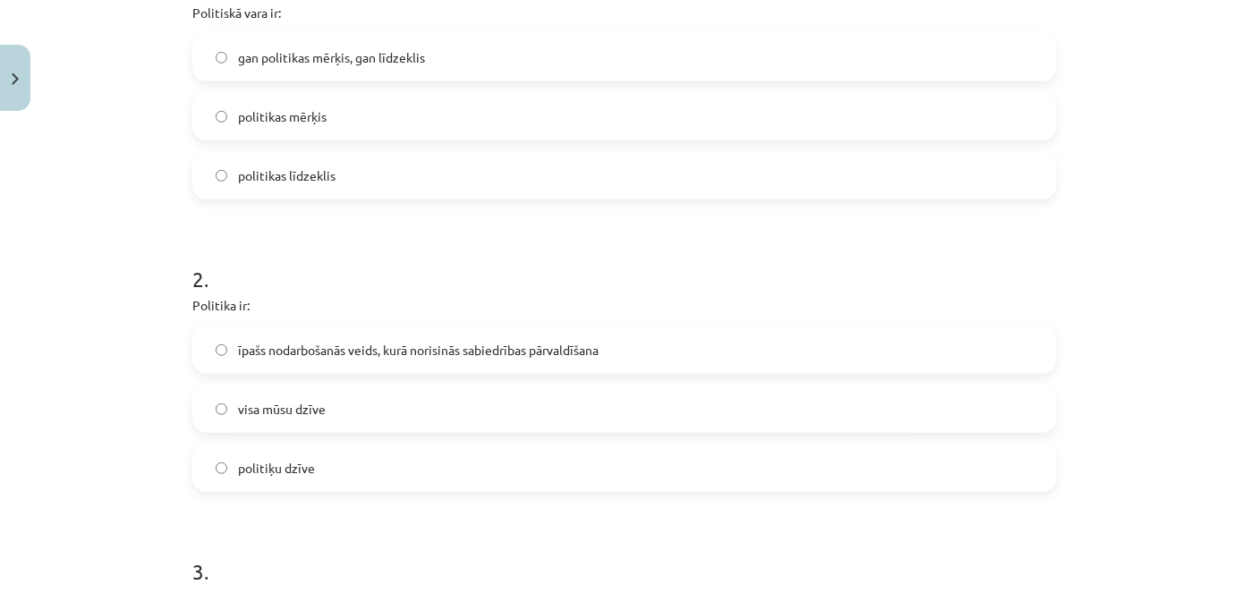
click at [898, 415] on label "visa mūsu dzīve" at bounding box center [624, 409] width 861 height 45
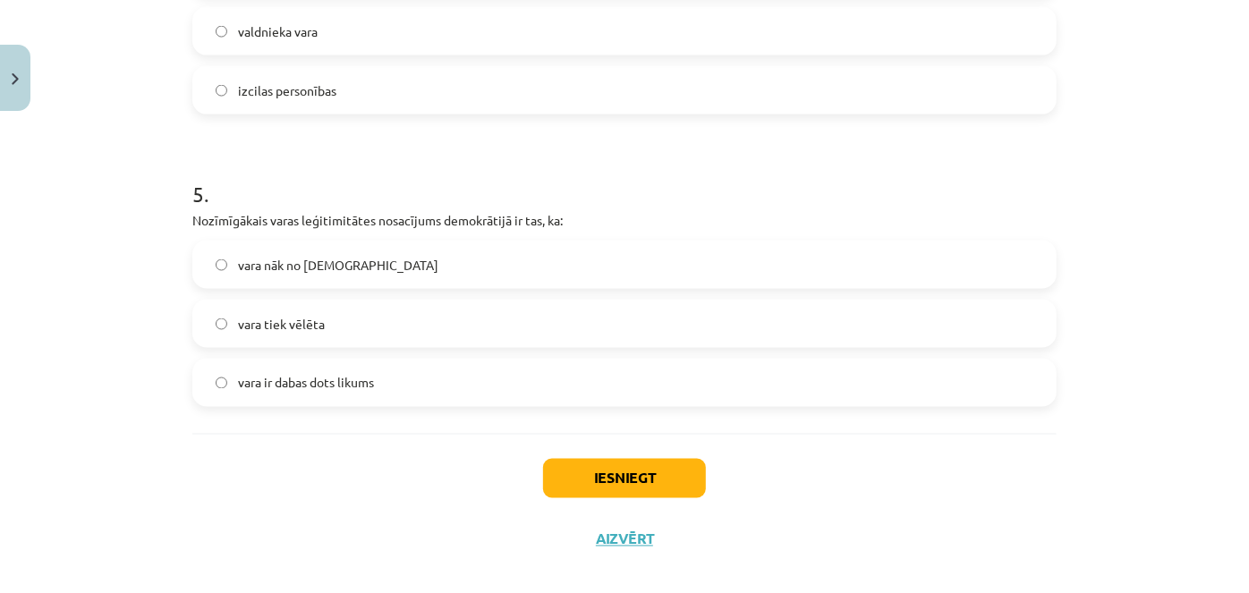
scroll to position [1396, 0]
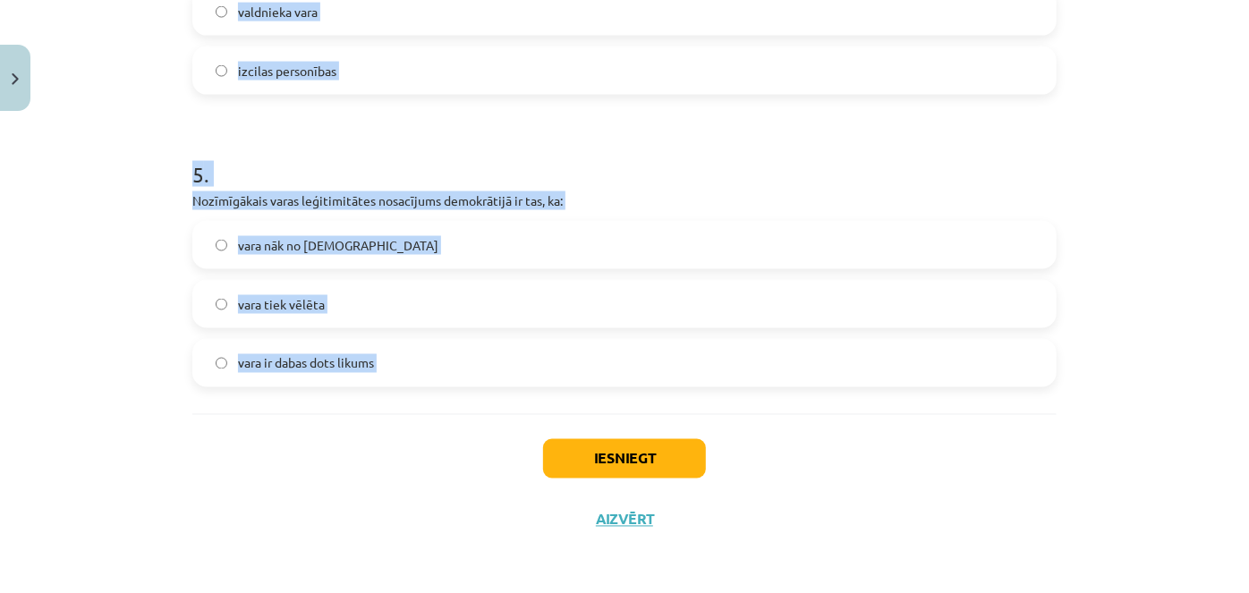
drag, startPoint x: 176, startPoint y: 130, endPoint x: 520, endPoint y: 414, distance: 446.2
copy form "Politiskā vara ir: gan politikas mērķis, gan līdzeklis politikas mērķis politik…"
click at [628, 133] on h1 "5 ." at bounding box center [624, 158] width 864 height 55
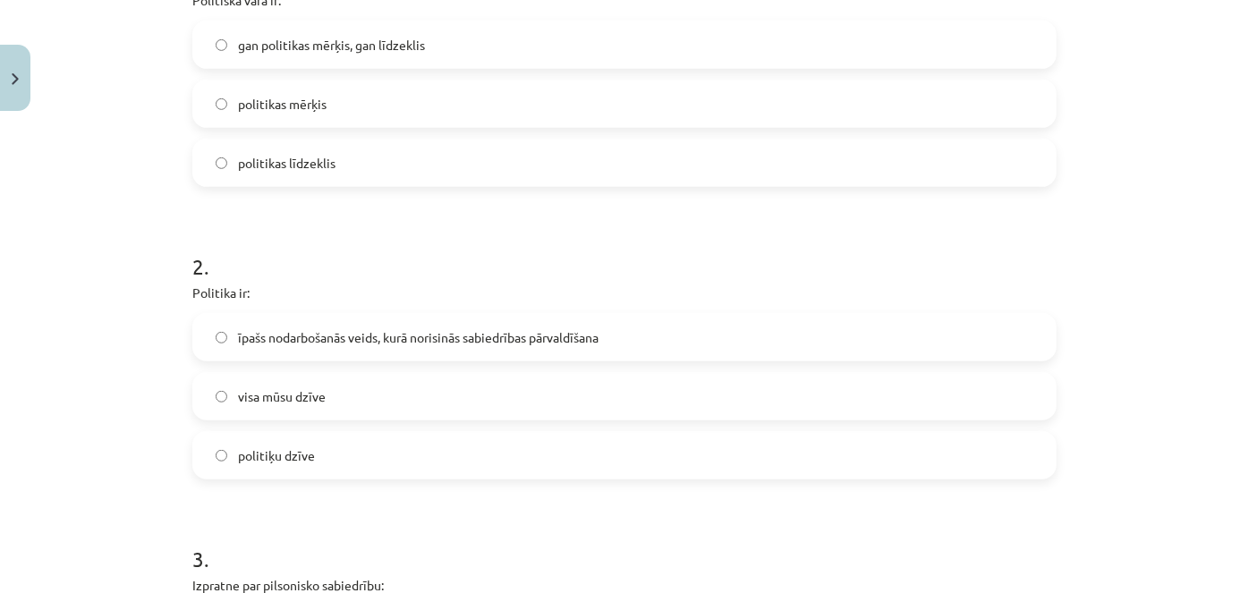
scroll to position [437, 0]
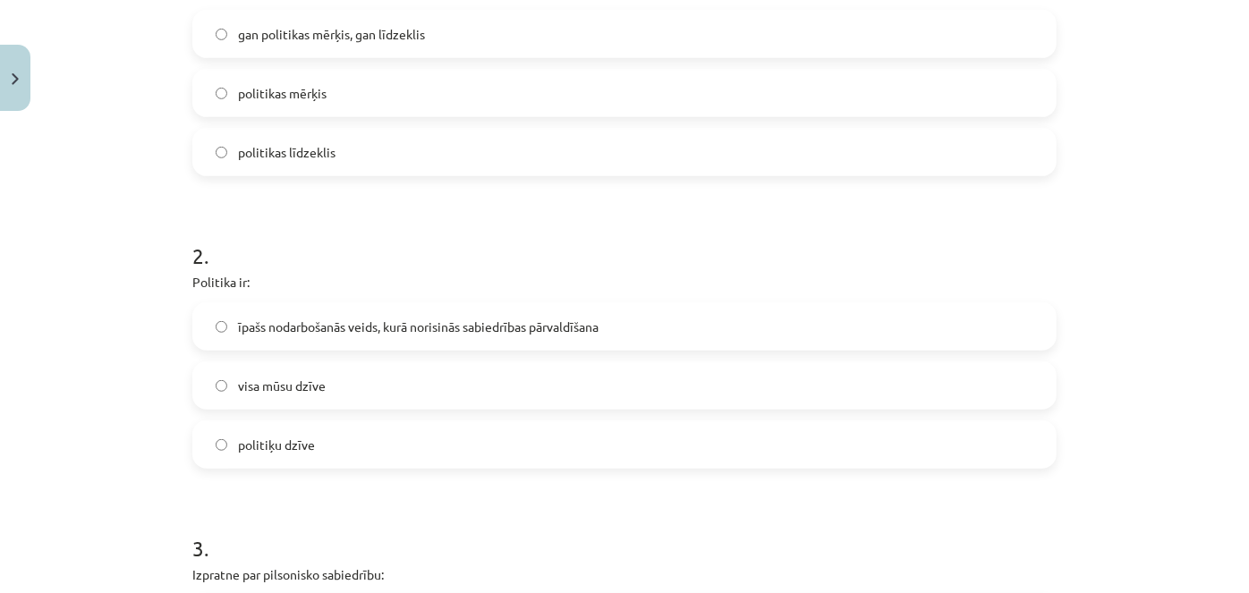
click at [914, 310] on label "īpašs nodarbošanās veids, kurā norisinās sabiedrības pārvaldīšana" at bounding box center [624, 326] width 861 height 45
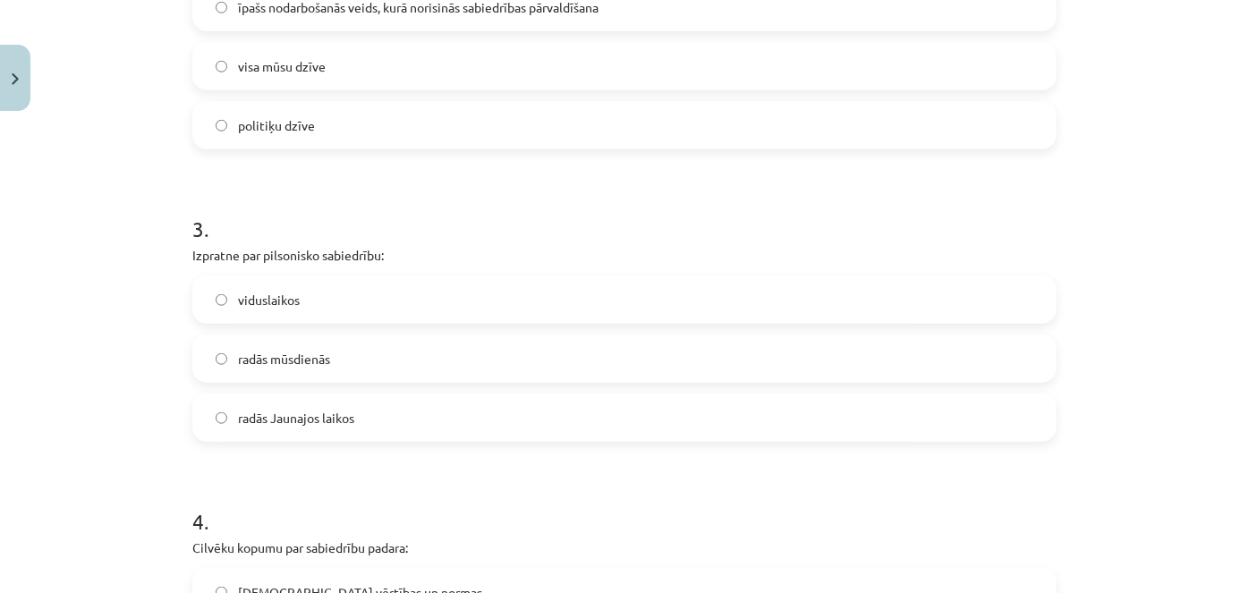
scroll to position [759, 0]
click at [373, 413] on label "radās Jaunajos laikos" at bounding box center [624, 415] width 861 height 45
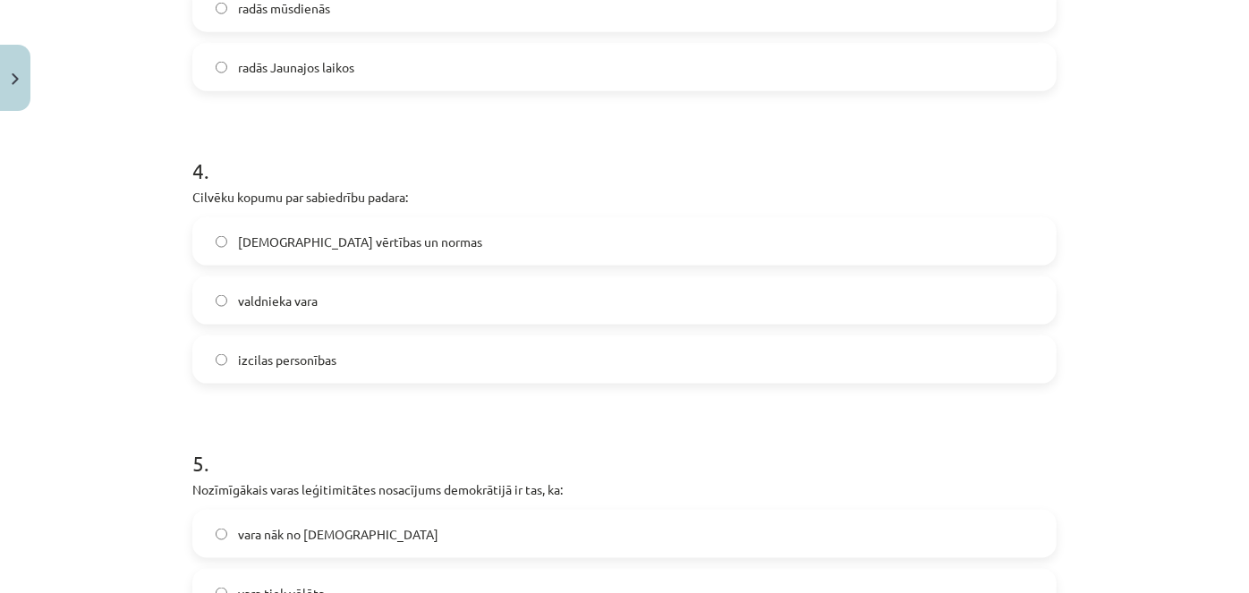
scroll to position [1114, 0]
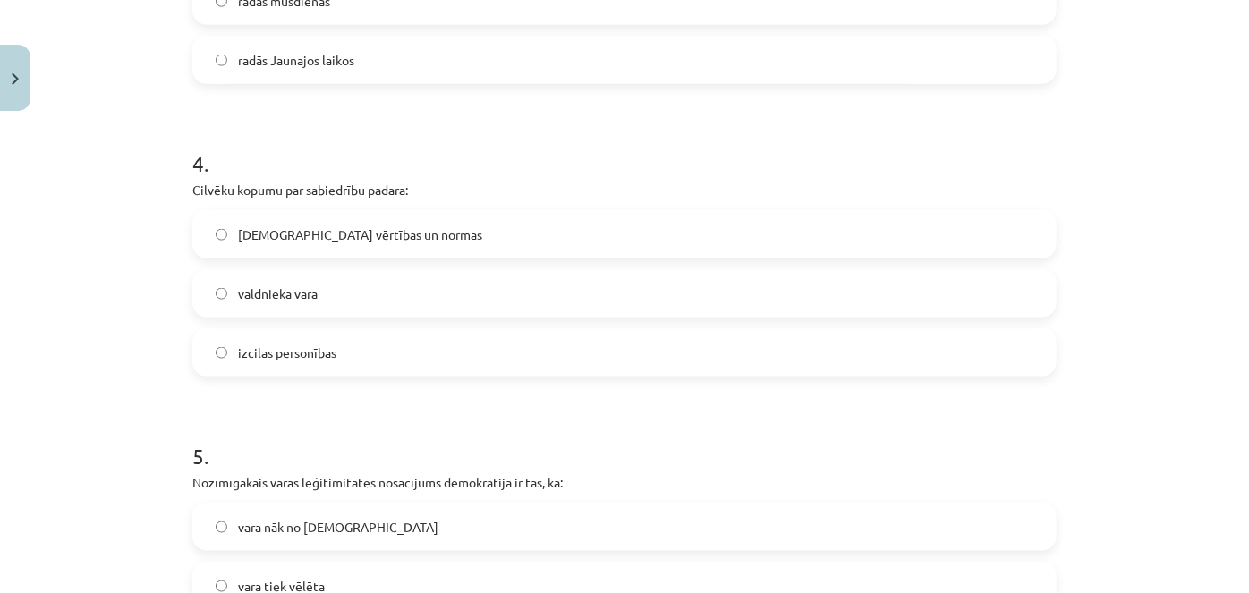
click at [519, 225] on label "kopīgās vērtības un normas" at bounding box center [624, 234] width 861 height 45
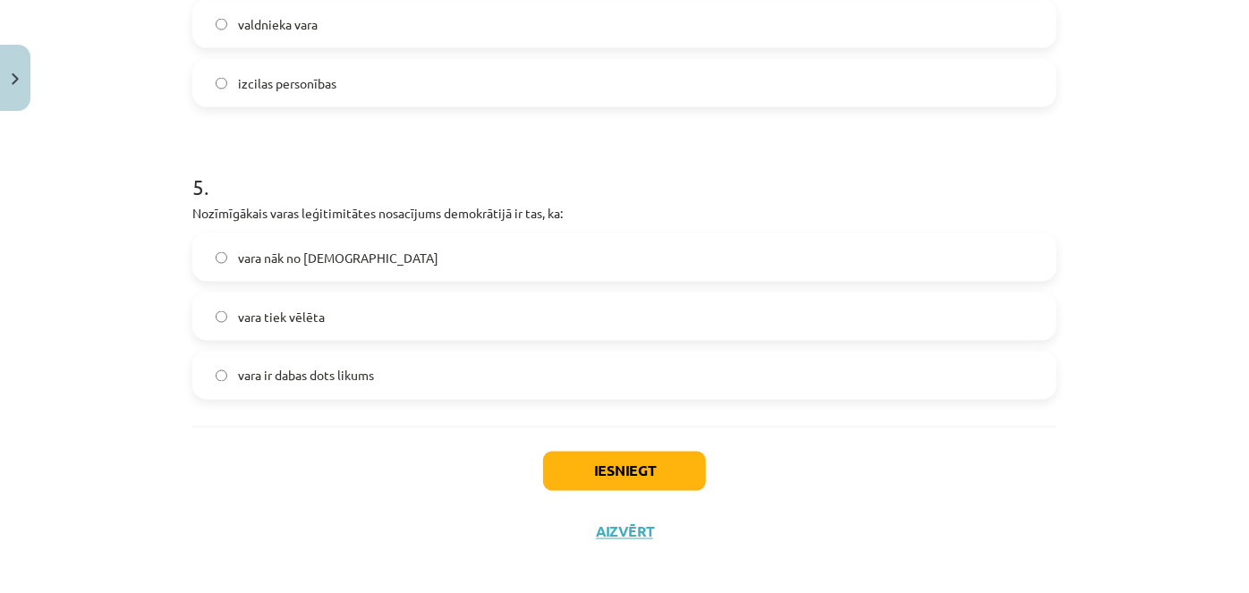
scroll to position [1386, 0]
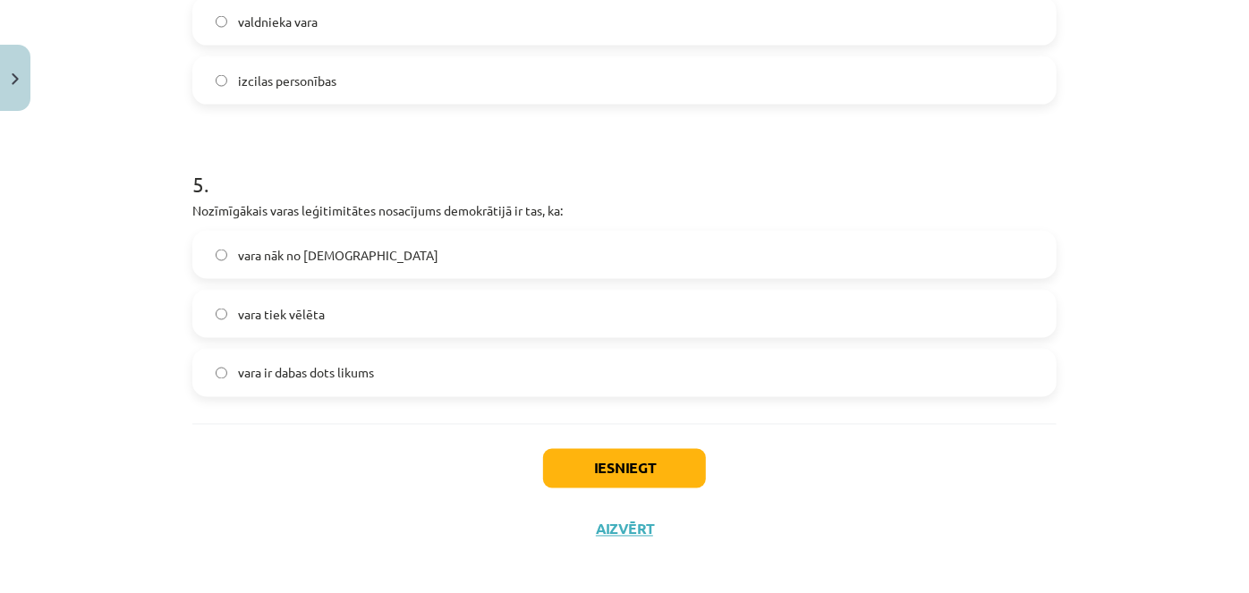
click at [636, 313] on label "vara tiek vēlēta" at bounding box center [624, 314] width 861 height 45
click at [655, 470] on button "Iesniegt" at bounding box center [624, 468] width 163 height 39
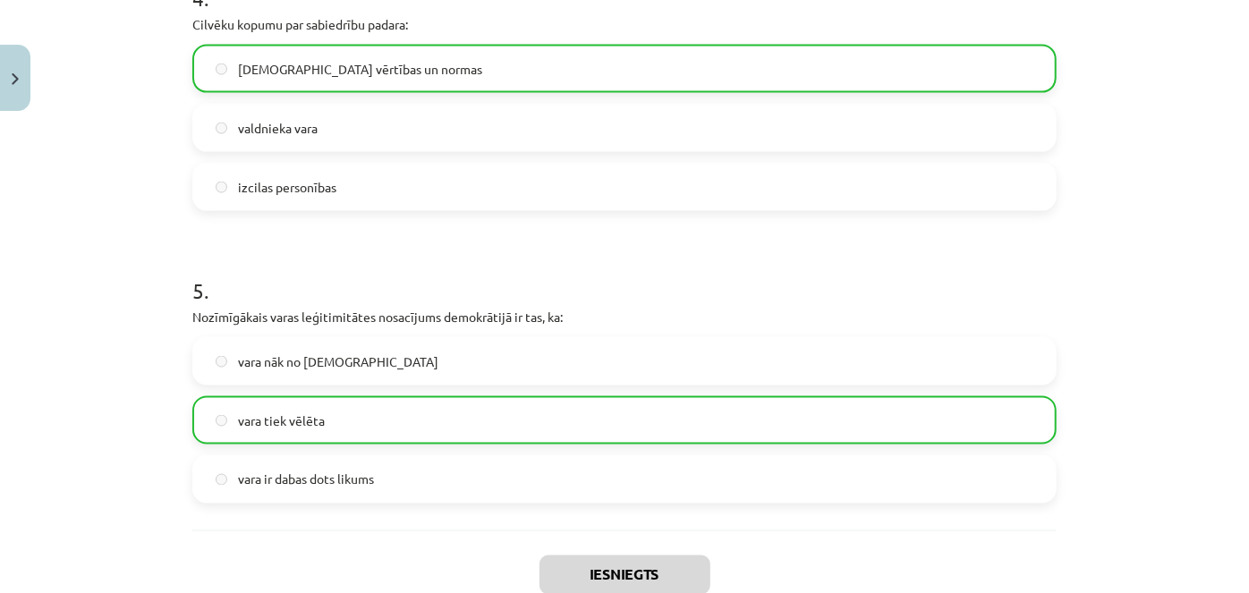
scroll to position [1453, 0]
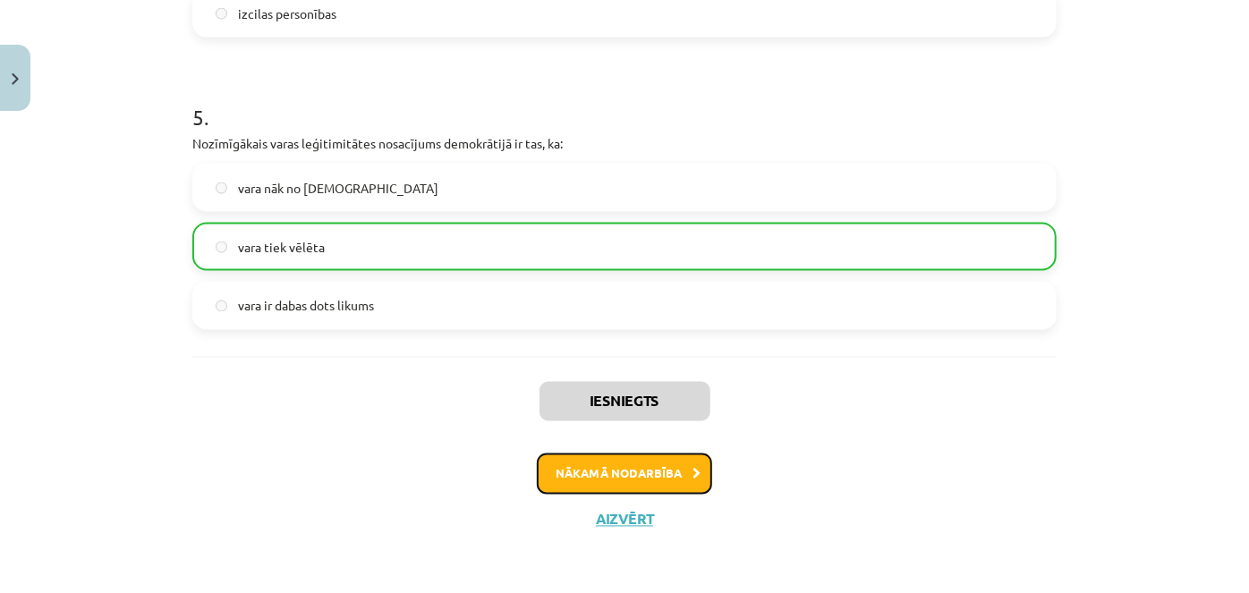
click at [634, 465] on button "Nākamā nodarbība" at bounding box center [624, 474] width 175 height 41
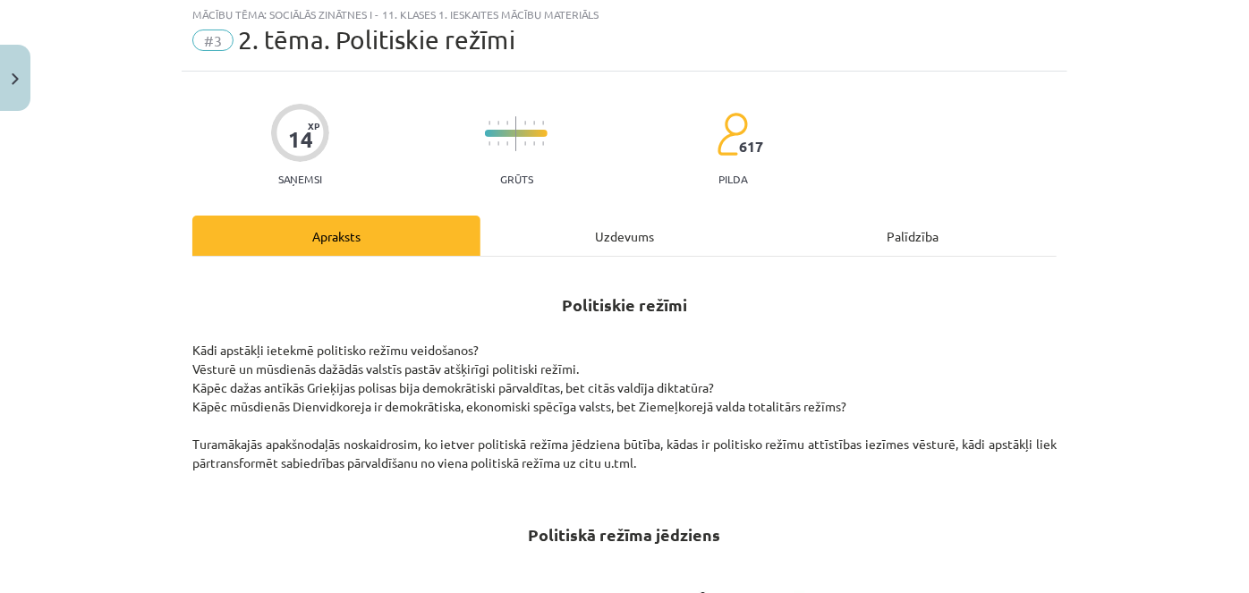
scroll to position [45, 0]
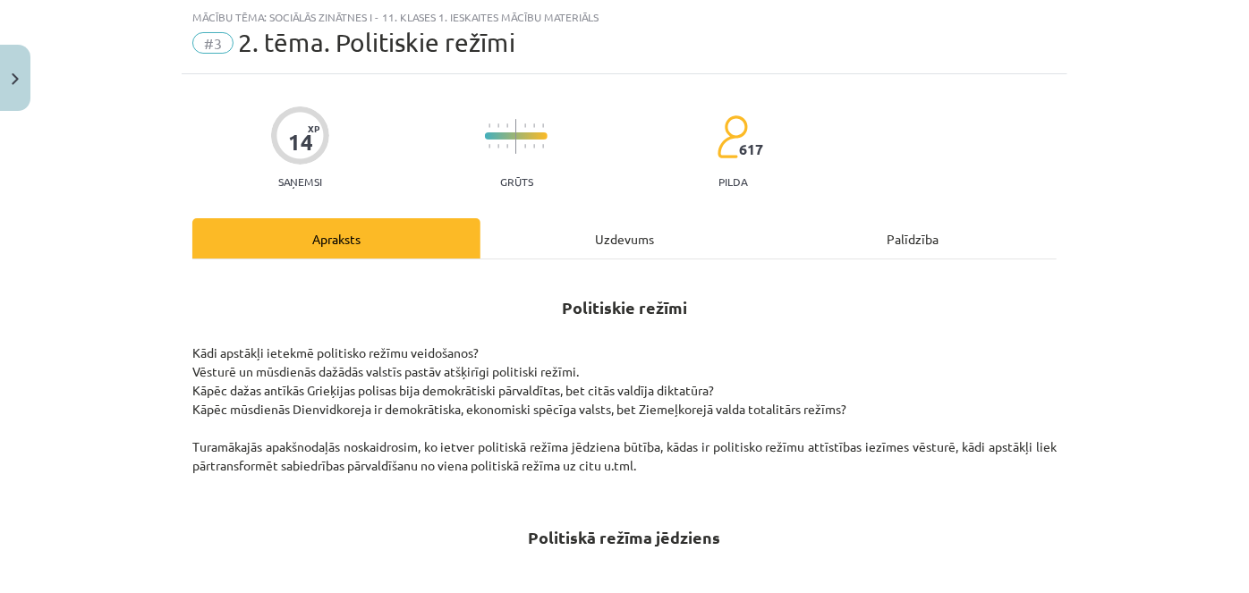
click at [628, 245] on div "Uzdevums" at bounding box center [625, 238] width 288 height 40
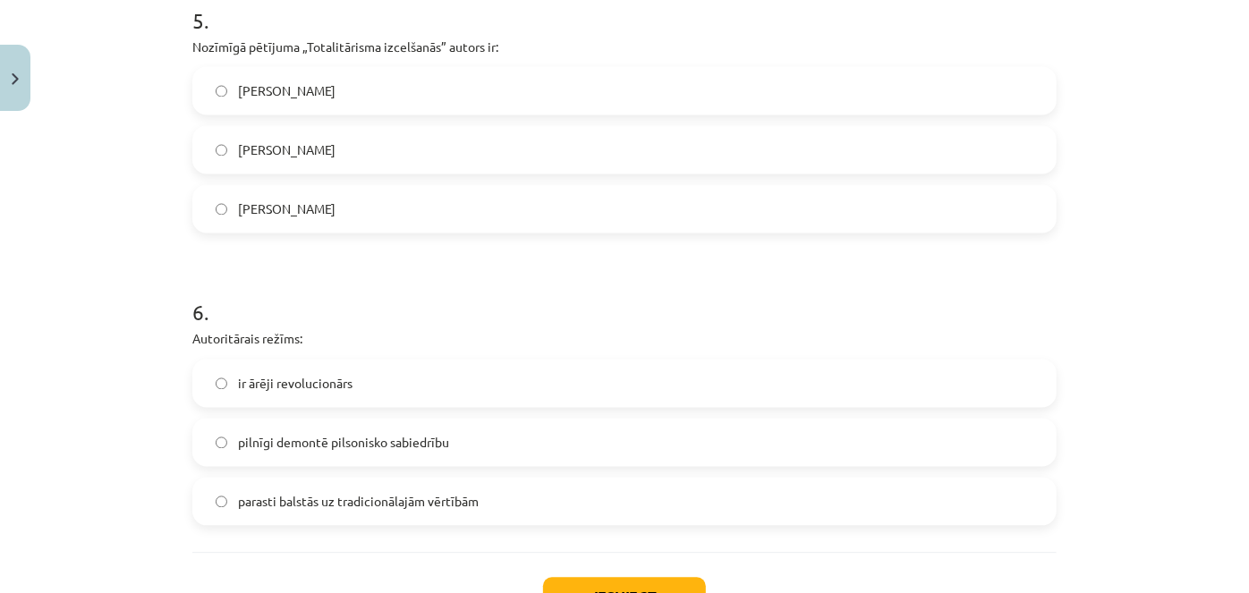
scroll to position [1801, 0]
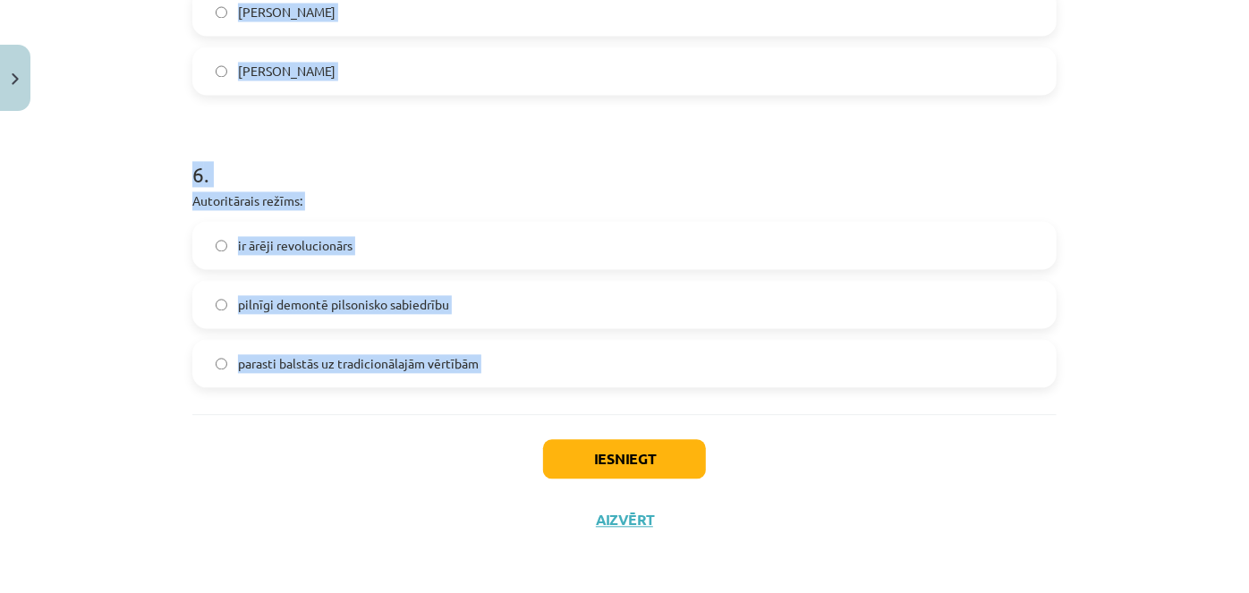
drag, startPoint x: 180, startPoint y: 376, endPoint x: 524, endPoint y: 422, distance: 347.7
copy form "Politiskā režīma veidošanos nosaka: tas, cik izglītota ir politiskā elite tas, …"
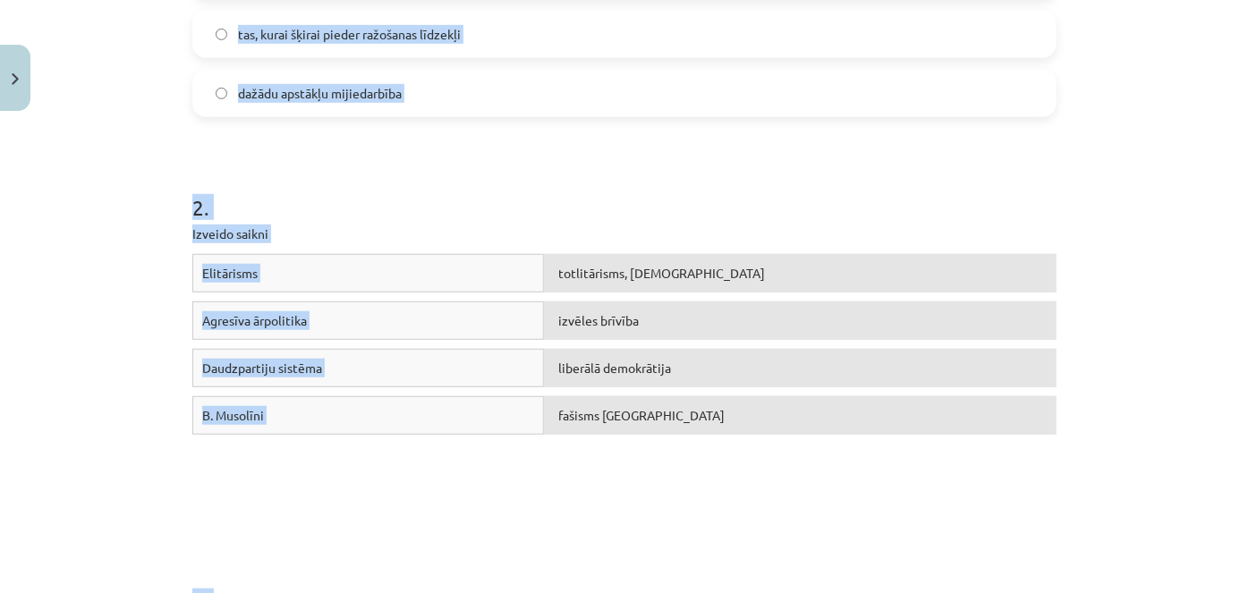
scroll to position [472, 0]
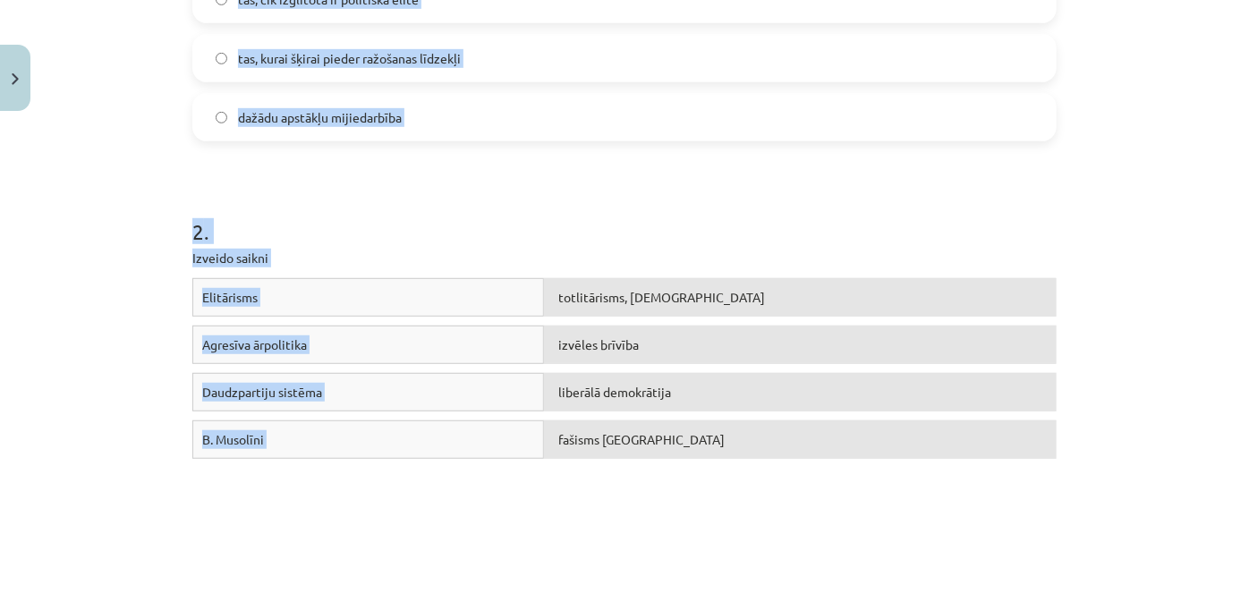
click at [1094, 166] on div "Mācību tēma: Sociālās zinātnes i - 11. klases 1. ieskaites mācību materiāls #3 …" at bounding box center [624, 296] width 1249 height 593
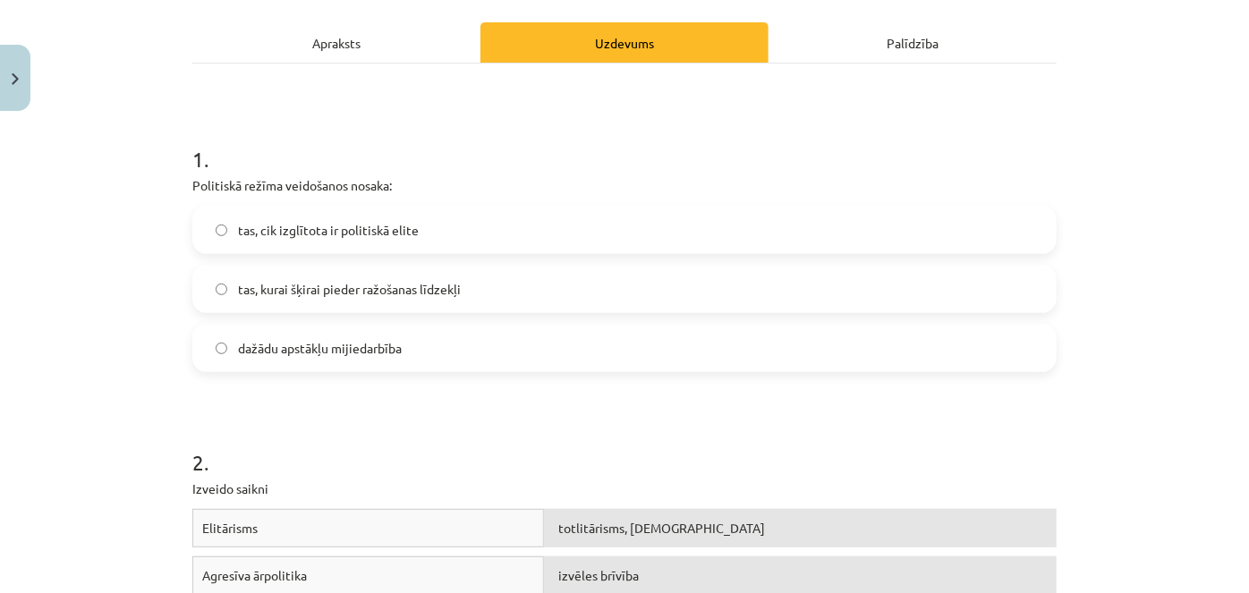
scroll to position [243, 0]
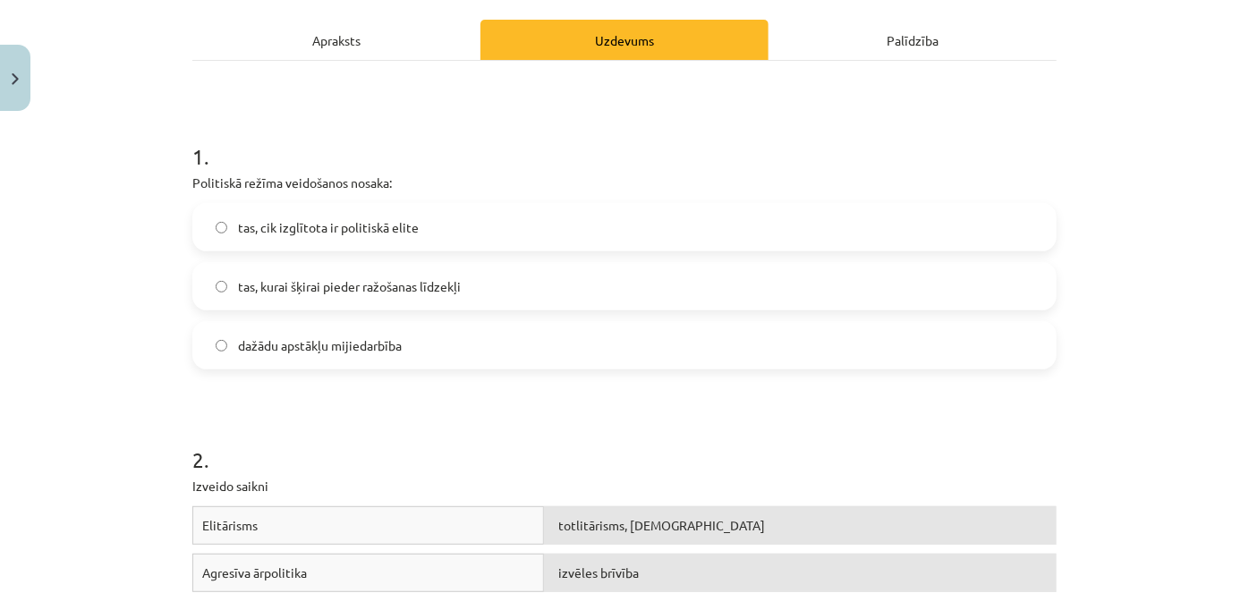
click at [459, 342] on label "dažādu apstākļu mijiedarbība" at bounding box center [624, 345] width 861 height 45
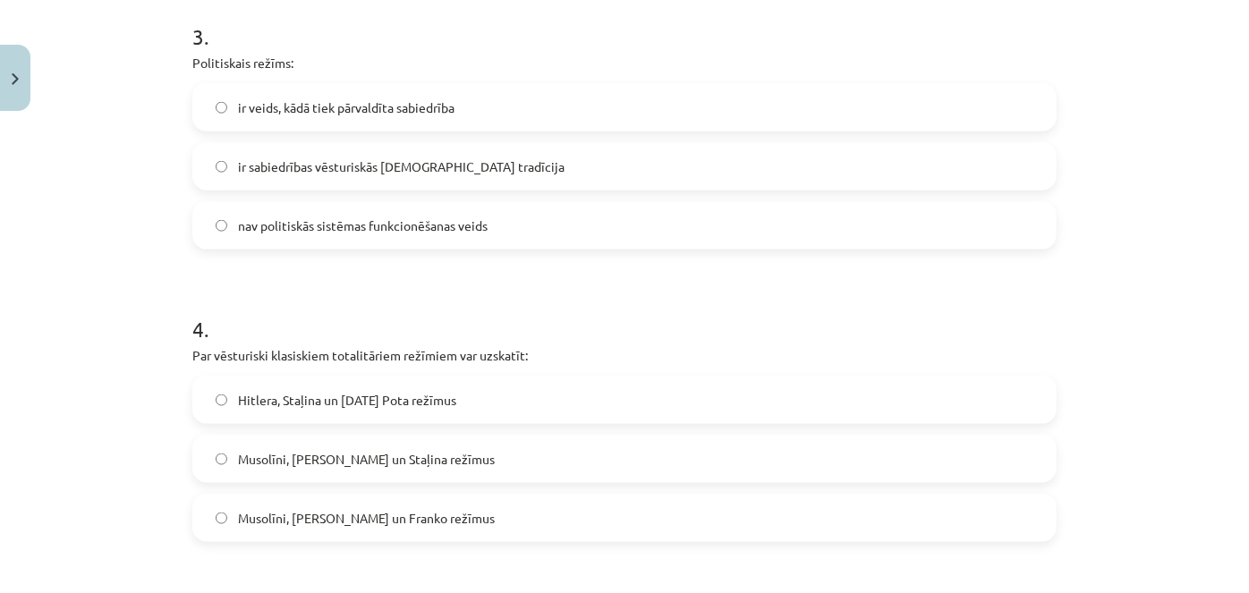
scroll to position [1060, 0]
click at [435, 109] on span "ir veids, kādā tiek pārvaldīta sabiedrība" at bounding box center [346, 109] width 217 height 19
click at [414, 399] on span "Hitlera, Staļina un Pola Pota režīmus" at bounding box center [347, 402] width 218 height 19
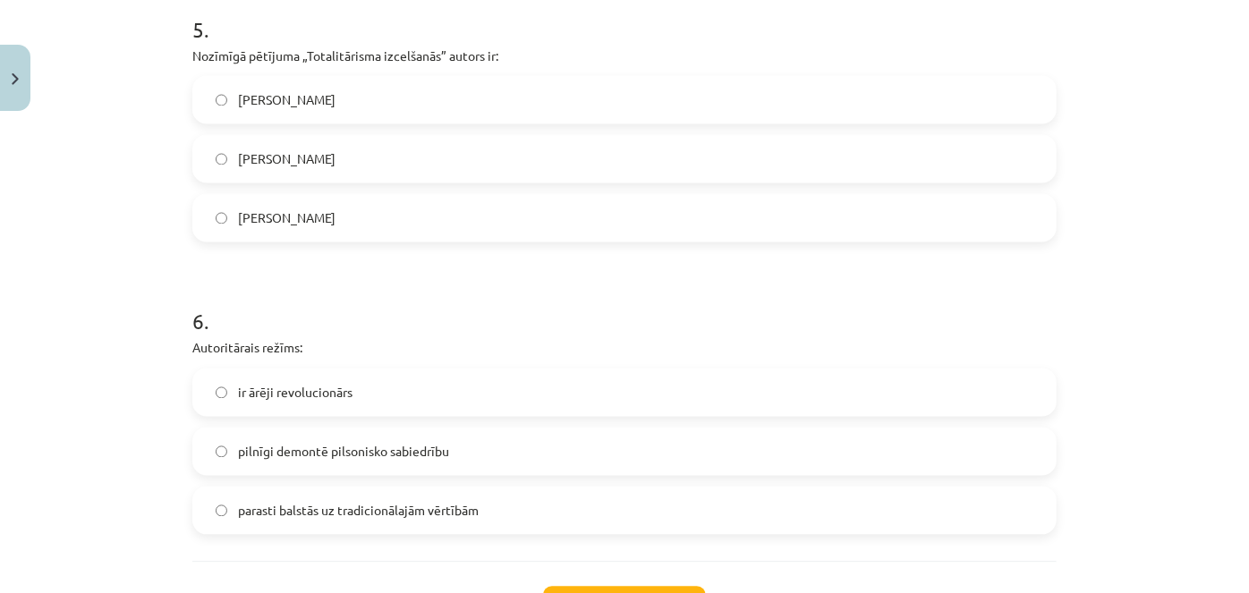
scroll to position [1651, 0]
click at [369, 234] on label "Hanna Ārendte" at bounding box center [624, 221] width 861 height 45
click at [396, 507] on span "parasti balstās uz tradicionālajām vērtībām" at bounding box center [358, 514] width 241 height 19
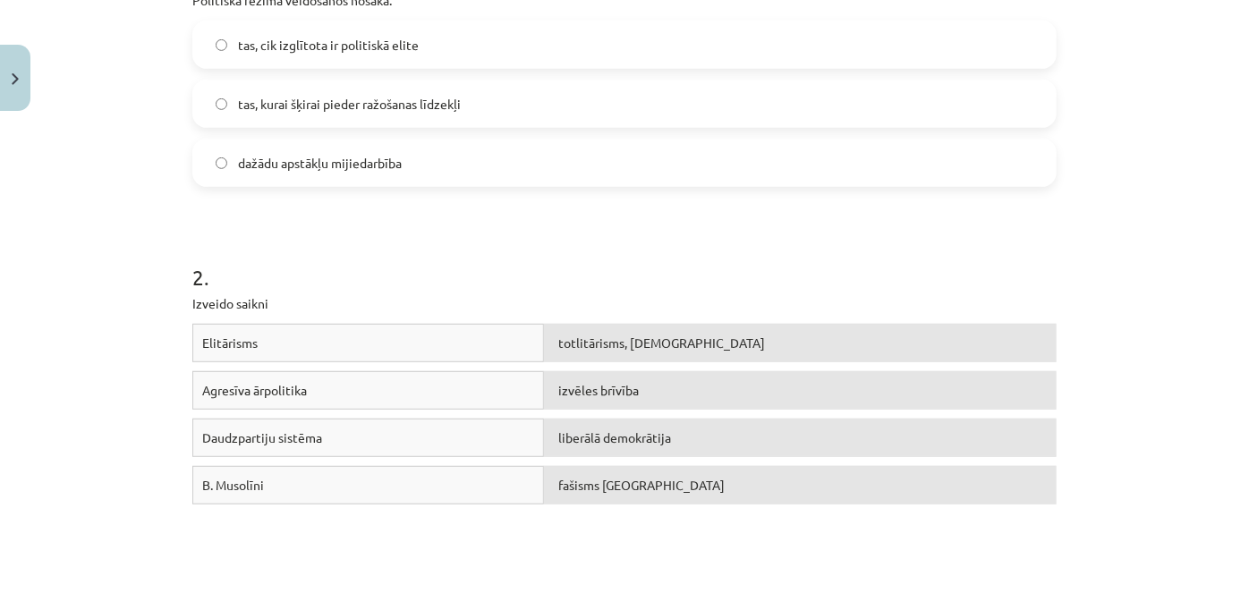
scroll to position [454, 0]
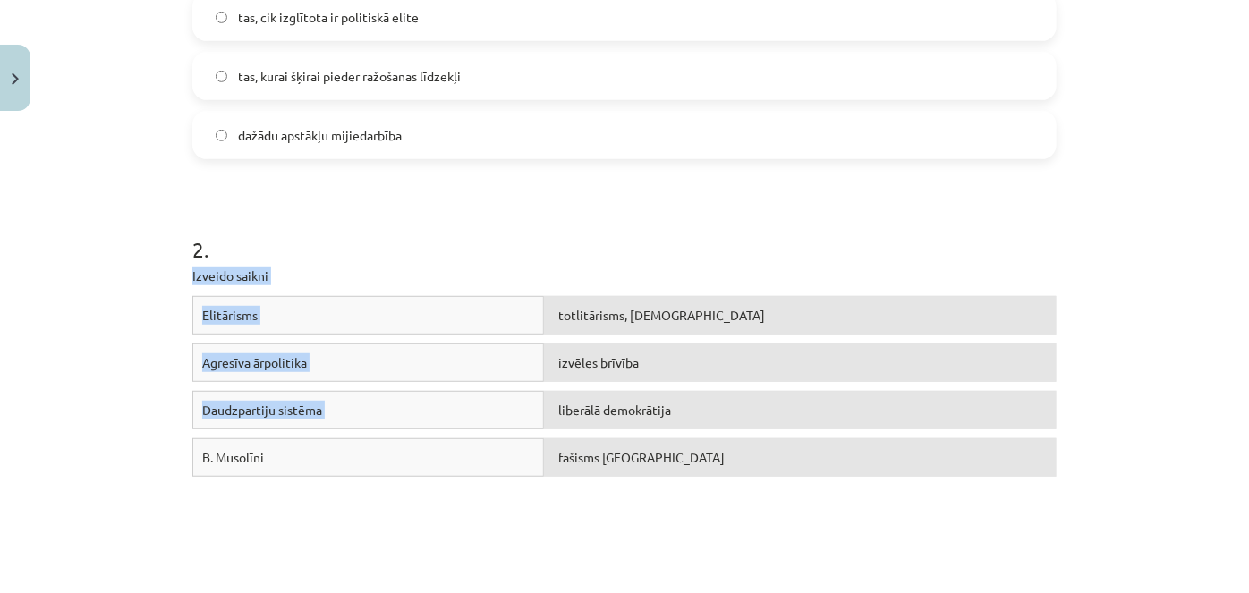
drag, startPoint x: 184, startPoint y: 272, endPoint x: 812, endPoint y: 390, distance: 638.4
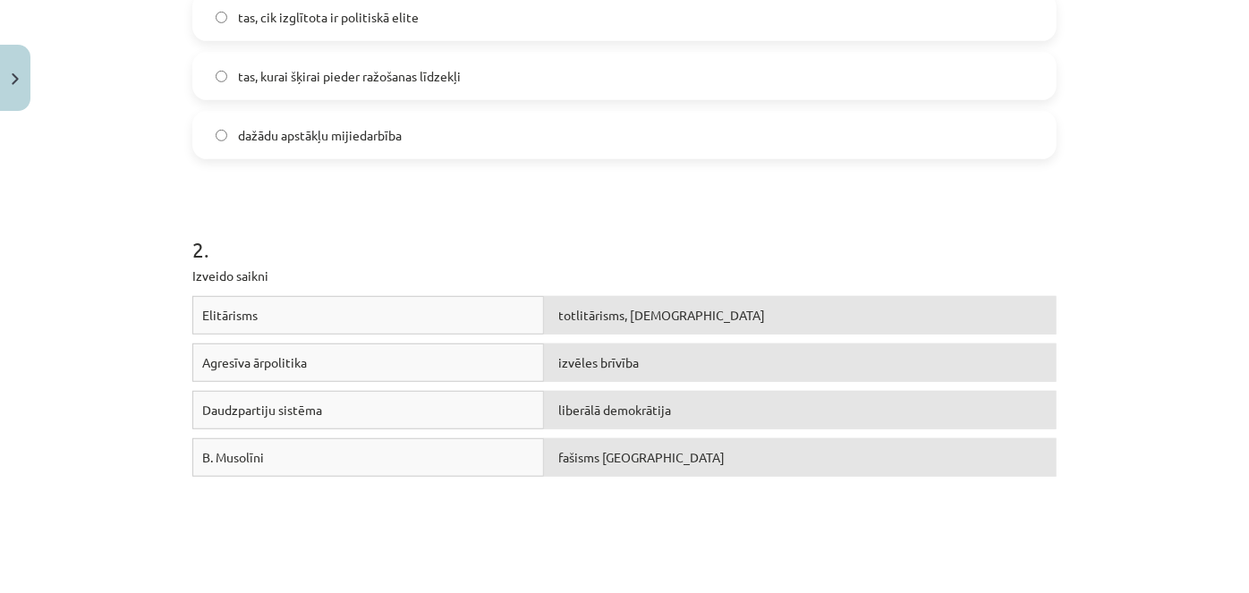
click at [667, 255] on h1 "2 ." at bounding box center [624, 233] width 864 height 55
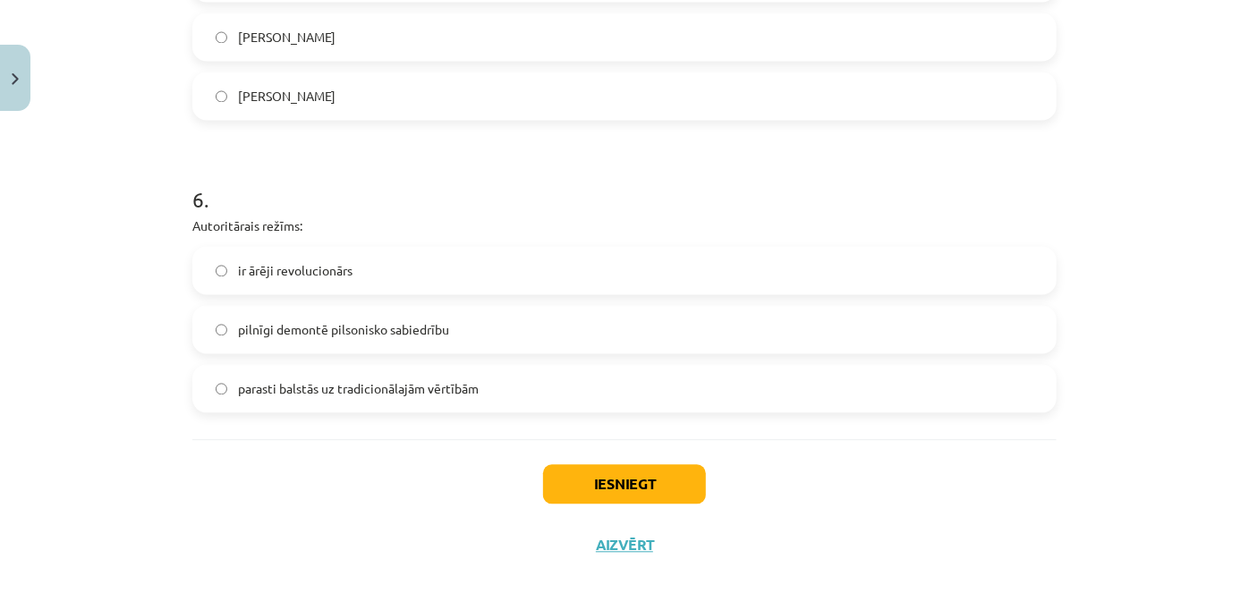
scroll to position [1801, 0]
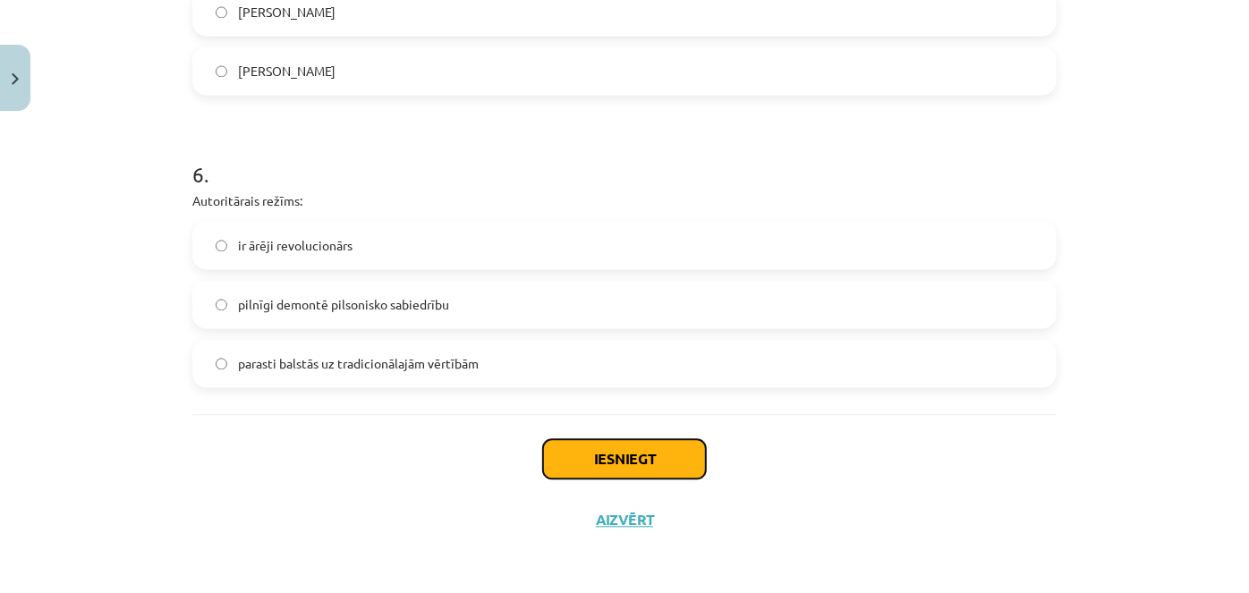
click at [623, 468] on button "Iesniegt" at bounding box center [624, 458] width 163 height 39
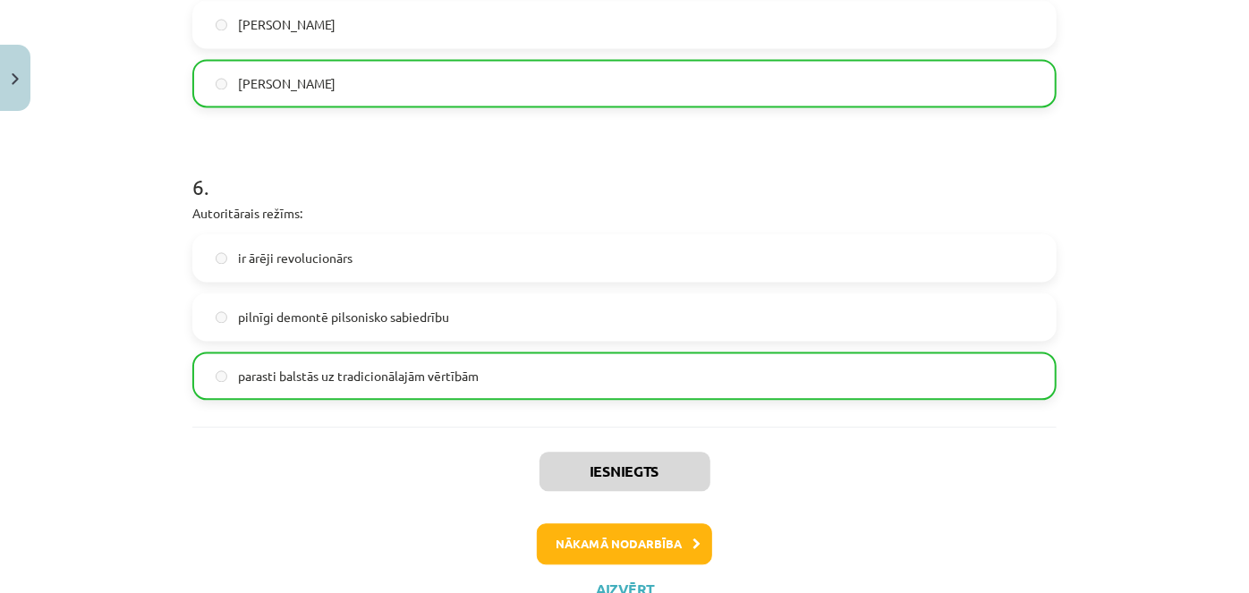
scroll to position [1859, 0]
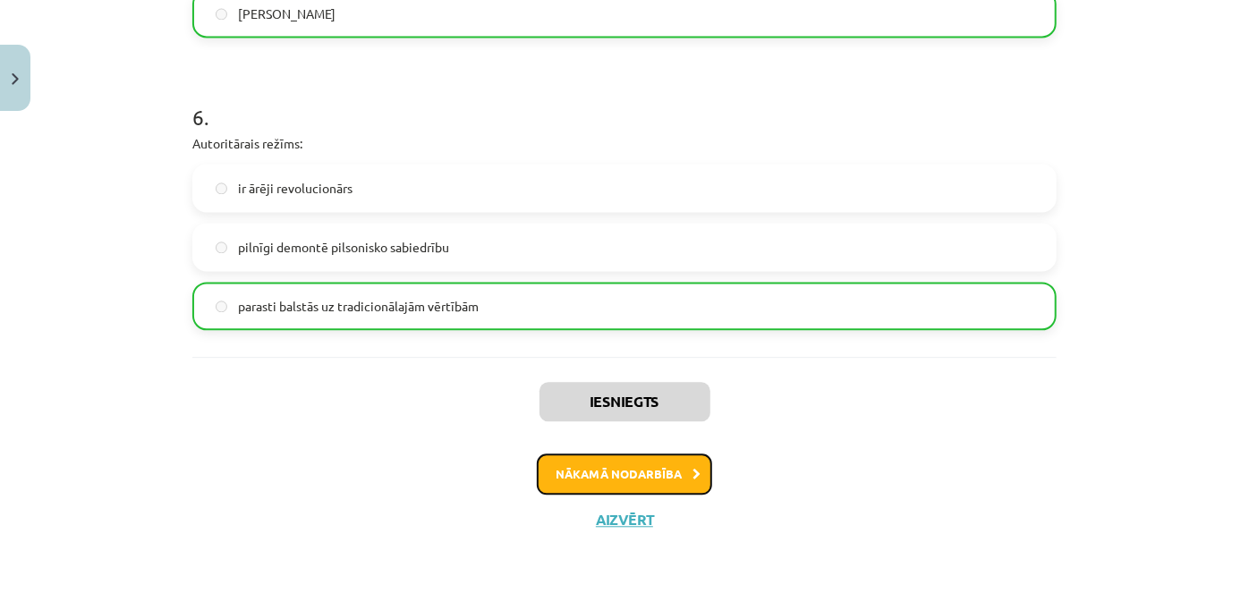
click at [646, 485] on button "Nākamā nodarbība" at bounding box center [624, 474] width 175 height 41
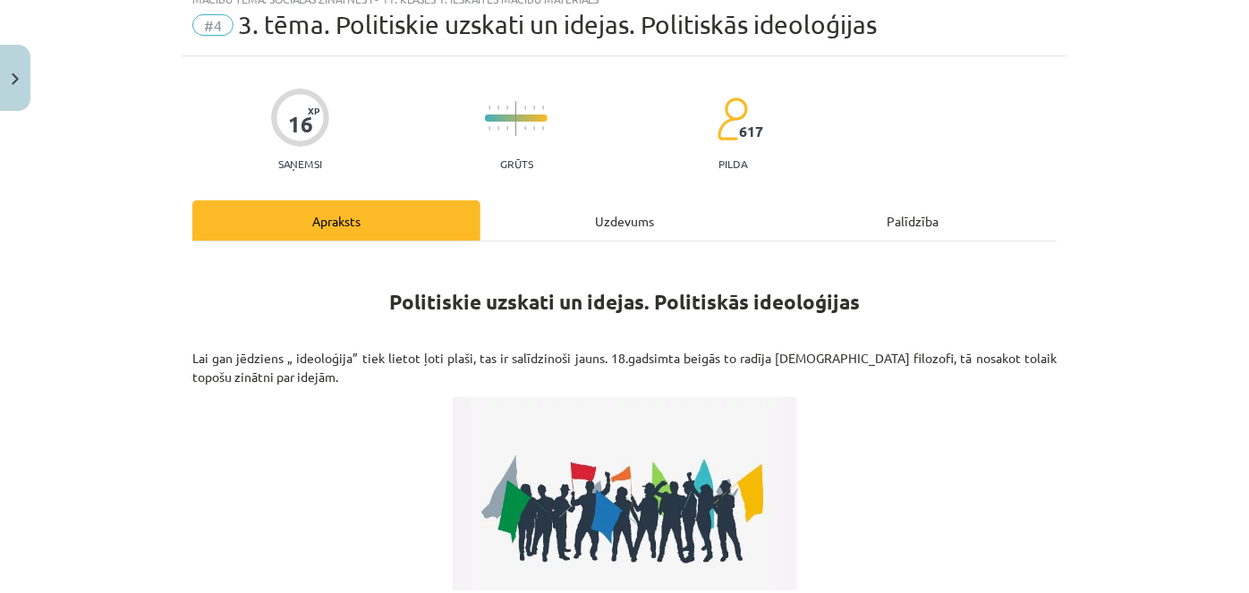
scroll to position [45, 0]
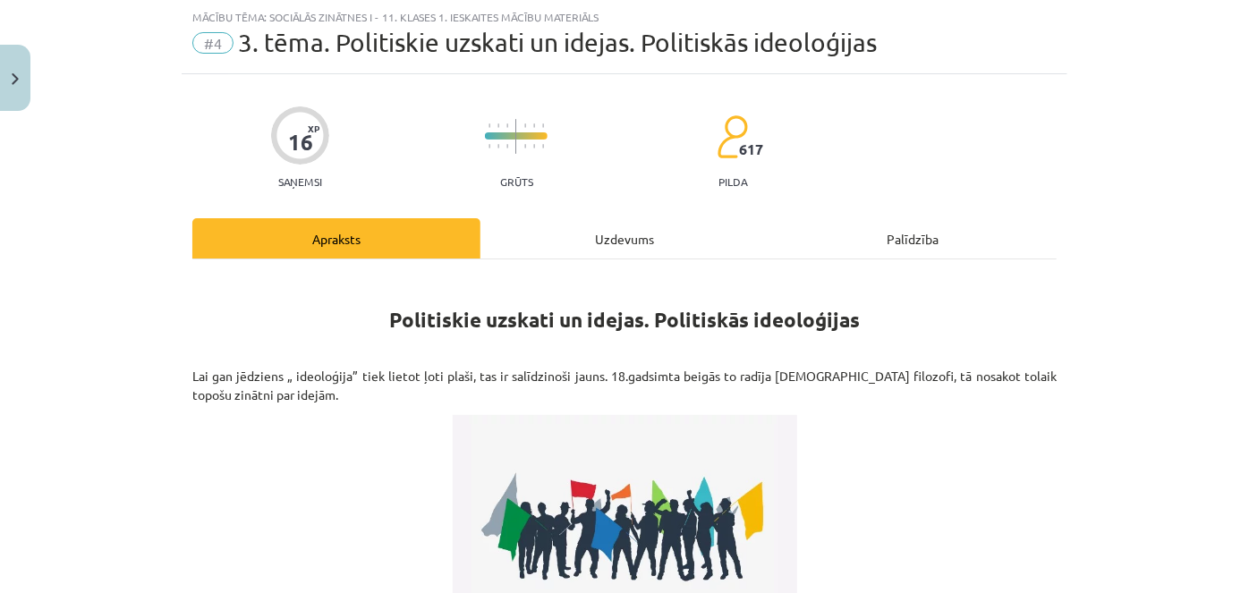
click at [618, 237] on div "Uzdevums" at bounding box center [625, 238] width 288 height 40
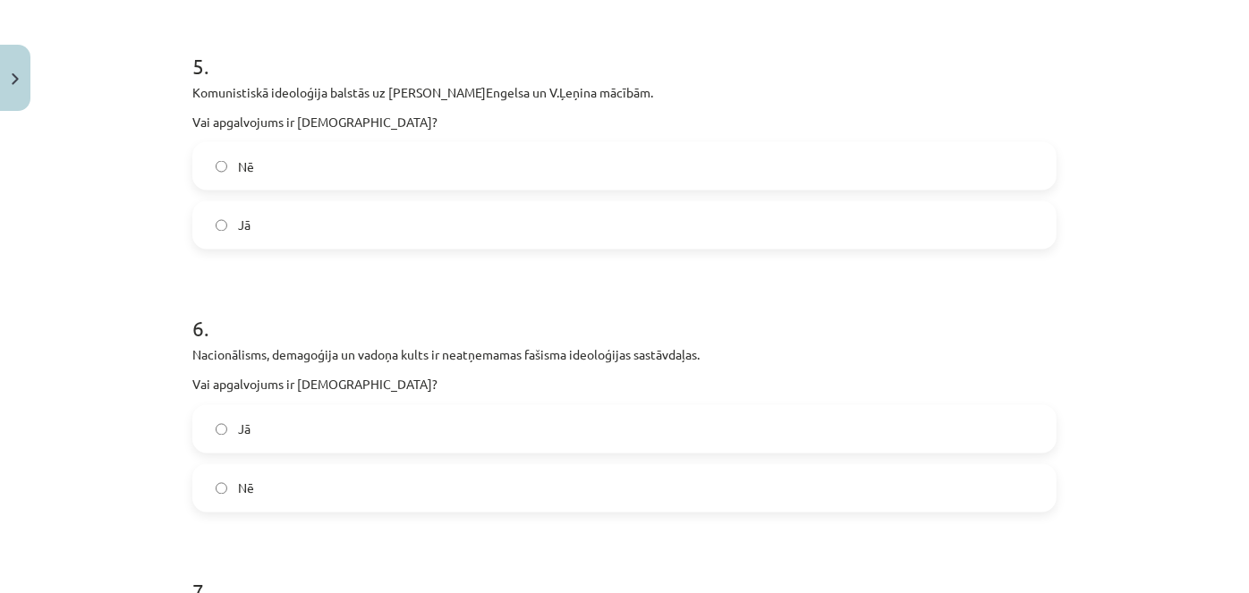
scroll to position [1933, 0]
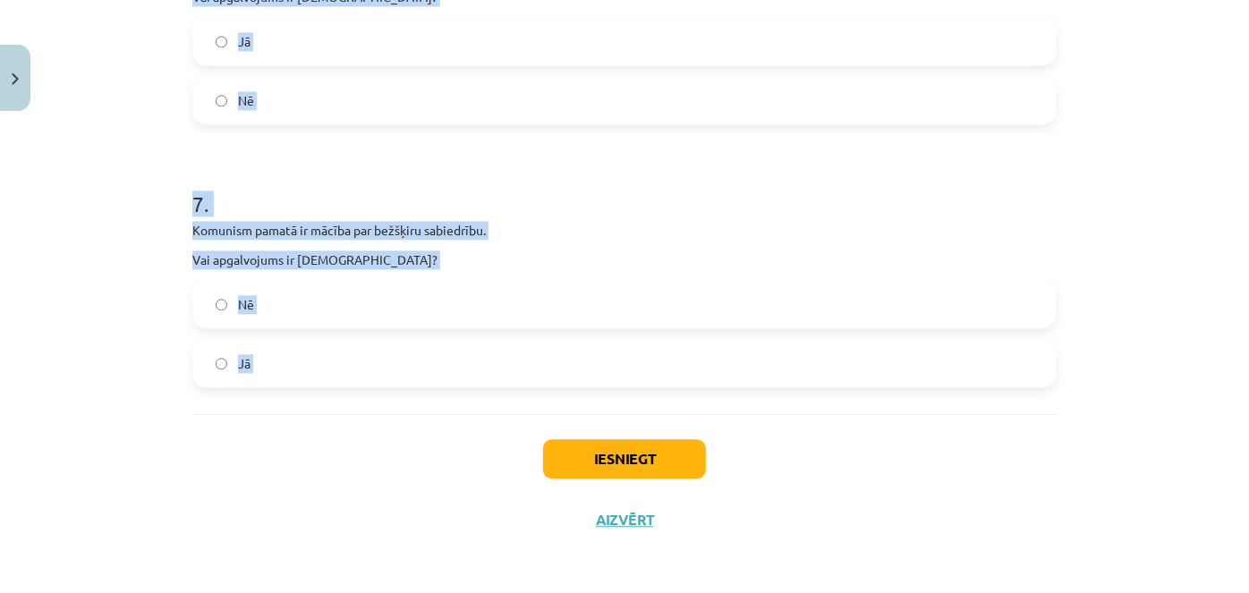
drag, startPoint x: 183, startPoint y: 380, endPoint x: 453, endPoint y: 441, distance: 276.2
copy form "Vislielākie sociāldemokrātu atbalstītāji ir ASV darbaļaudis. Vai apgalvojums ir…"
click at [1221, 392] on div "Mācību tēma: Sociālās zinātnes i - 11. klases 1. ieskaites mācību materiāls #4 …" at bounding box center [624, 296] width 1249 height 593
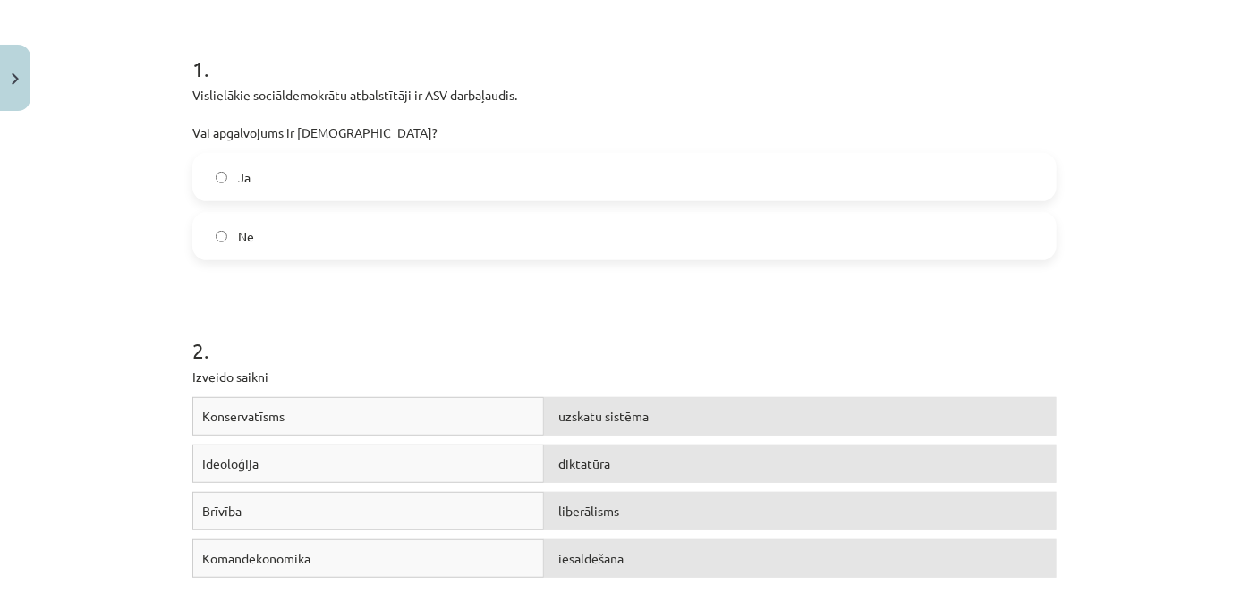
scroll to position [343, 0]
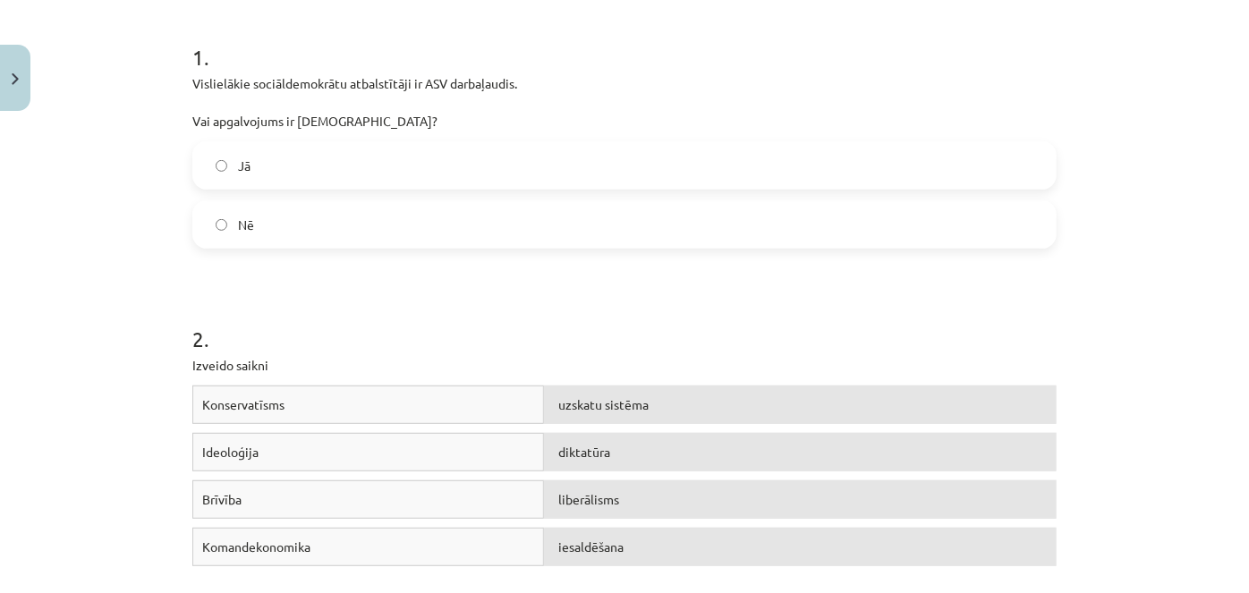
click at [361, 221] on label "Nē" at bounding box center [624, 224] width 861 height 45
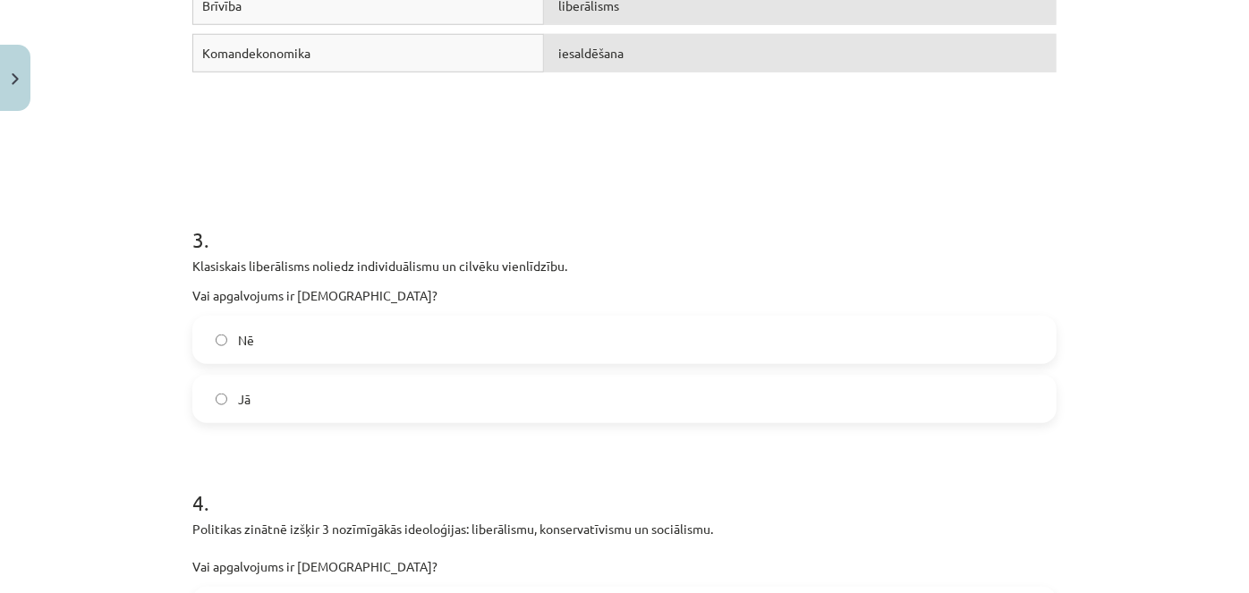
scroll to position [856, 0]
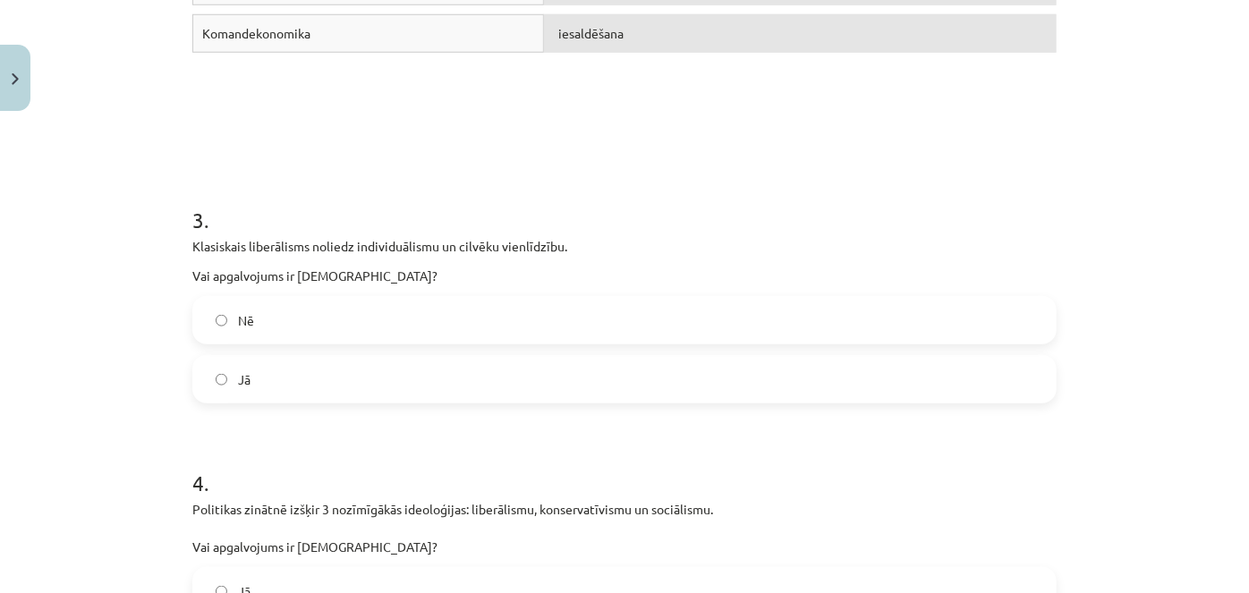
click at [446, 301] on label "Nē" at bounding box center [624, 320] width 861 height 45
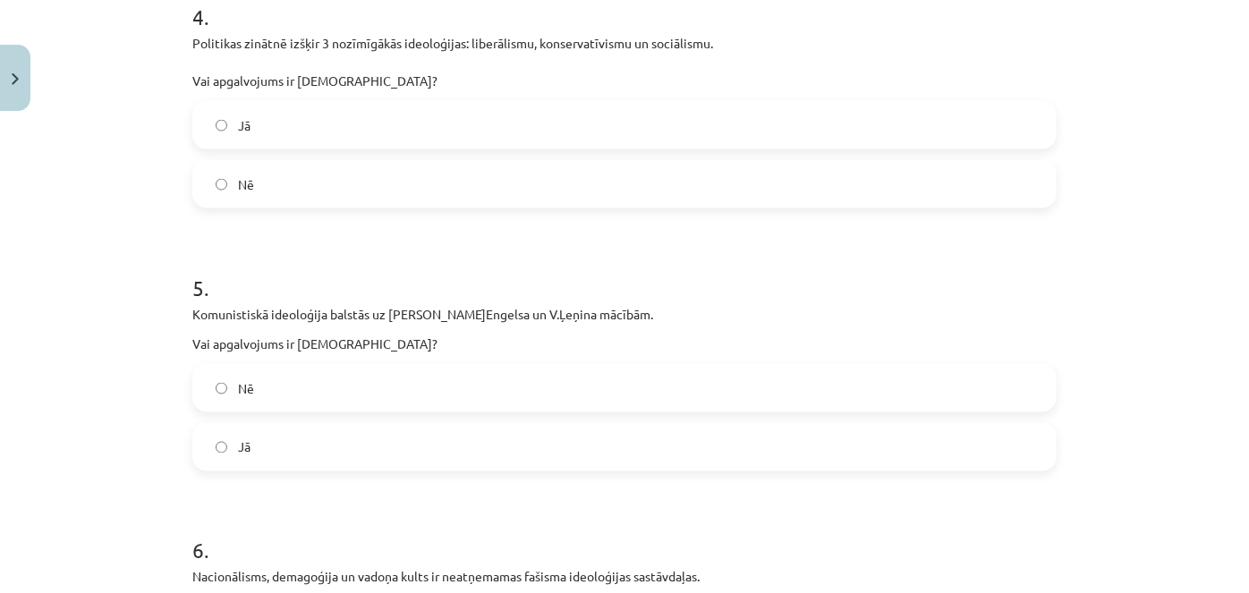
scroll to position [1315, 0]
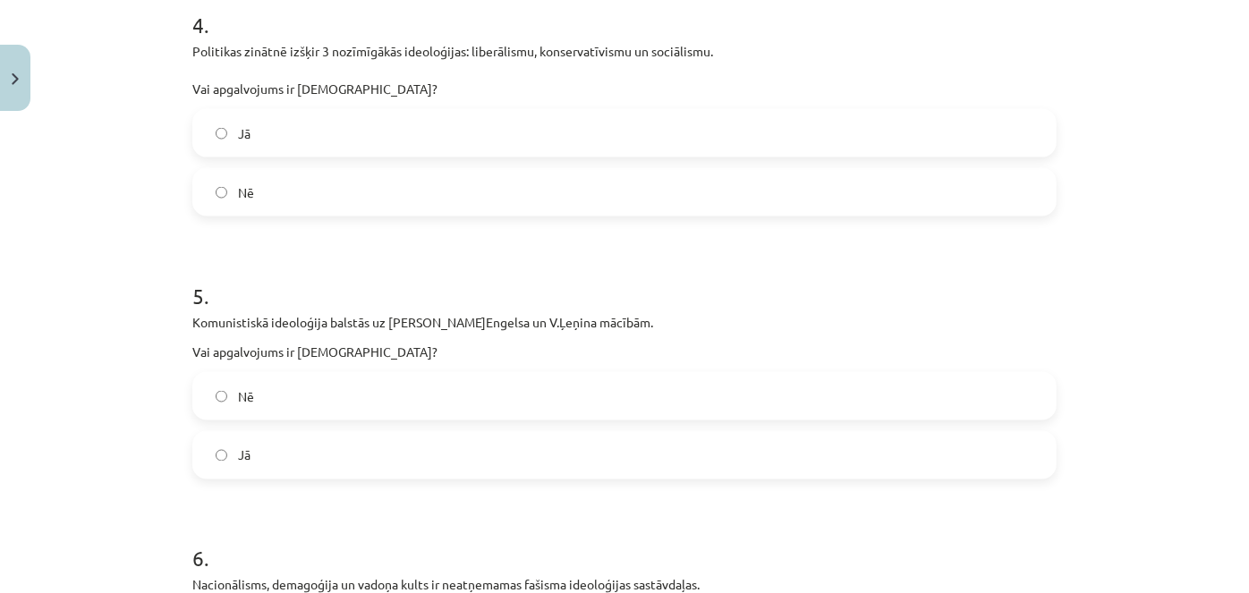
click at [651, 135] on label "Jā" at bounding box center [624, 133] width 861 height 45
click at [528, 450] on label "Jā" at bounding box center [624, 455] width 861 height 45
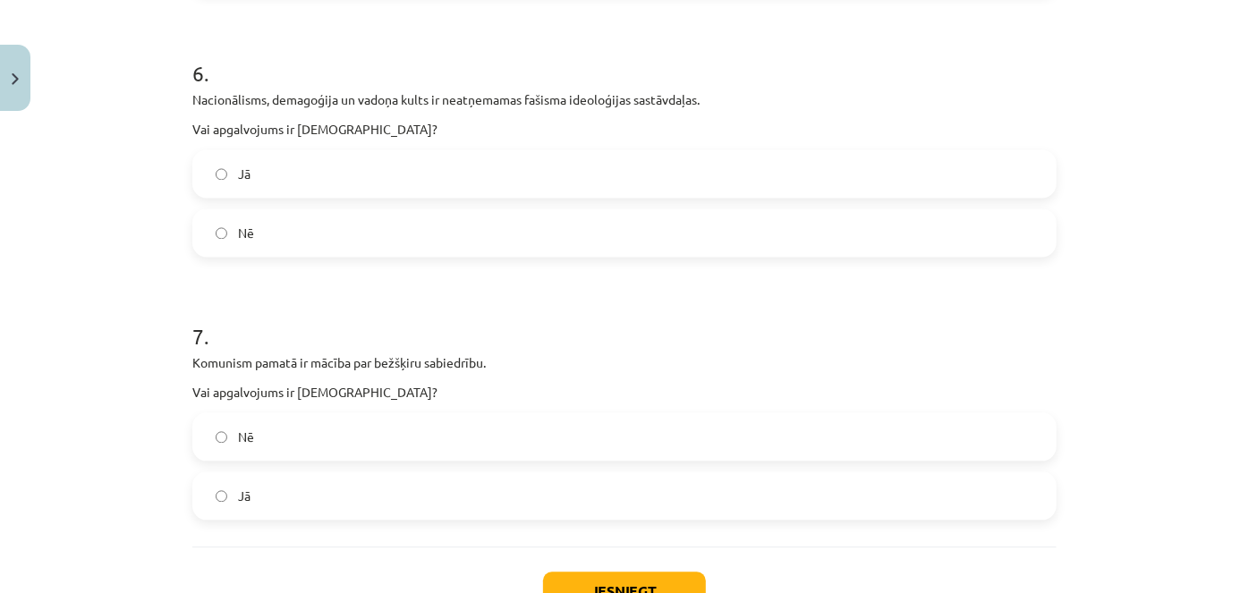
scroll to position [1816, 0]
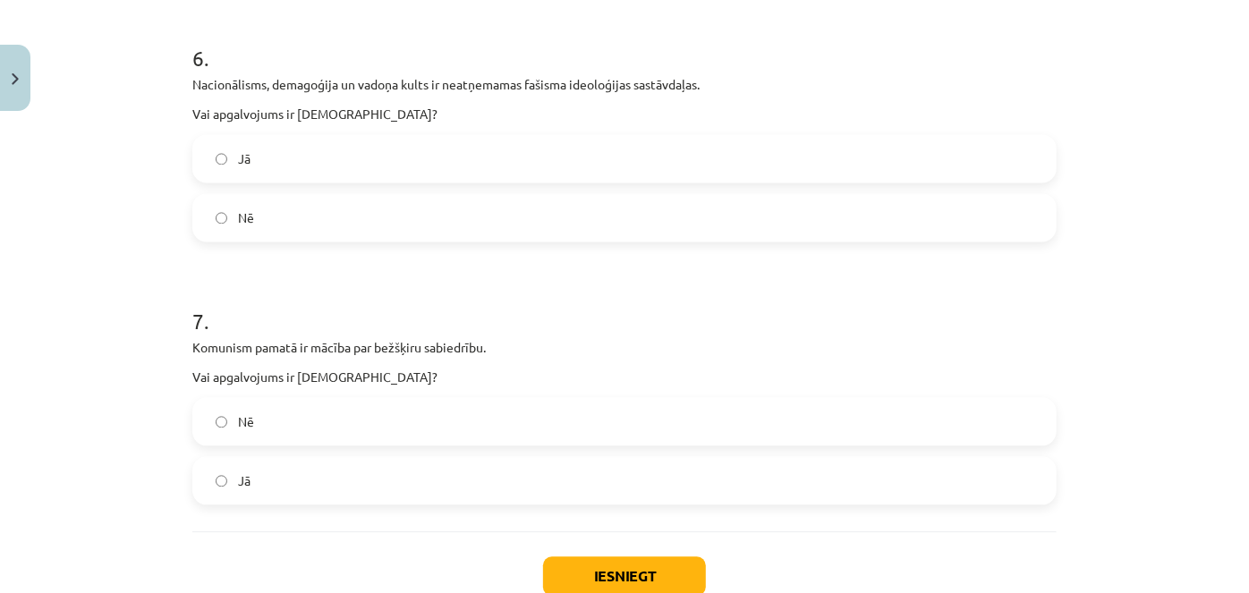
click at [291, 161] on label "Jā" at bounding box center [624, 158] width 861 height 45
click at [293, 488] on label "Jā" at bounding box center [624, 480] width 861 height 45
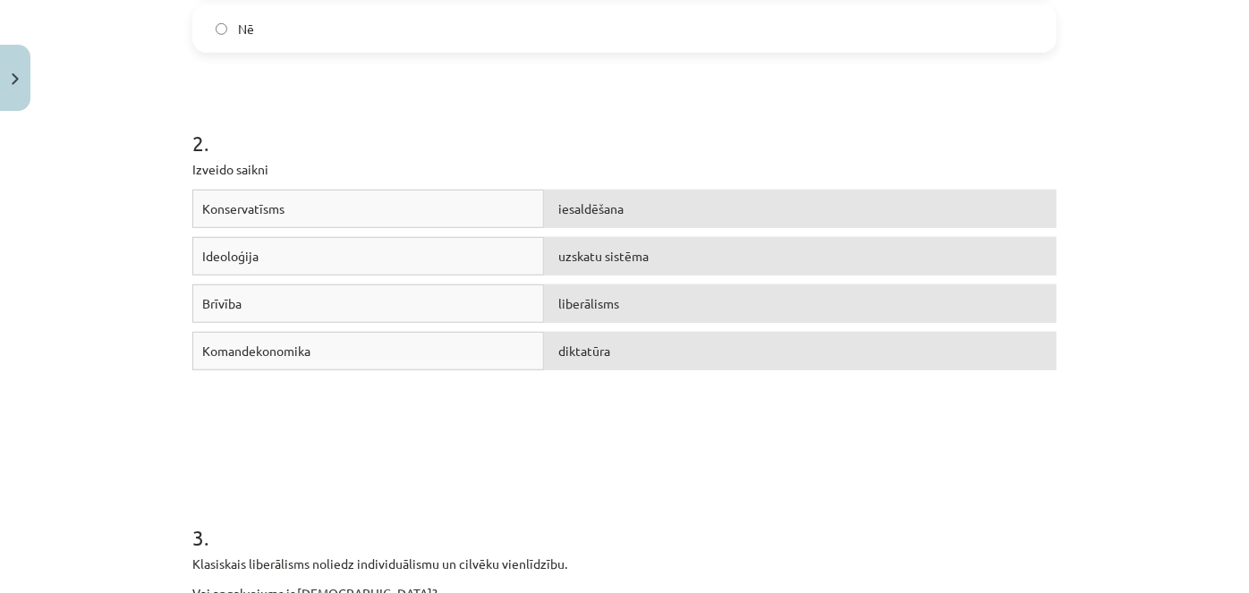
scroll to position [1933, 0]
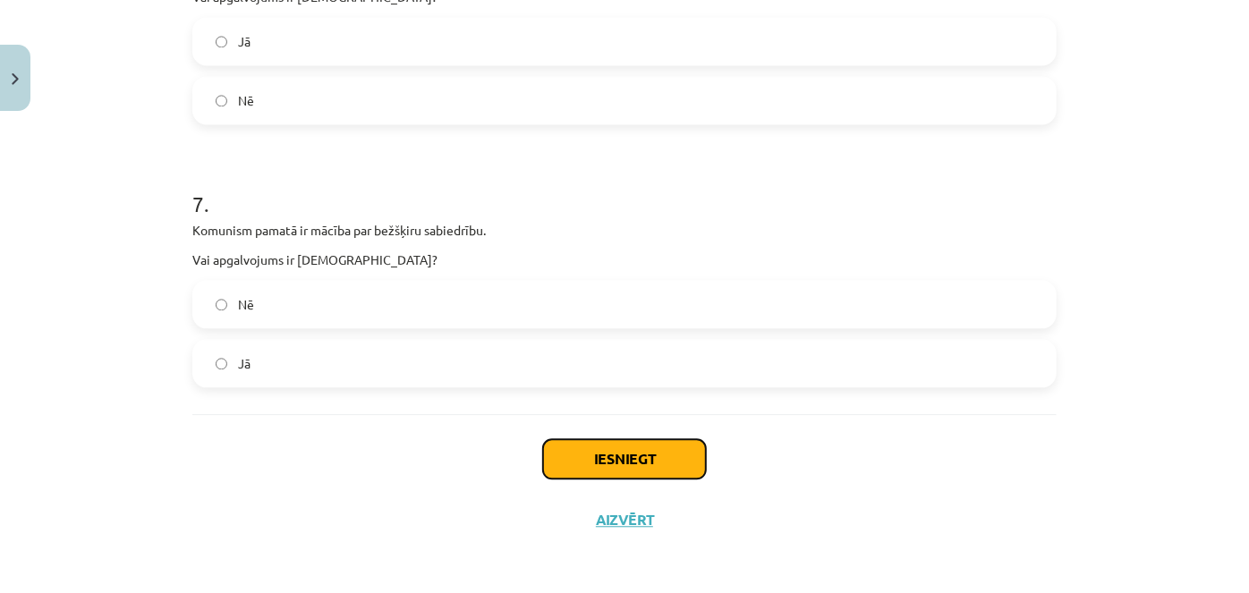
click at [634, 458] on button "Iesniegt" at bounding box center [624, 458] width 163 height 39
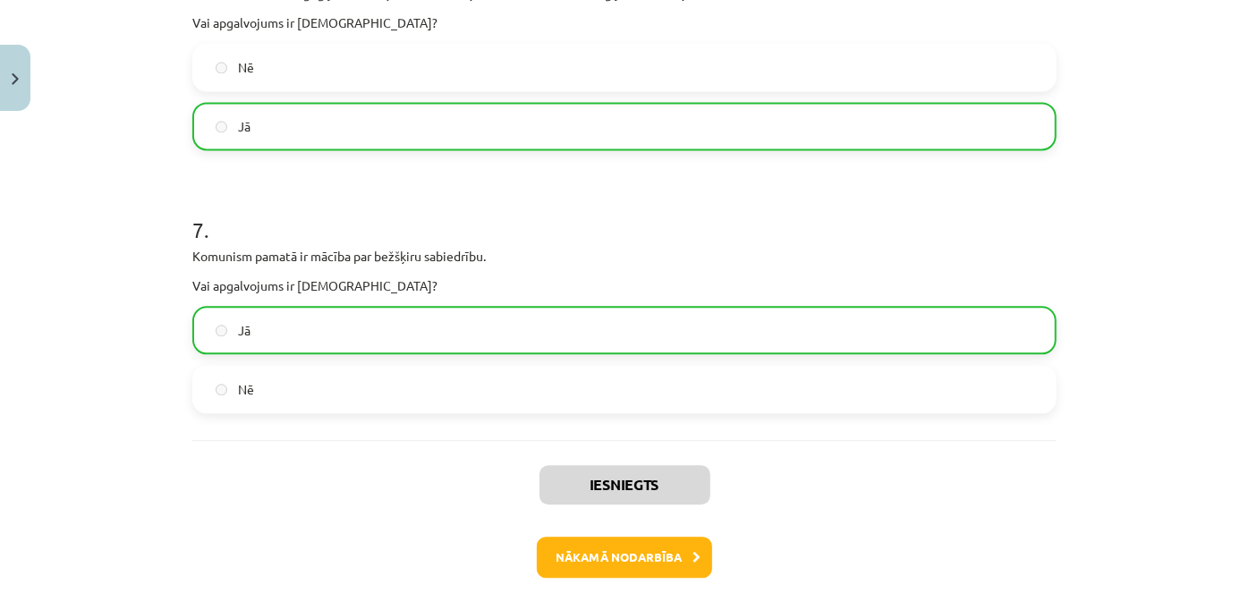
scroll to position [1990, 0]
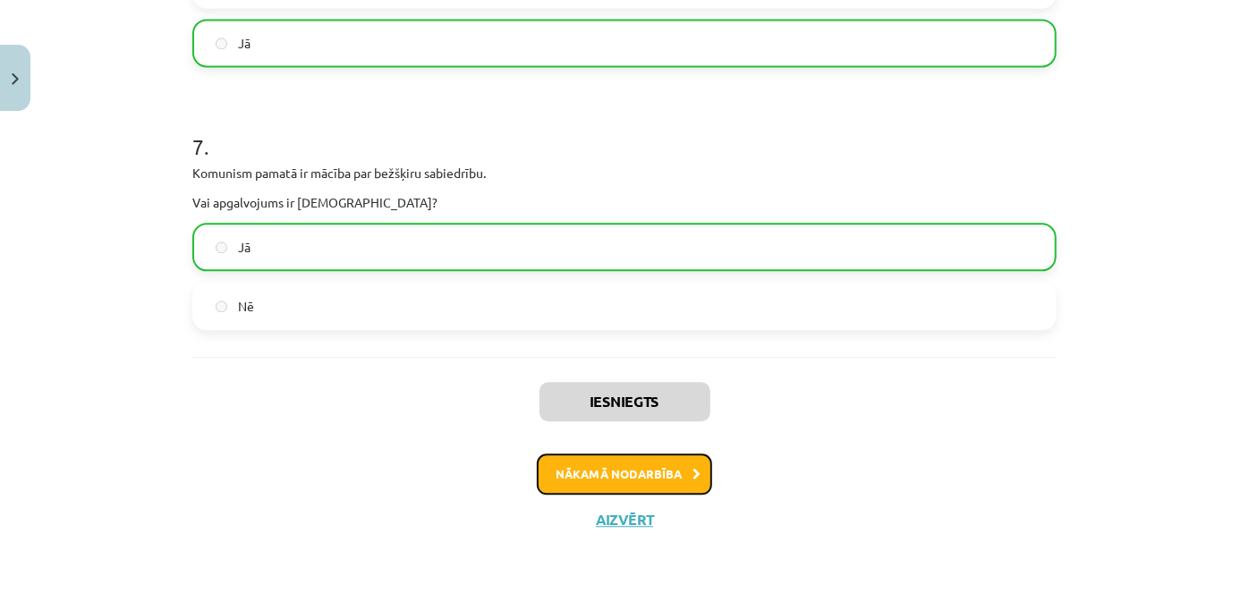
click at [660, 467] on button "Nākamā nodarbība" at bounding box center [624, 474] width 175 height 41
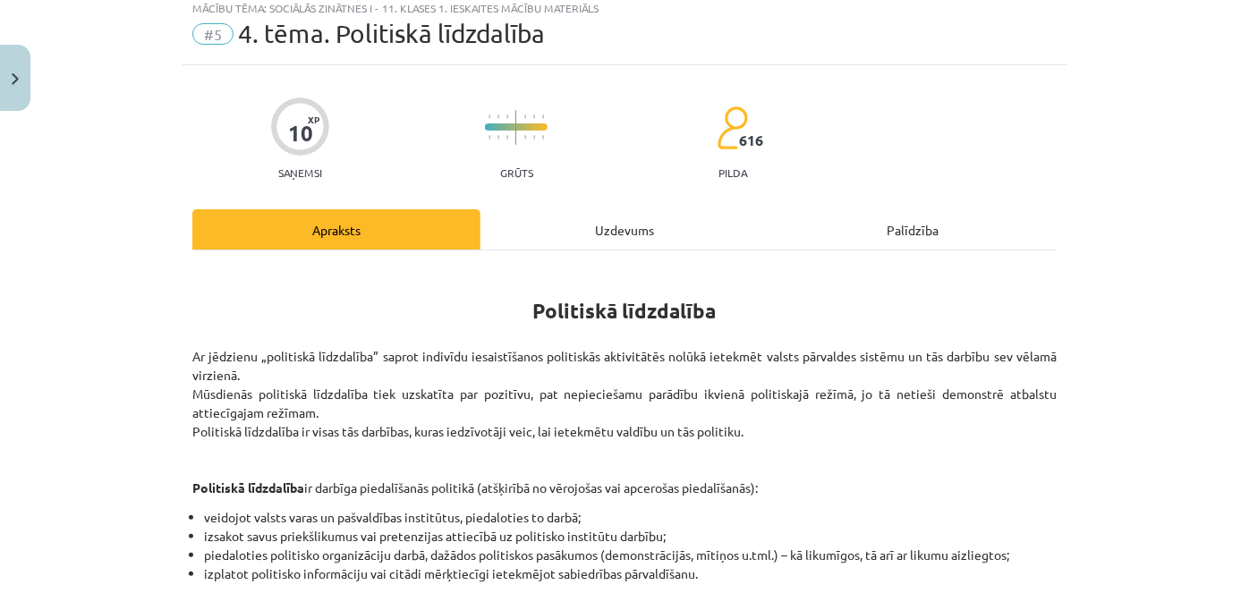
scroll to position [45, 0]
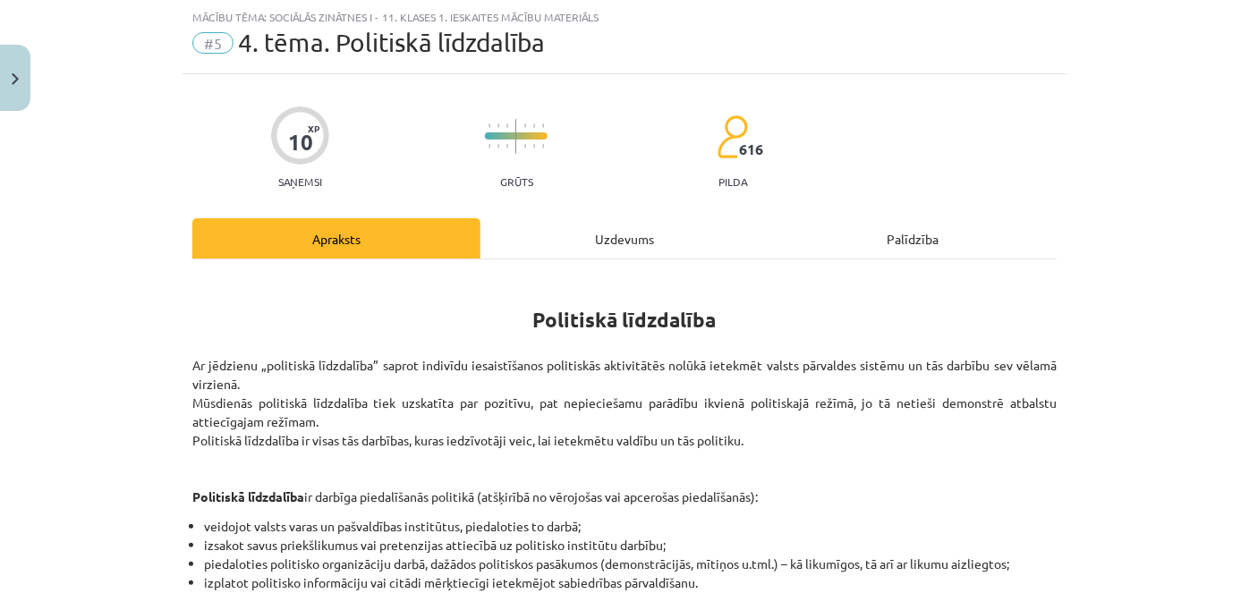
click at [609, 236] on div "Uzdevums" at bounding box center [625, 238] width 288 height 40
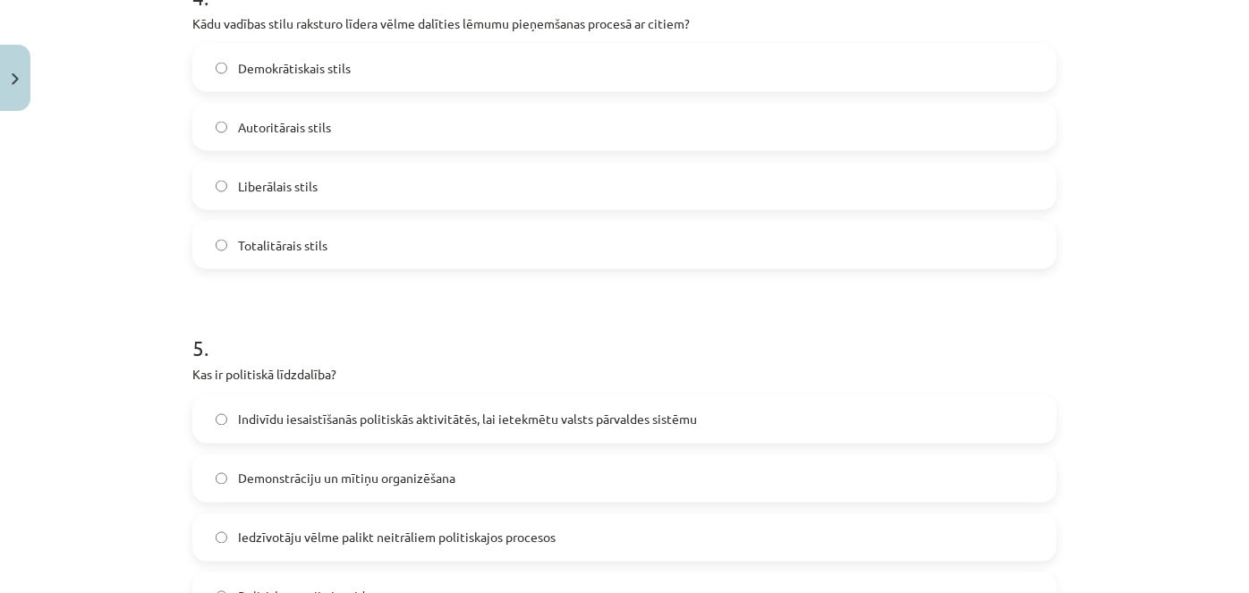
scroll to position [1691, 0]
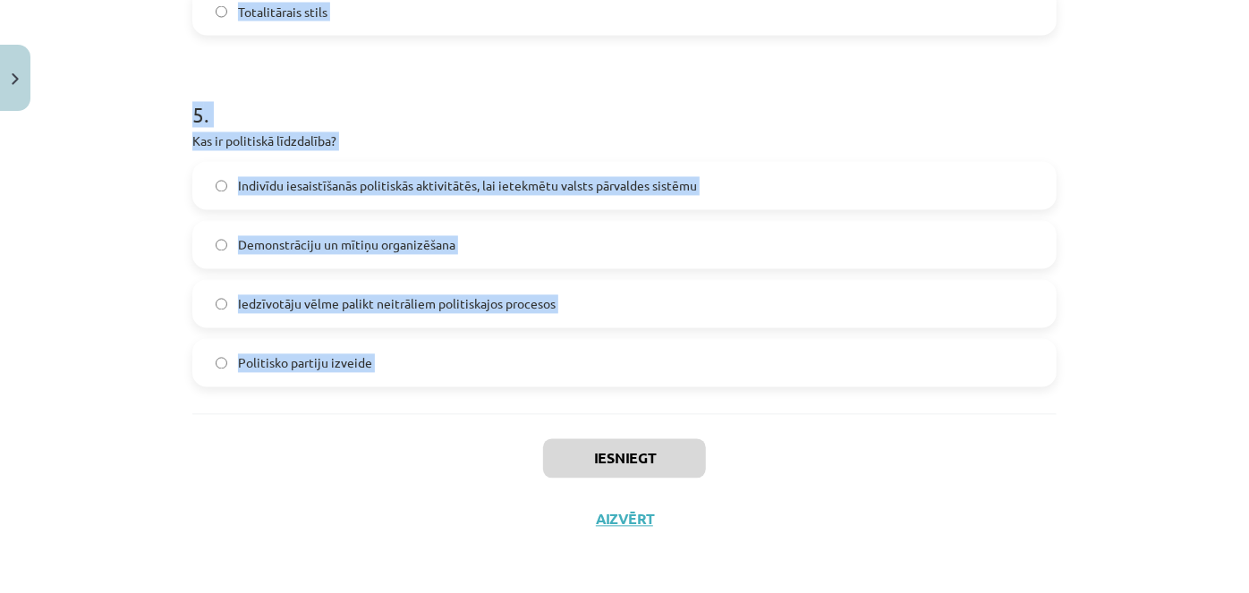
drag, startPoint x: 180, startPoint y: 377, endPoint x: 418, endPoint y: 434, distance: 244.8
copy form "Kas ir galvenā atšķirība starp politiķiem, kuri dzīvo “priekš politikas” un “no…"
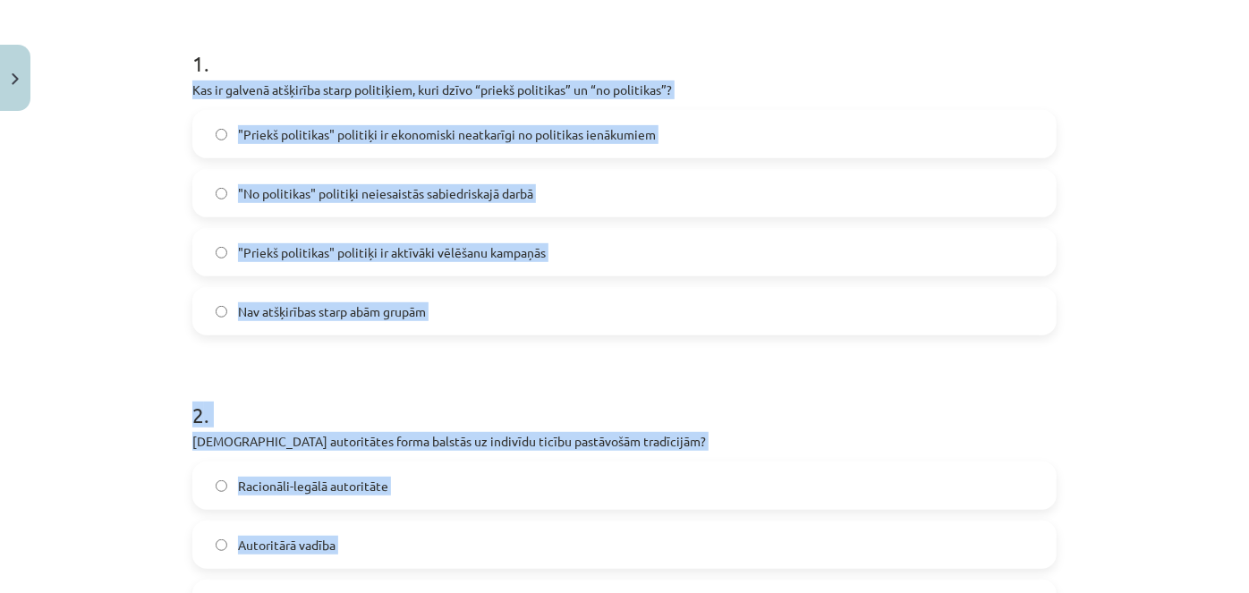
scroll to position [324, 0]
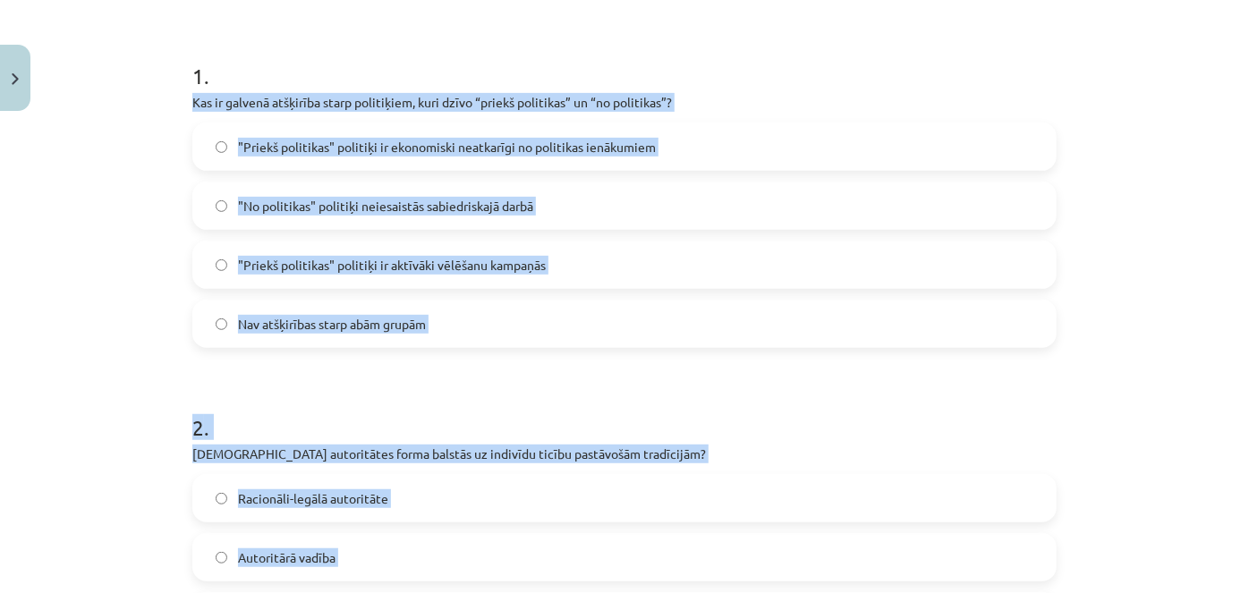
click at [721, 163] on label ""Priekš politikas" politiķi ir ekonomiski neatkarīgi no politikas ienākumiem" at bounding box center [624, 146] width 861 height 45
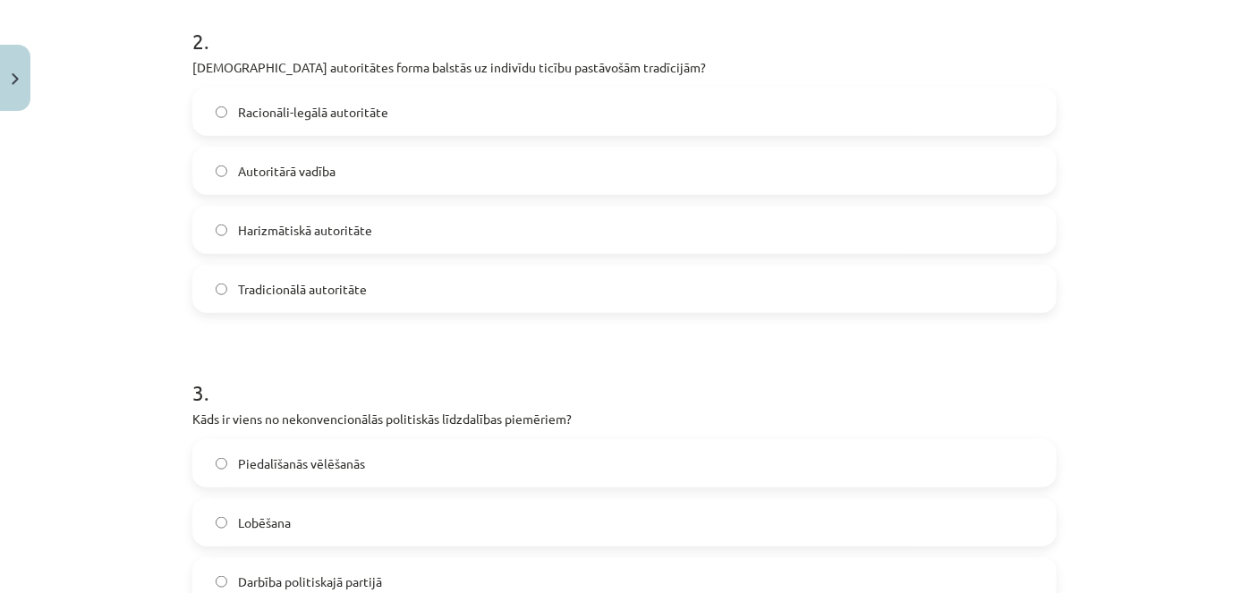
scroll to position [716, 0]
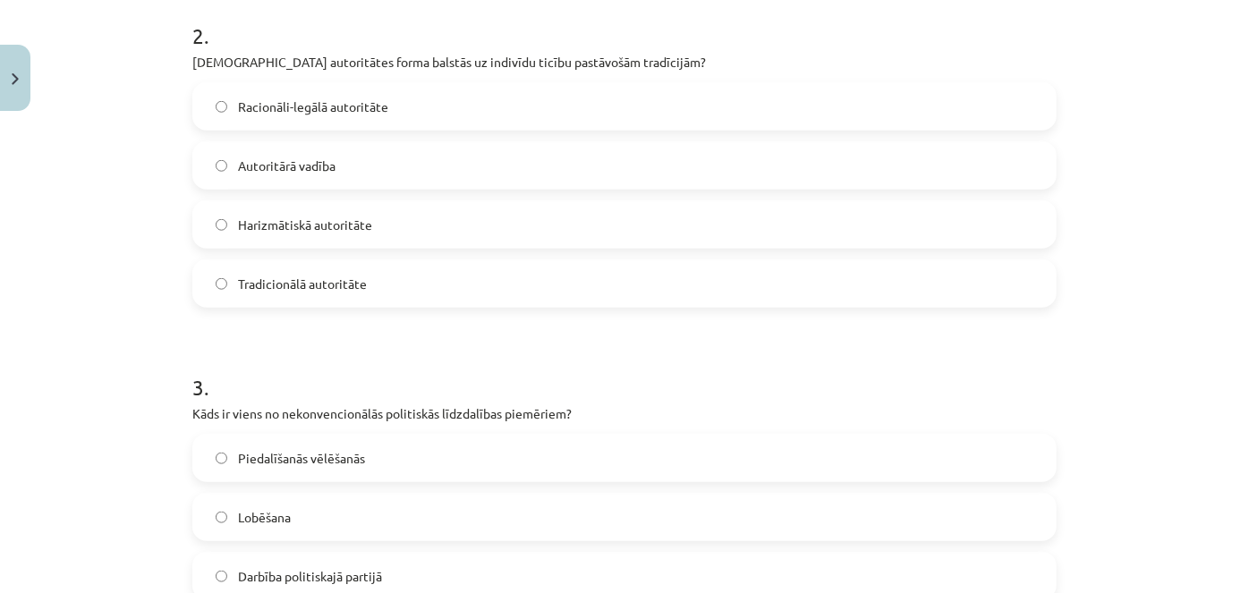
click at [420, 268] on label "Tradicionālā autoritāte" at bounding box center [624, 283] width 861 height 45
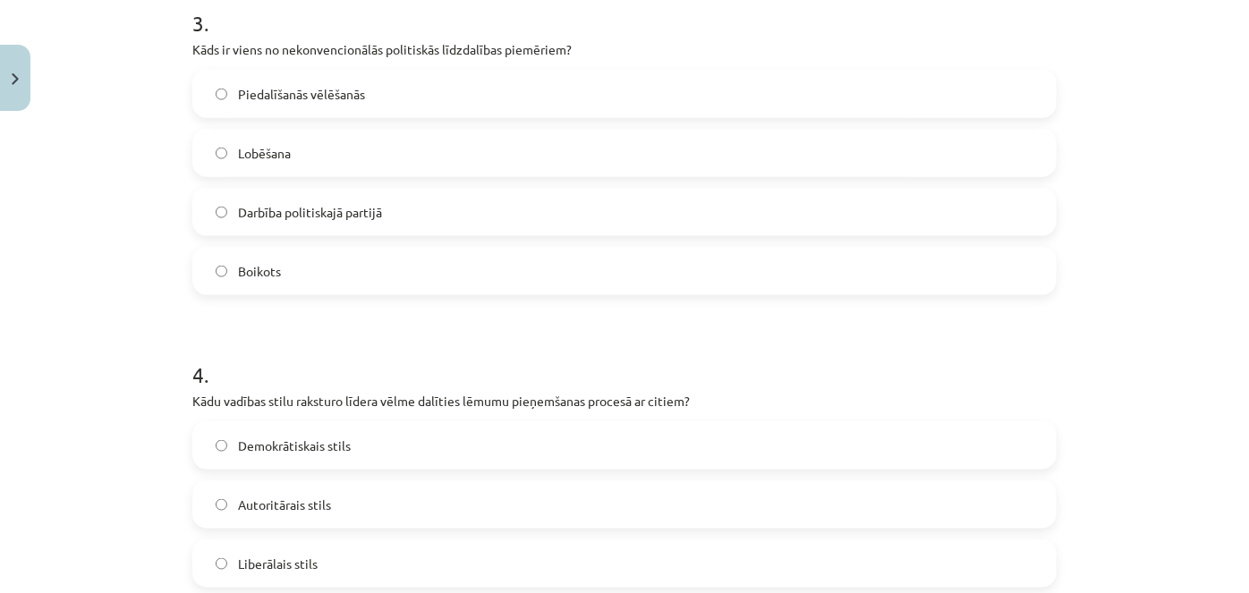
scroll to position [1110, 0]
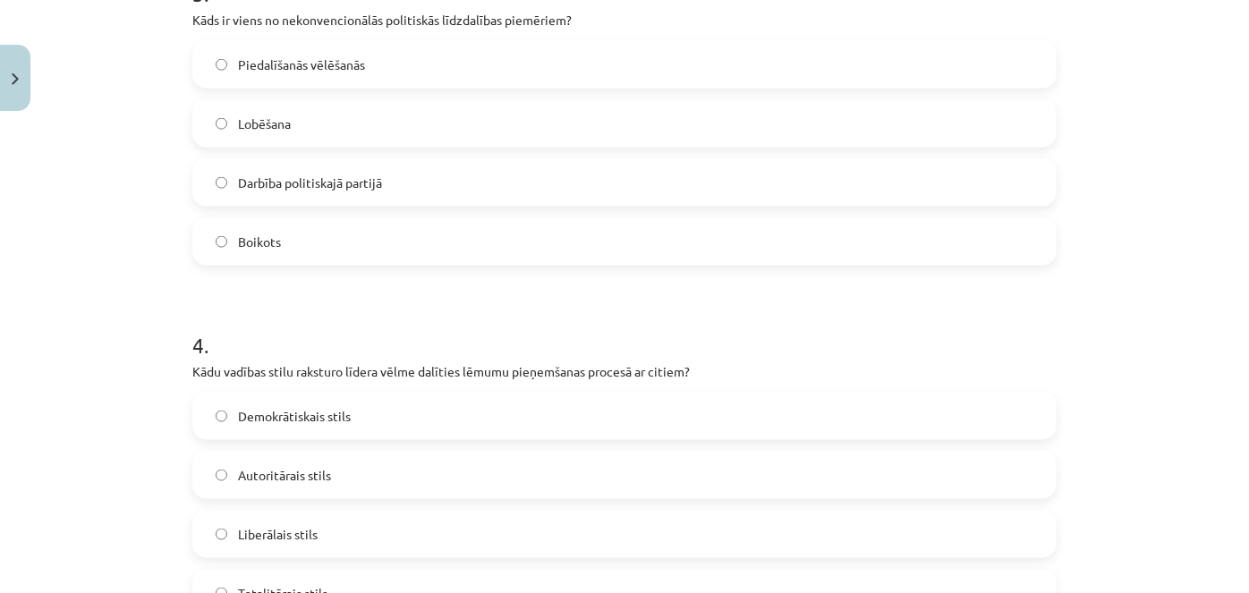
click at [918, 250] on label "Boikots" at bounding box center [624, 241] width 861 height 45
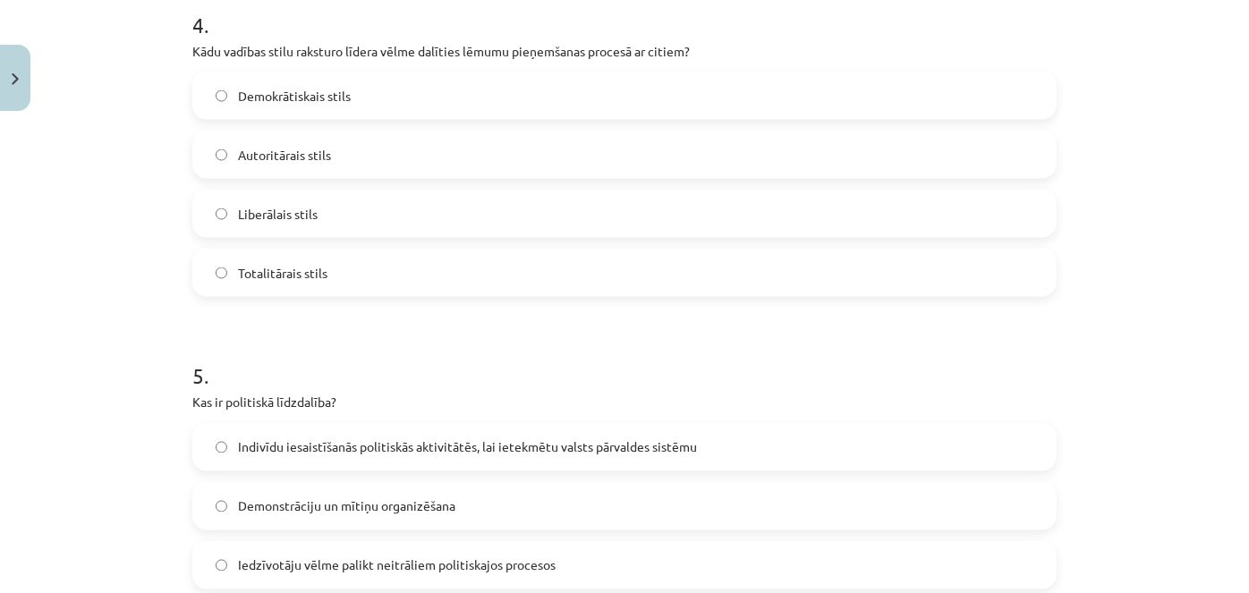
scroll to position [1425, 0]
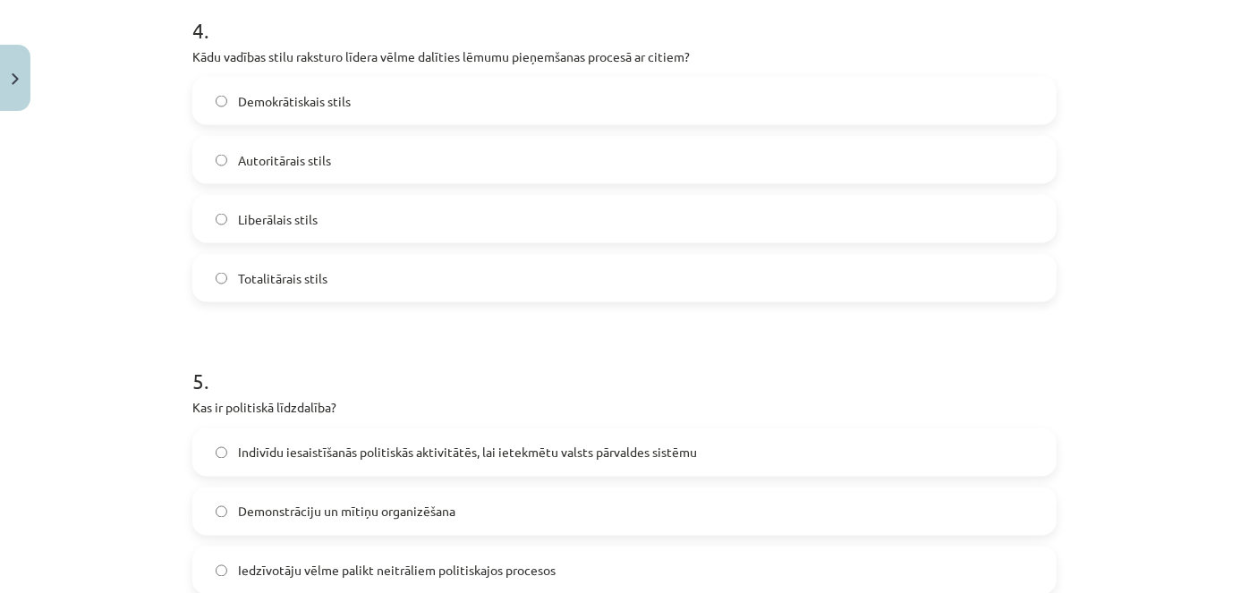
click at [407, 100] on label "Demokrātiskais stils" at bounding box center [624, 101] width 861 height 45
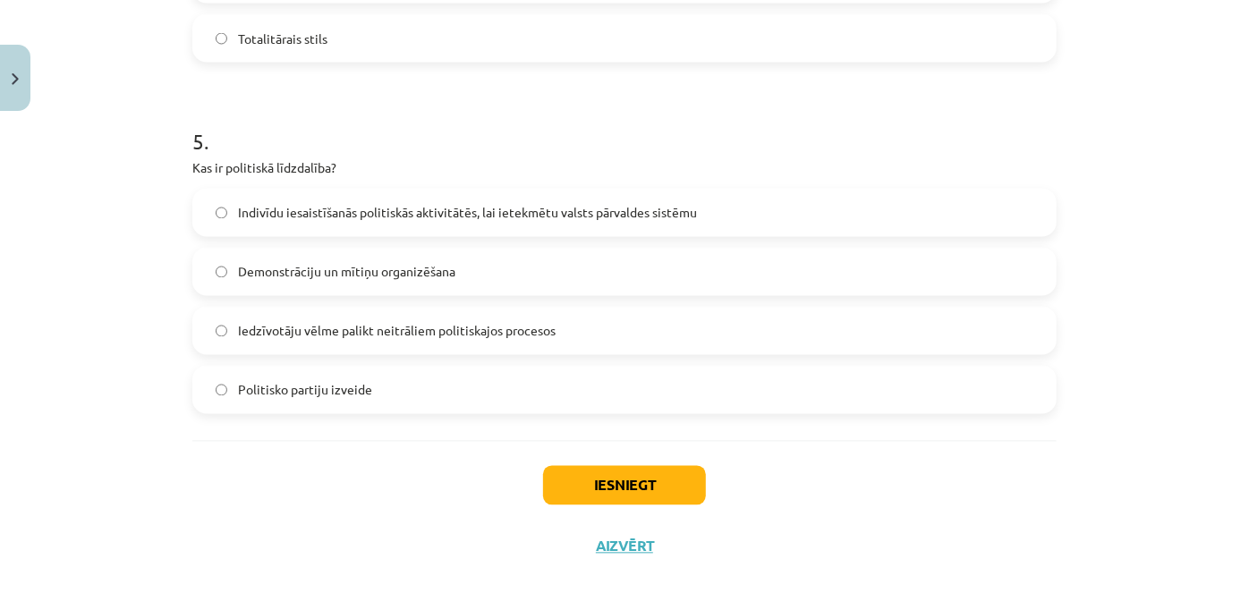
scroll to position [1691, 0]
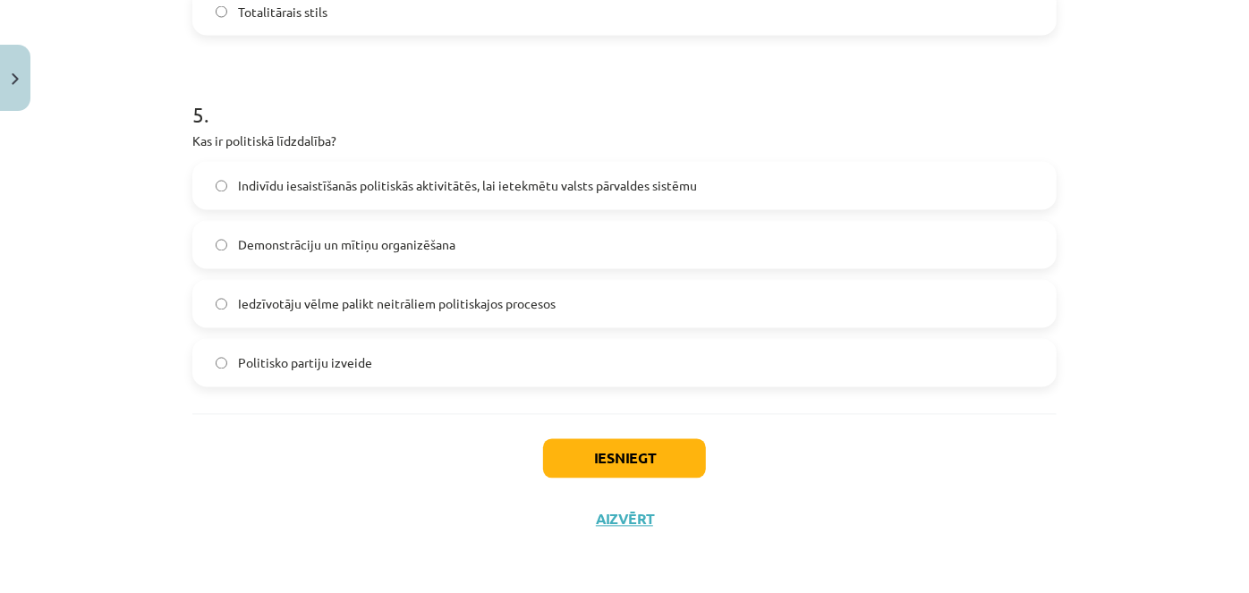
click at [382, 189] on span "Indivīdu iesaistīšanās politiskās aktivitātēs, lai ietekmētu valsts pārvaldes s…" at bounding box center [467, 186] width 459 height 19
click at [571, 449] on button "Iesniegt" at bounding box center [624, 458] width 163 height 39
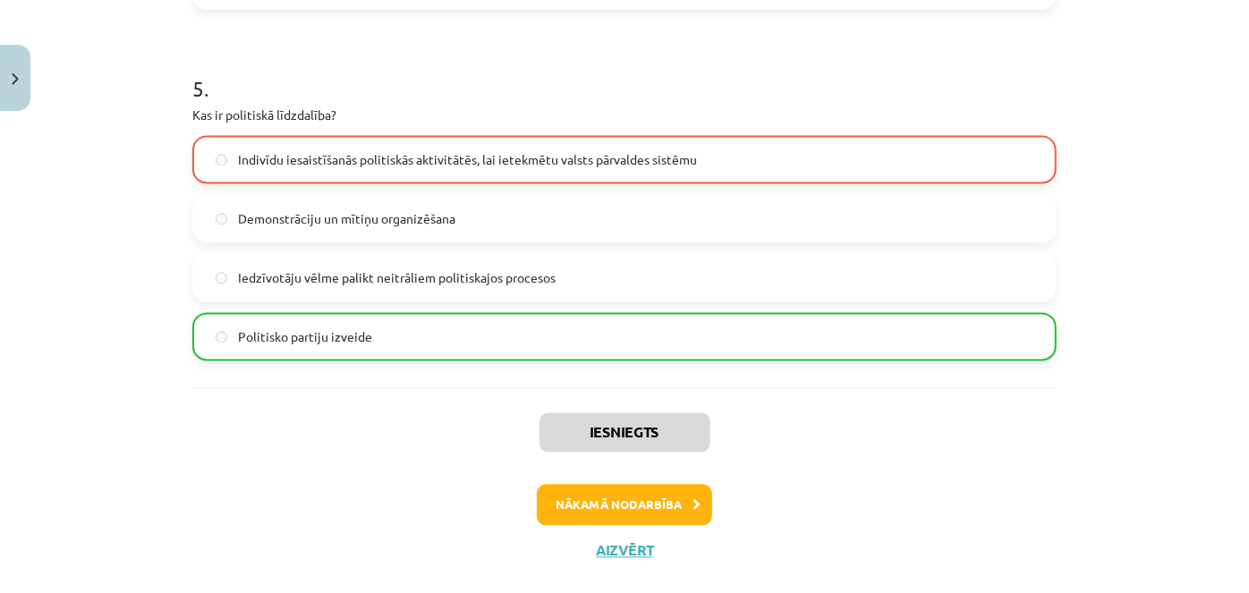
scroll to position [1742, 0]
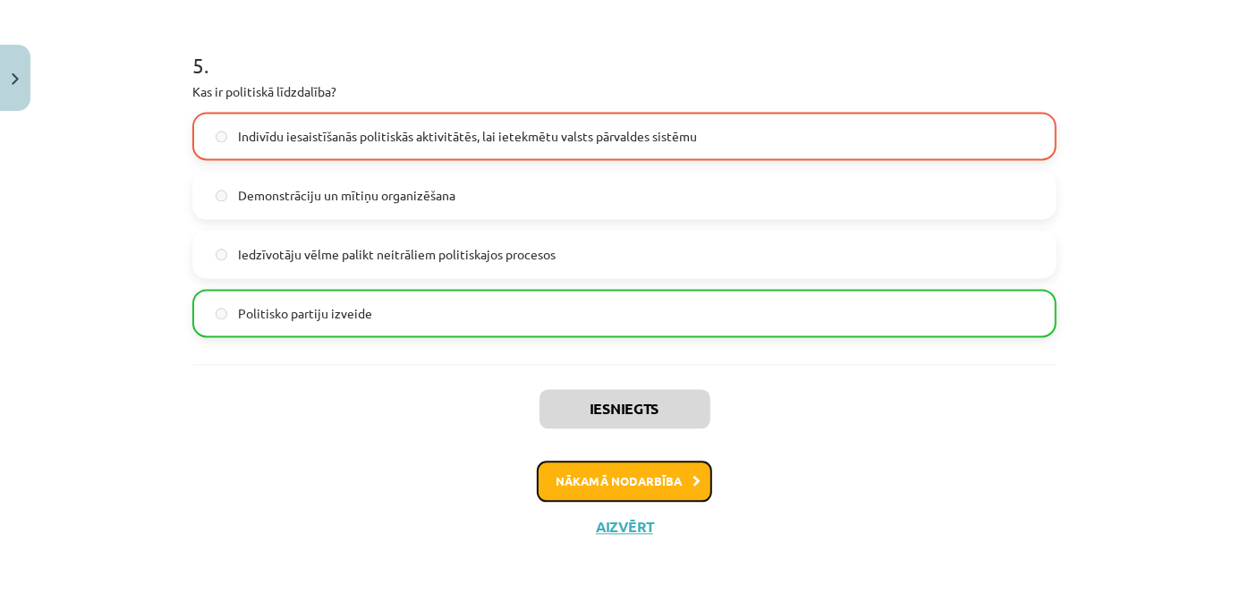
click at [674, 463] on button "Nākamā nodarbība" at bounding box center [624, 481] width 175 height 41
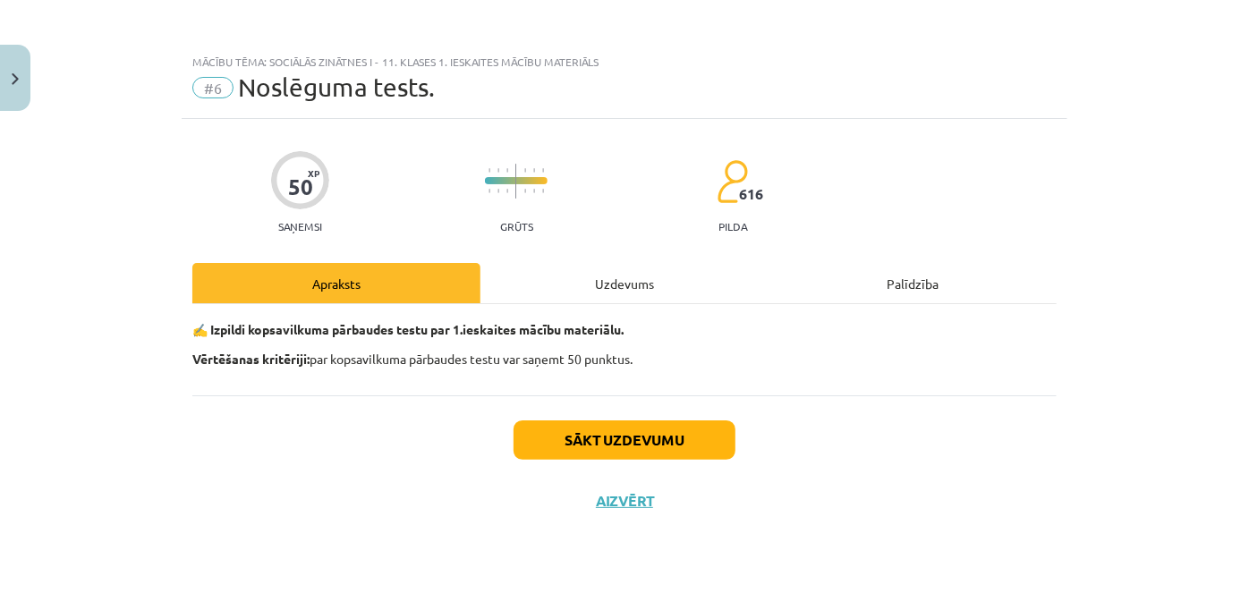
click at [610, 284] on div "Uzdevums" at bounding box center [625, 283] width 288 height 40
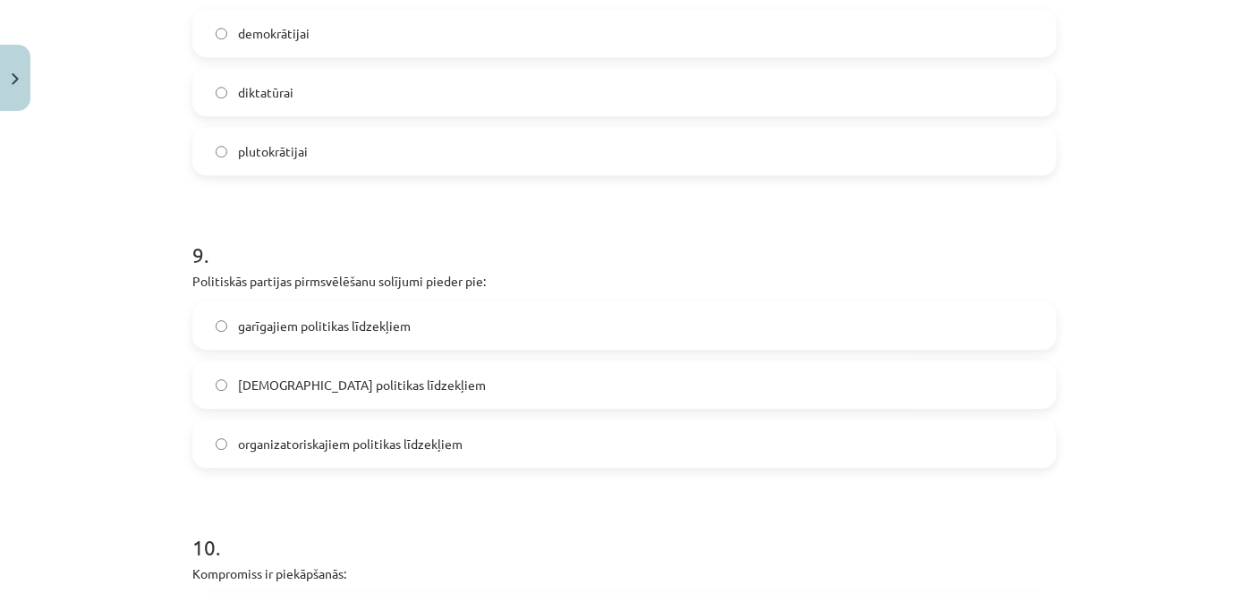
scroll to position [2859, 0]
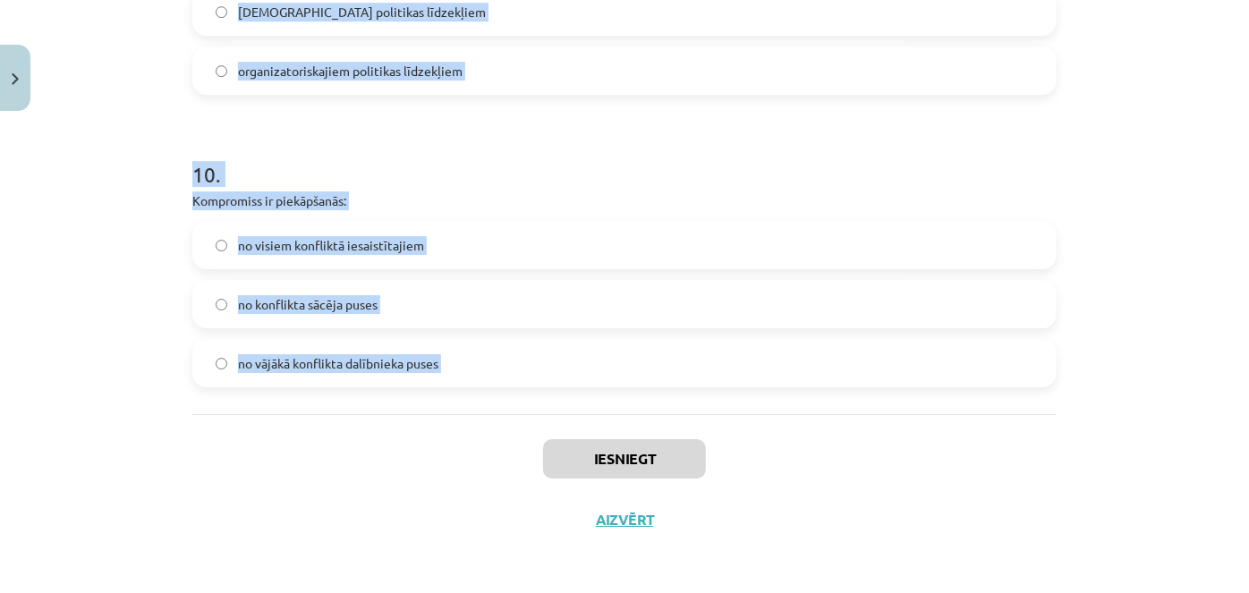
drag, startPoint x: 187, startPoint y: 424, endPoint x: 452, endPoint y: 417, distance: 265.0
copy form "Latvijas Republikas Saeima ir: gan politikas subjekts, gan objekts politikas ob…"
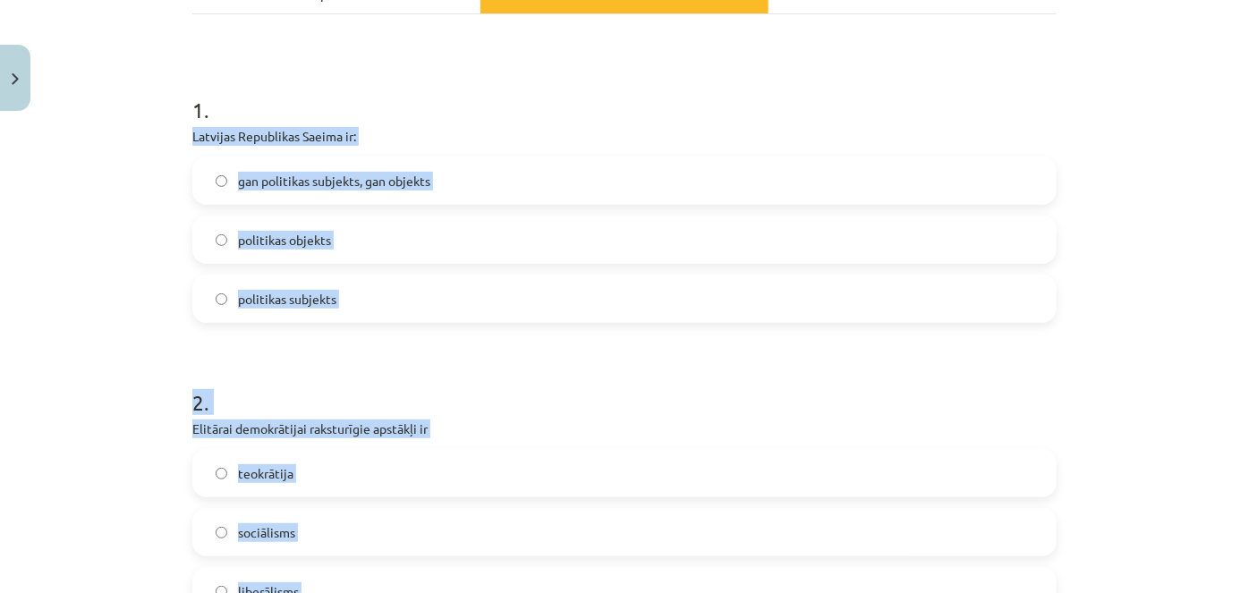
scroll to position [282, 0]
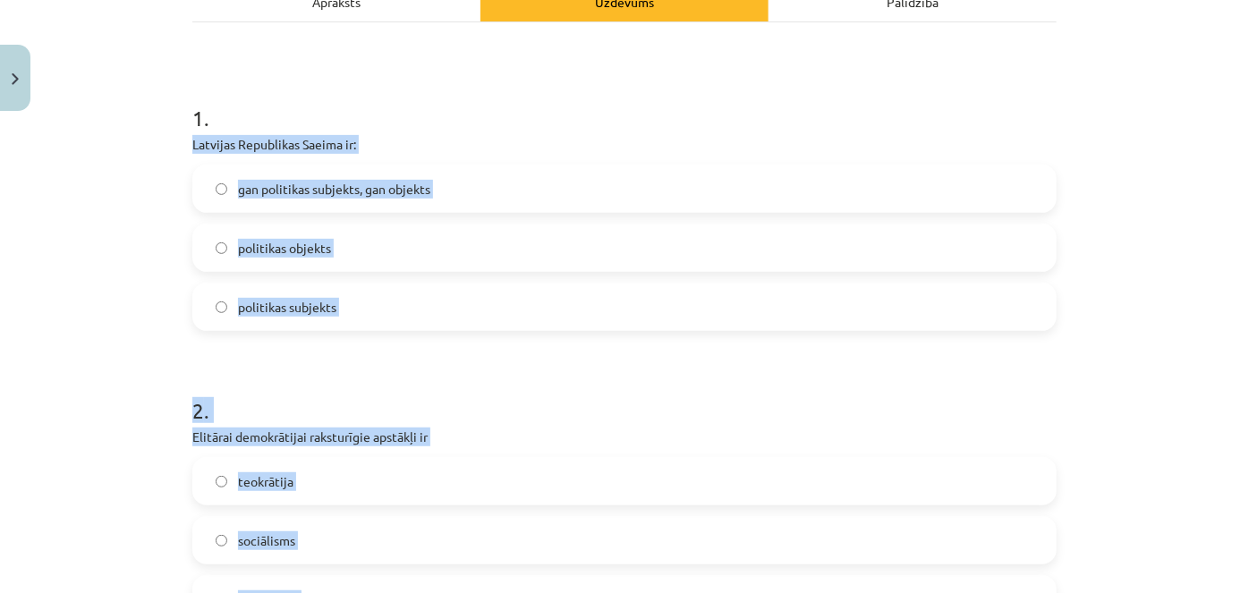
click at [783, 179] on label "gan politikas subjekts, gan objekts" at bounding box center [624, 188] width 861 height 45
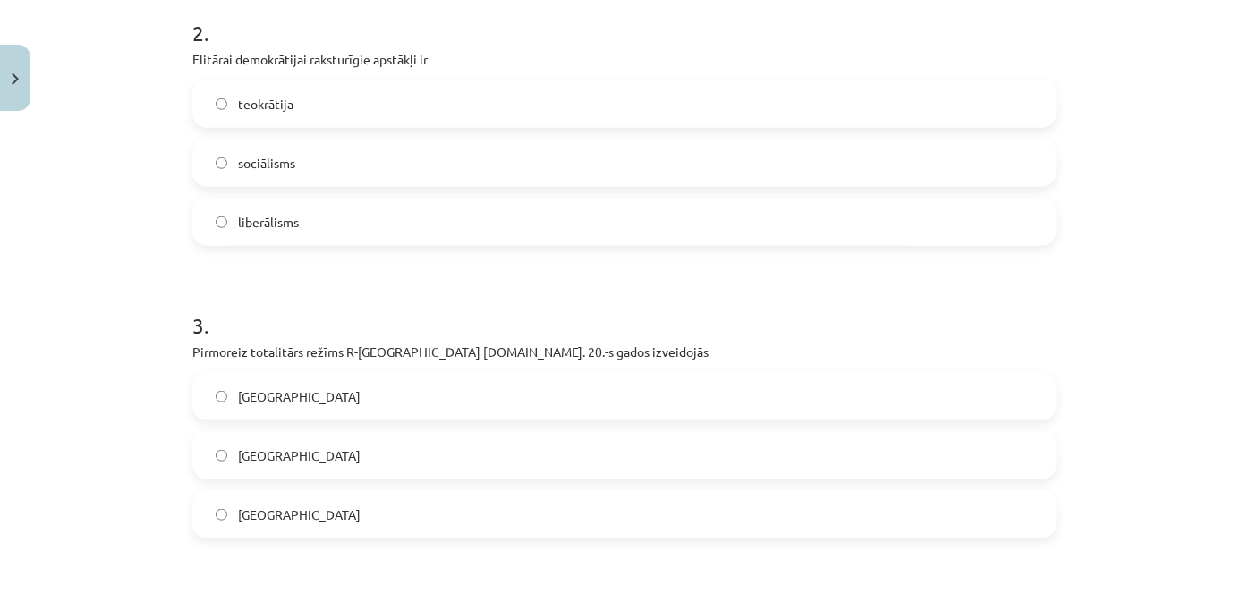
scroll to position [668, 0]
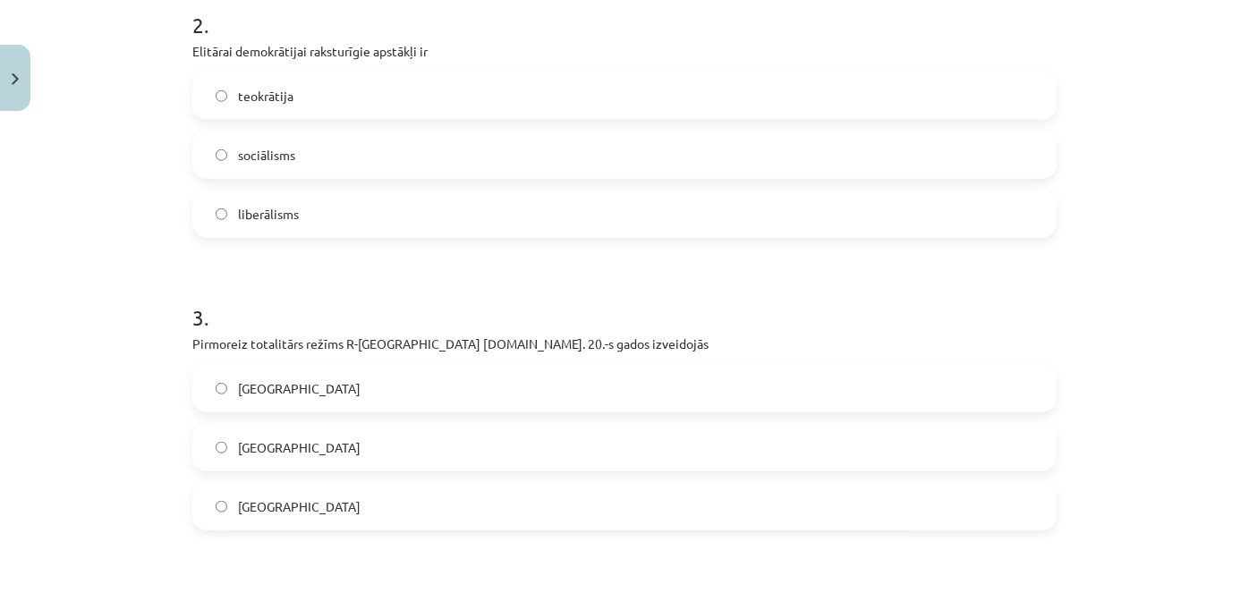
click at [311, 219] on label "liberālisms" at bounding box center [624, 214] width 861 height 45
click at [300, 507] on label "Itālijā" at bounding box center [624, 506] width 861 height 45
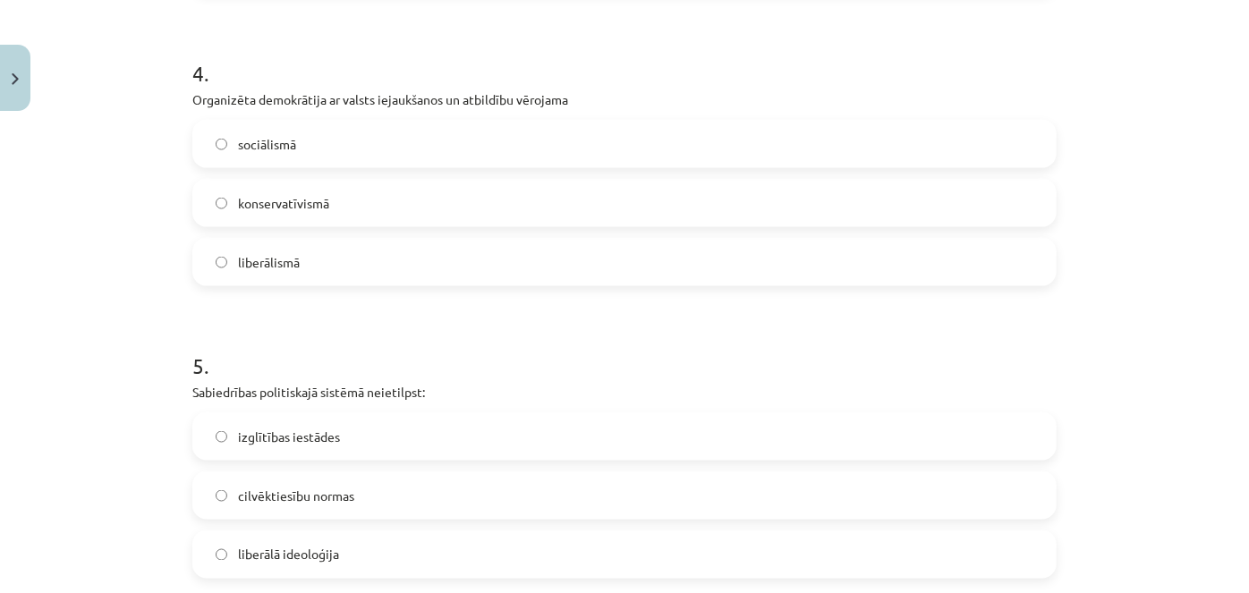
scroll to position [1225, 0]
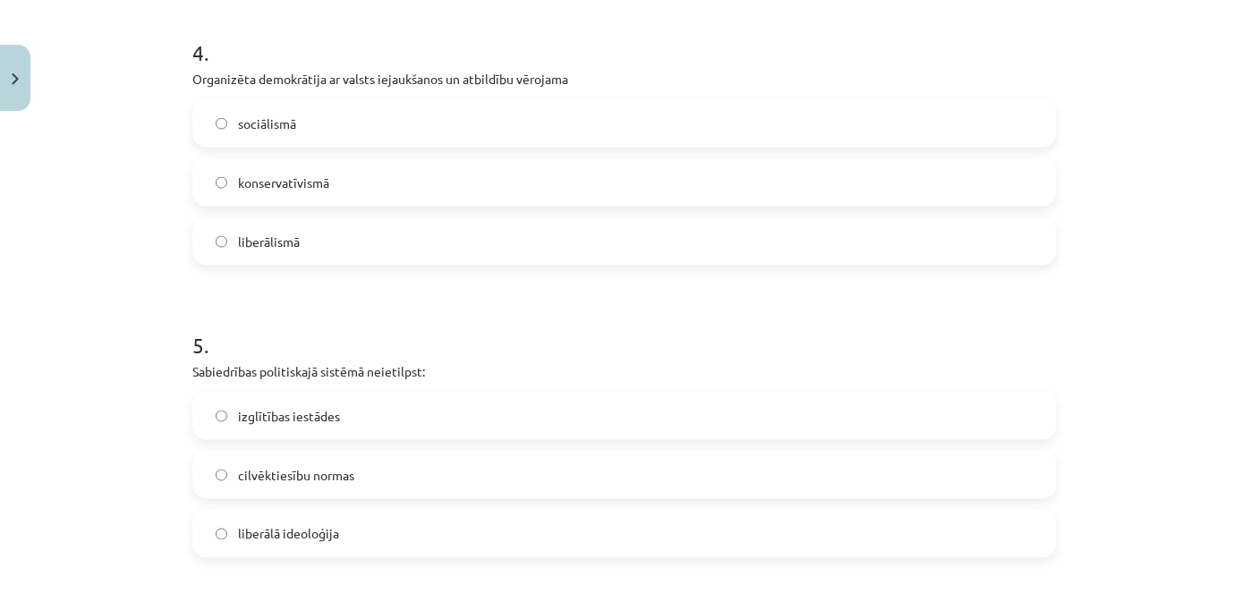
click at [280, 542] on span "liberālā ideoloģija" at bounding box center [288, 534] width 101 height 19
click at [377, 125] on label "sociālismā" at bounding box center [624, 123] width 861 height 45
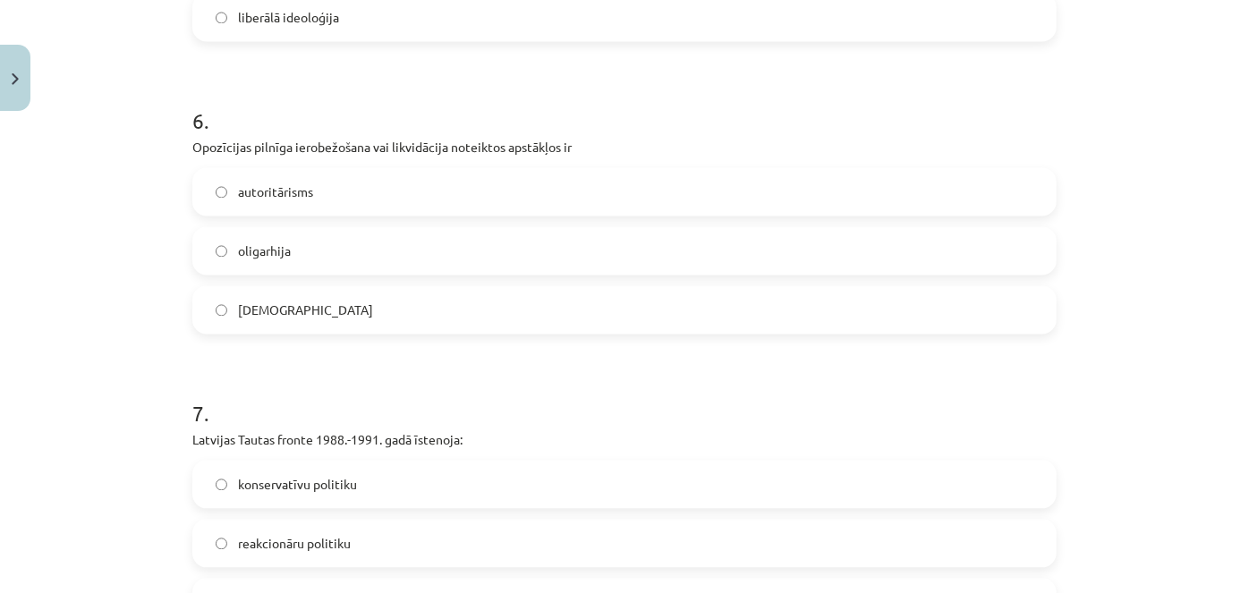
scroll to position [1835, 0]
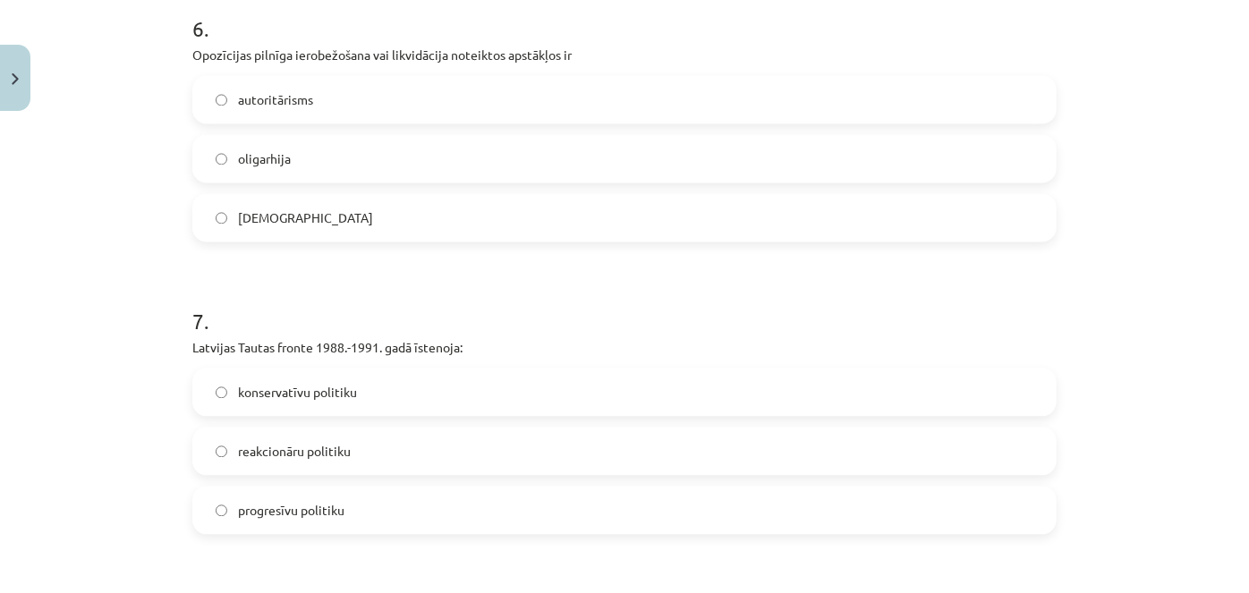
click at [297, 508] on span "progresīvu politiku" at bounding box center [291, 510] width 106 height 19
click at [349, 227] on label "totalitārisms" at bounding box center [624, 217] width 861 height 45
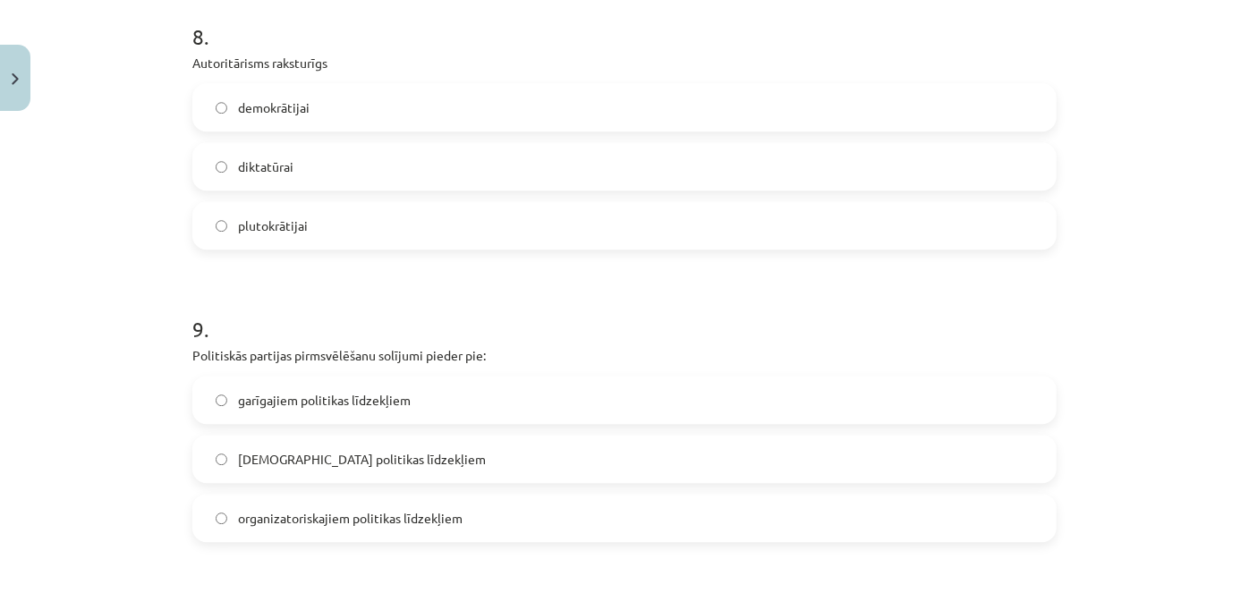
scroll to position [2428, 0]
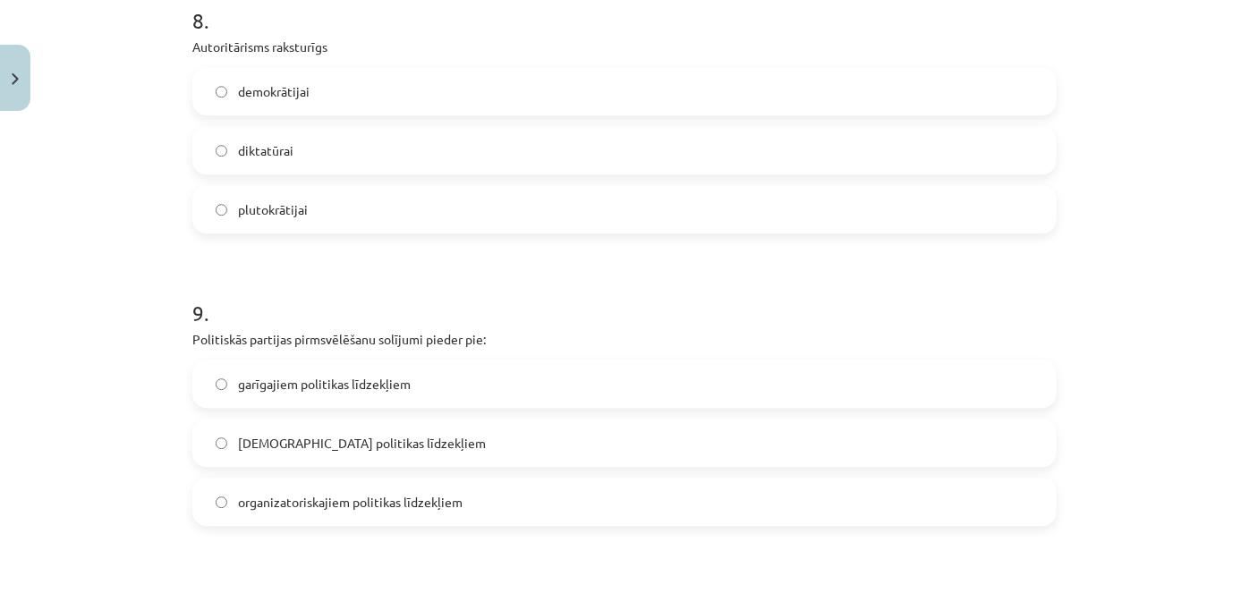
click at [686, 429] on label "lietiskajiem politikas līdzekļiem" at bounding box center [624, 443] width 861 height 45
click at [555, 157] on label "diktatūrai" at bounding box center [624, 150] width 861 height 45
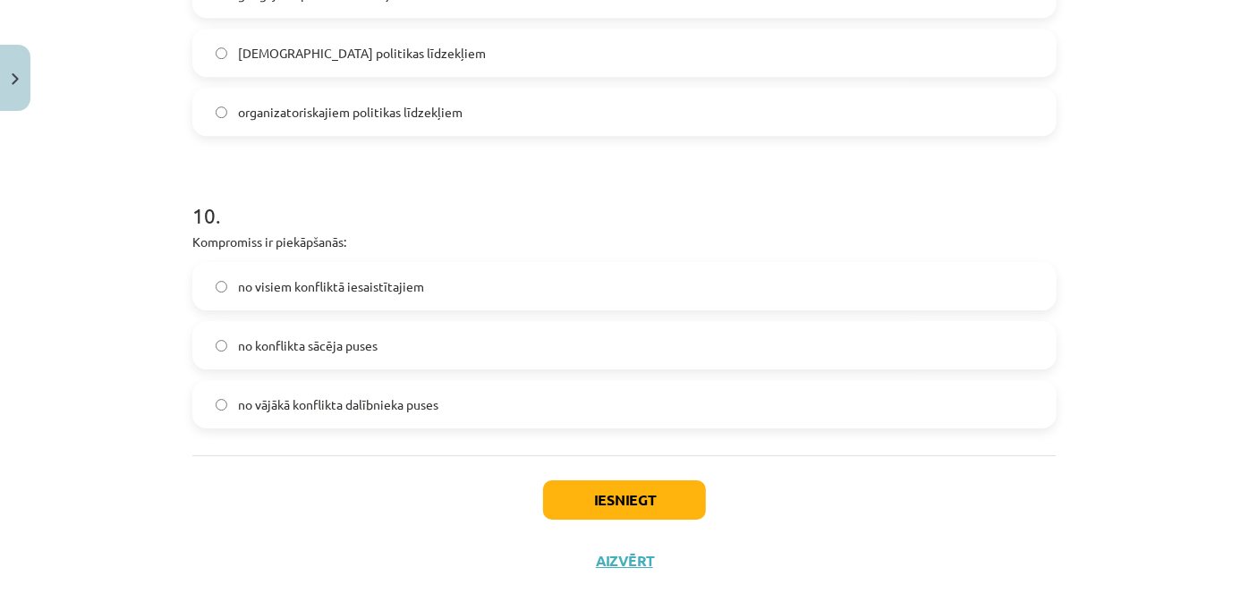
scroll to position [2849, 0]
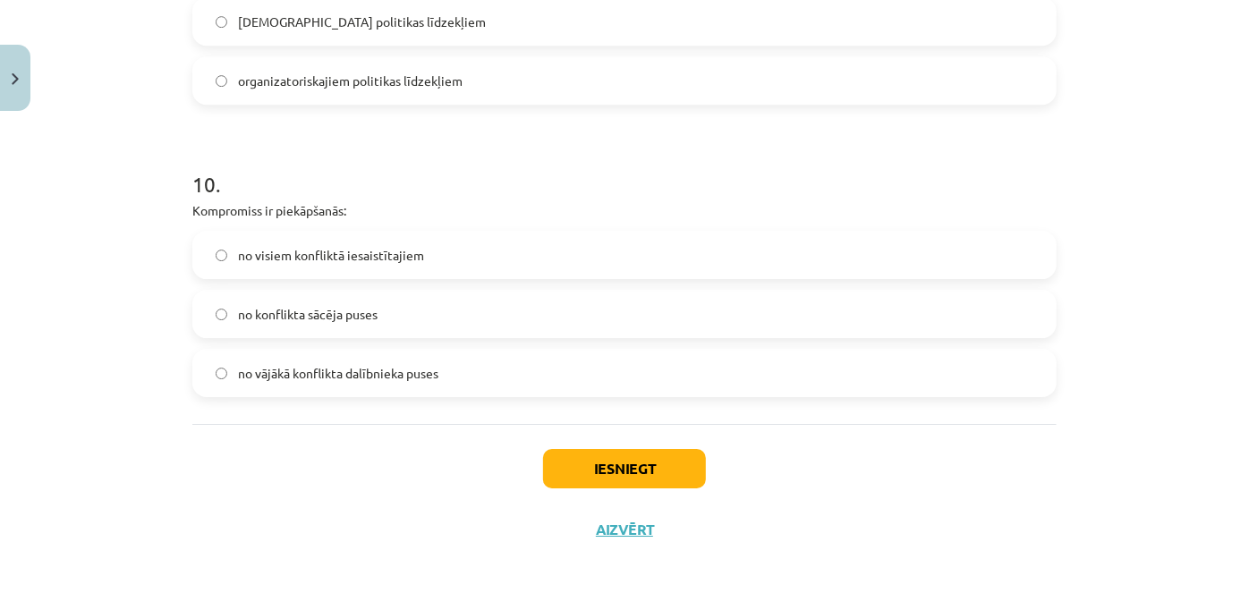
click at [365, 257] on span "no visiem konfliktā iesaistītajiem" at bounding box center [331, 255] width 186 height 19
click at [617, 467] on button "Iesniegt" at bounding box center [624, 468] width 163 height 39
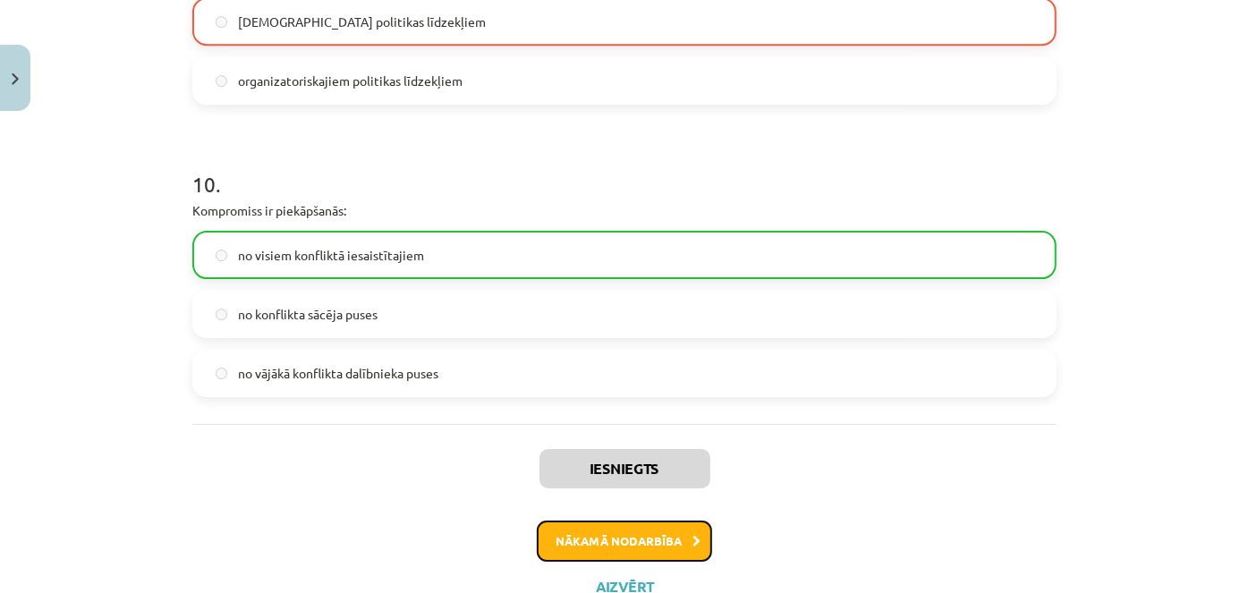
click at [673, 538] on button "Nākamā nodarbība" at bounding box center [624, 541] width 175 height 41
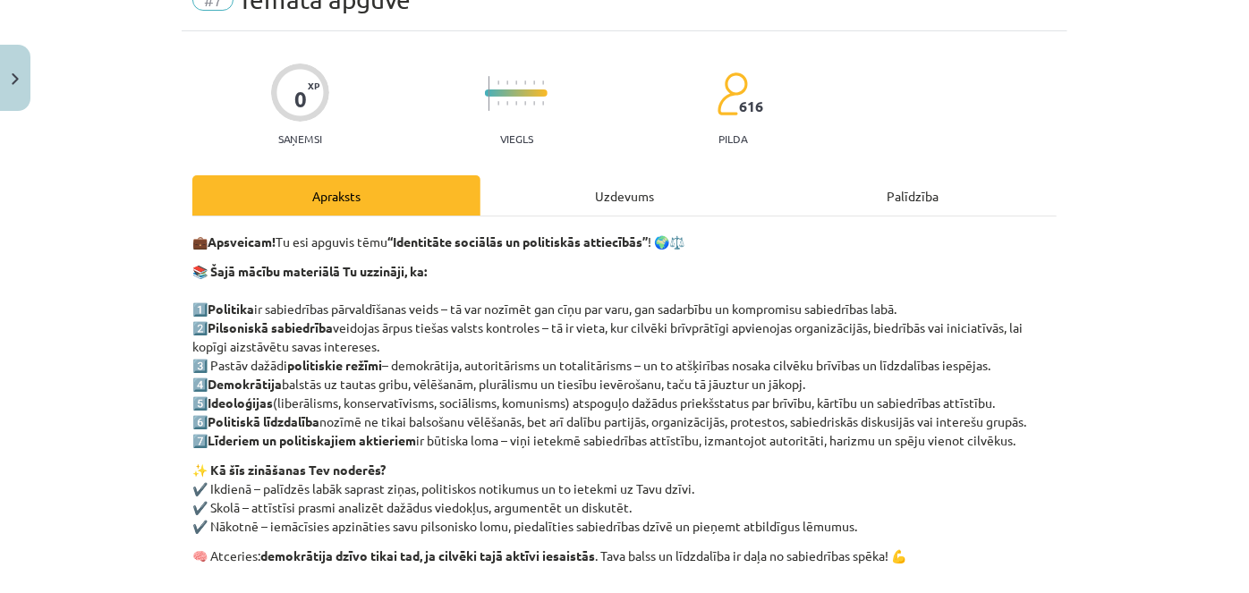
scroll to position [45, 0]
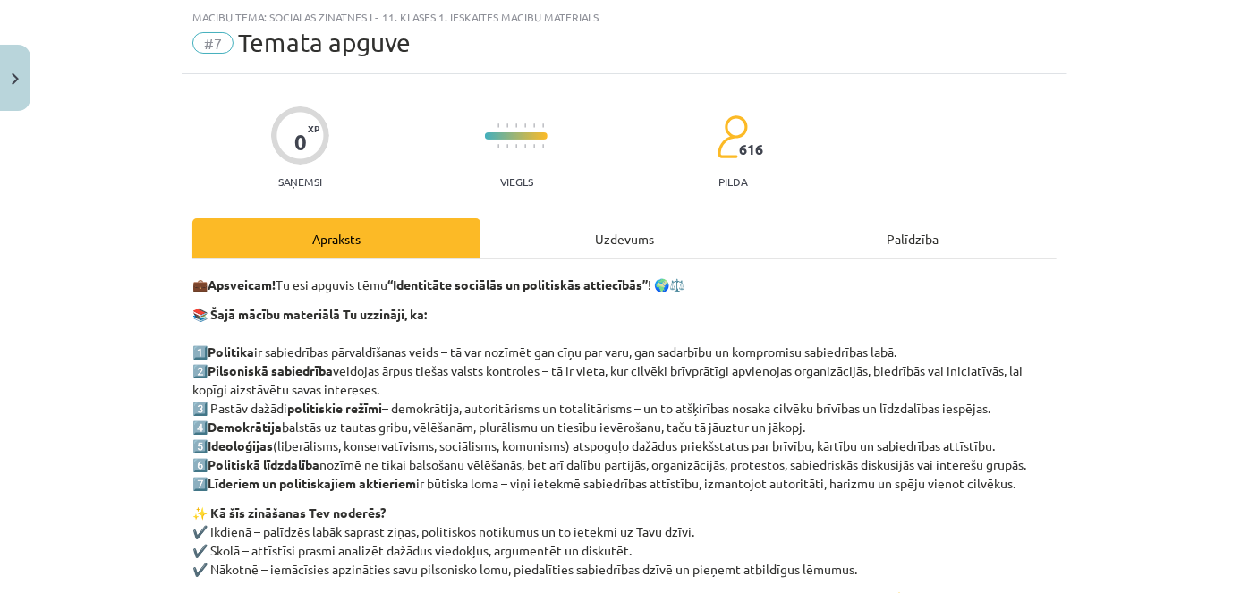
click at [616, 243] on div "Uzdevums" at bounding box center [625, 238] width 288 height 40
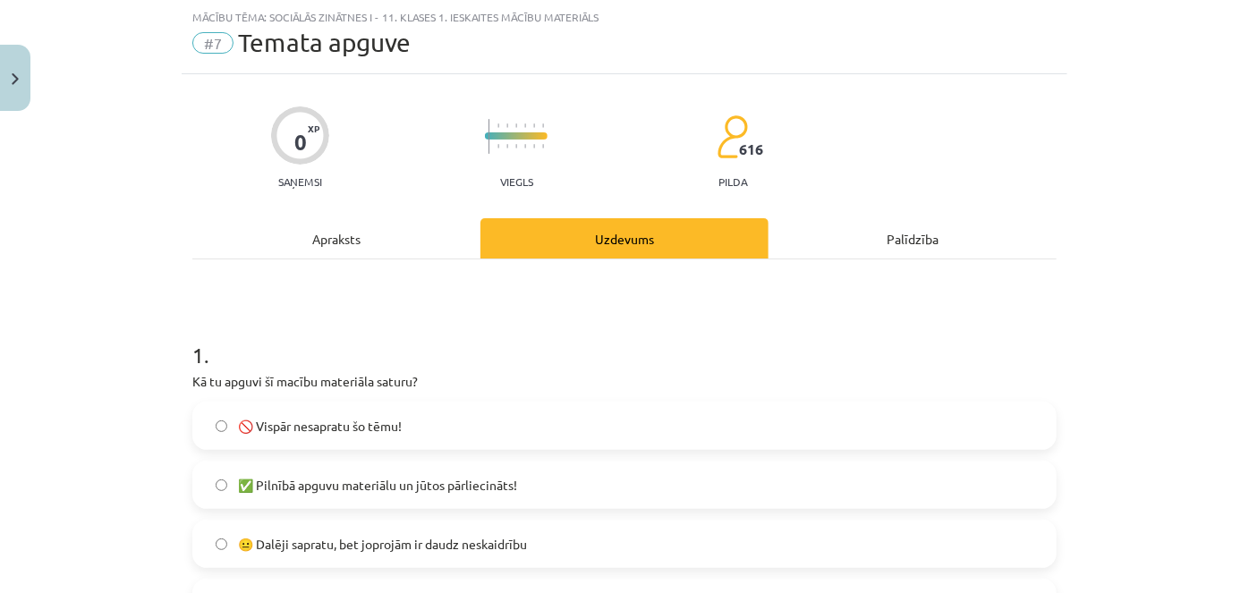
click at [328, 243] on div "Apraksts" at bounding box center [336, 238] width 288 height 40
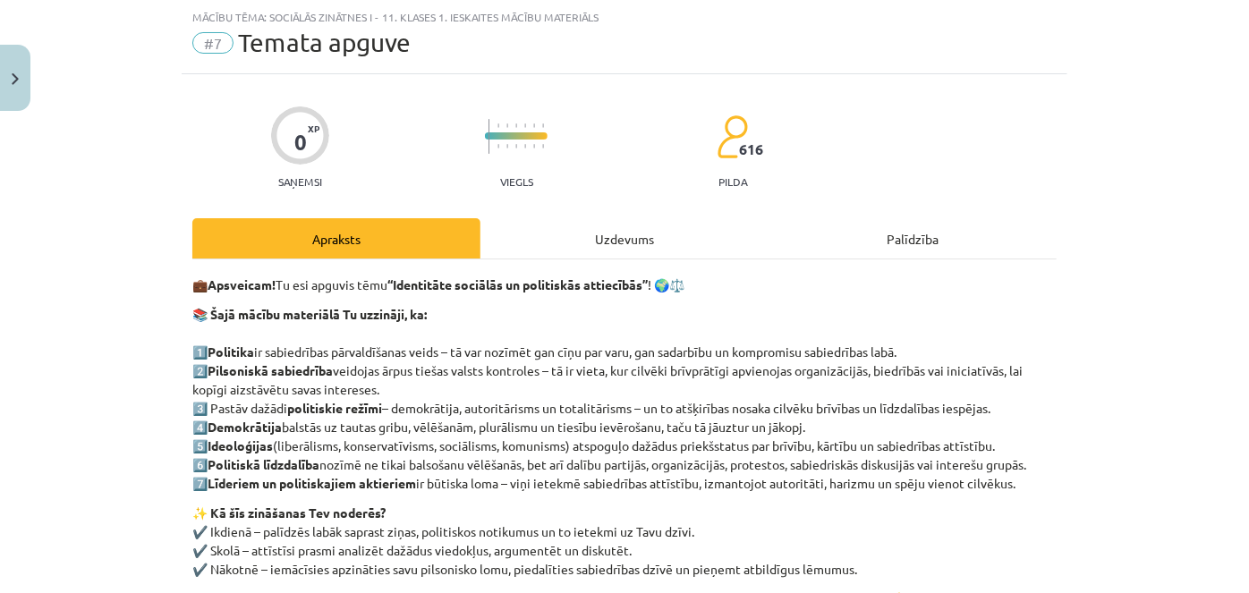
click at [627, 243] on div "Uzdevums" at bounding box center [625, 238] width 288 height 40
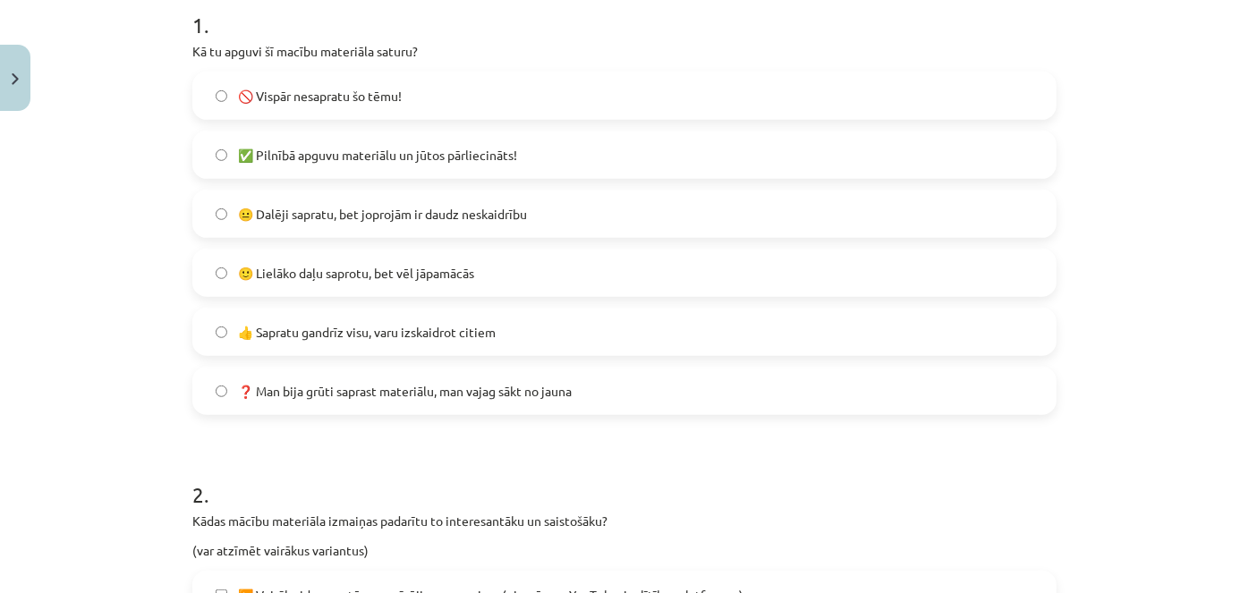
scroll to position [391, 0]
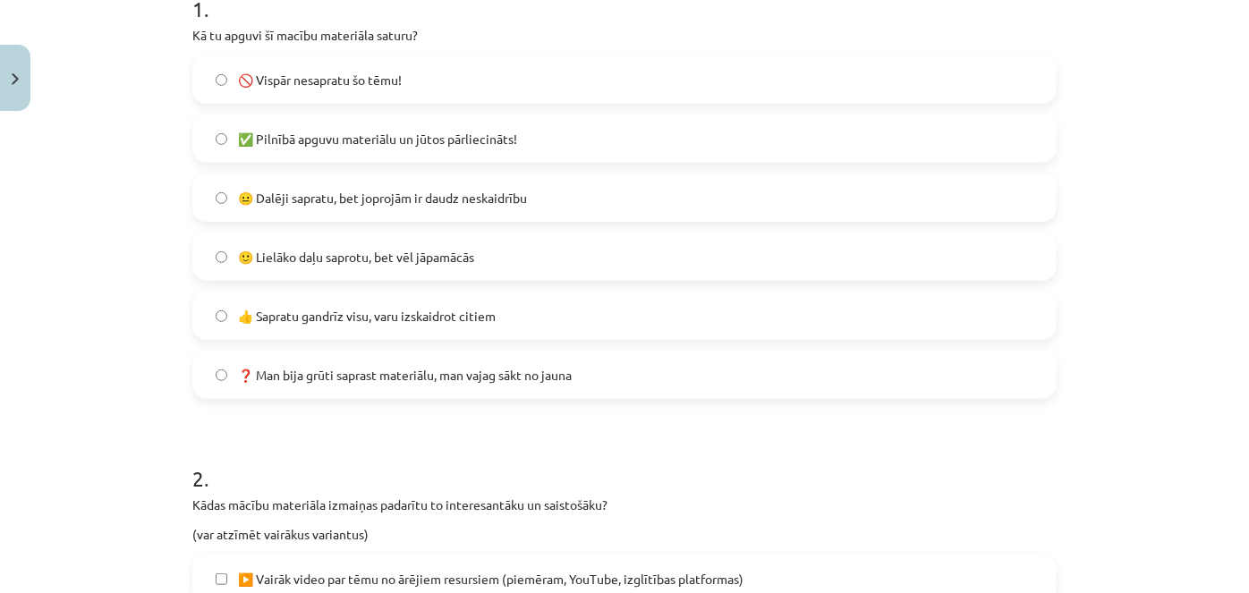
click at [767, 260] on label "🙂 Lielāko daļu saprotu, bet vēl jāpamācās" at bounding box center [624, 256] width 861 height 45
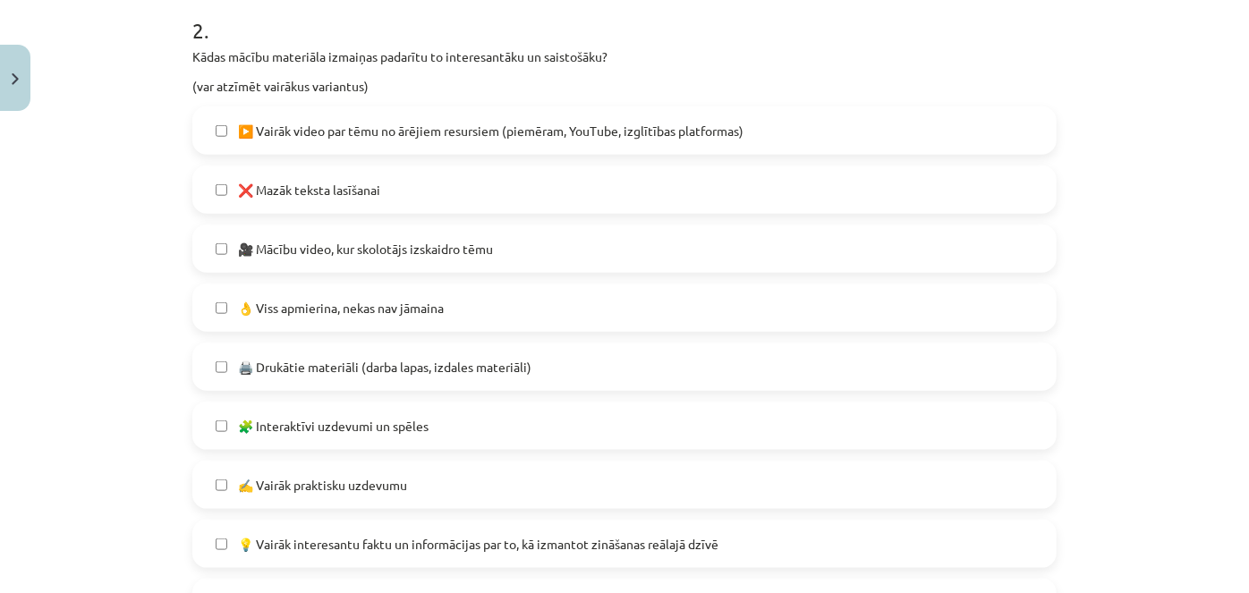
scroll to position [842, 0]
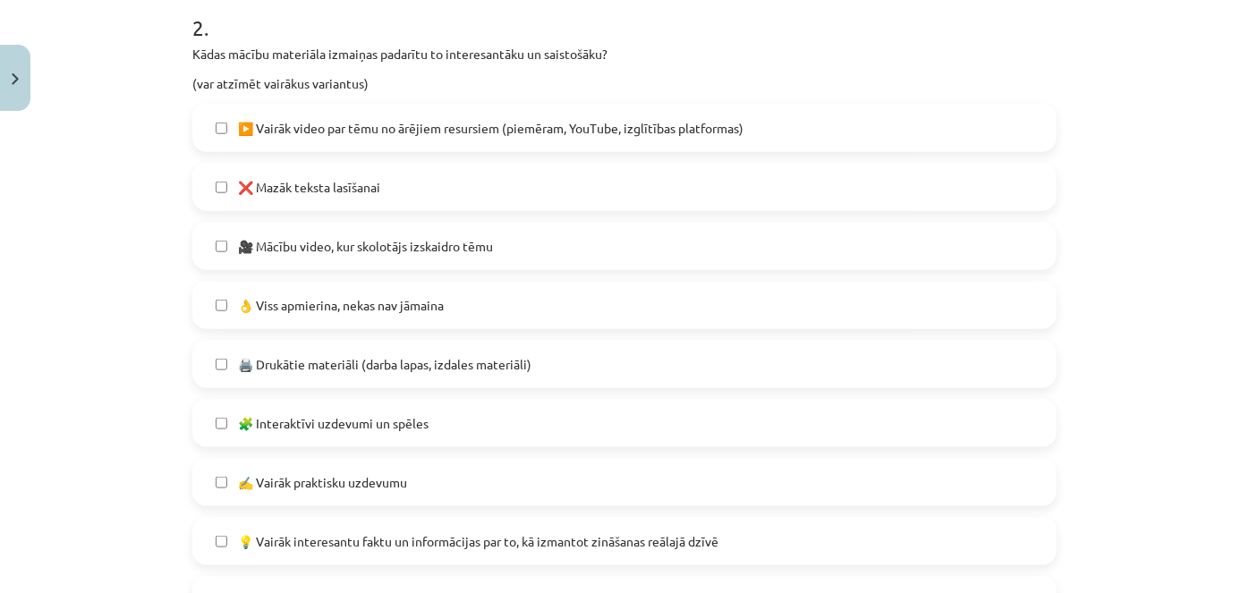
click at [897, 186] on label "❌ Mazāk teksta lasīšanai" at bounding box center [624, 187] width 861 height 45
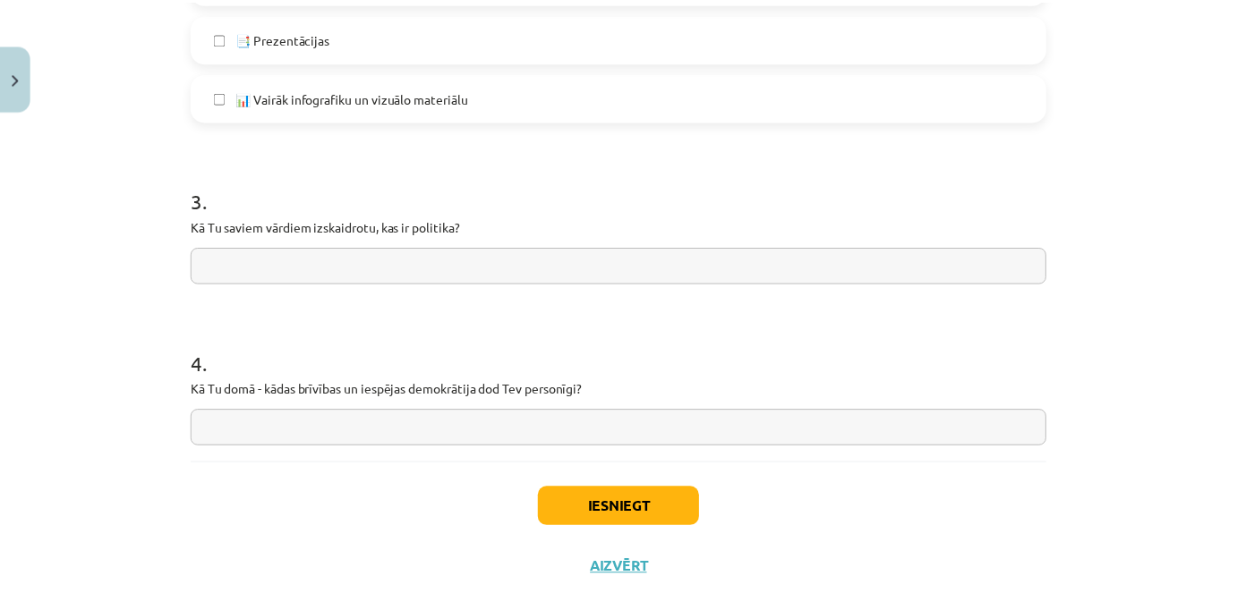
scroll to position [1418, 0]
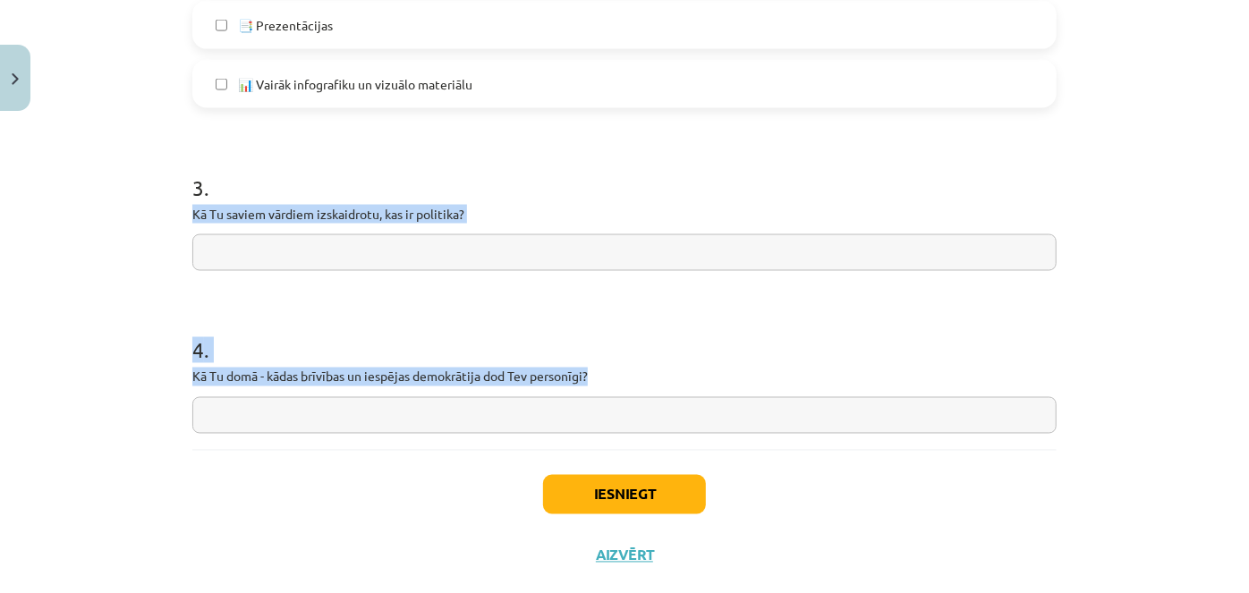
drag, startPoint x: 170, startPoint y: 206, endPoint x: 658, endPoint y: 380, distance: 518.0
click at [658, 380] on div "Mācību tēma: Sociālās zinātnes i - 11. klases 1. ieskaites mācību materiāls #7 …" at bounding box center [624, 296] width 1249 height 593
copy form "Kā Tu saviem vārdiem izskaidrotu, kas ir politika? 4 . Kā Tu domā - kādas brīvī…"
click at [262, 253] on input "text" at bounding box center [624, 252] width 864 height 37
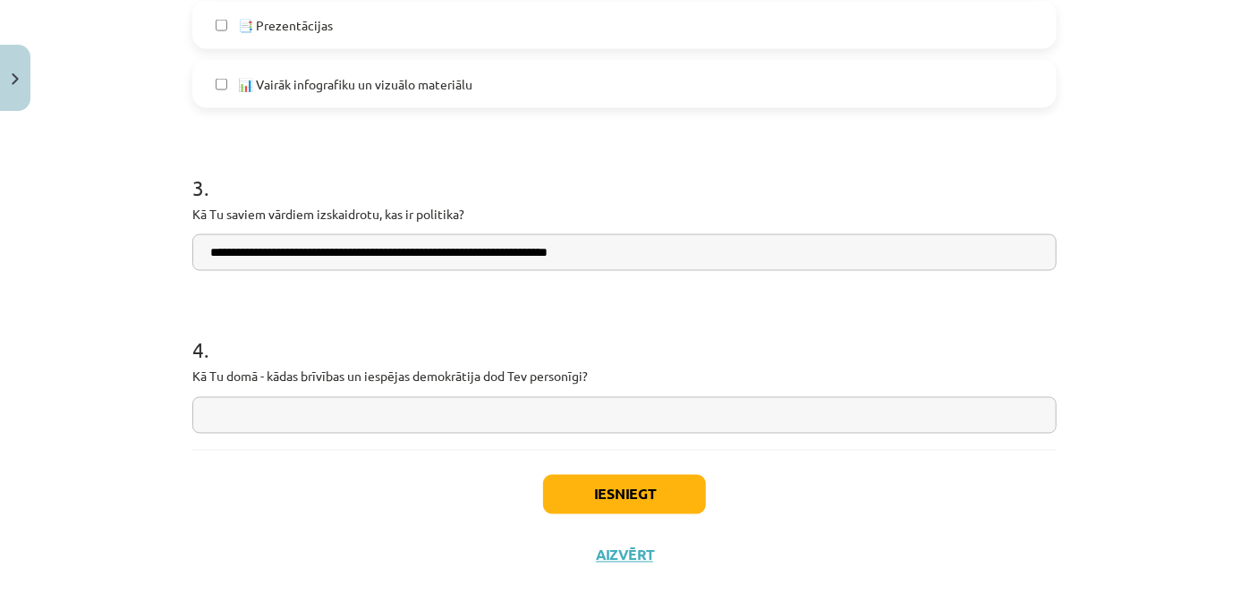
click at [345, 251] on input "**********" at bounding box center [624, 252] width 864 height 37
click at [353, 257] on input "**********" at bounding box center [624, 252] width 864 height 37
type input "**********"
click at [352, 412] on input "text" at bounding box center [624, 415] width 864 height 37
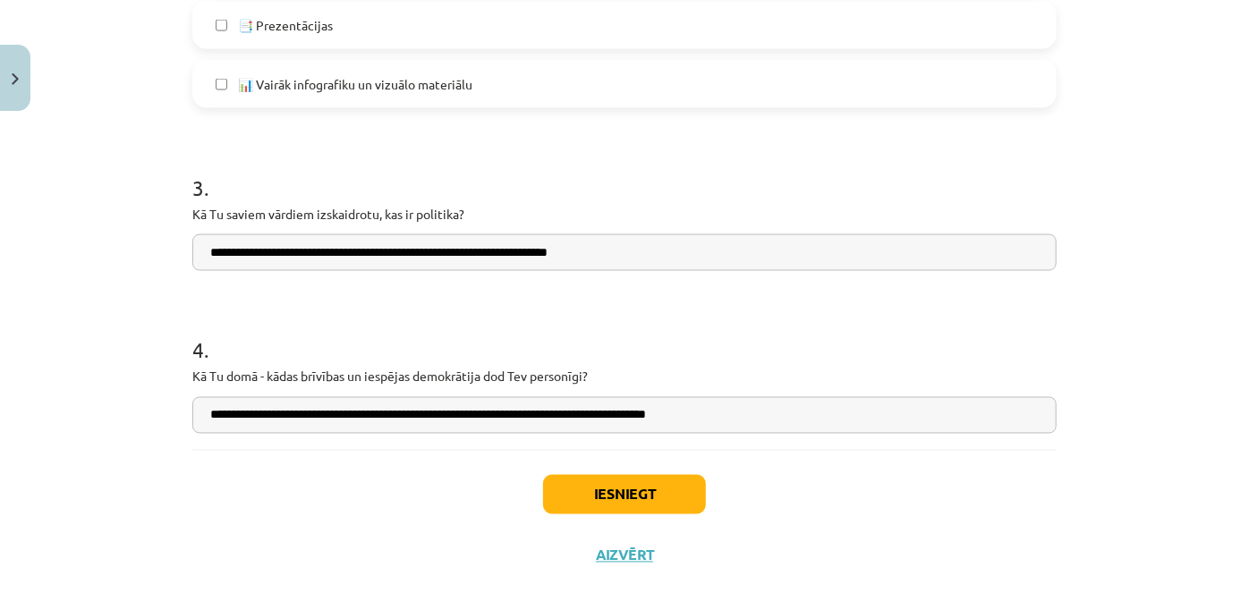
click at [513, 420] on input "**********" at bounding box center [624, 415] width 864 height 37
click at [737, 423] on input "**********" at bounding box center [624, 415] width 864 height 37
type input "**********"
click at [651, 485] on button "Iesniegt" at bounding box center [624, 494] width 163 height 39
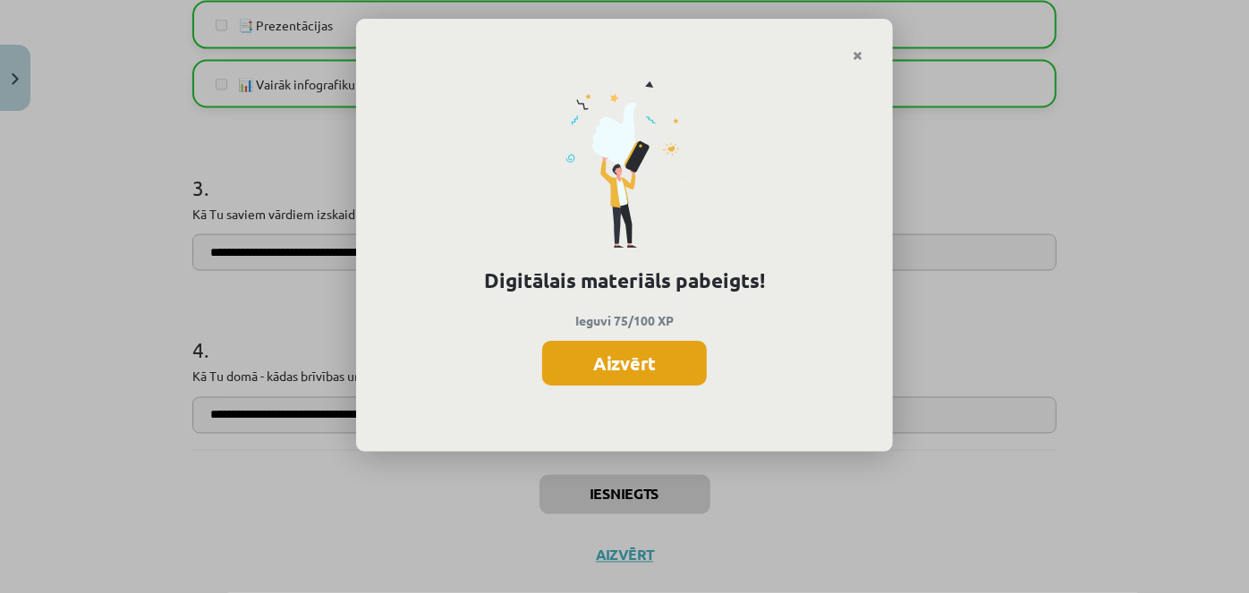
click at [621, 341] on button "Aizvērt" at bounding box center [624, 363] width 165 height 45
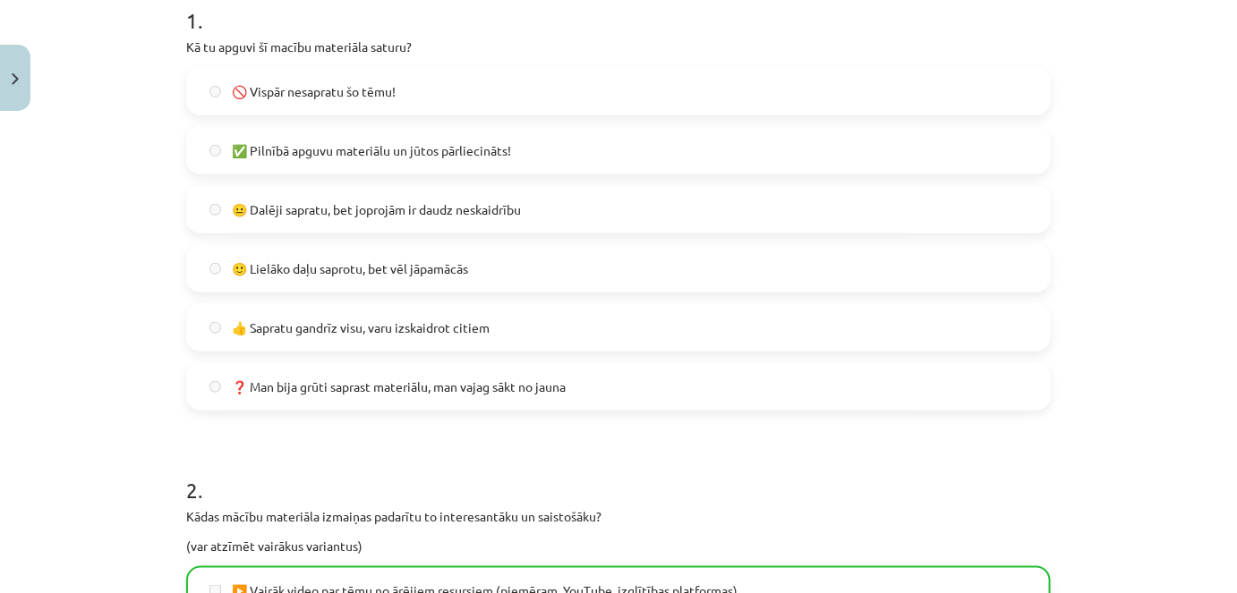
scroll to position [33, 0]
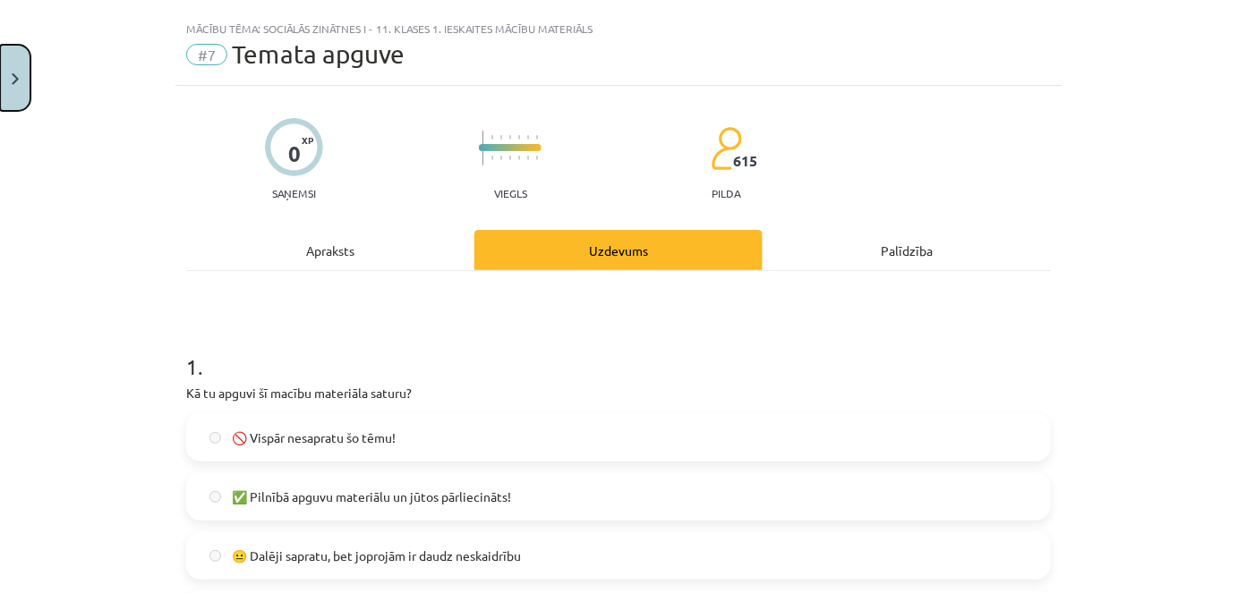
click at [10, 74] on button "Close" at bounding box center [15, 78] width 30 height 66
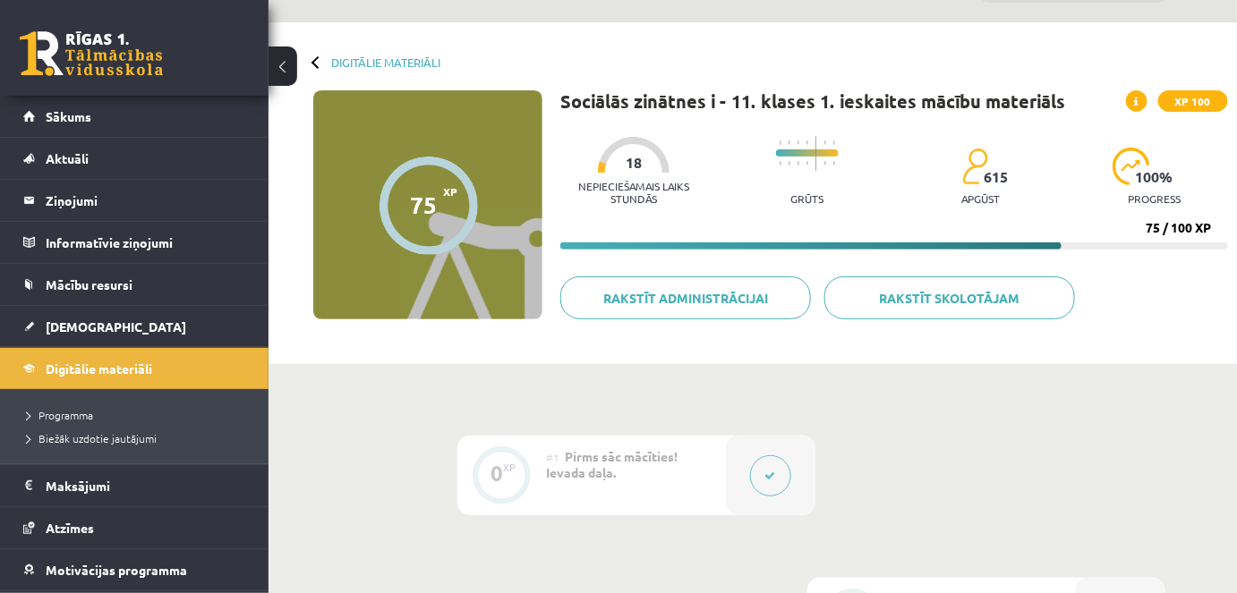
scroll to position [0, 0]
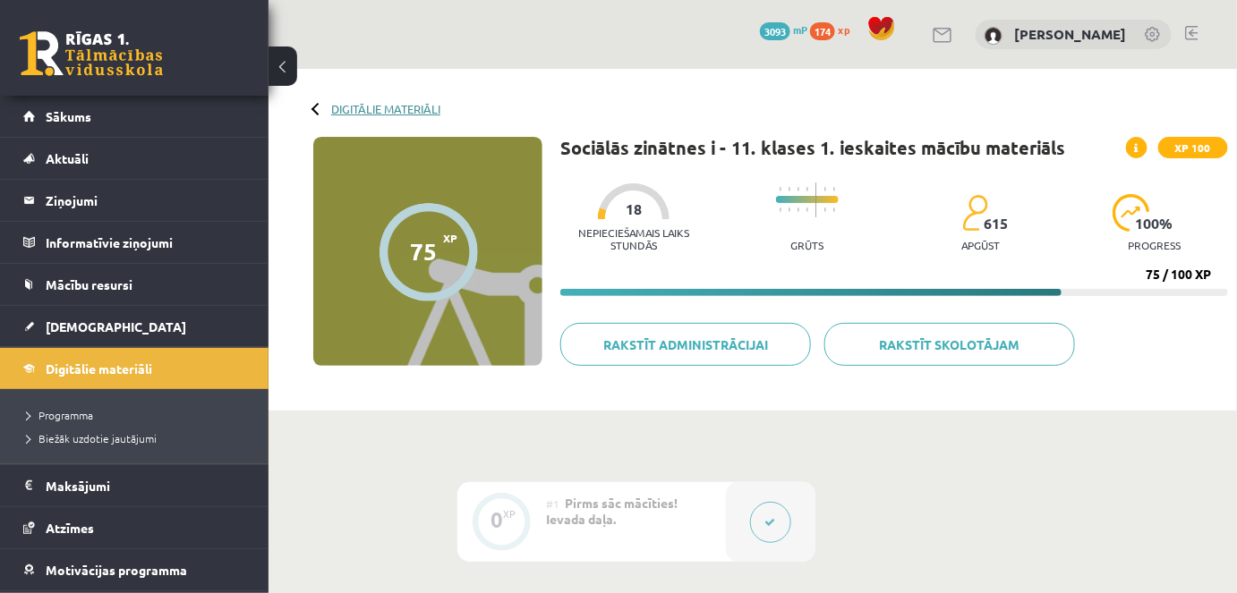
click at [398, 104] on link "Digitālie materiāli" at bounding box center [385, 108] width 109 height 13
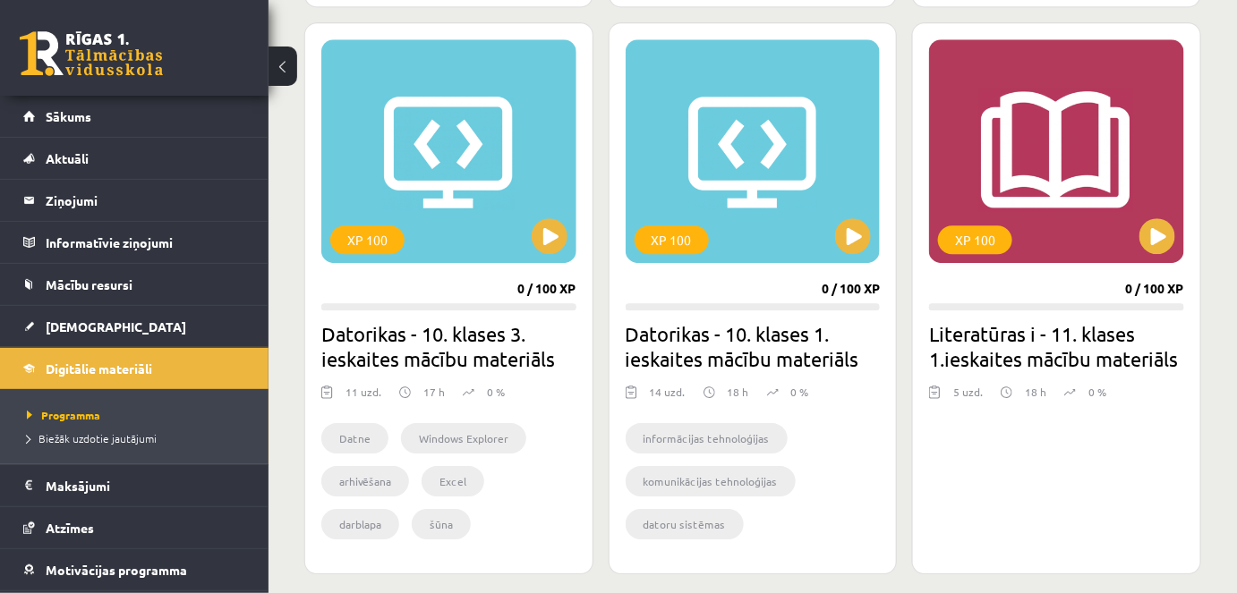
scroll to position [1611, 0]
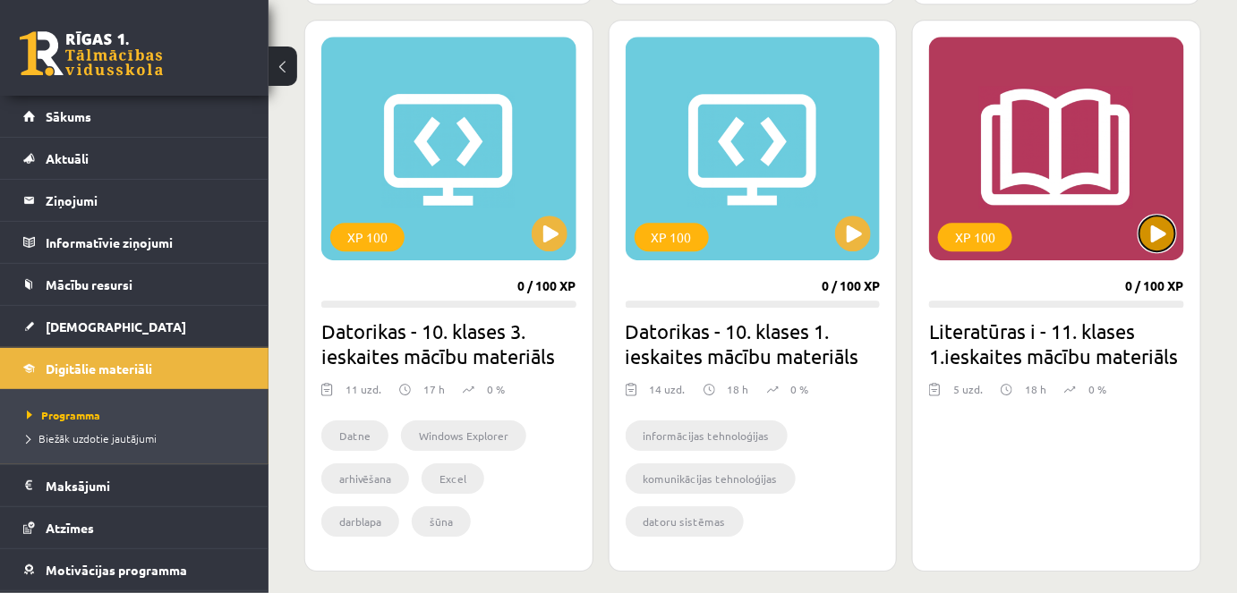
click at [1153, 216] on button at bounding box center [1157, 234] width 36 height 36
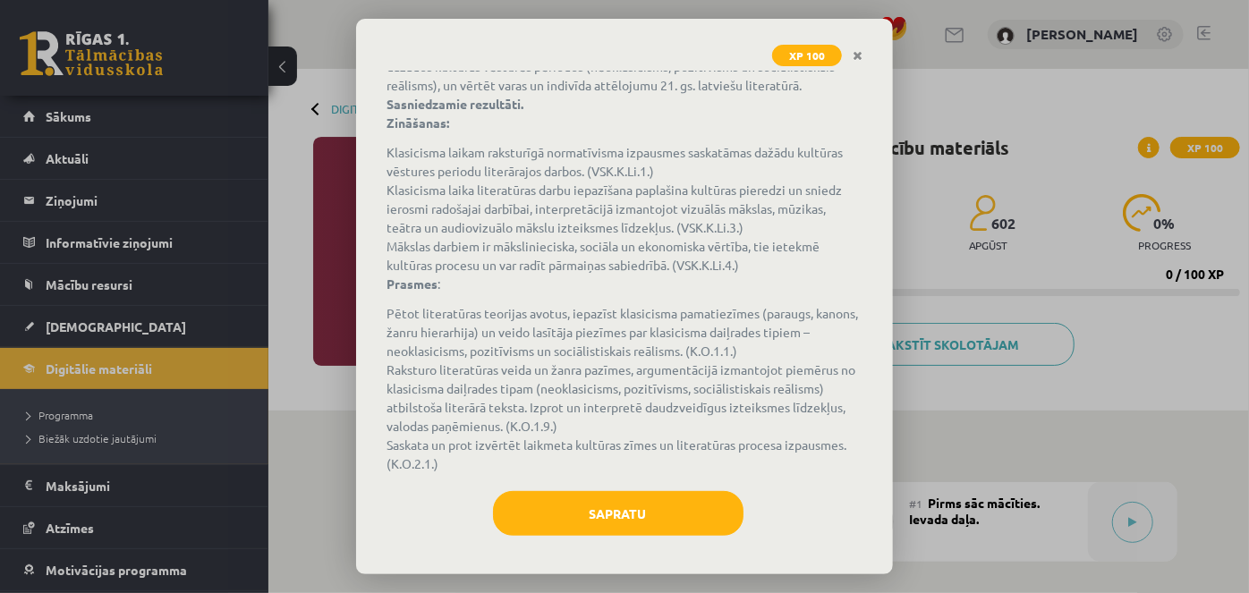
scroll to position [172, 0]
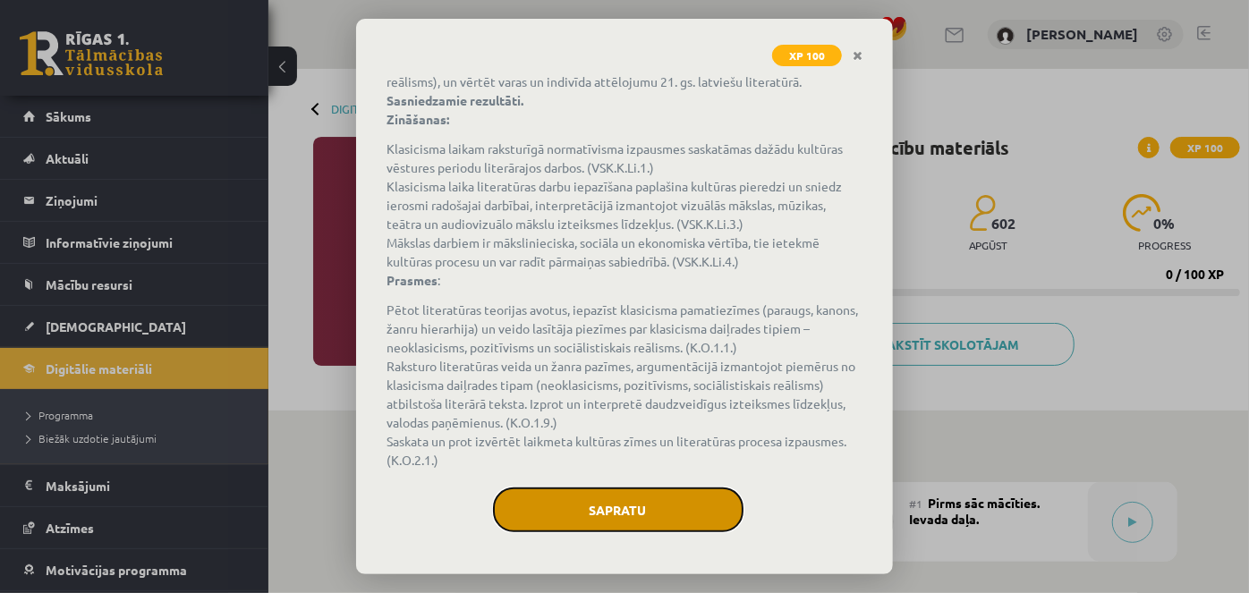
click at [605, 513] on button "Sapratu" at bounding box center [618, 510] width 251 height 45
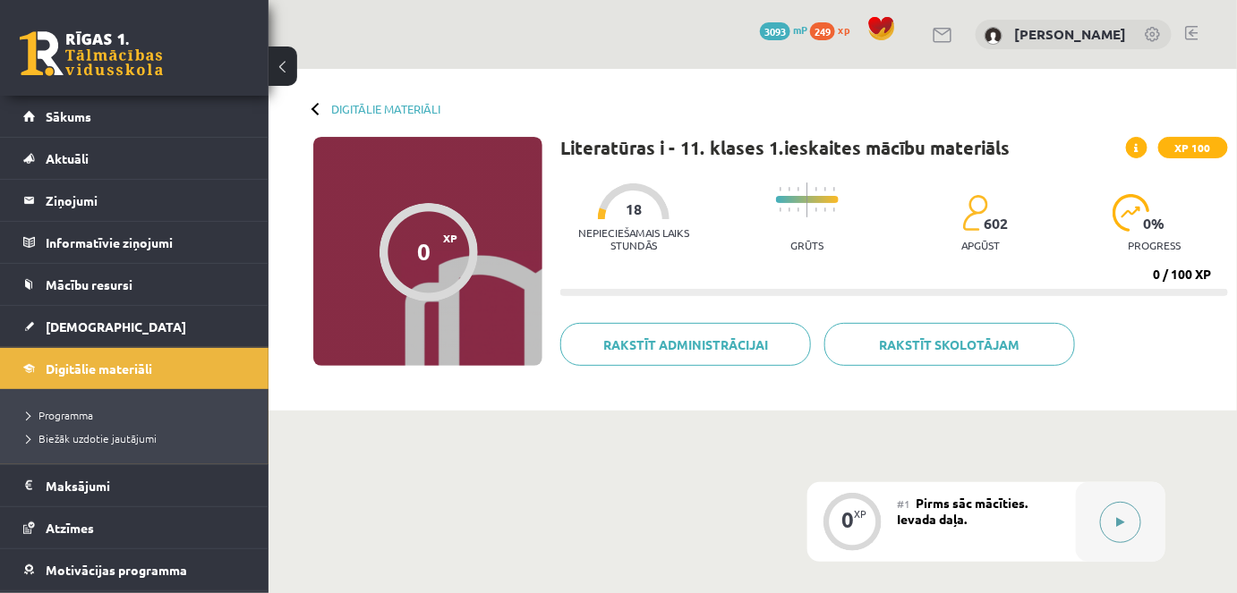
click at [1124, 523] on icon at bounding box center [1121, 522] width 8 height 11
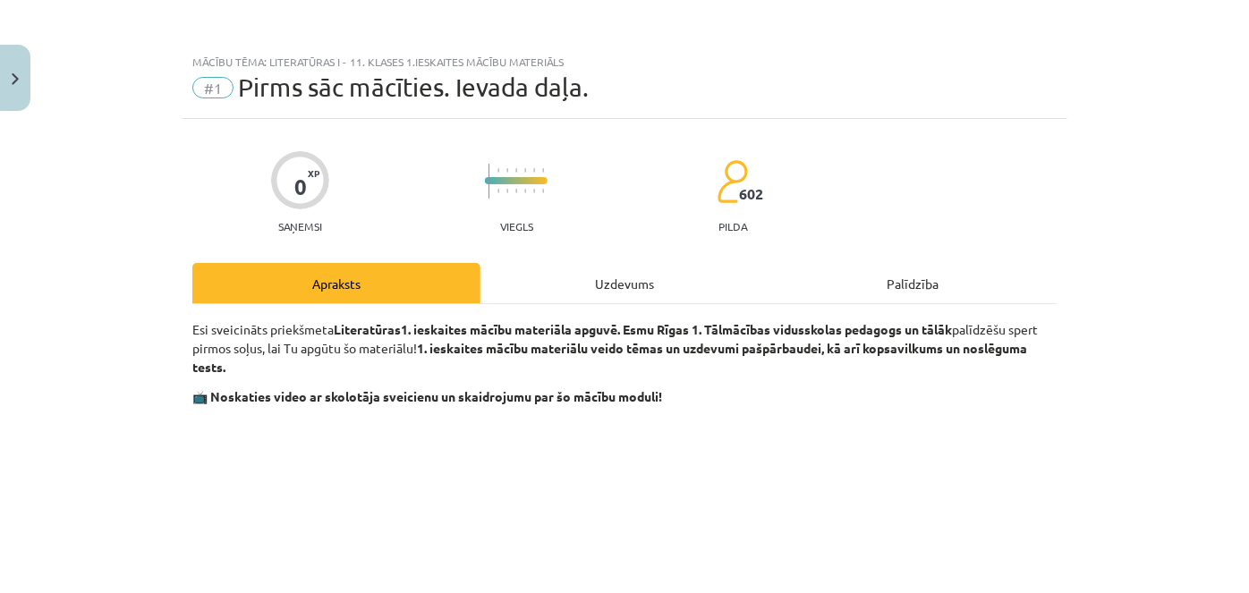
click at [622, 279] on div "Uzdevums" at bounding box center [625, 283] width 288 height 40
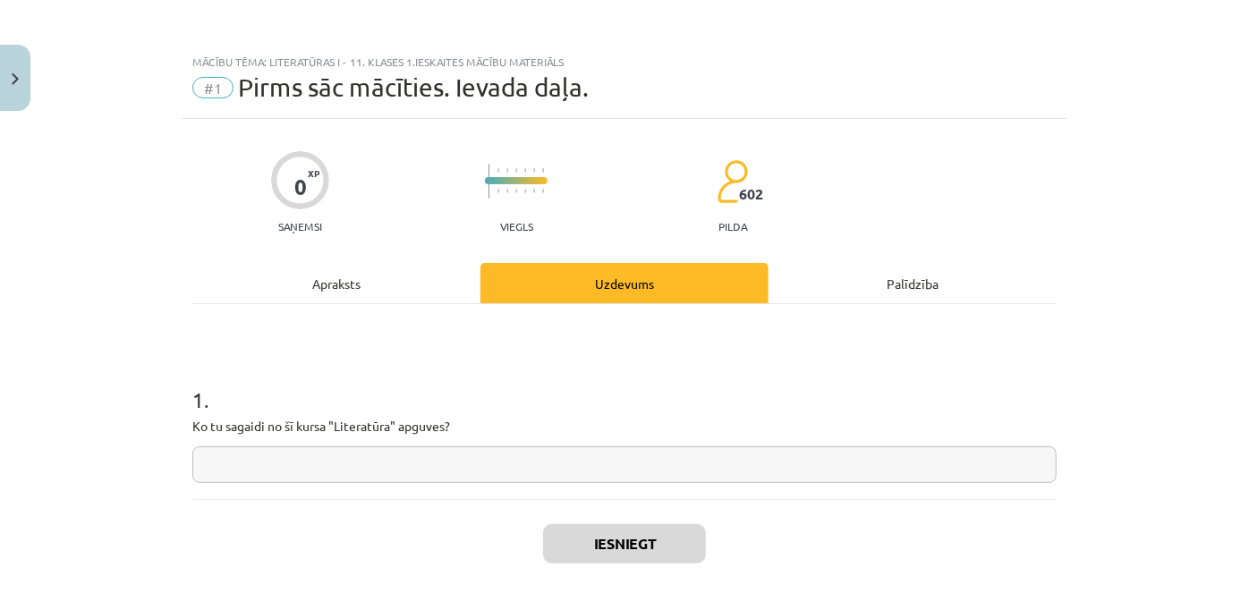
scroll to position [45, 0]
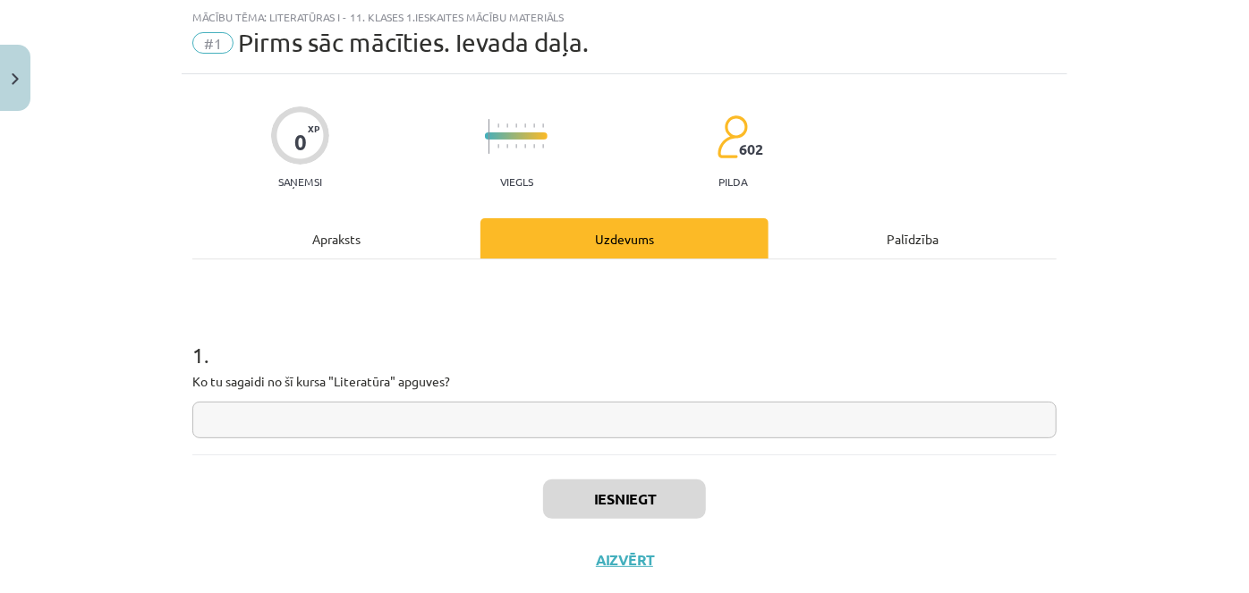
click at [495, 413] on input "text" at bounding box center [624, 420] width 864 height 37
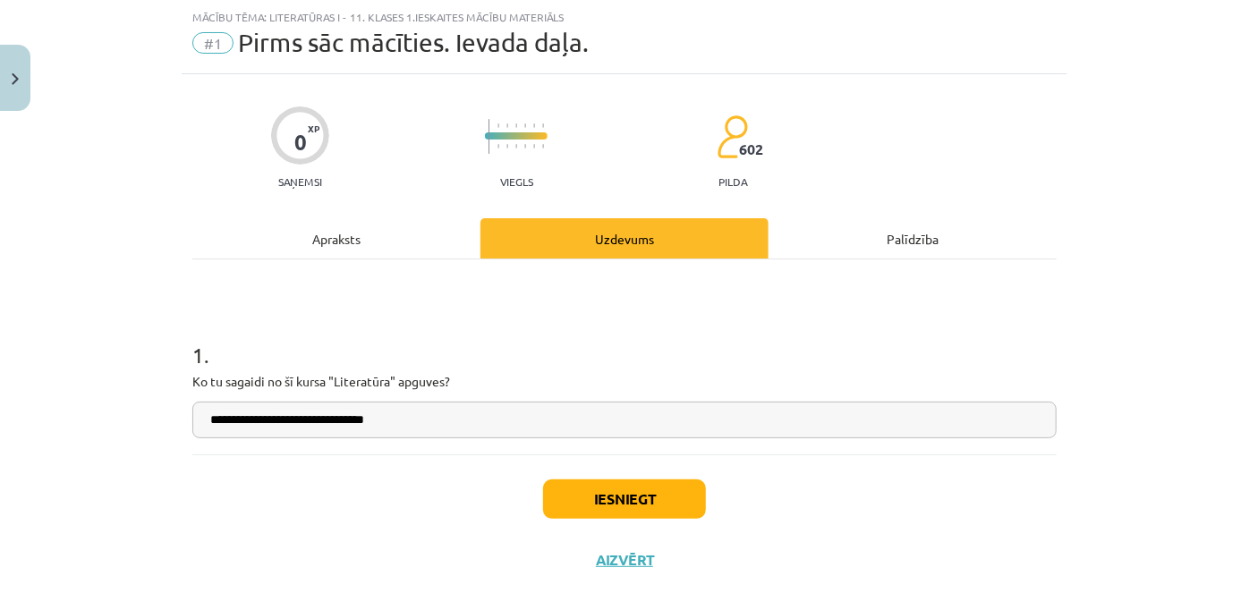
type input "**********"
click at [613, 498] on button "Iesniegt" at bounding box center [624, 499] width 163 height 39
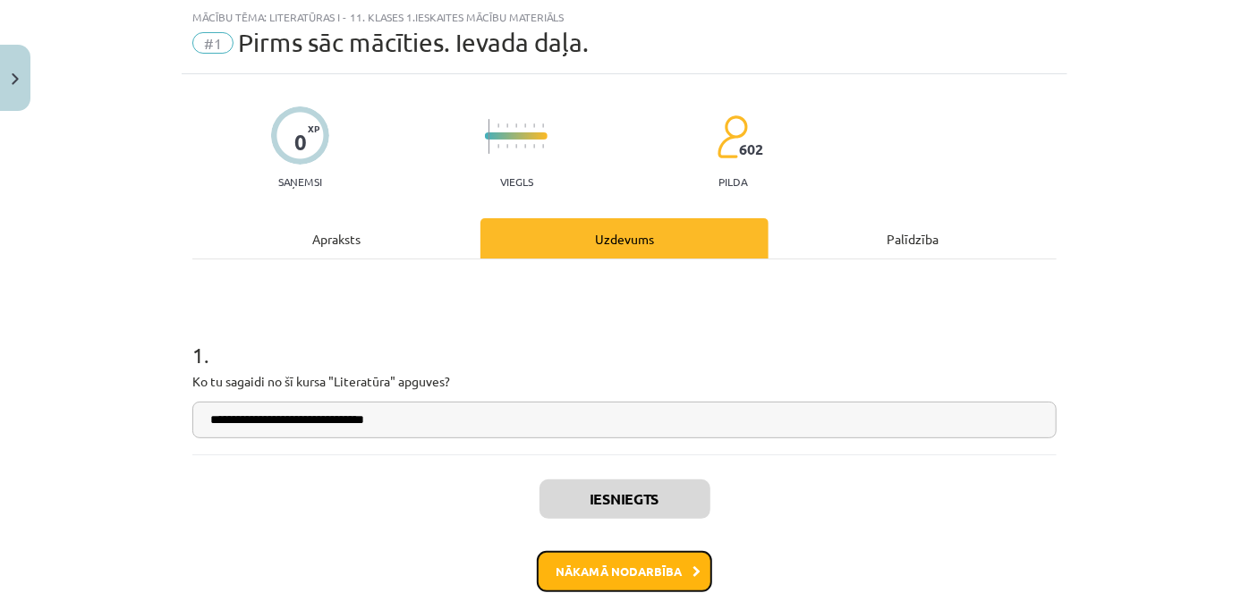
click at [623, 568] on button "Nākamā nodarbība" at bounding box center [624, 571] width 175 height 41
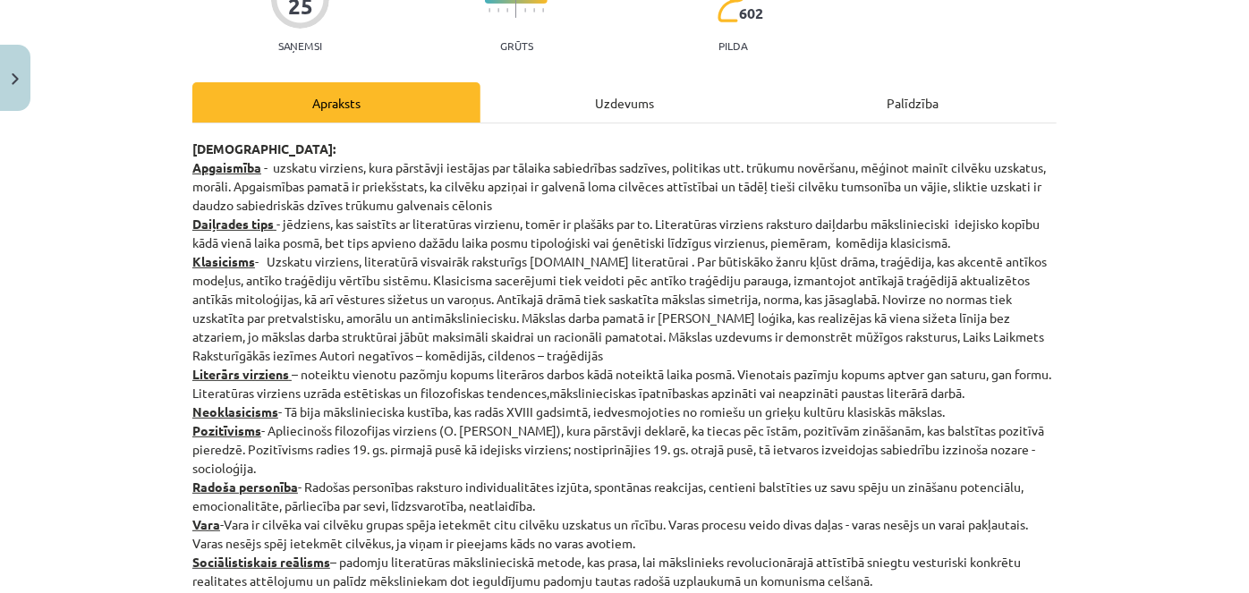
scroll to position [192, 0]
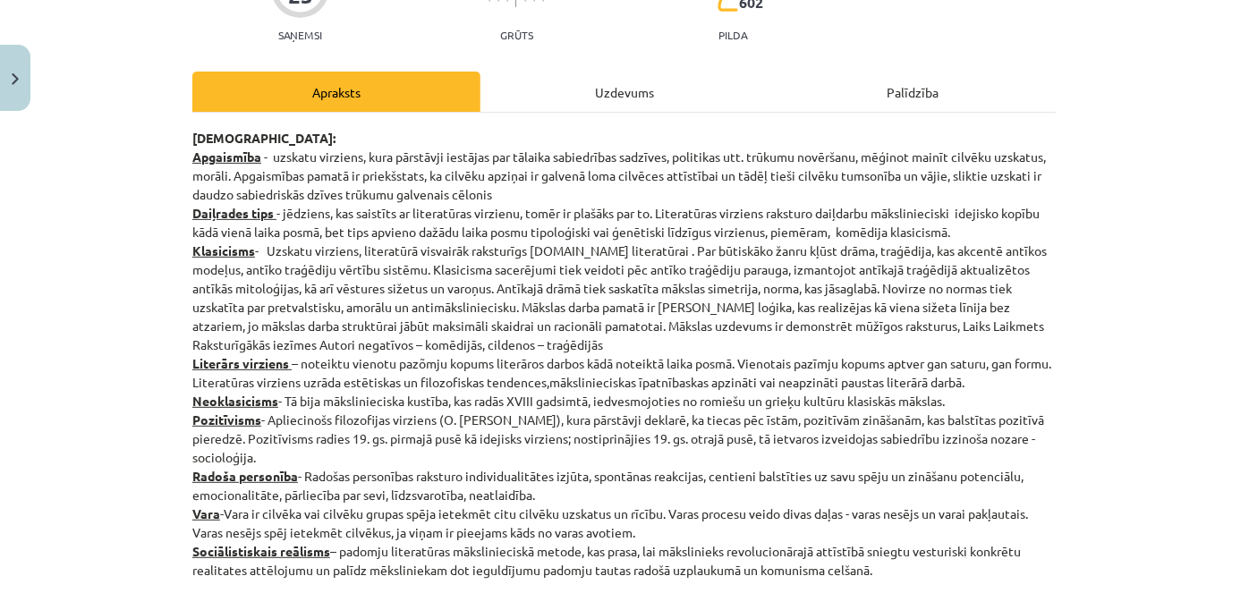
click at [620, 93] on div "Uzdevums" at bounding box center [625, 92] width 288 height 40
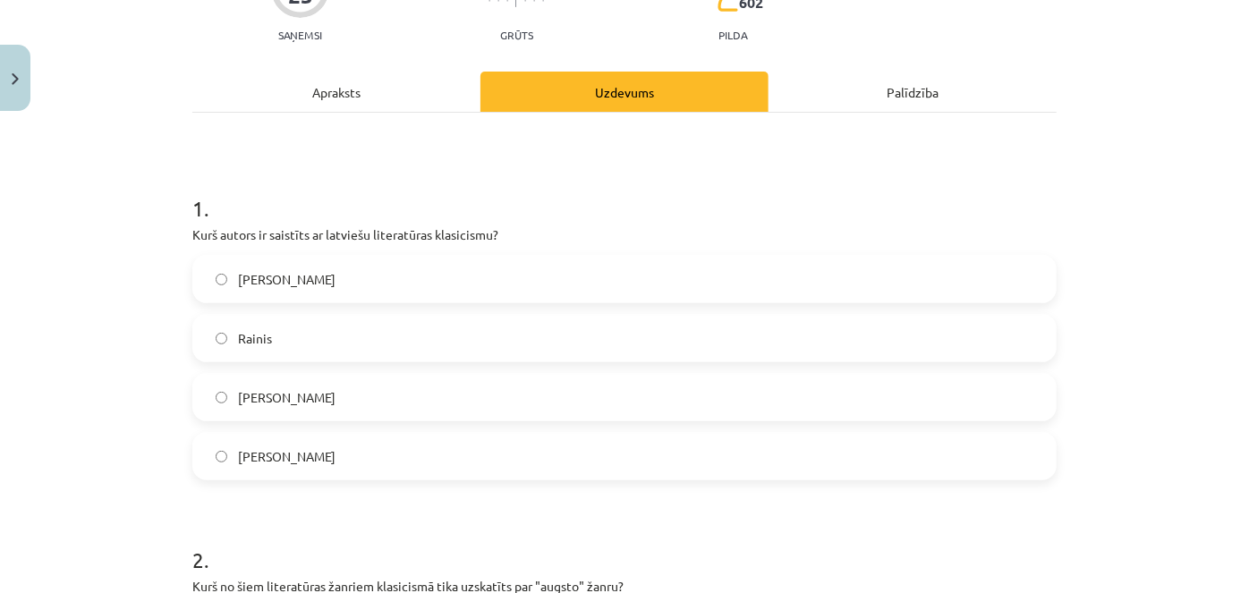
scroll to position [45, 0]
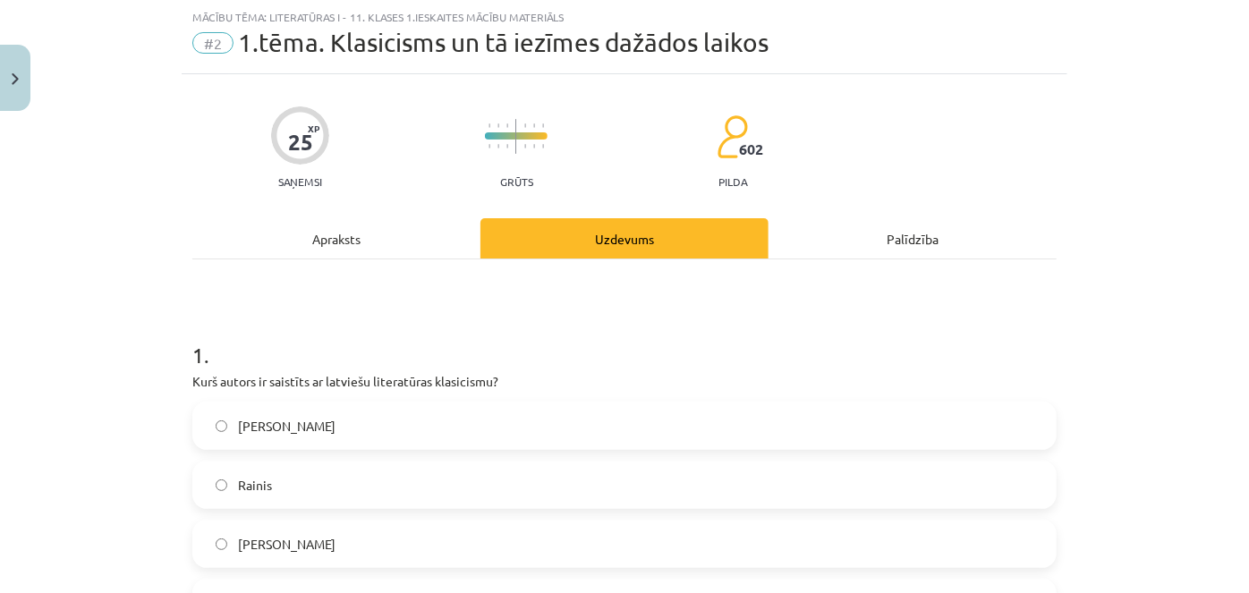
click at [319, 245] on div "Apraksts" at bounding box center [336, 238] width 288 height 40
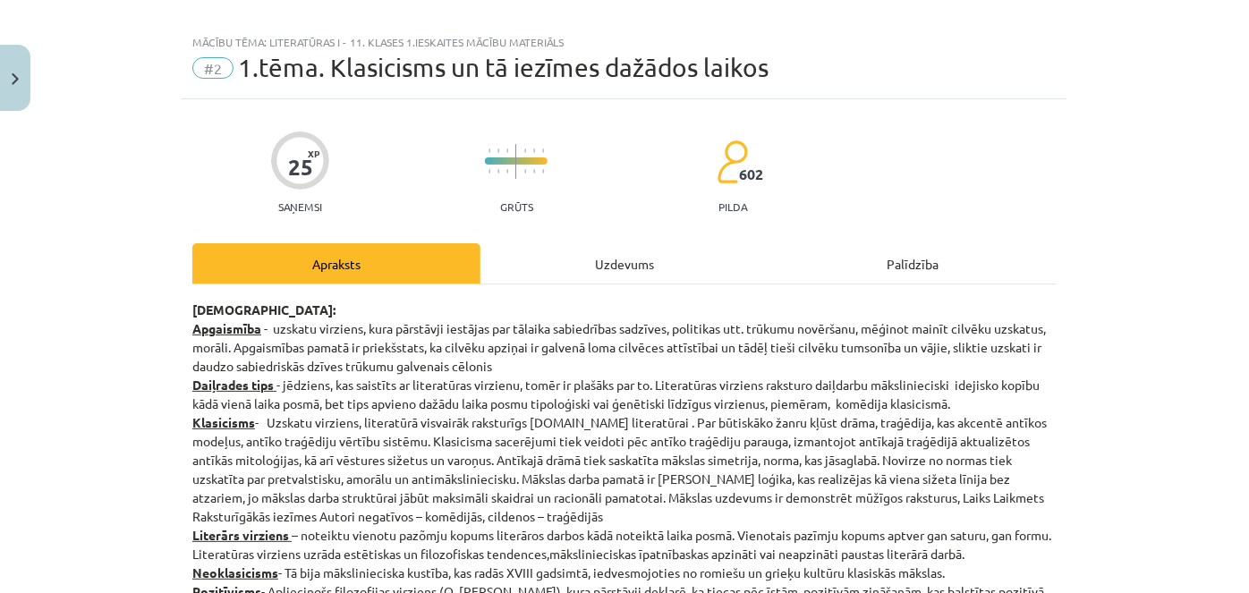
scroll to position [0, 0]
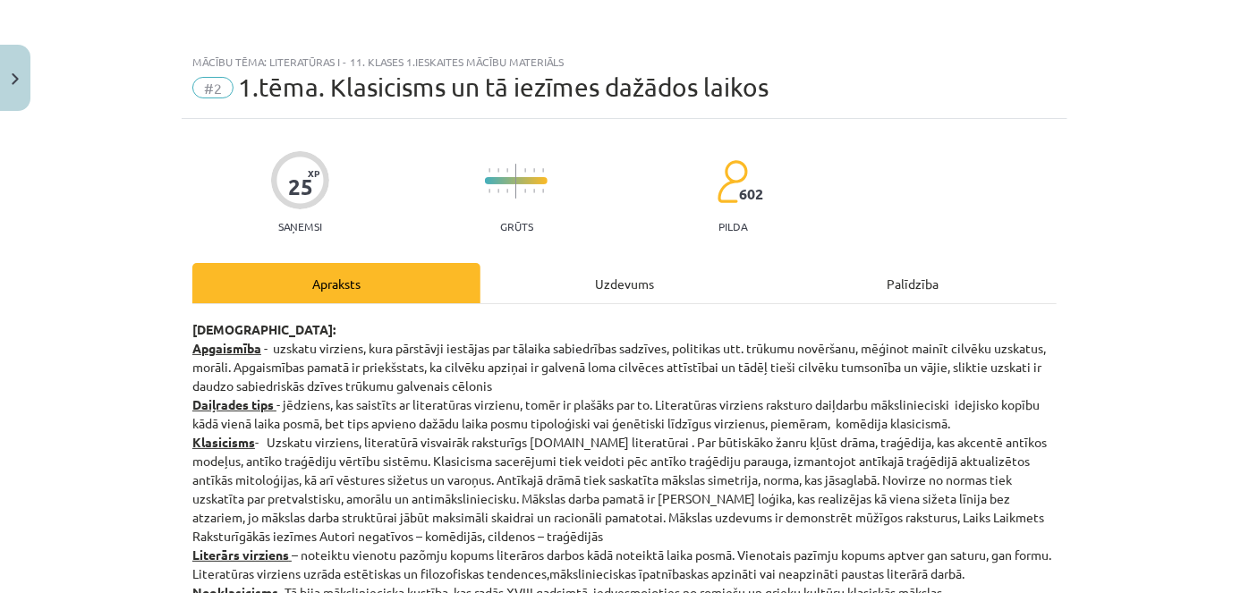
click at [606, 277] on div "Uzdevums" at bounding box center [625, 283] width 288 height 40
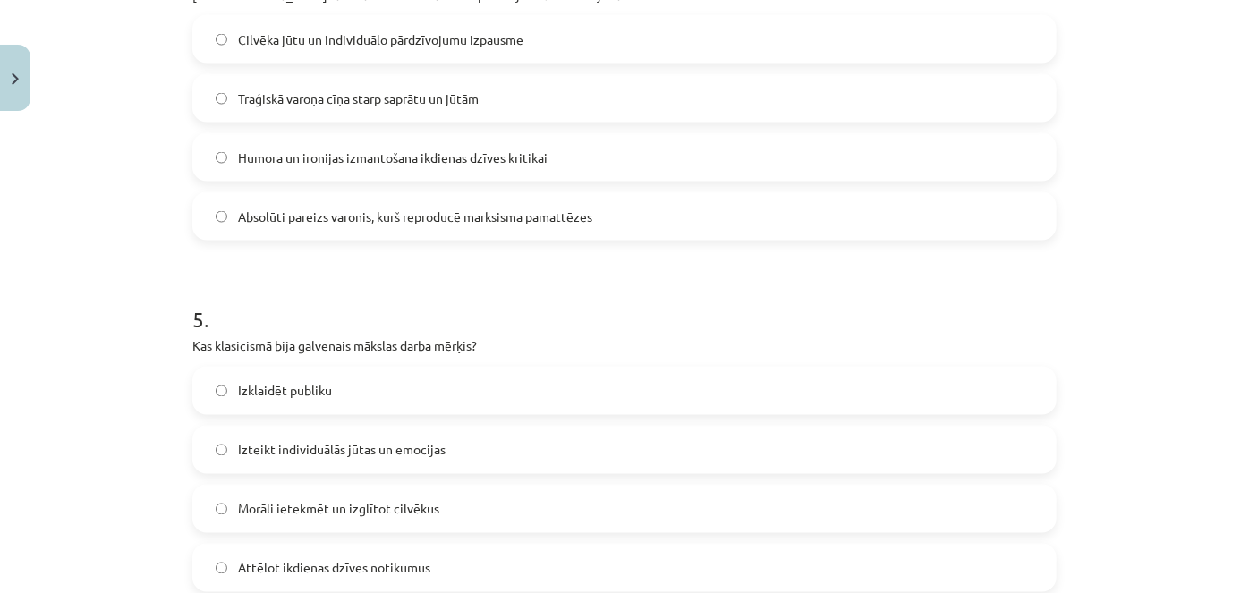
scroll to position [1691, 0]
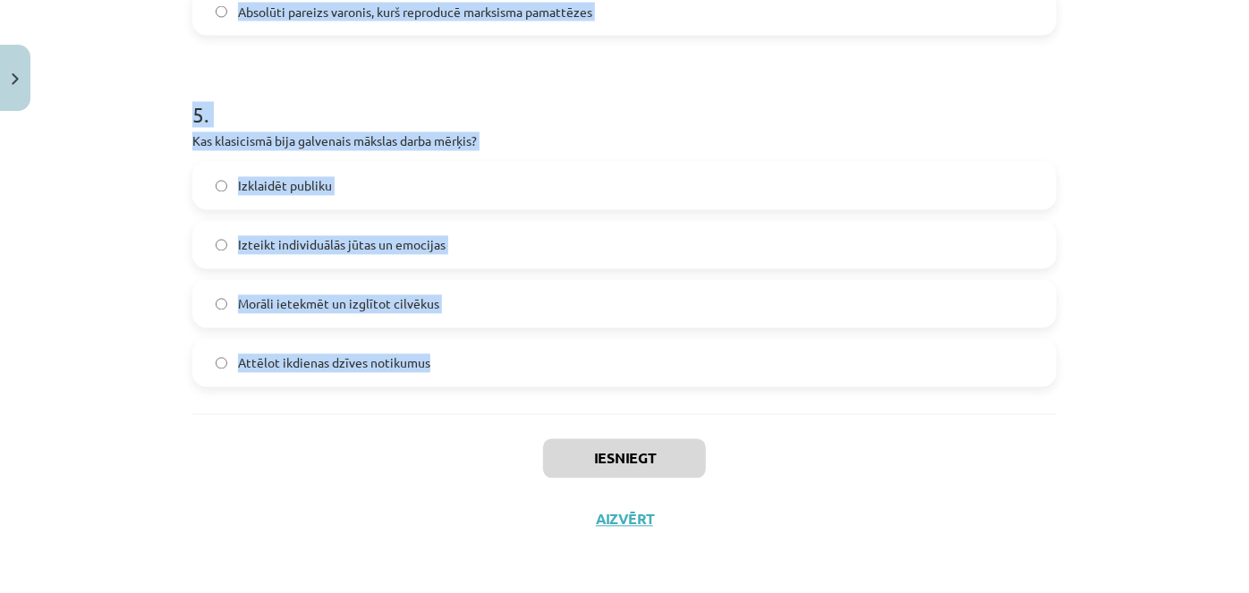
drag, startPoint x: 180, startPoint y: 375, endPoint x: 467, endPoint y: 399, distance: 288.3
copy form "Kurš autors ir saistīts ar latviešu literatūras klasicismu? [PERSON_NAME] [PERS…"
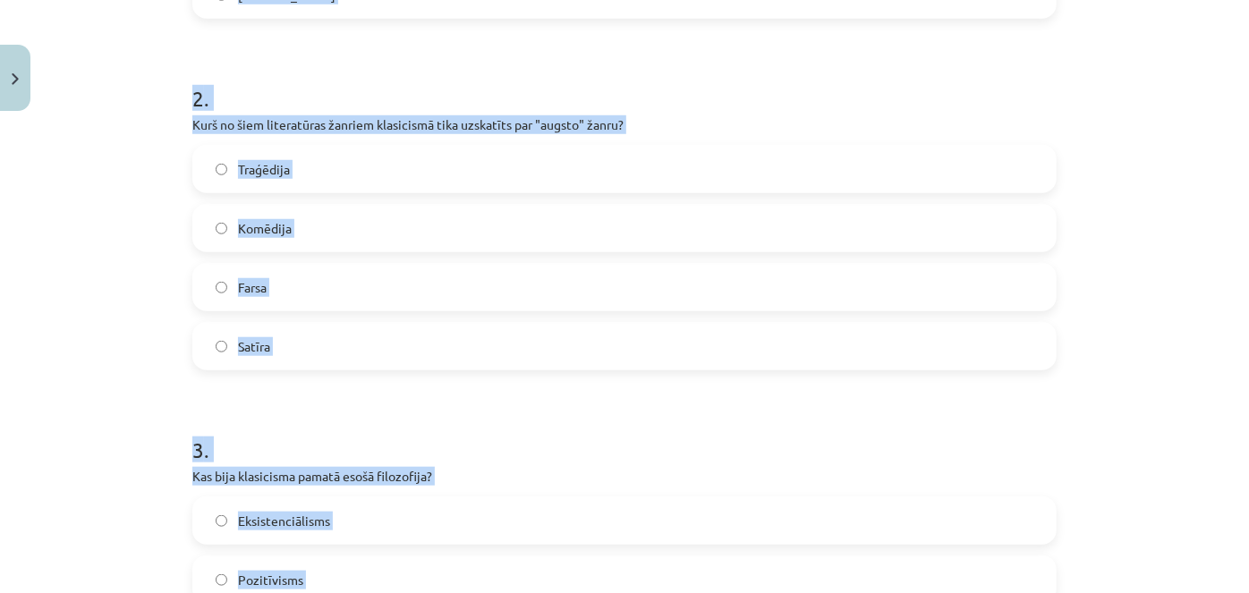
scroll to position [134, 0]
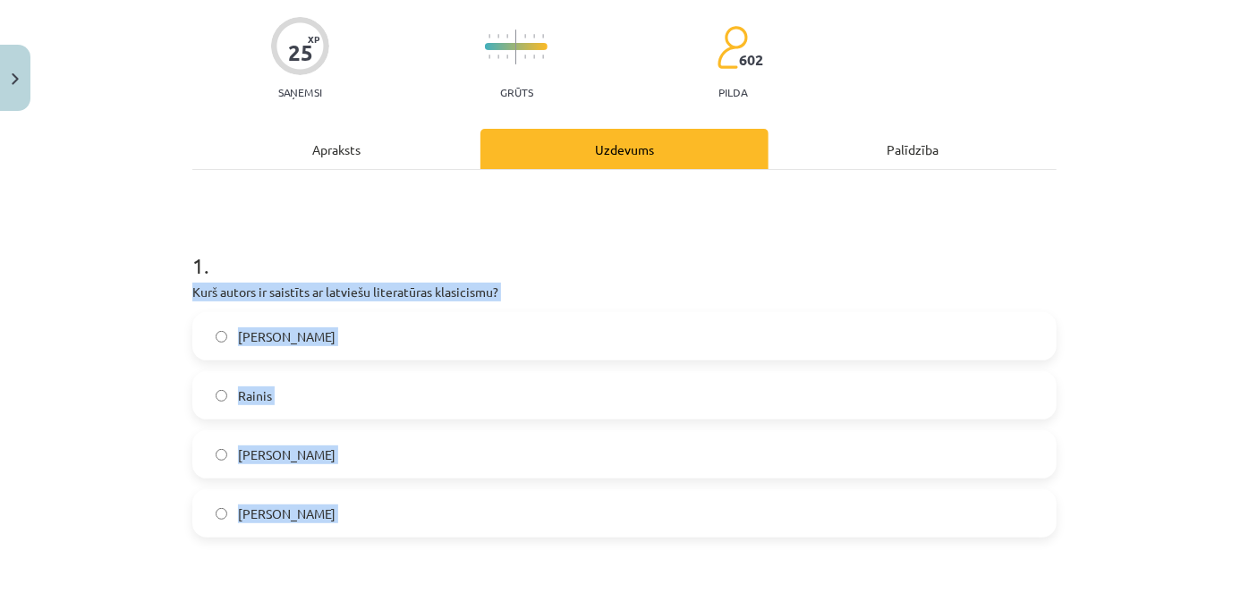
click at [583, 513] on label "[PERSON_NAME]" at bounding box center [624, 513] width 861 height 45
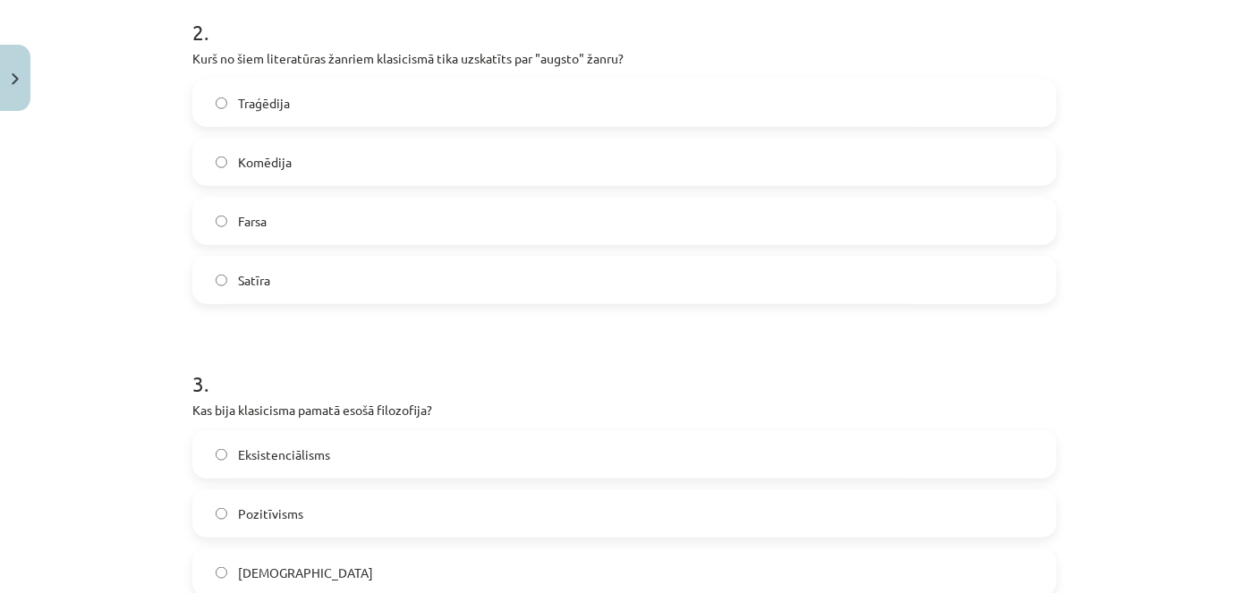
scroll to position [714, 0]
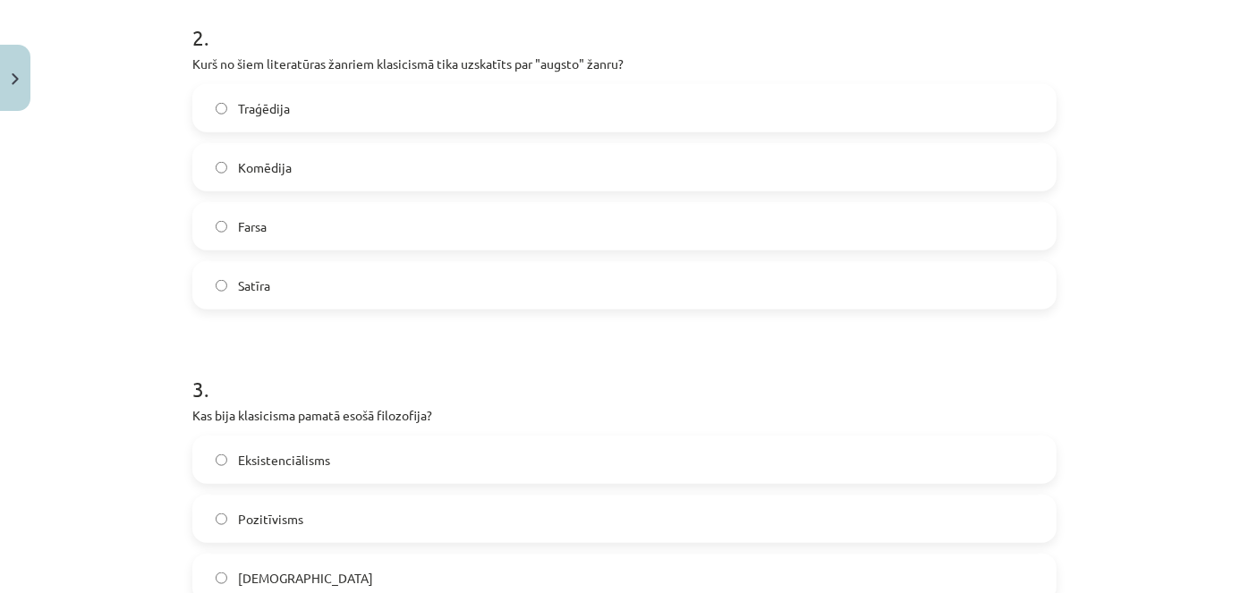
click at [319, 105] on label "Traģēdija" at bounding box center [624, 108] width 861 height 45
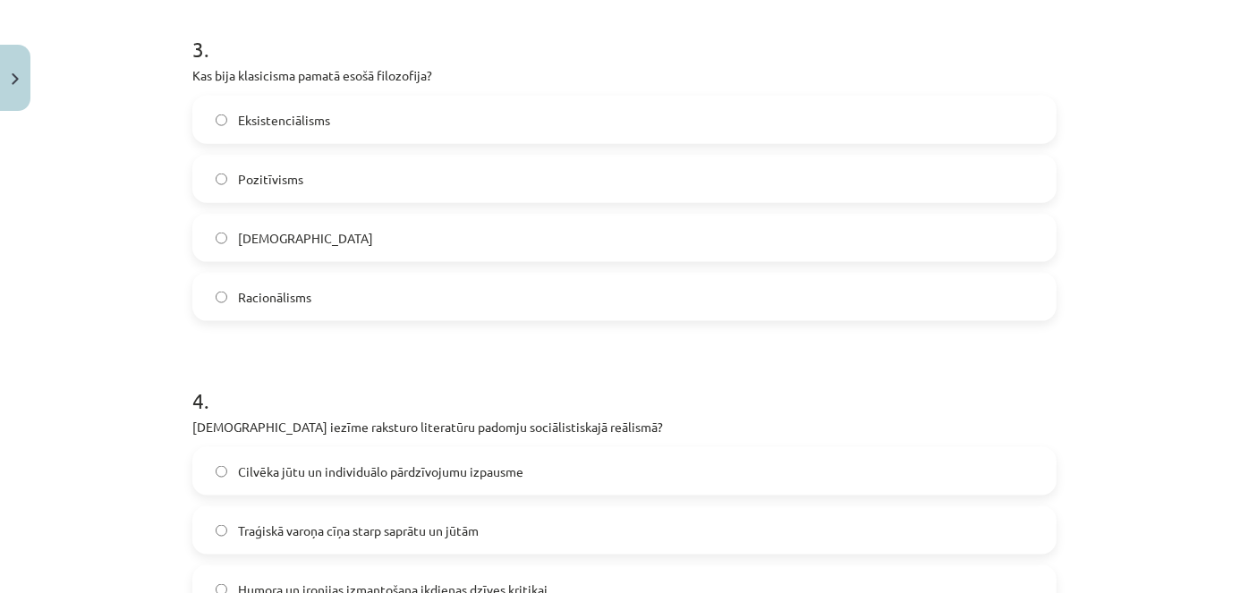
scroll to position [1060, 0]
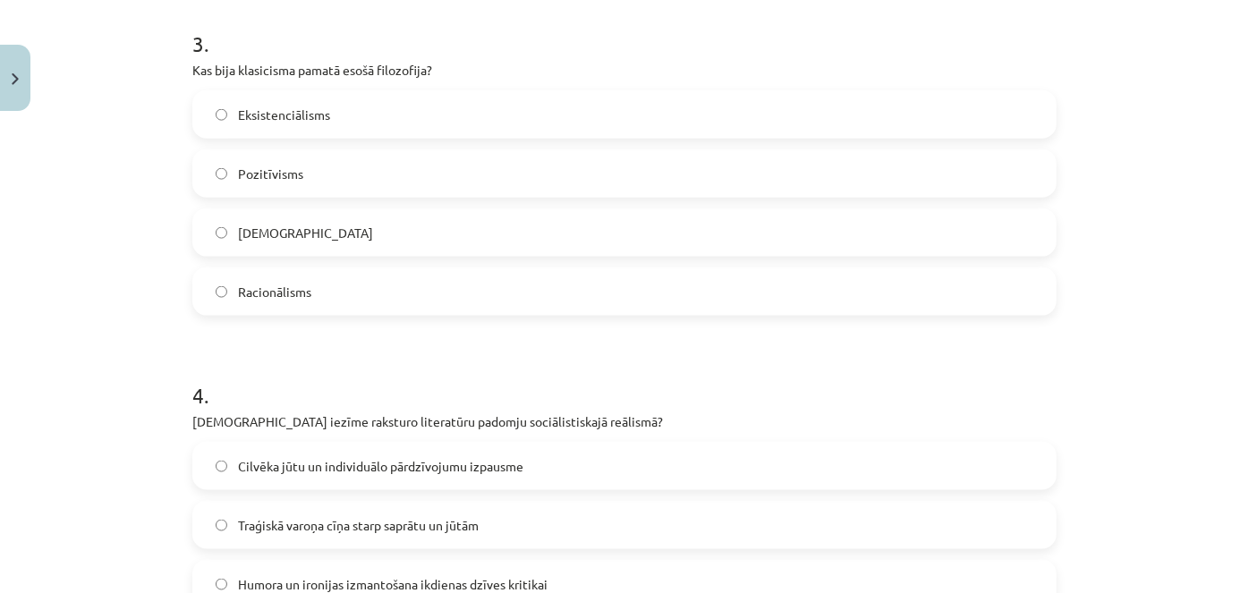
click at [933, 308] on label "Racionālisms" at bounding box center [624, 291] width 861 height 45
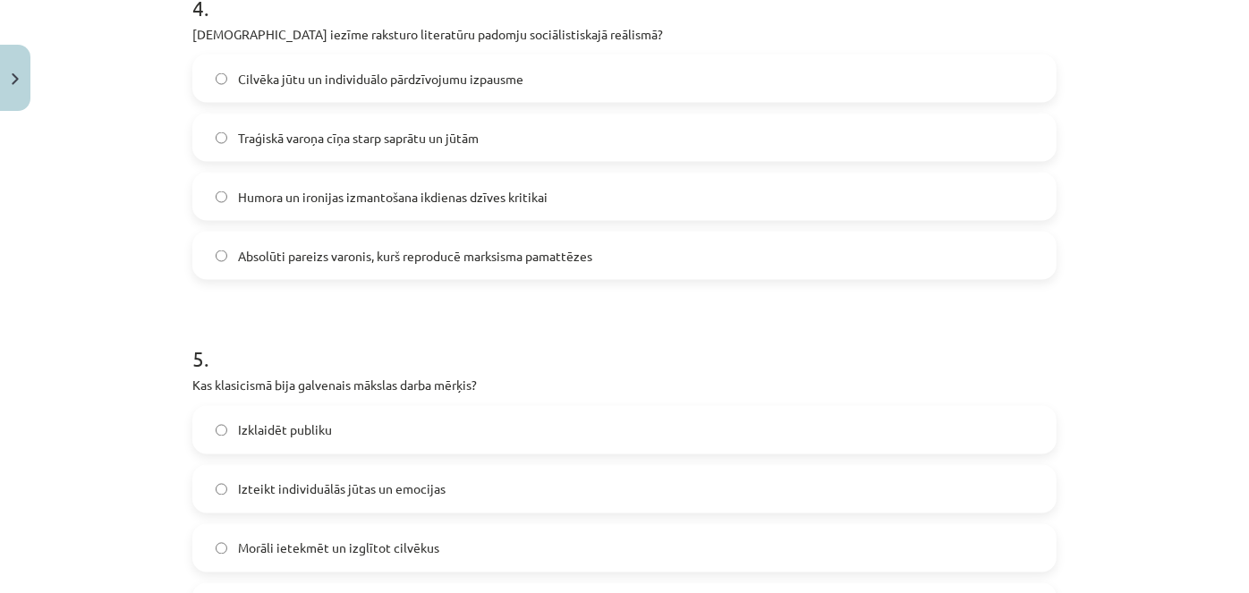
scroll to position [1420, 0]
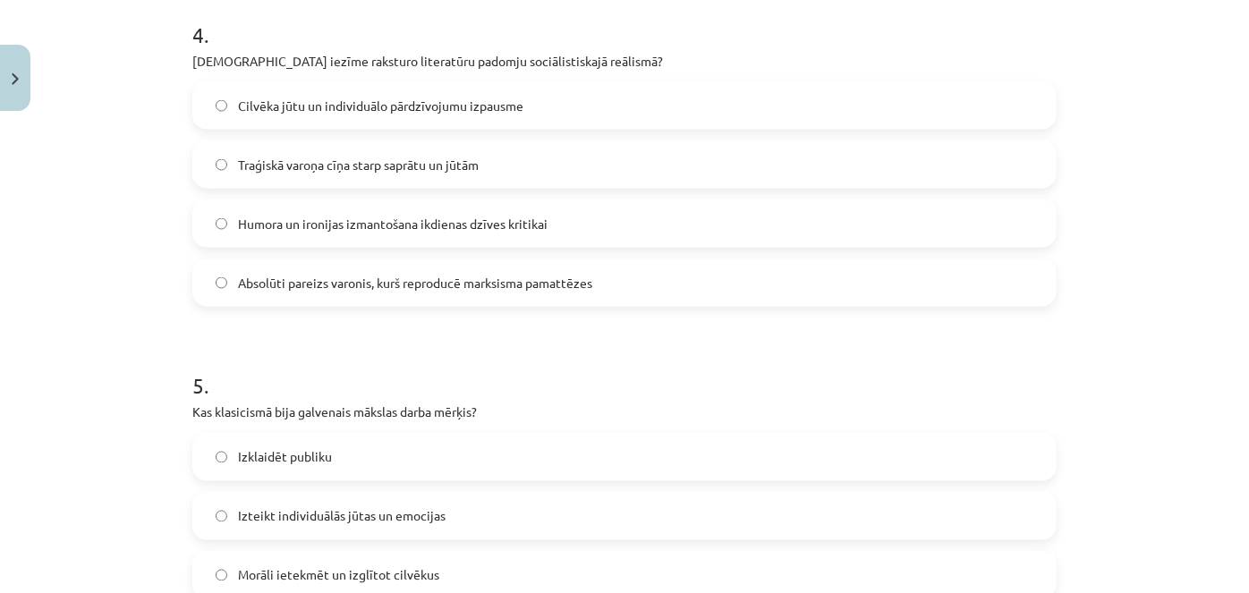
click at [312, 285] on span "Absolūti pareizs varonis, kurš reproducē marksisma pamattēzes" at bounding box center [415, 283] width 354 height 19
click at [296, 566] on span "Morāli ietekmēt un izglītot cilvēkus" at bounding box center [338, 575] width 201 height 19
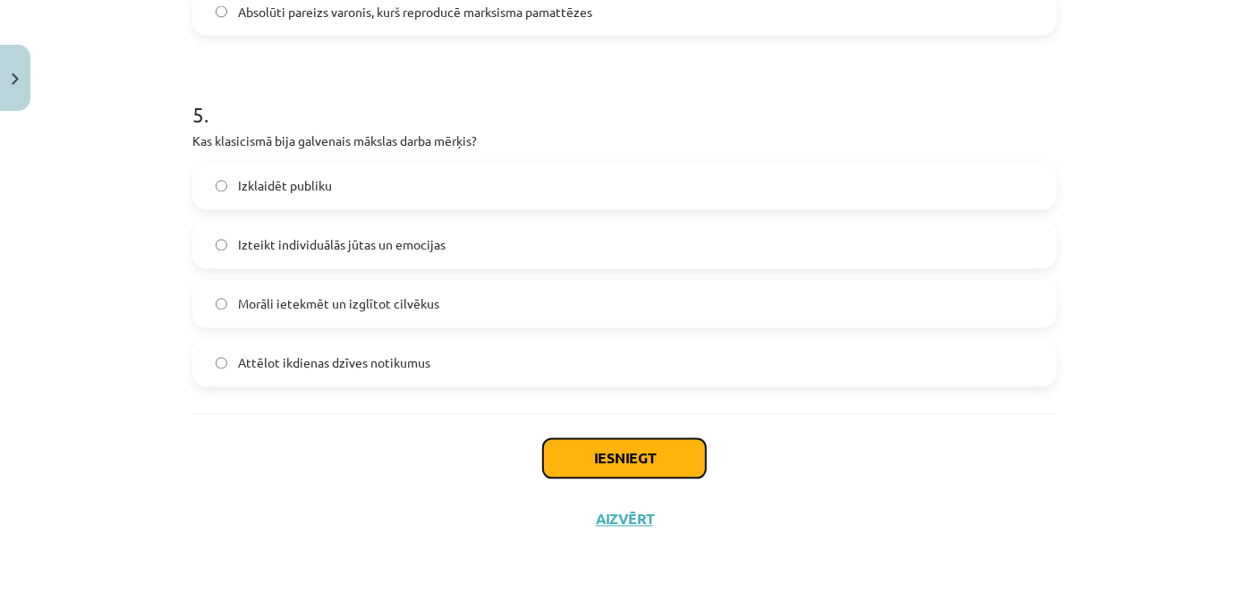
click at [641, 447] on button "Iesniegt" at bounding box center [624, 458] width 163 height 39
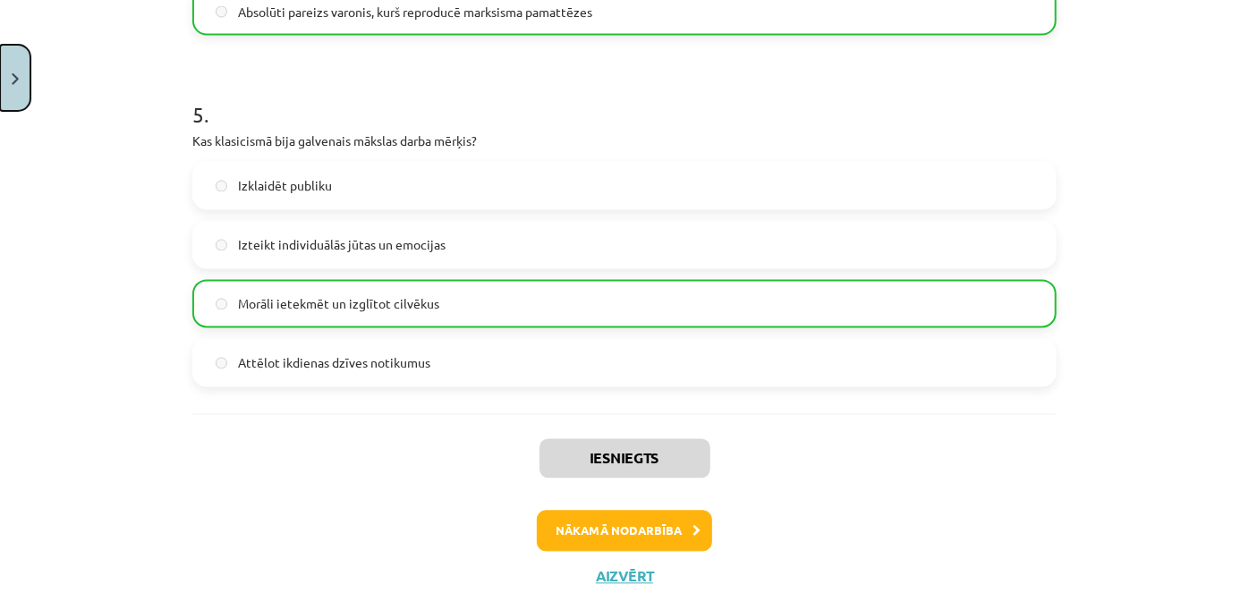
click at [14, 86] on button "Close" at bounding box center [15, 78] width 30 height 66
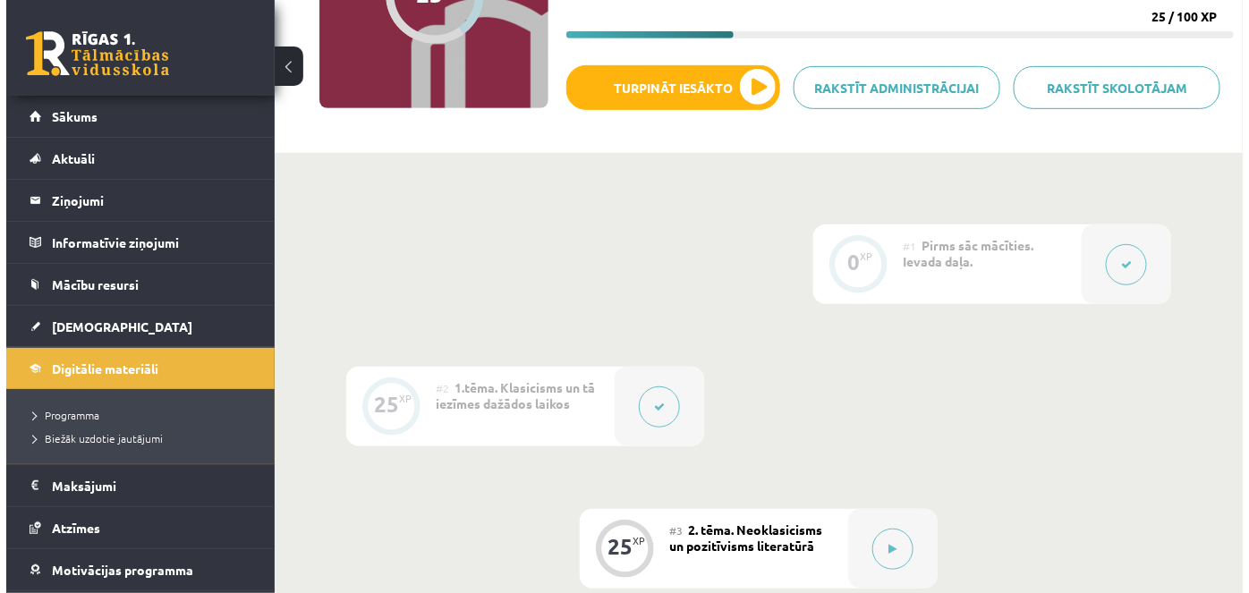
scroll to position [256, 0]
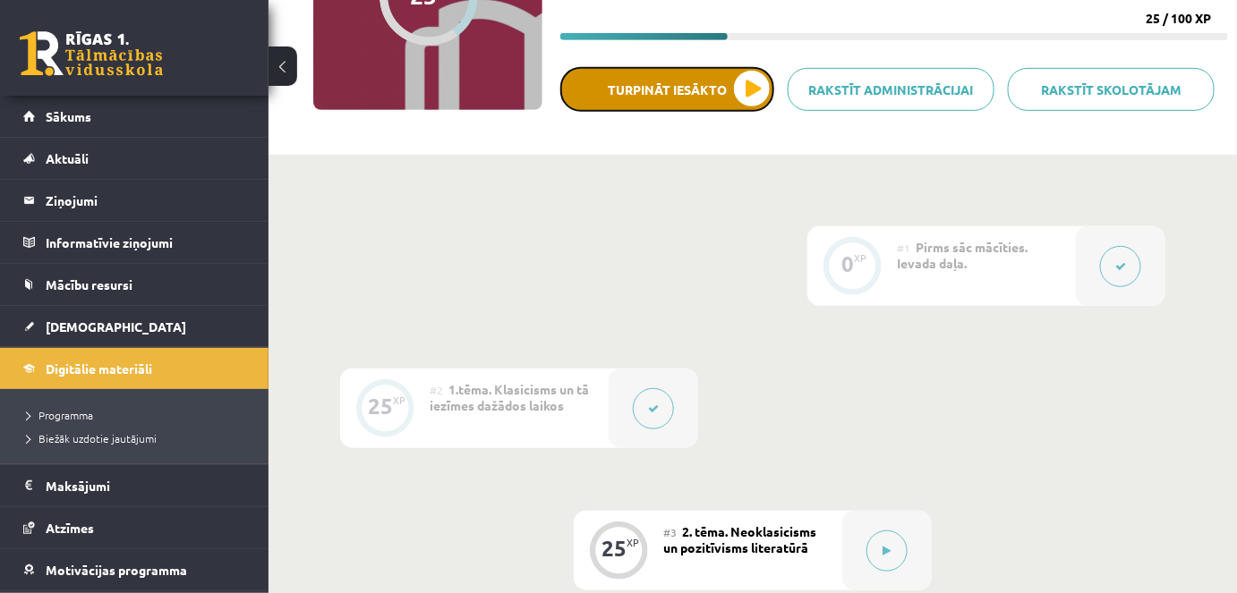
click at [747, 87] on button "Turpināt iesākto" at bounding box center [667, 89] width 214 height 45
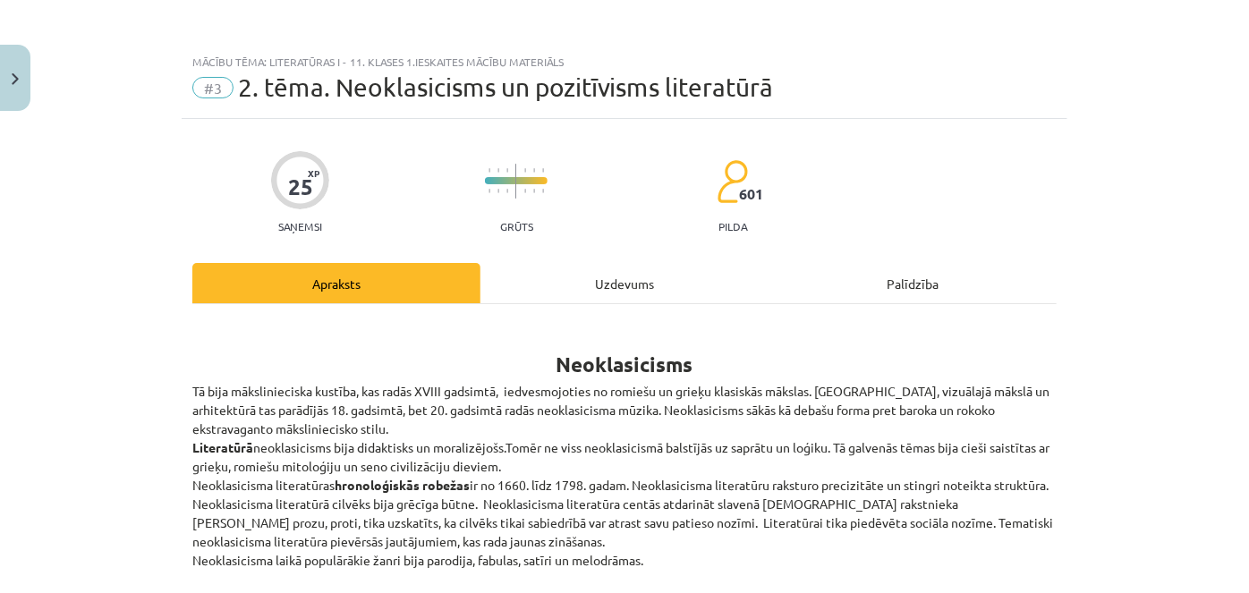
click at [610, 278] on div "Uzdevums" at bounding box center [625, 283] width 288 height 40
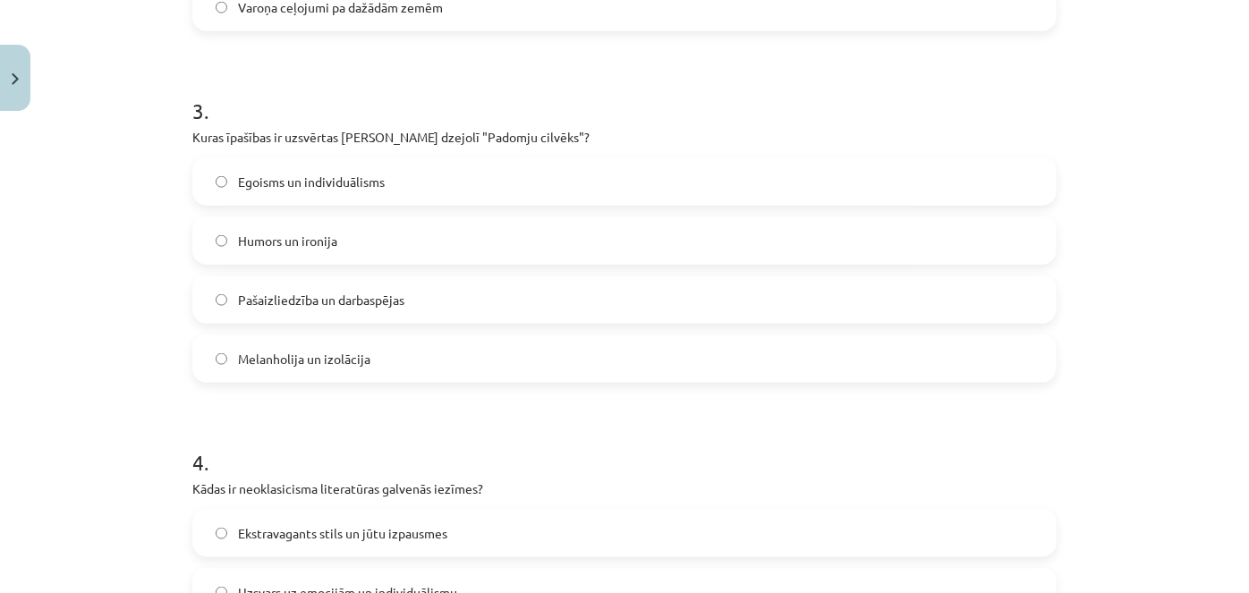
scroll to position [1691, 0]
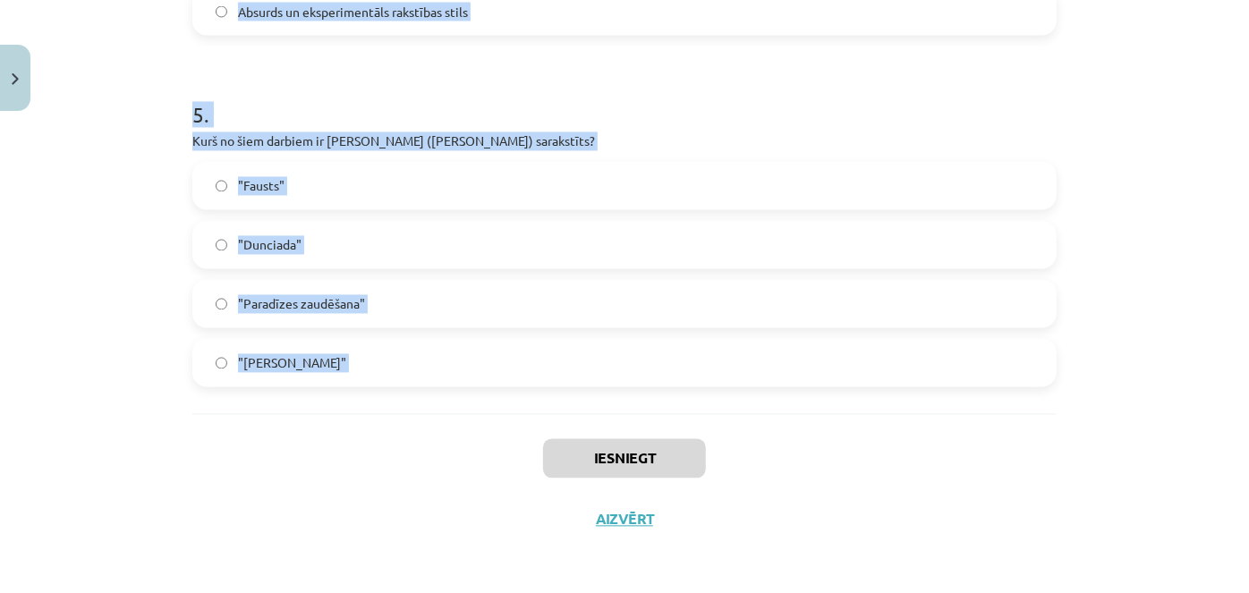
drag, startPoint x: 181, startPoint y: 377, endPoint x: 442, endPoint y: 417, distance: 264.4
copy form "Kāds ir pozitīvisma galvenais princips? Viss ir relatīvs un subjektīvs Saprāts …"
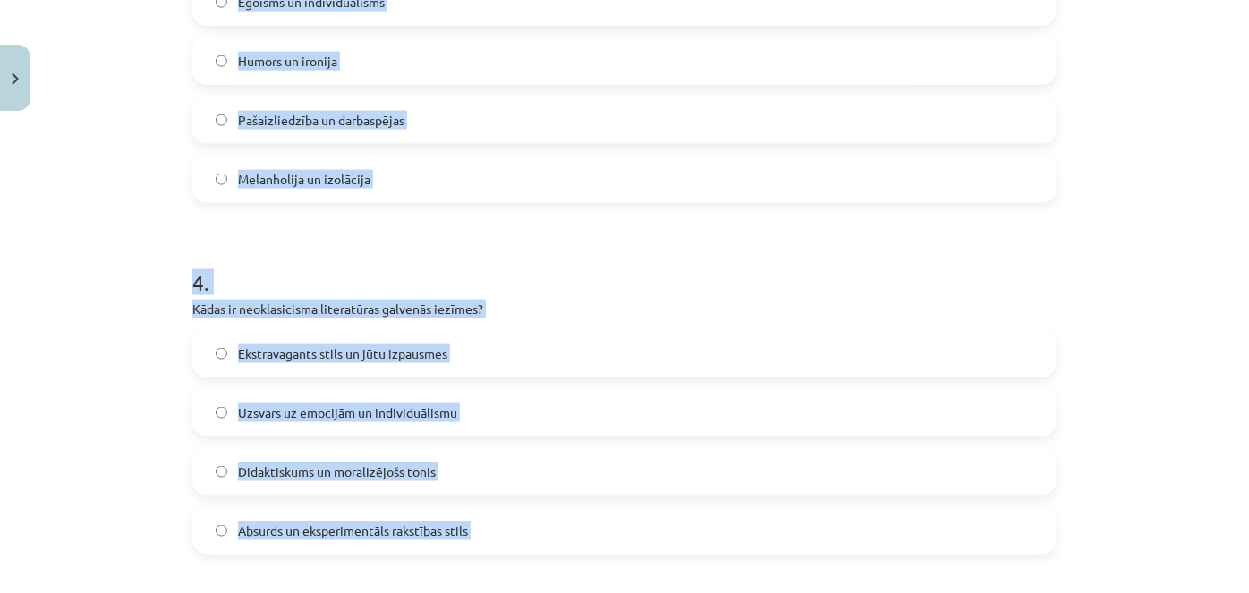
scroll to position [136, 0]
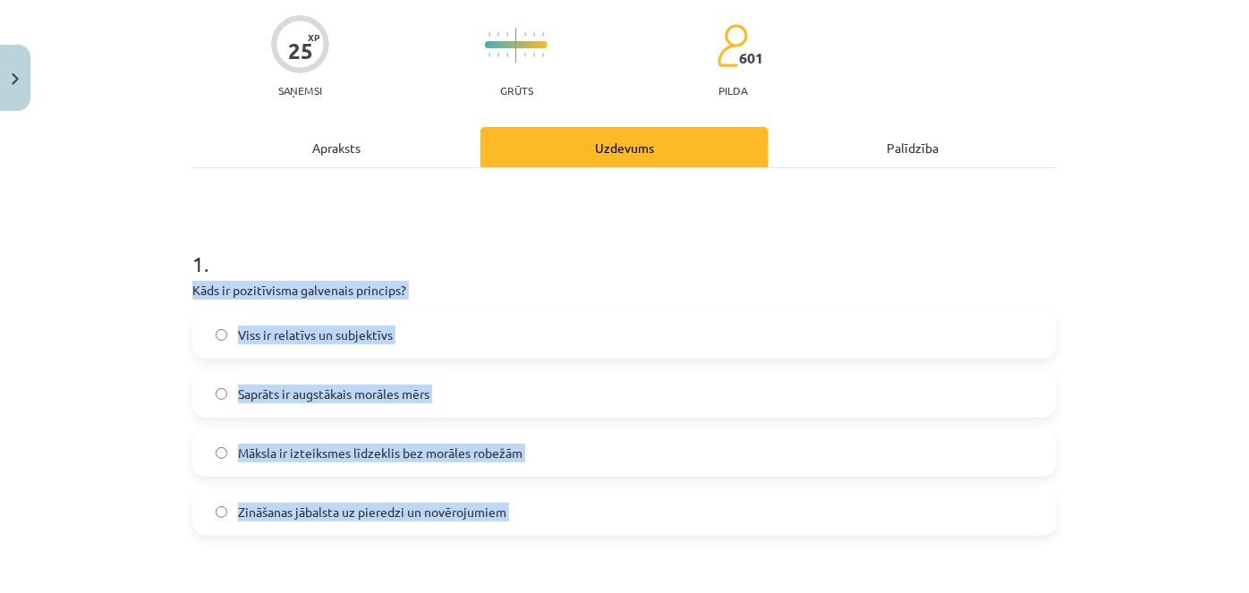
click at [594, 511] on label "Zināšanas jābalsta uz pieredzi un novērojumiem" at bounding box center [624, 512] width 861 height 45
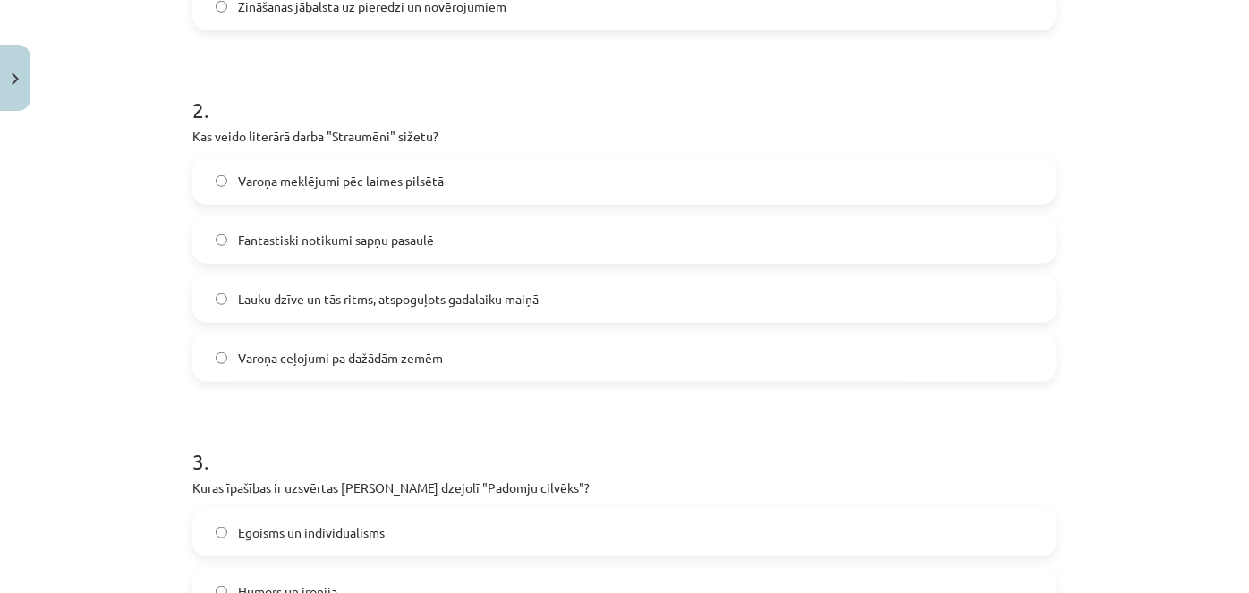
scroll to position [655, 0]
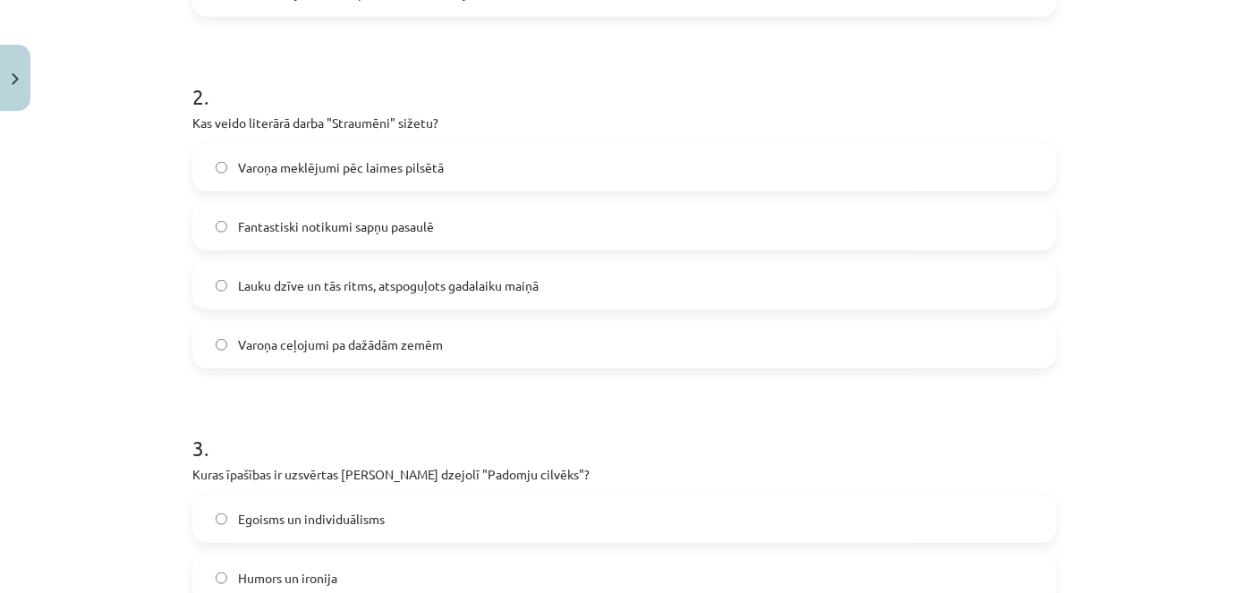
click at [313, 291] on span "Lauku dzīve un tās ritms, atspoguļots gadalaiku maiņā" at bounding box center [388, 286] width 301 height 19
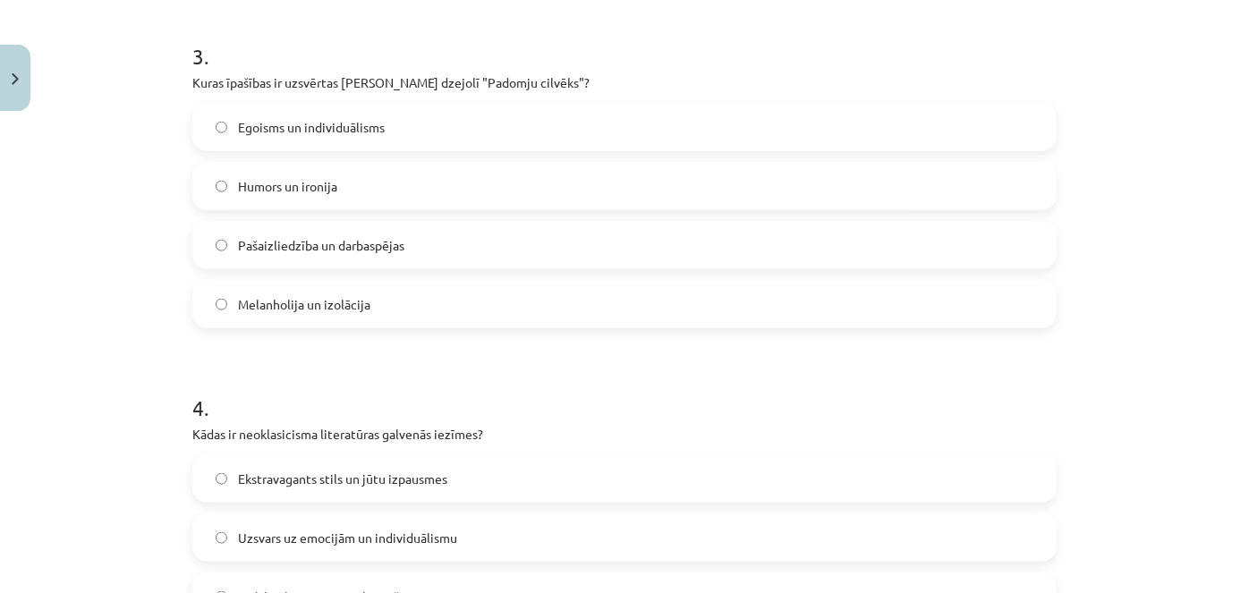
scroll to position [1053, 0]
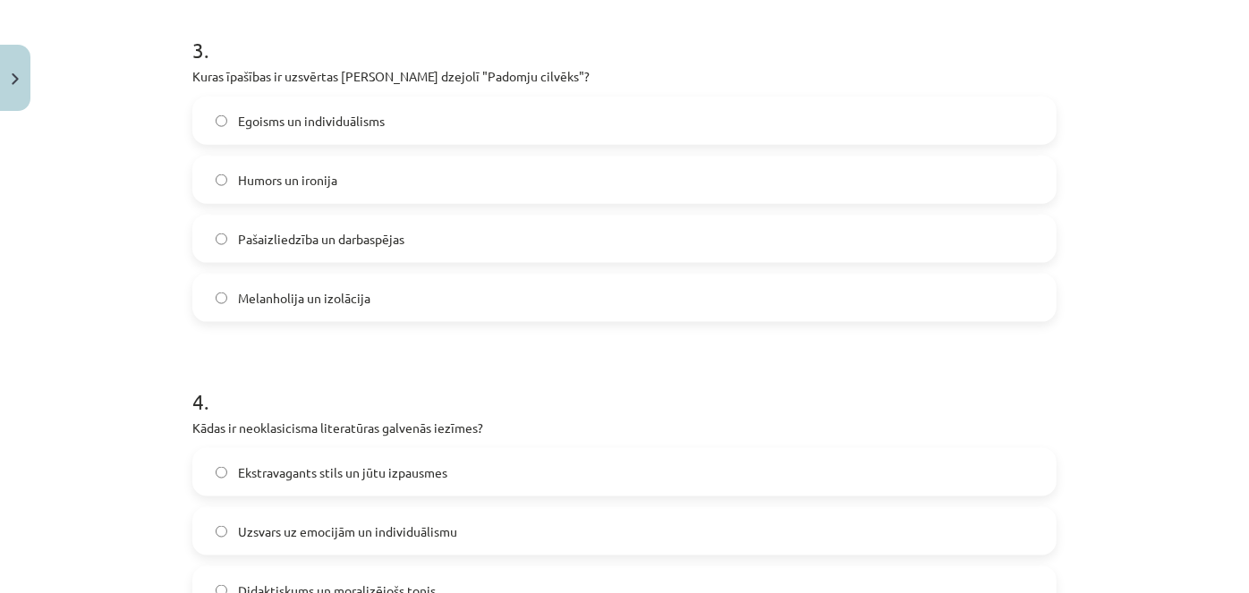
click at [971, 251] on label "Pašaizliedzība un darbaspējas" at bounding box center [624, 239] width 861 height 45
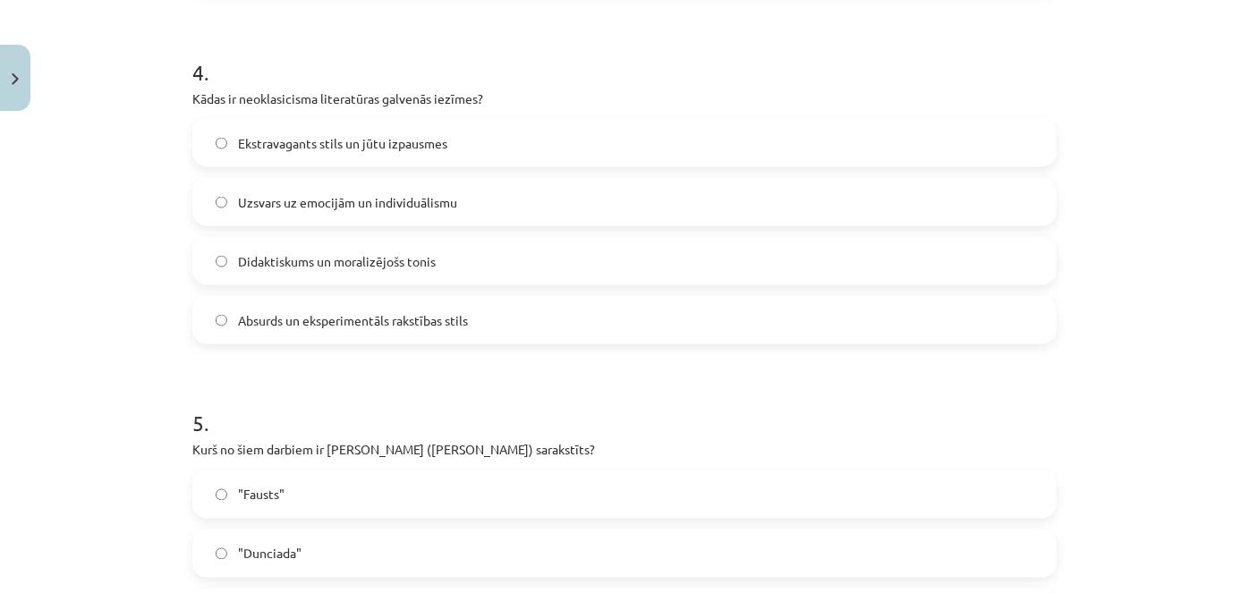
scroll to position [1385, 0]
click at [397, 256] on span "Didaktiskums un moralizējošs tonis" at bounding box center [337, 259] width 198 height 19
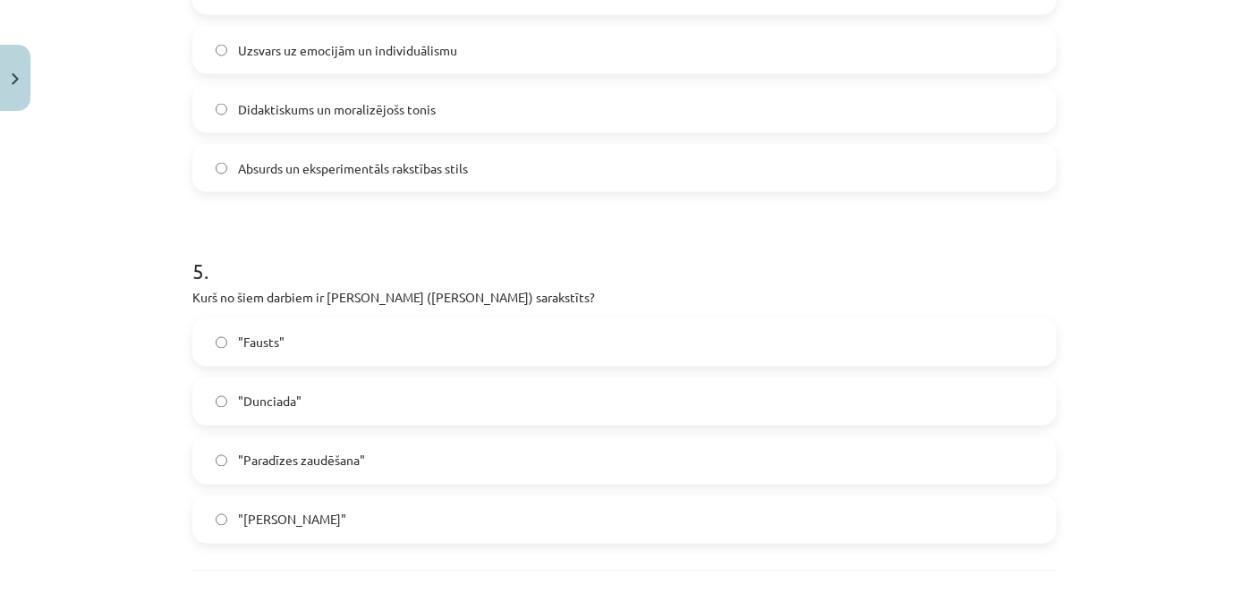
scroll to position [1593, 0]
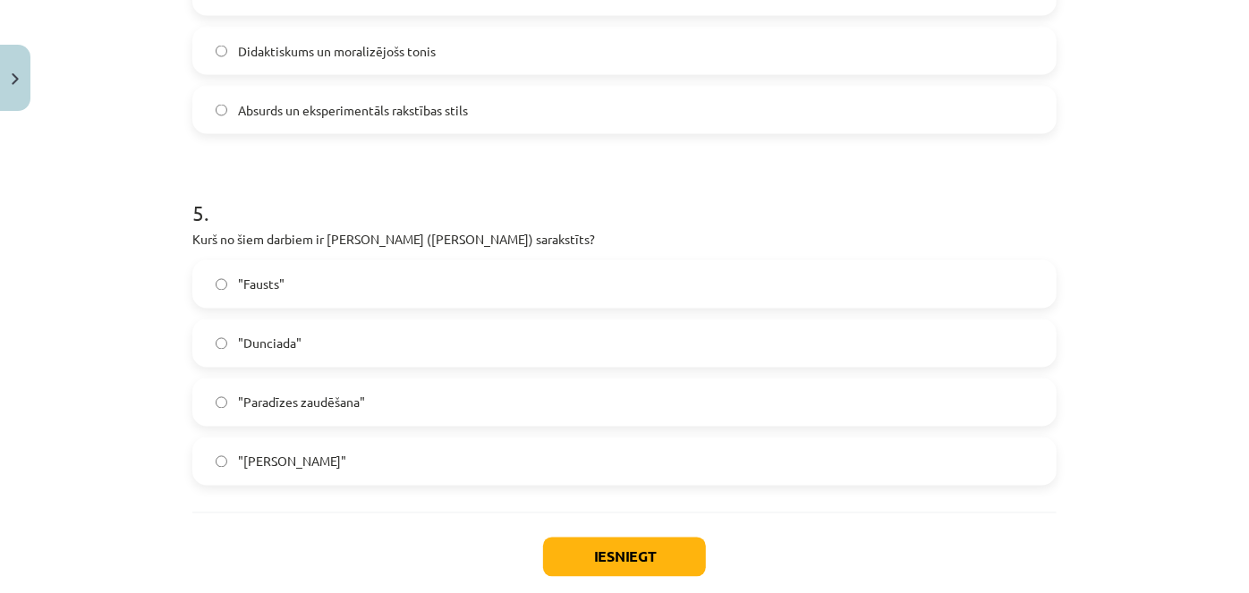
click at [656, 345] on label ""Dunciada"" at bounding box center [624, 343] width 861 height 45
click at [653, 554] on button "Iesniegt" at bounding box center [624, 557] width 163 height 39
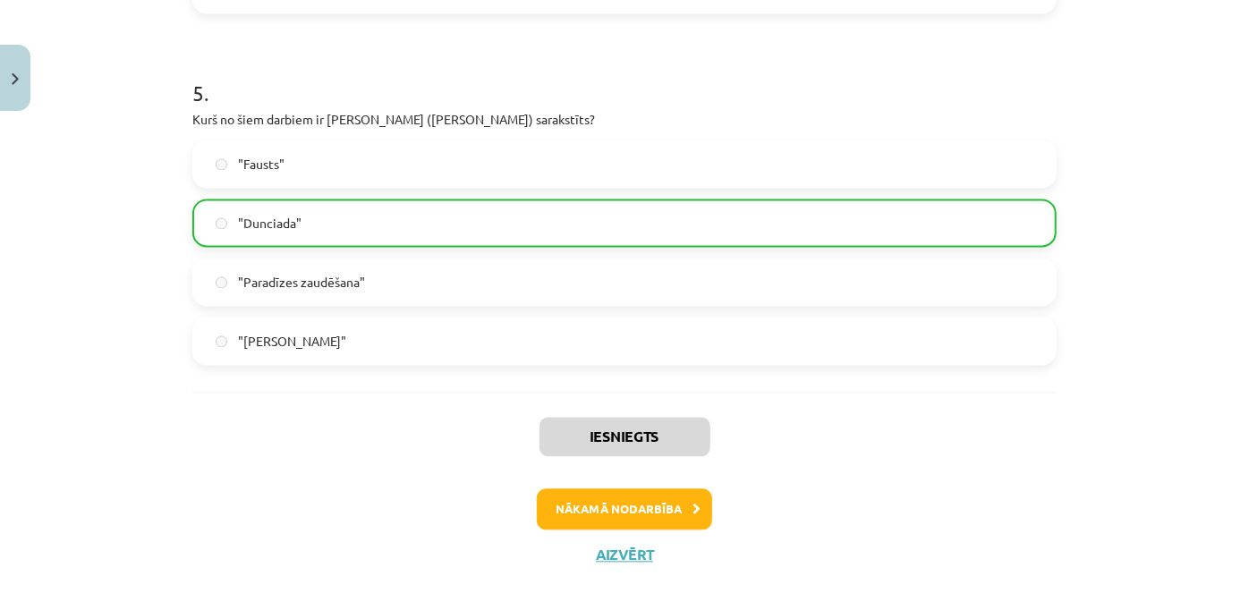
scroll to position [1749, 0]
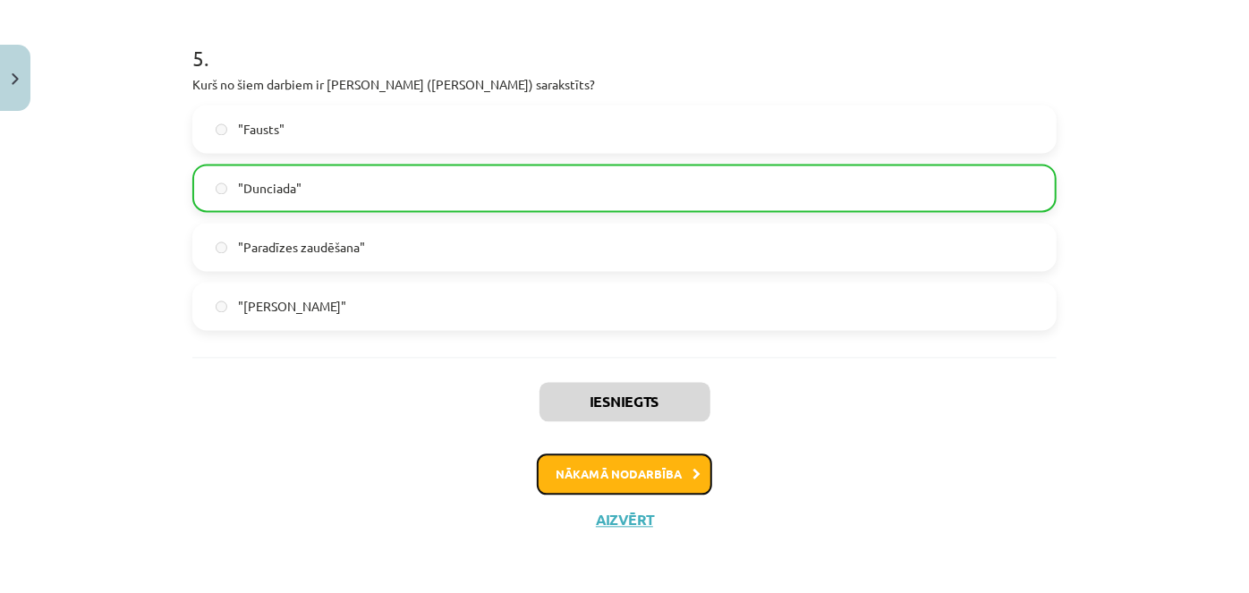
click at [649, 470] on button "Nākamā nodarbība" at bounding box center [624, 474] width 175 height 41
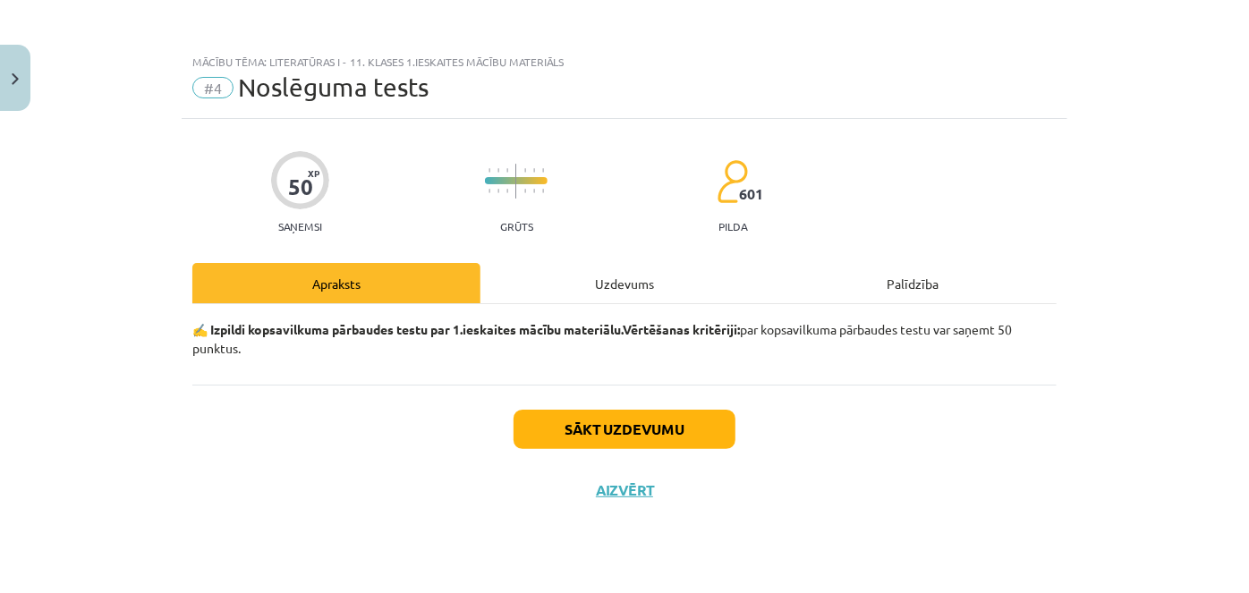
click at [632, 277] on div "Uzdevums" at bounding box center [625, 283] width 288 height 40
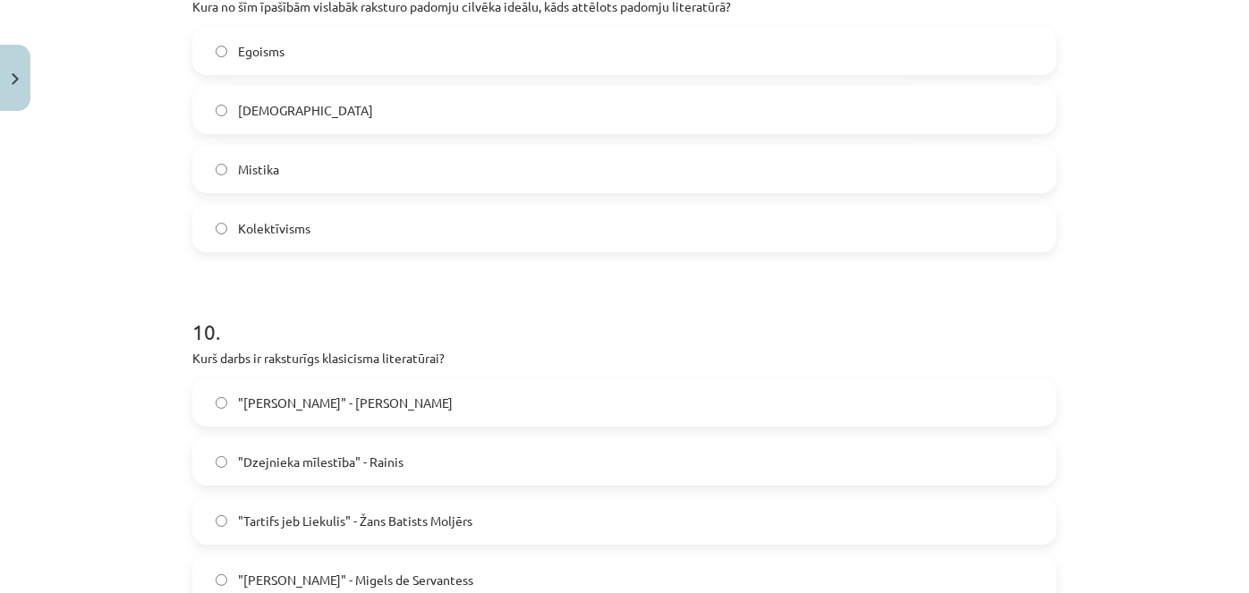
scroll to position [3451, 0]
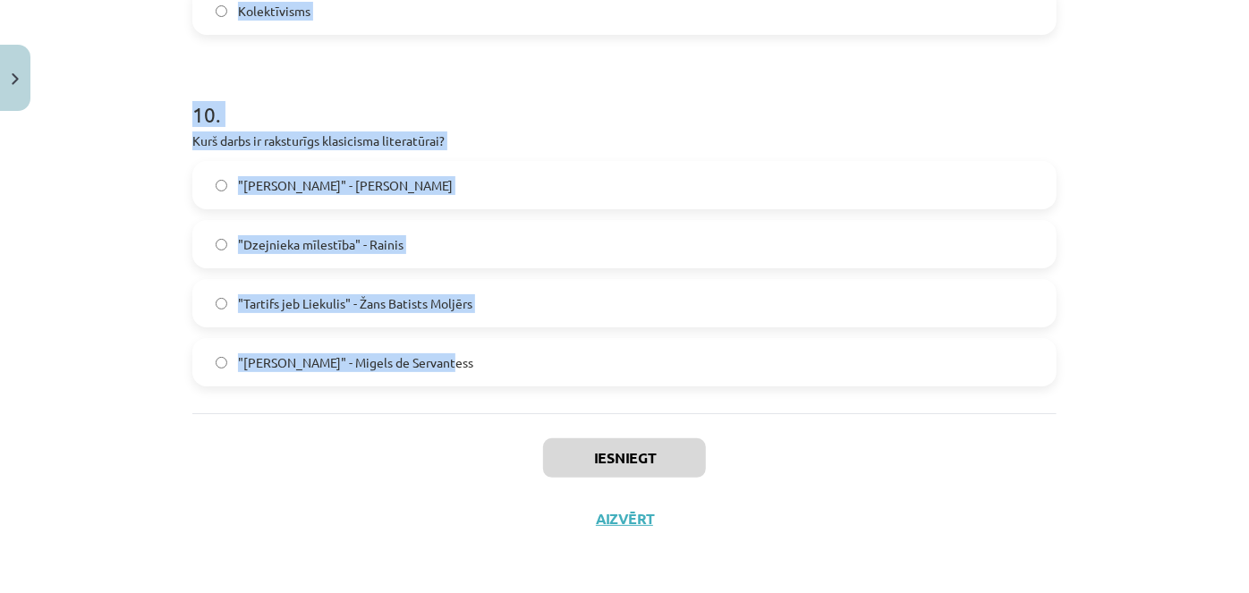
drag, startPoint x: 183, startPoint y: 427, endPoint x: 505, endPoint y: 401, distance: 322.3
copy form "Lore ipsu dolorsitam consectet adipiscingeli seddoe? Temporin utlabo etdolore m…"
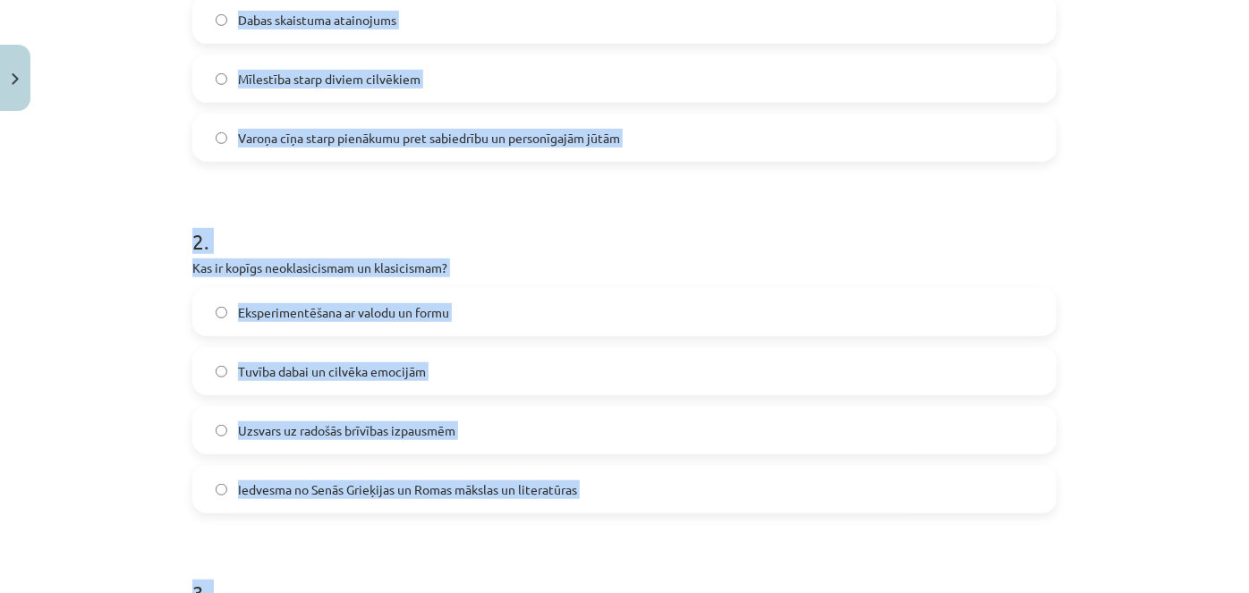
scroll to position [162, 0]
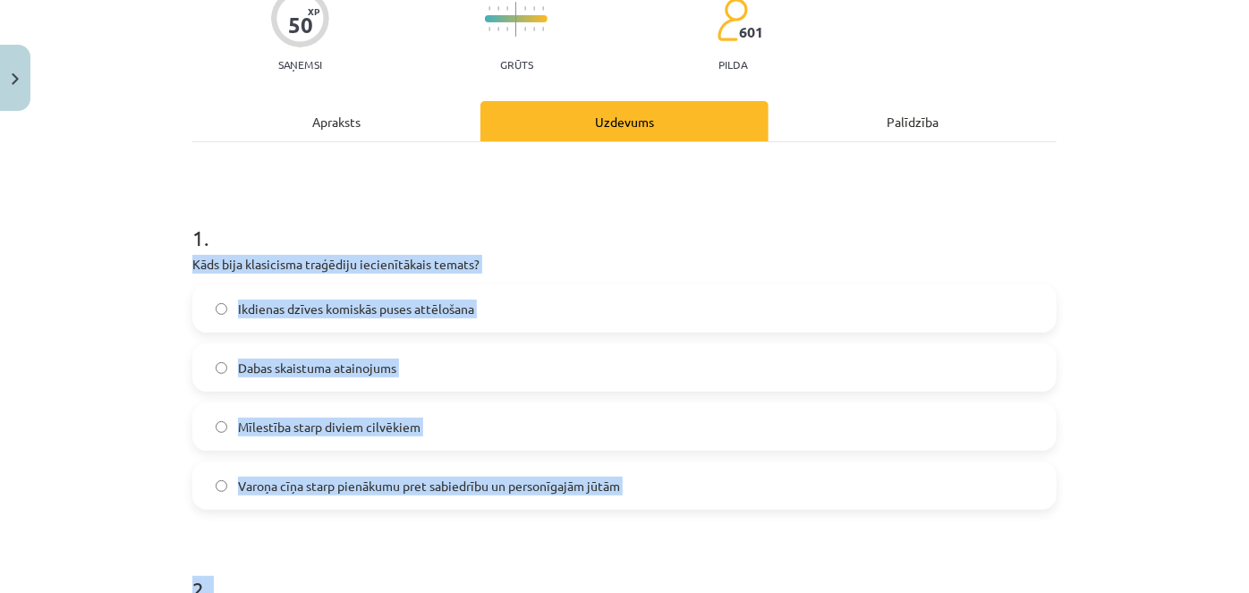
click at [687, 492] on label "Varoņa cīņa starp pienākumu pret sabiedrību un personīgajām jūtām" at bounding box center [624, 486] width 861 height 45
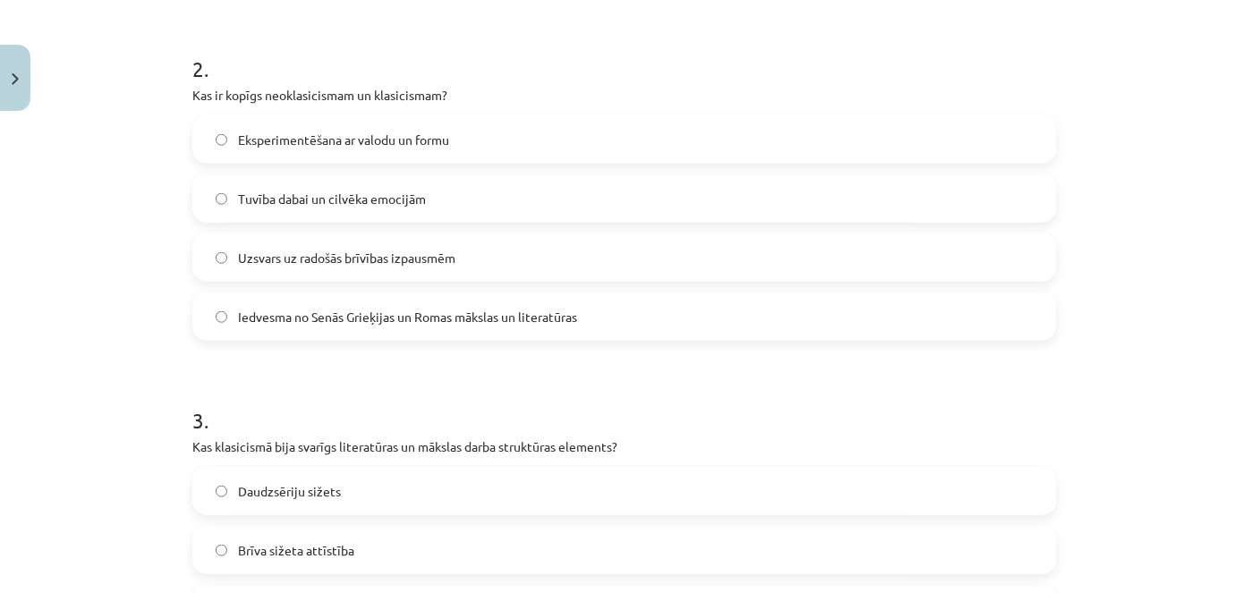
scroll to position [660, 0]
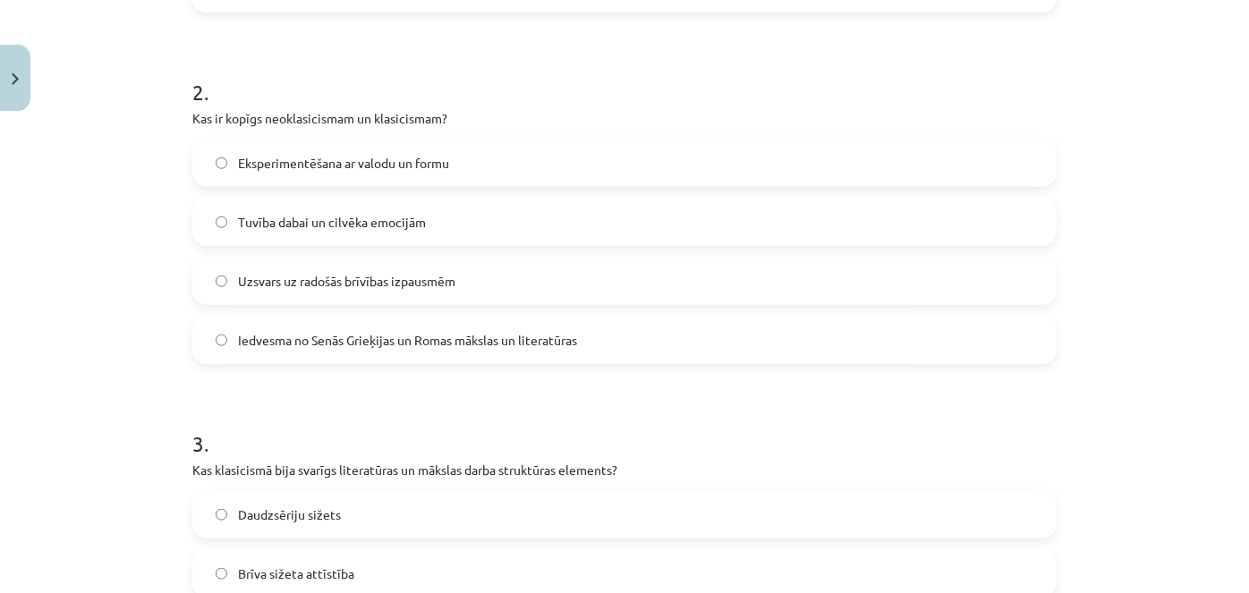
click at [311, 335] on span "Iedvesma no Senās Grieķijas un Romas mākslas un literatūras" at bounding box center [407, 340] width 339 height 19
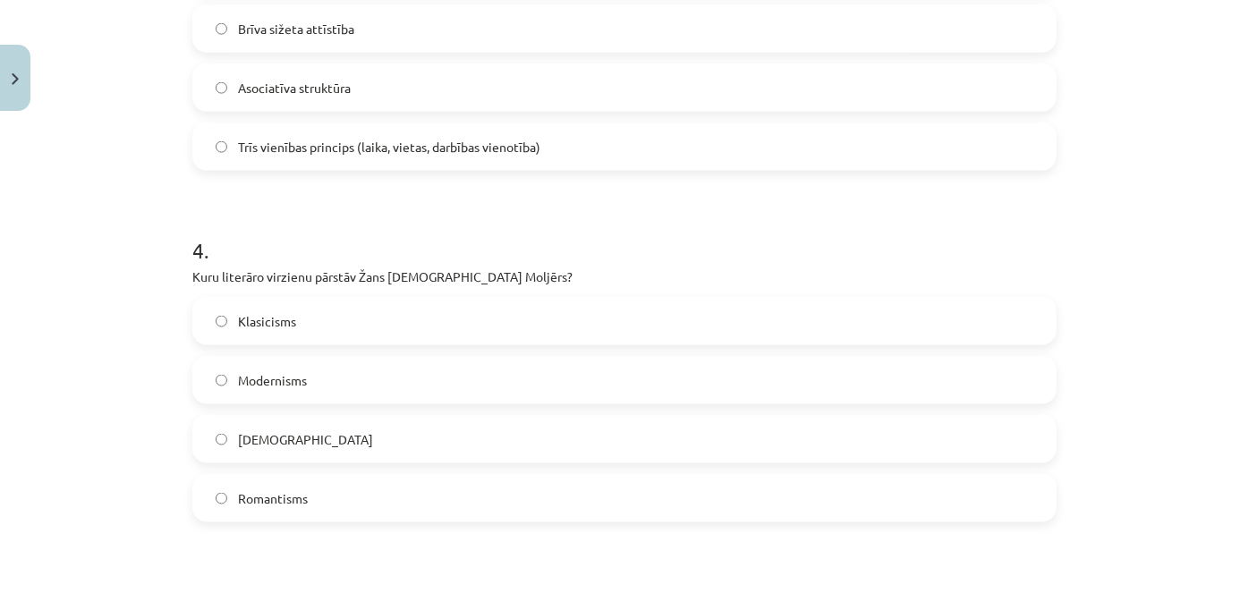
scroll to position [1224, 0]
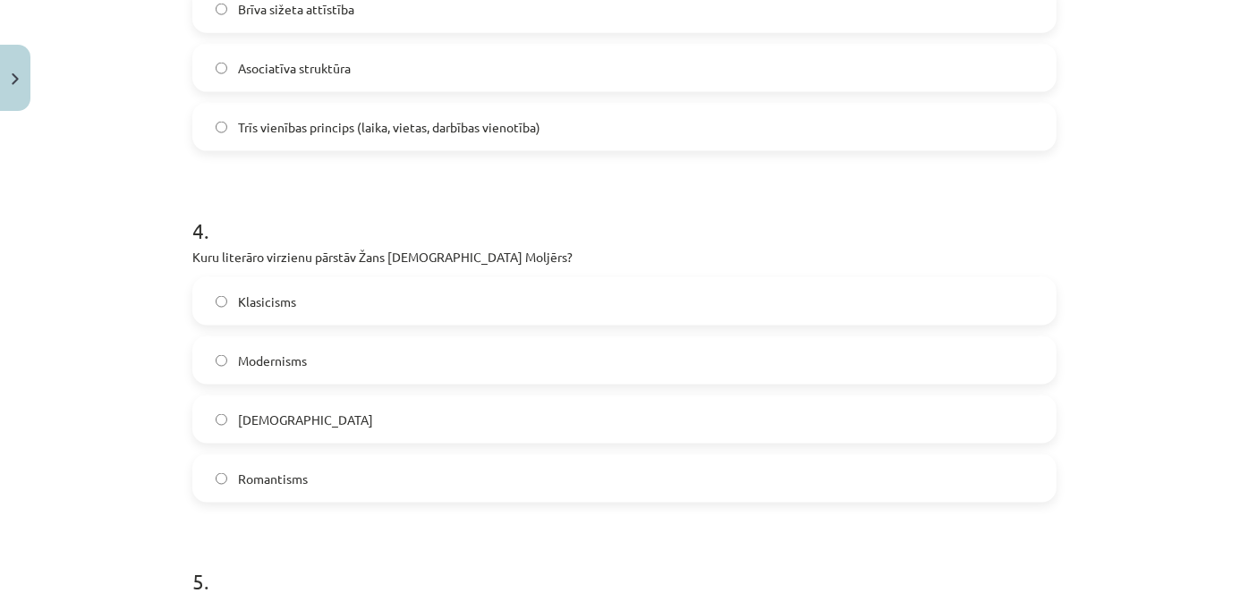
click at [839, 117] on label "Trīs vienības princips (laika, vietas, darbības vienotība)" at bounding box center [624, 127] width 861 height 45
click at [318, 298] on label "Klasicisms" at bounding box center [624, 301] width 861 height 45
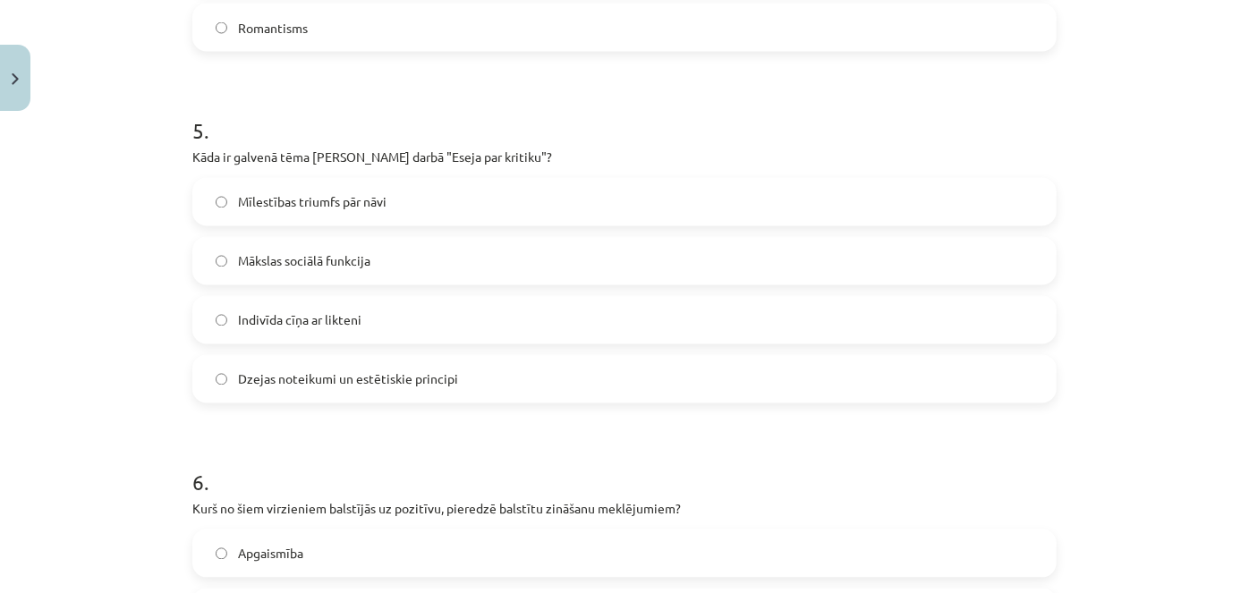
scroll to position [1680, 0]
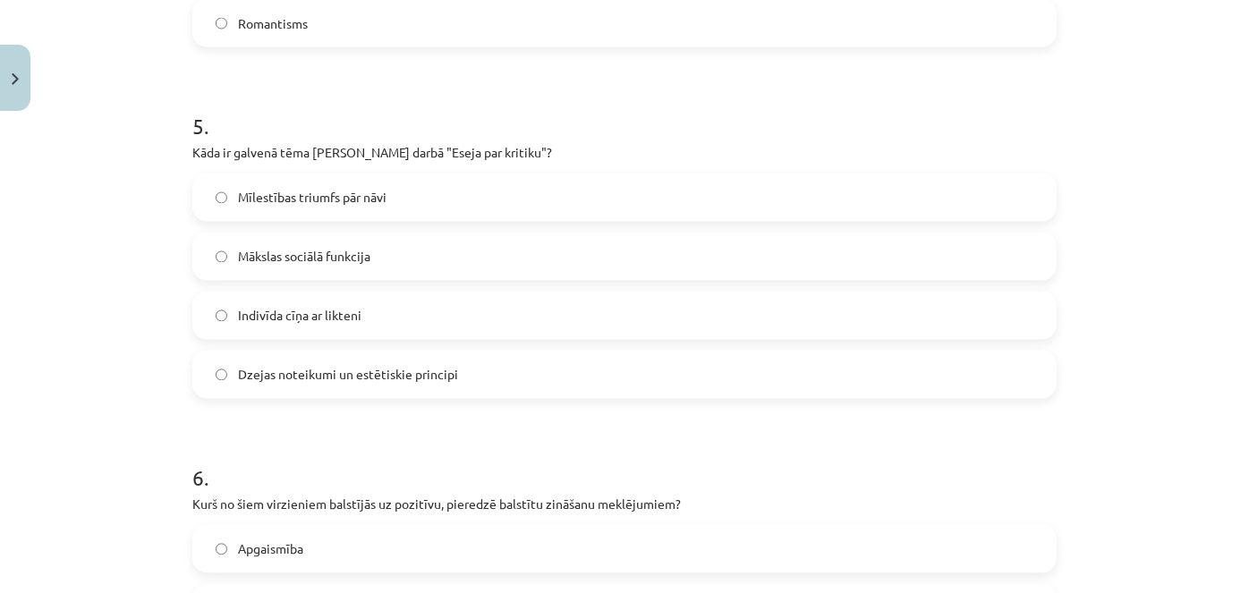
click at [344, 375] on span "Dzejas noteikumi un estētiskie principi" at bounding box center [348, 375] width 220 height 19
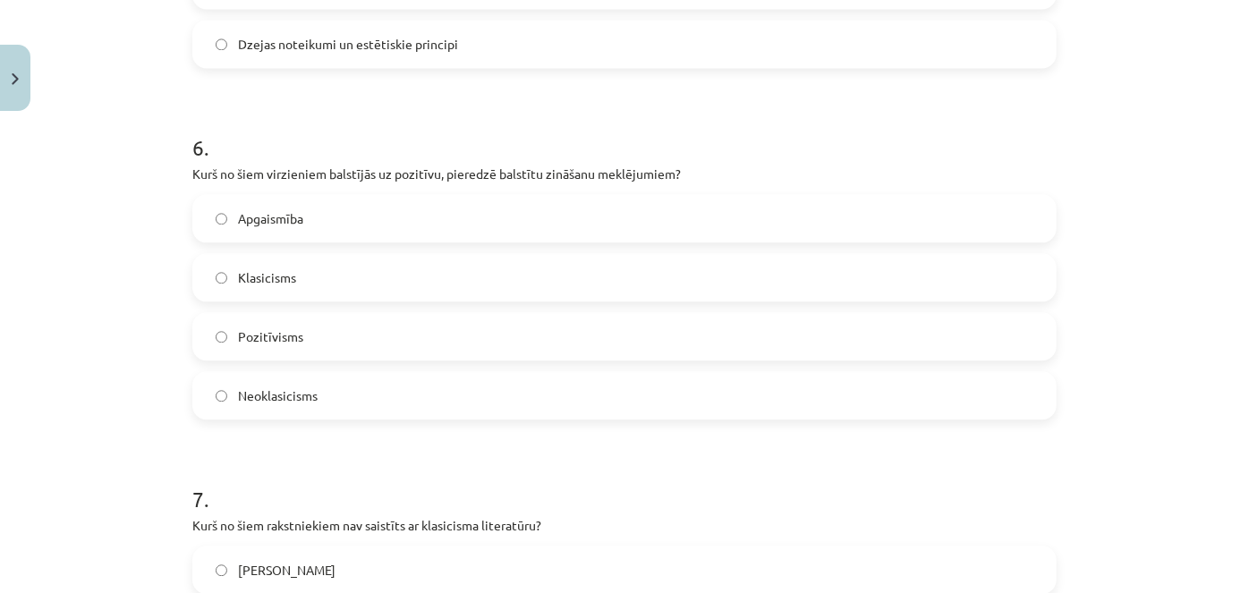
scroll to position [2024, 0]
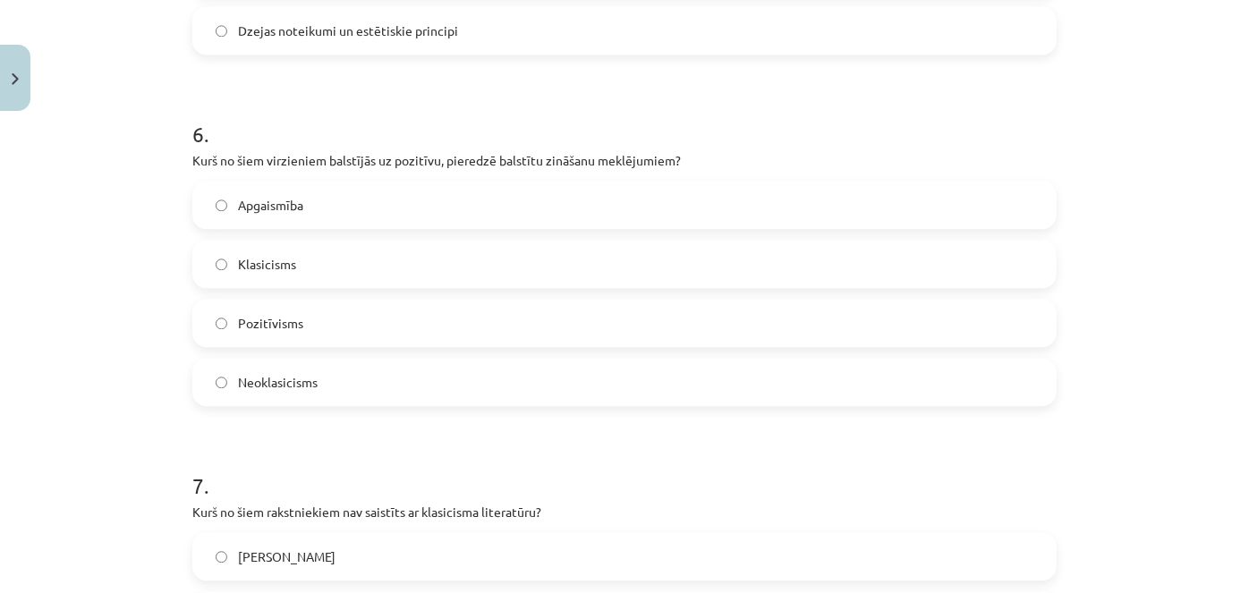
click at [259, 322] on span "Pozitīvisms" at bounding box center [270, 323] width 65 height 19
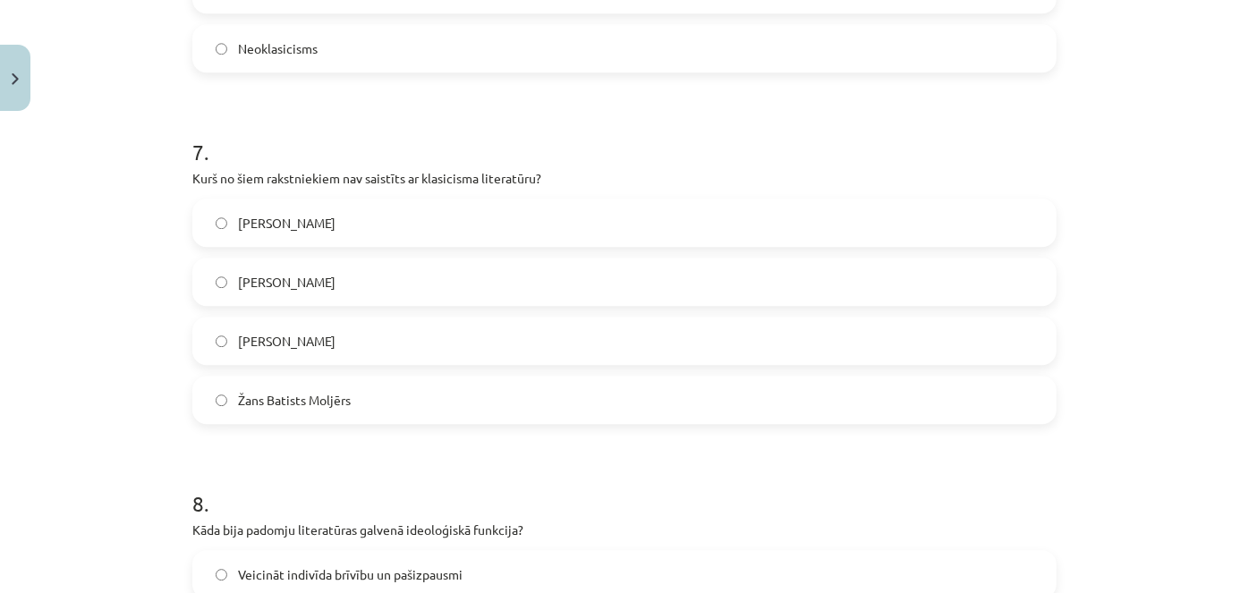
scroll to position [2372, 0]
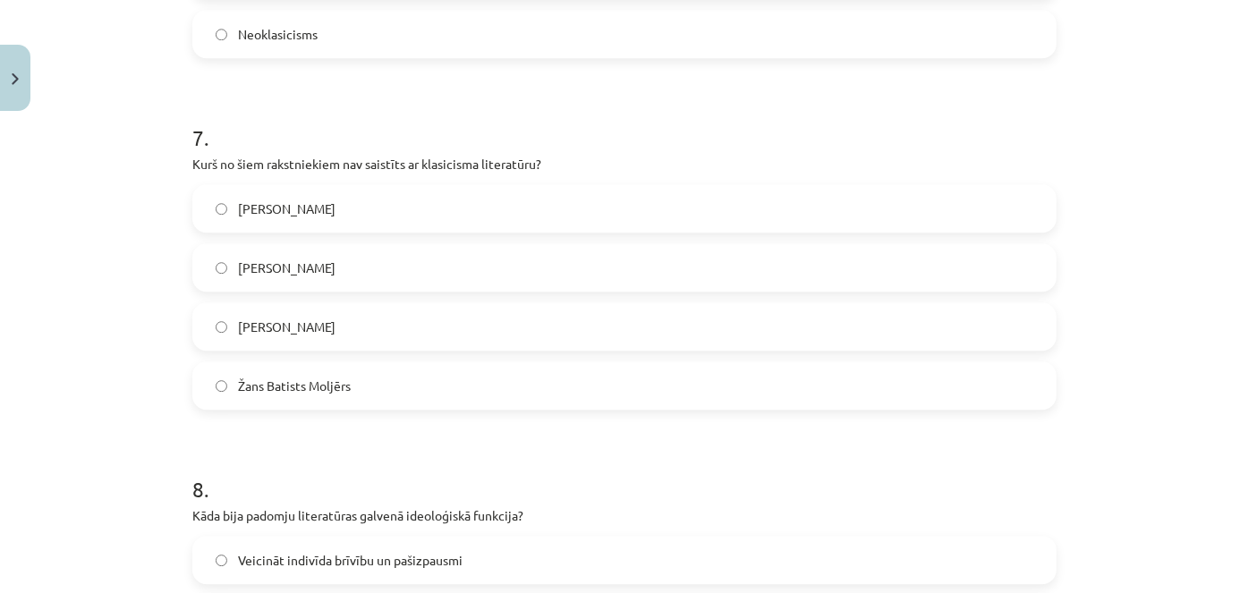
click at [293, 323] on label "Vilis Lācis" at bounding box center [624, 326] width 861 height 45
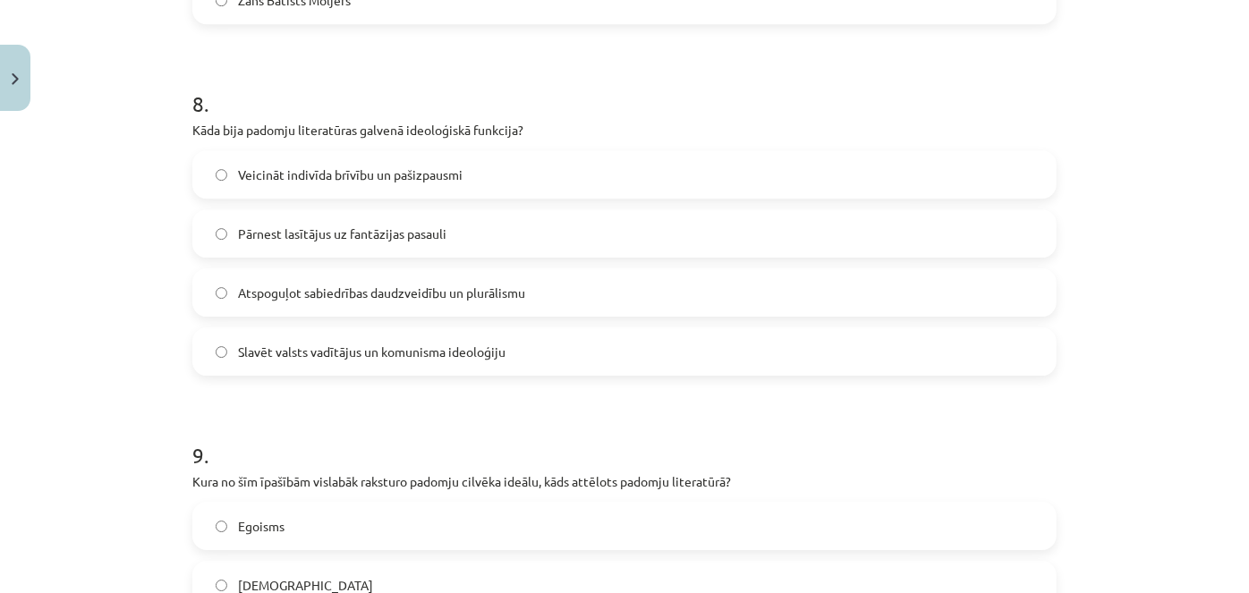
scroll to position [2806, 0]
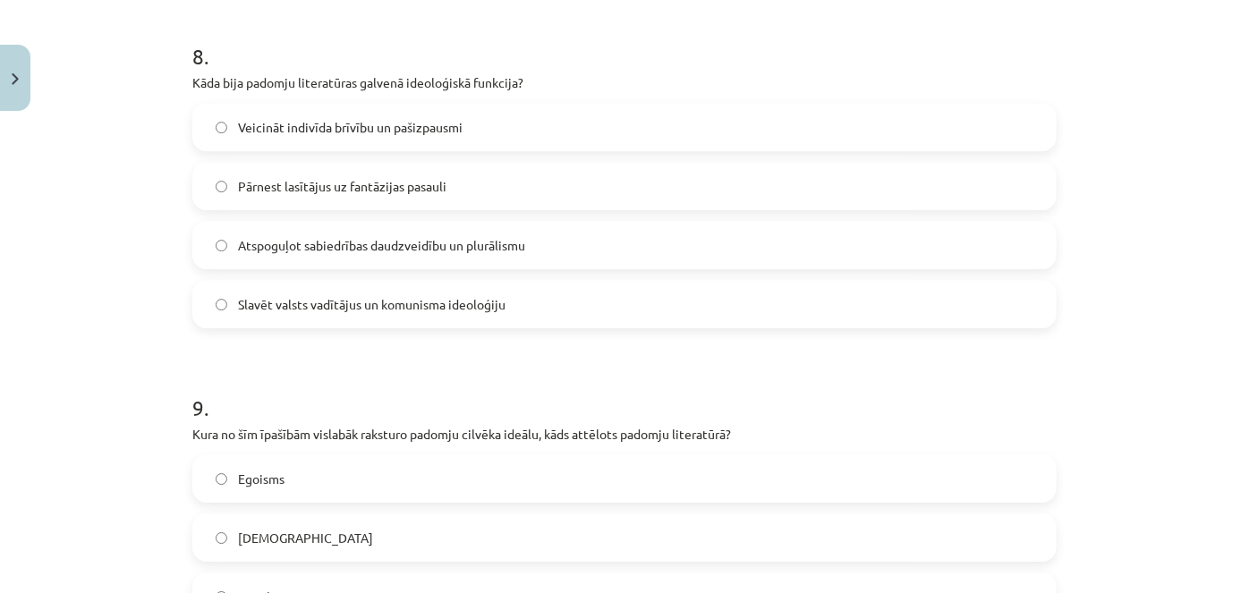
click at [300, 308] on span "Slavēt valsts vadītājus un komunisma ideoloģiju" at bounding box center [372, 304] width 268 height 19
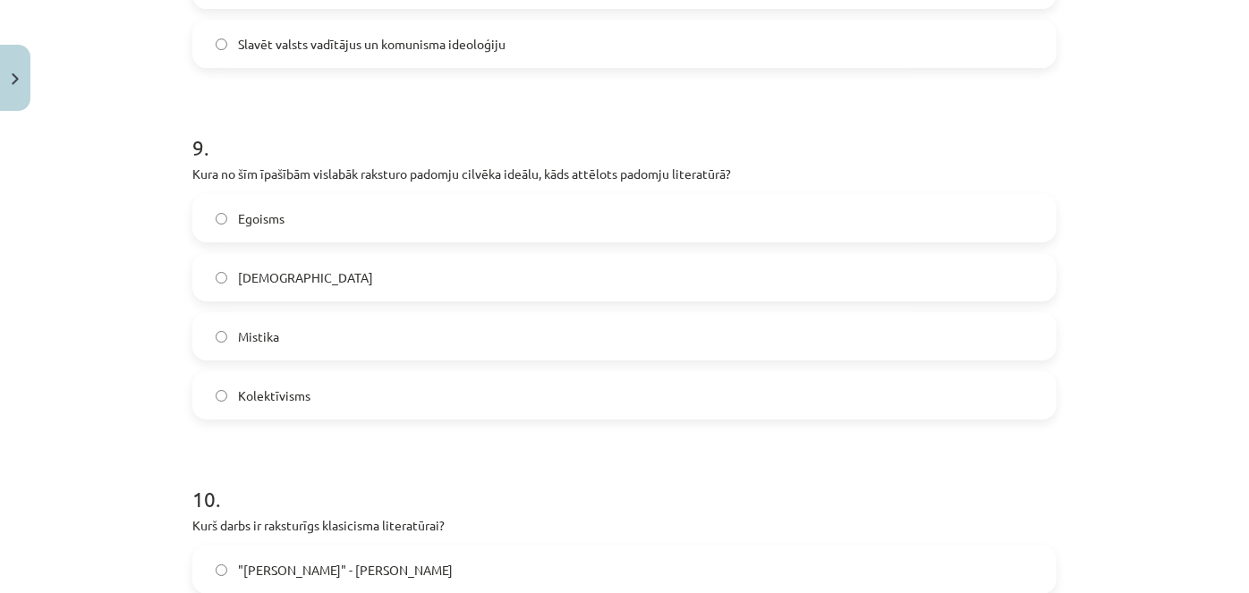
scroll to position [3085, 0]
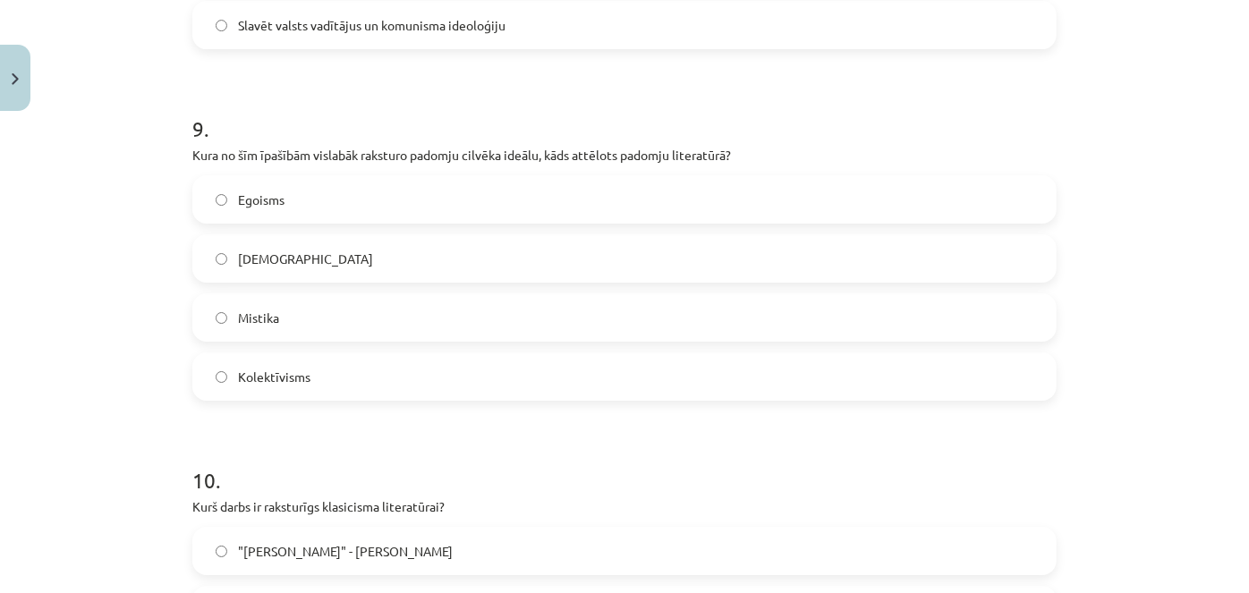
click at [301, 382] on span "Kolektīvisms" at bounding box center [274, 377] width 72 height 19
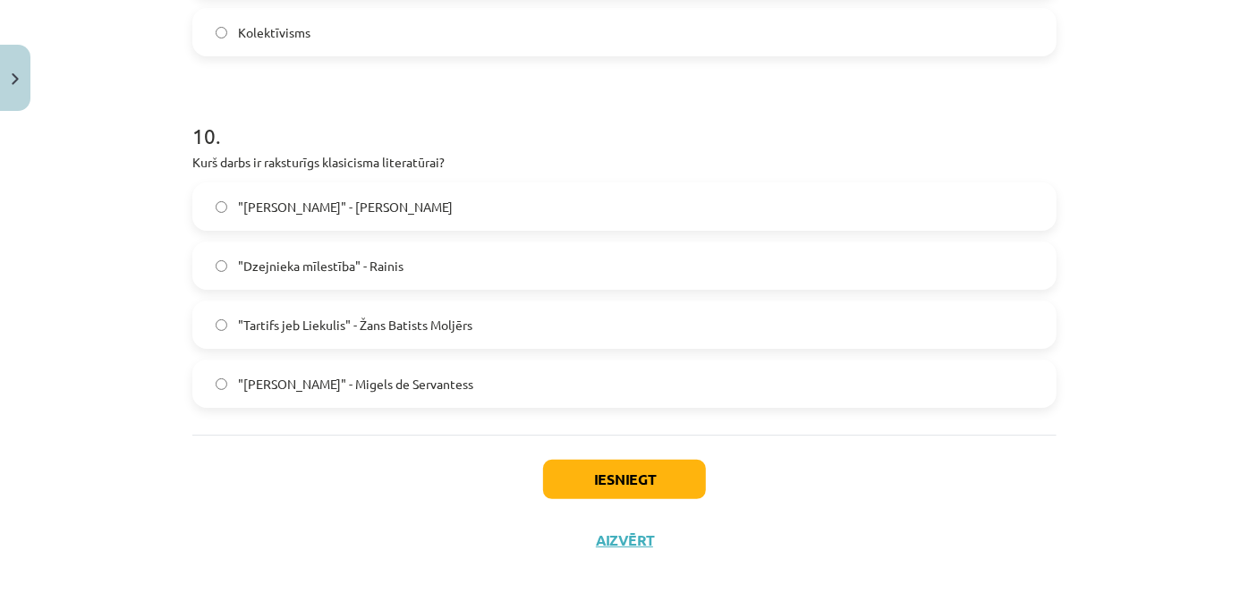
scroll to position [3438, 0]
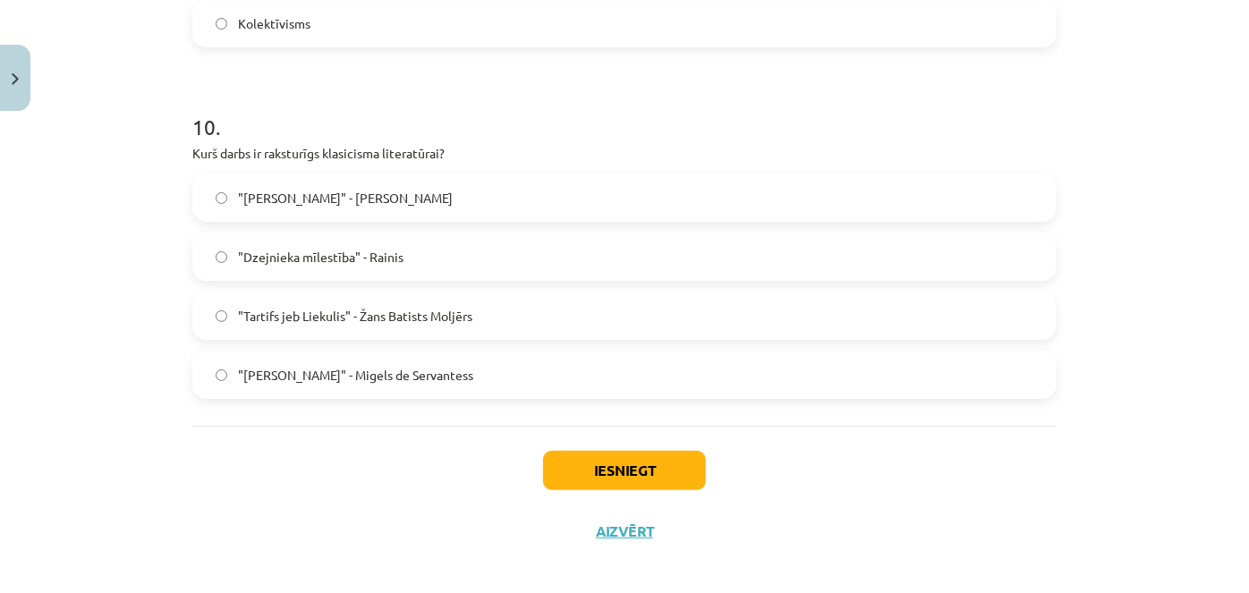
click at [566, 321] on label ""Tartifs jeb Liekulis" - Žans Batists Moljērs" at bounding box center [624, 316] width 861 height 45
click at [603, 461] on button "Iesniegt" at bounding box center [624, 470] width 163 height 39
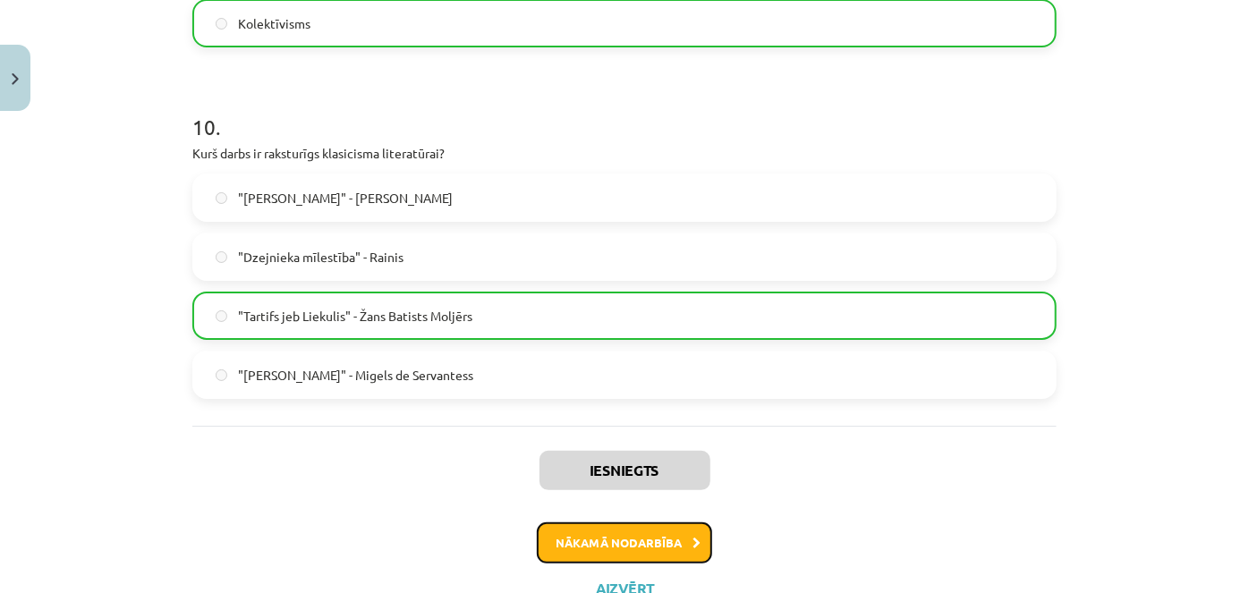
click at [617, 537] on button "Nākamā nodarbība" at bounding box center [624, 543] width 175 height 41
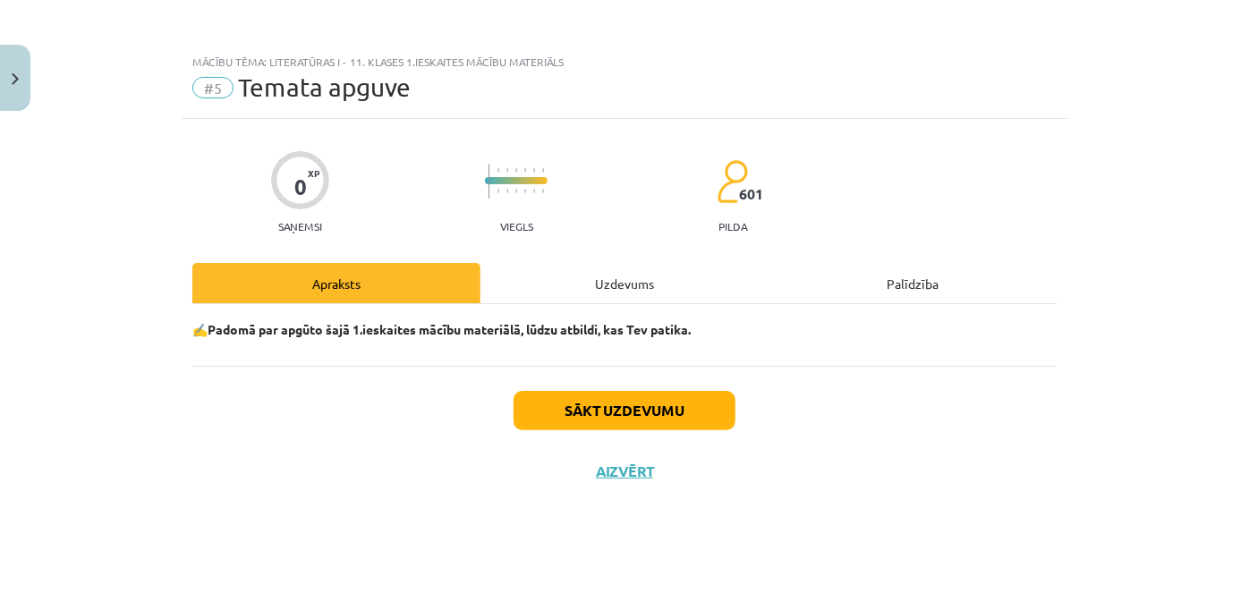
scroll to position [0, 0]
click at [620, 281] on div "Uzdevums" at bounding box center [625, 283] width 288 height 40
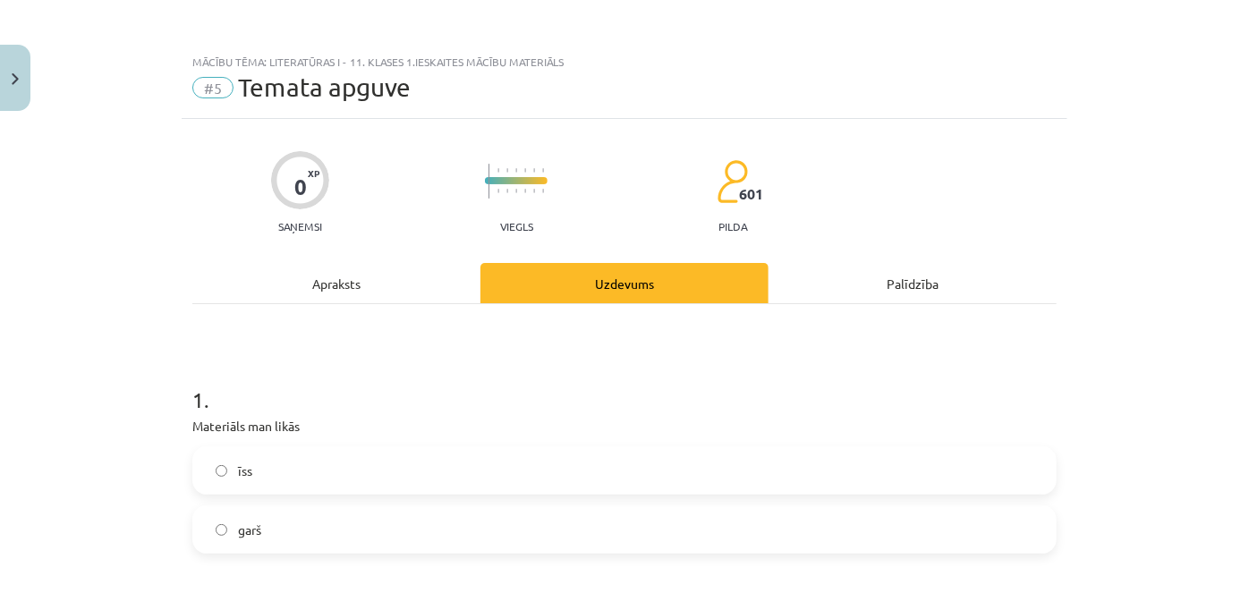
click at [335, 545] on label "garš" at bounding box center [624, 529] width 861 height 45
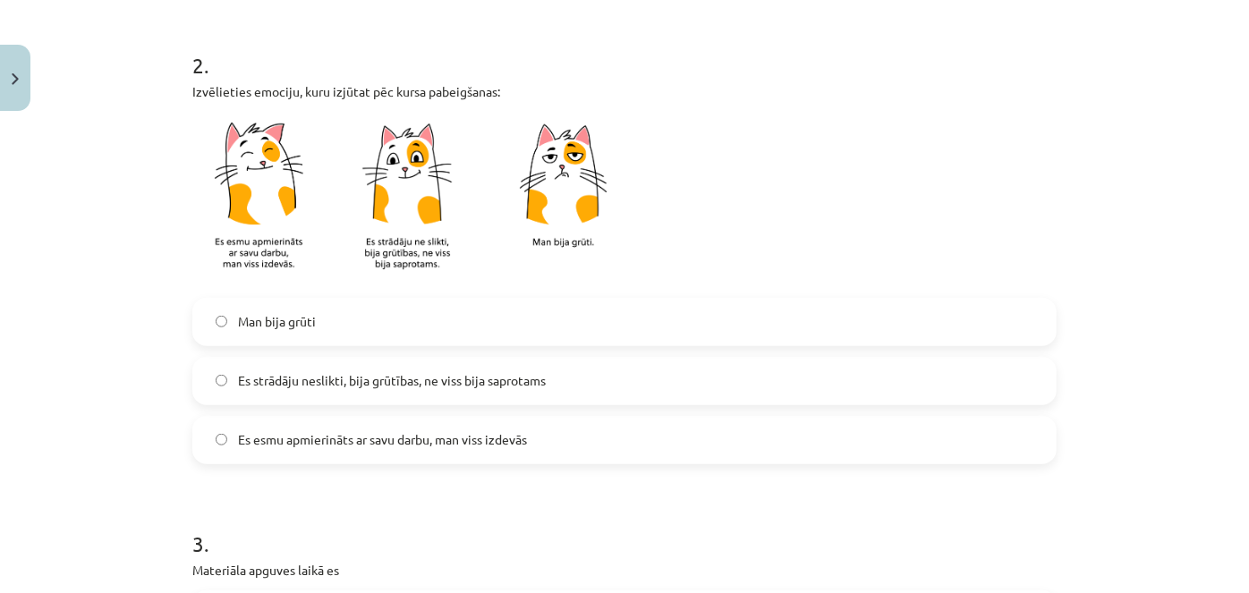
scroll to position [589, 0]
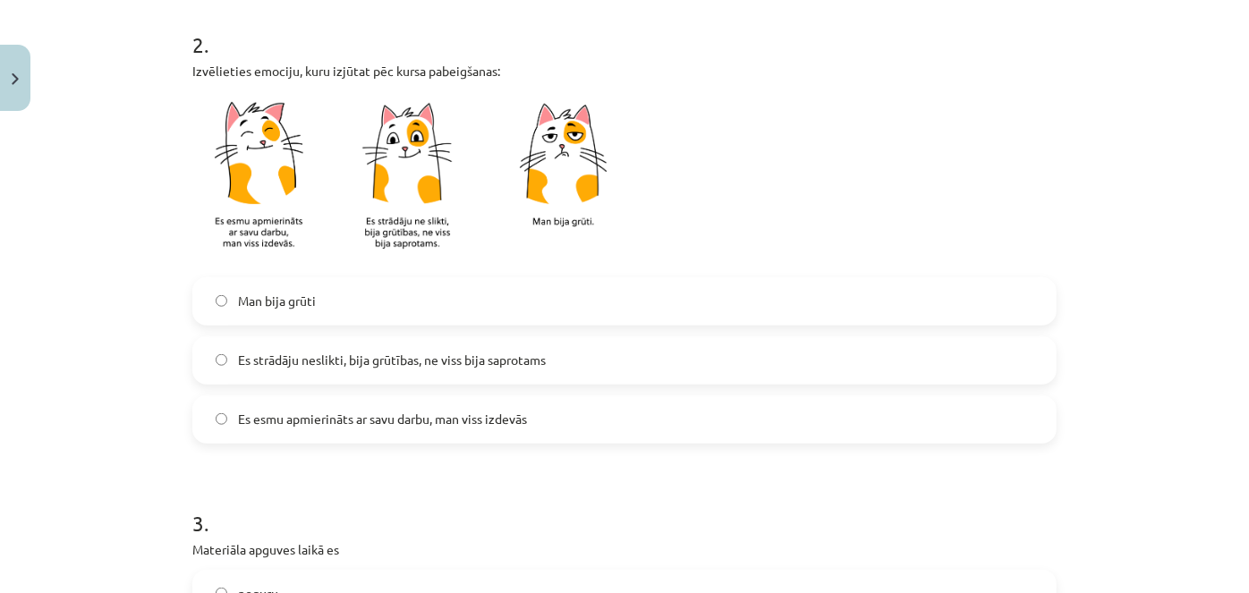
click at [509, 422] on span "Es esmu apmierināts ar savu darbu, man viss izdevās" at bounding box center [382, 419] width 289 height 19
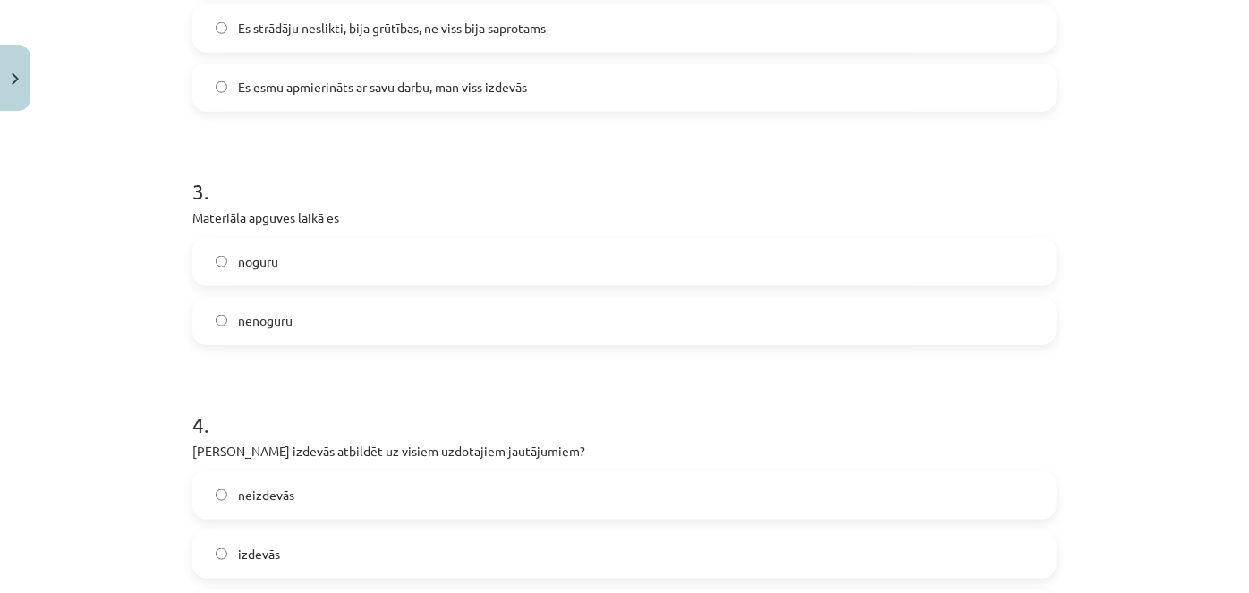
scroll to position [925, 0]
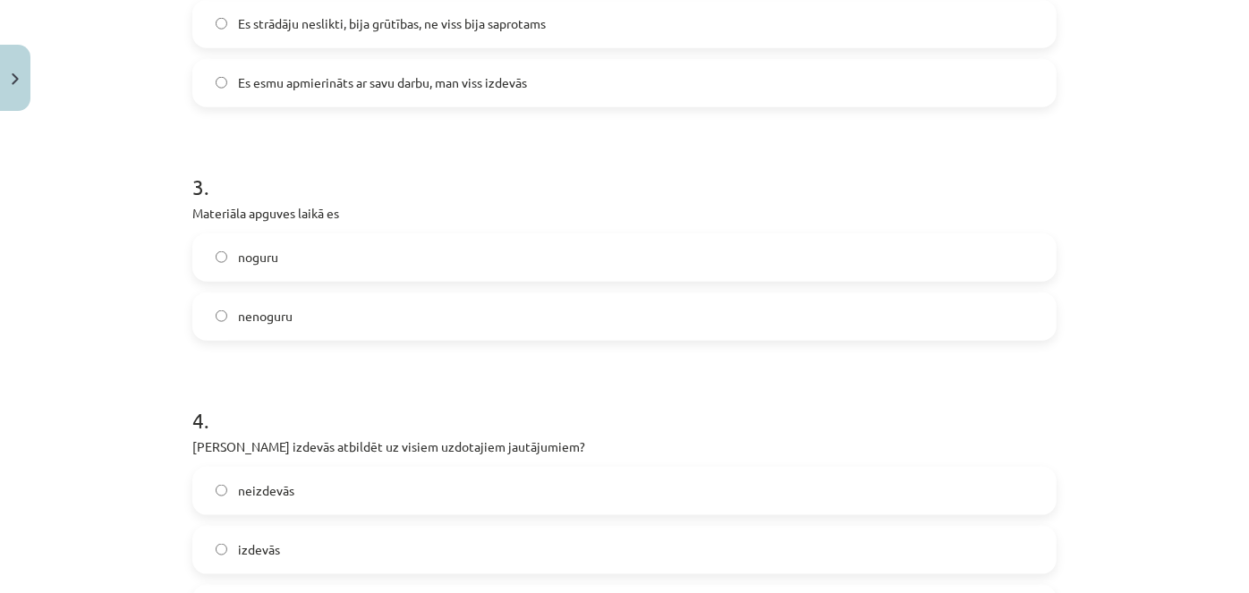
click at [972, 250] on label "noguru" at bounding box center [624, 257] width 861 height 45
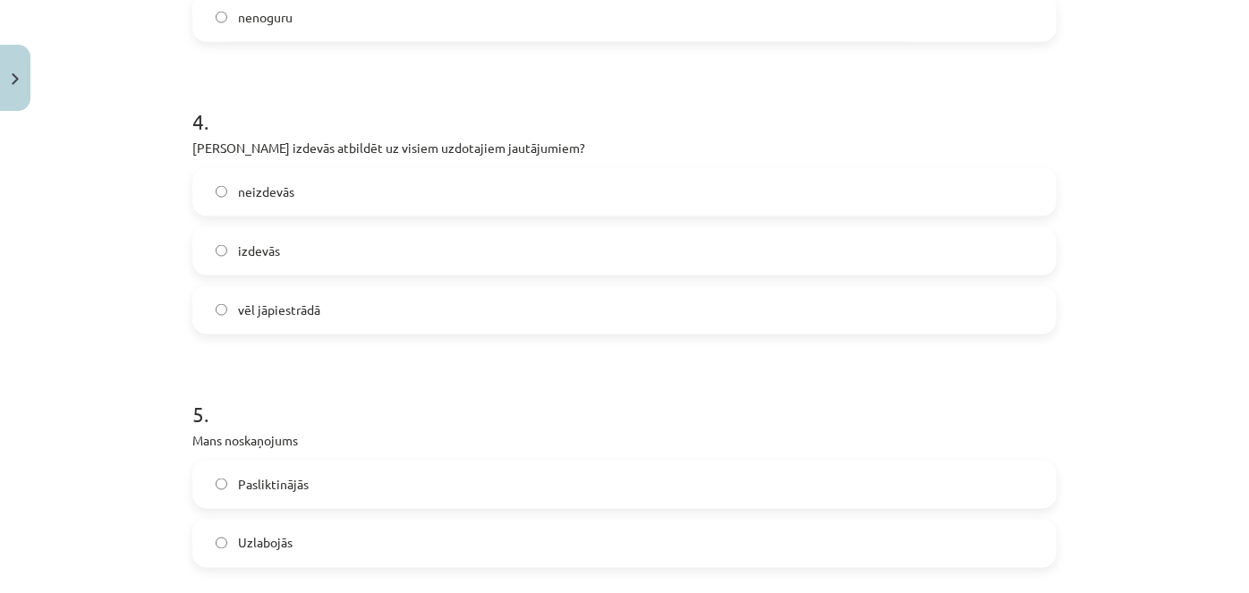
scroll to position [1239, 0]
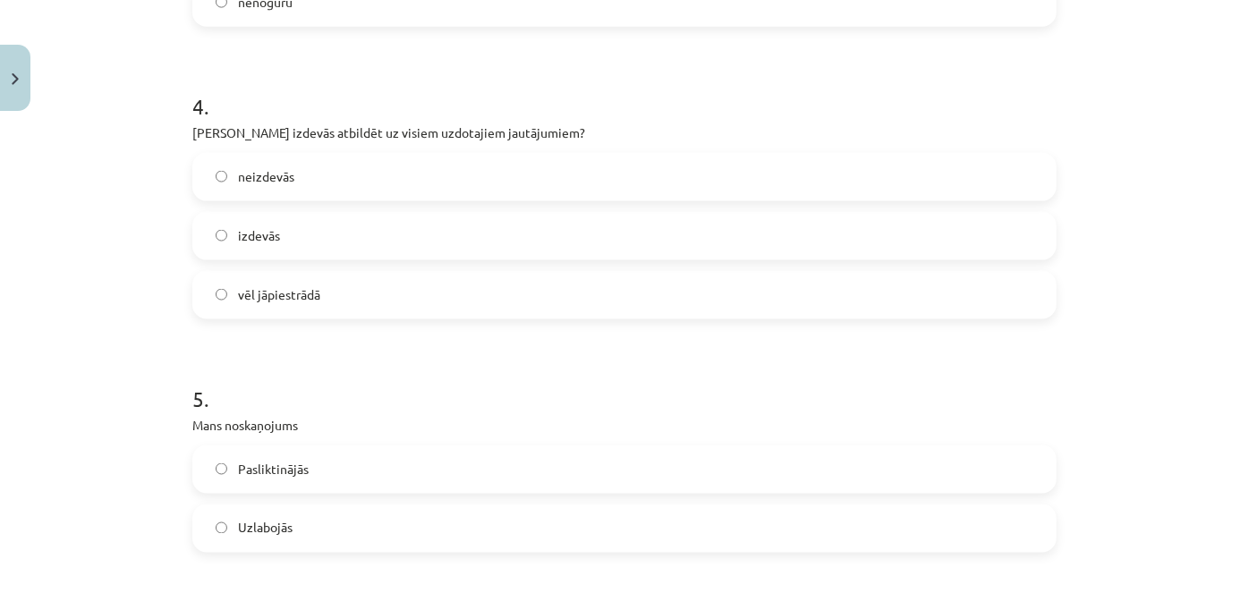
click at [493, 285] on label "vēl jāpiestrādā" at bounding box center [624, 295] width 861 height 45
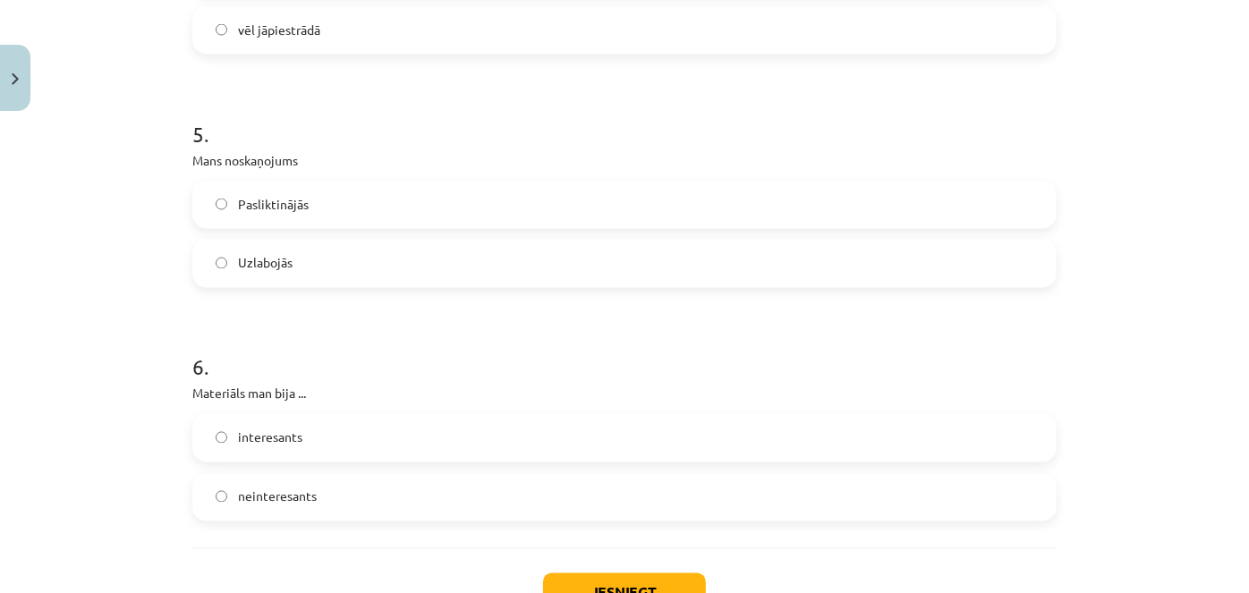
scroll to position [1528, 0]
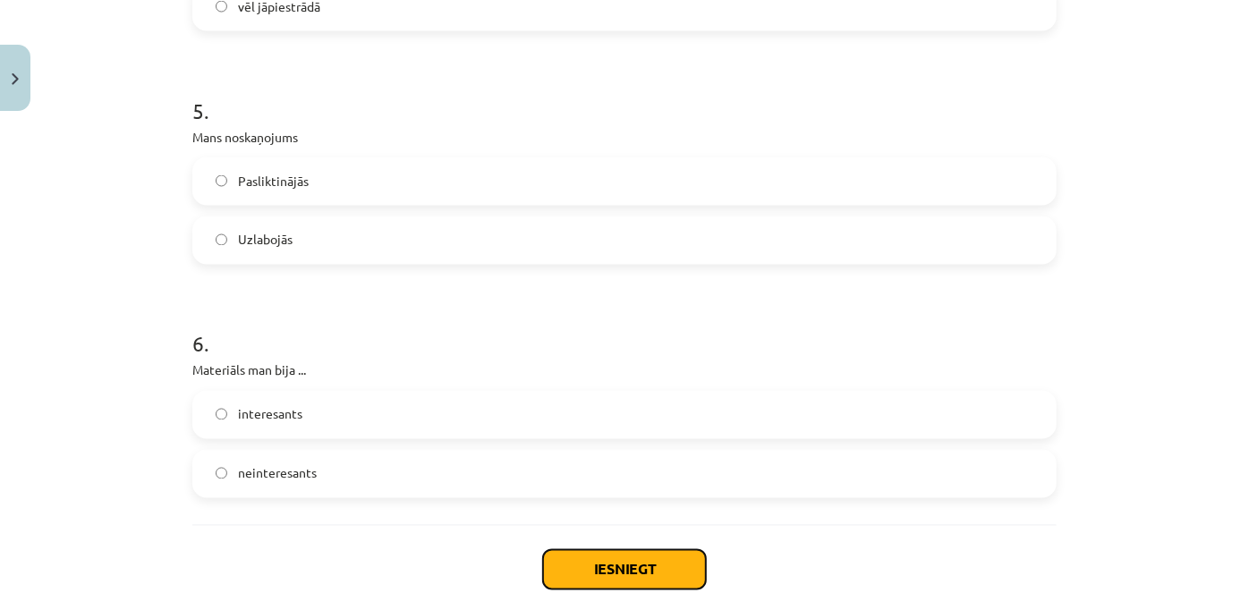
click at [604, 574] on button "Iesniegt" at bounding box center [624, 569] width 163 height 39
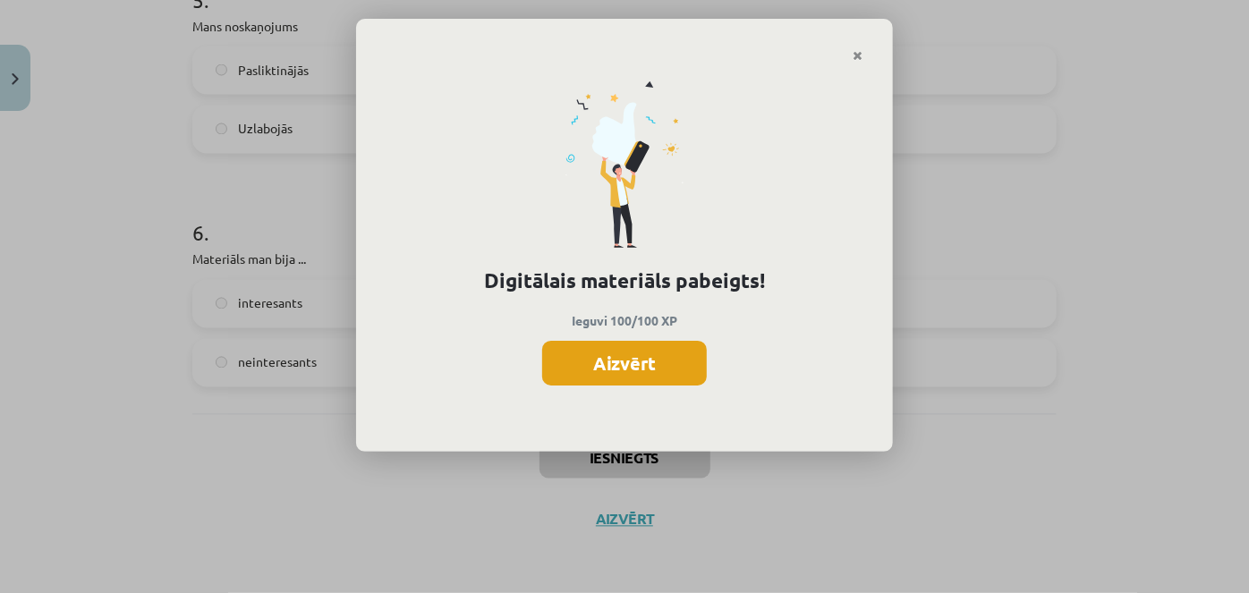
click at [636, 353] on button "Aizvērt" at bounding box center [624, 363] width 165 height 45
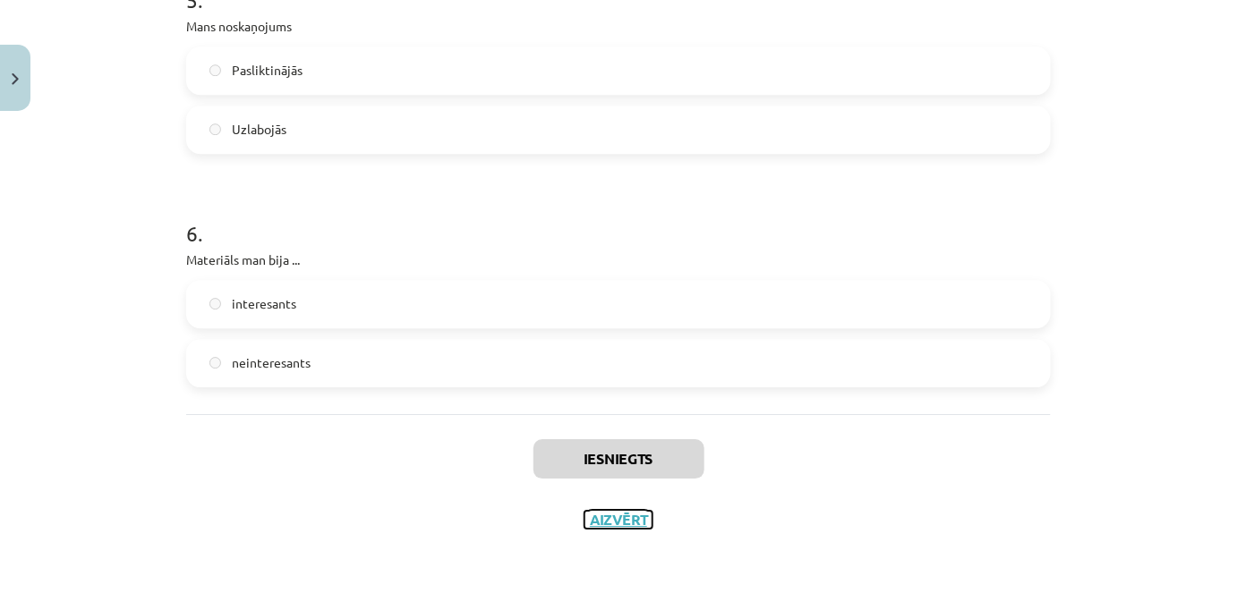
click at [602, 524] on button "Aizvērt" at bounding box center [618, 520] width 68 height 18
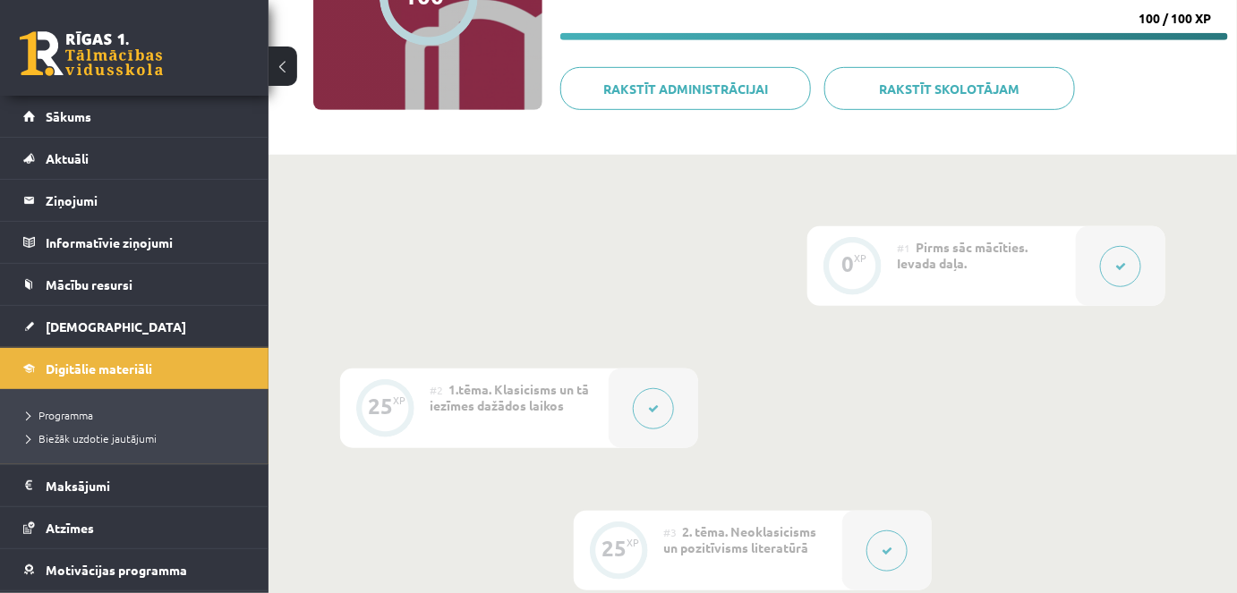
scroll to position [0, 0]
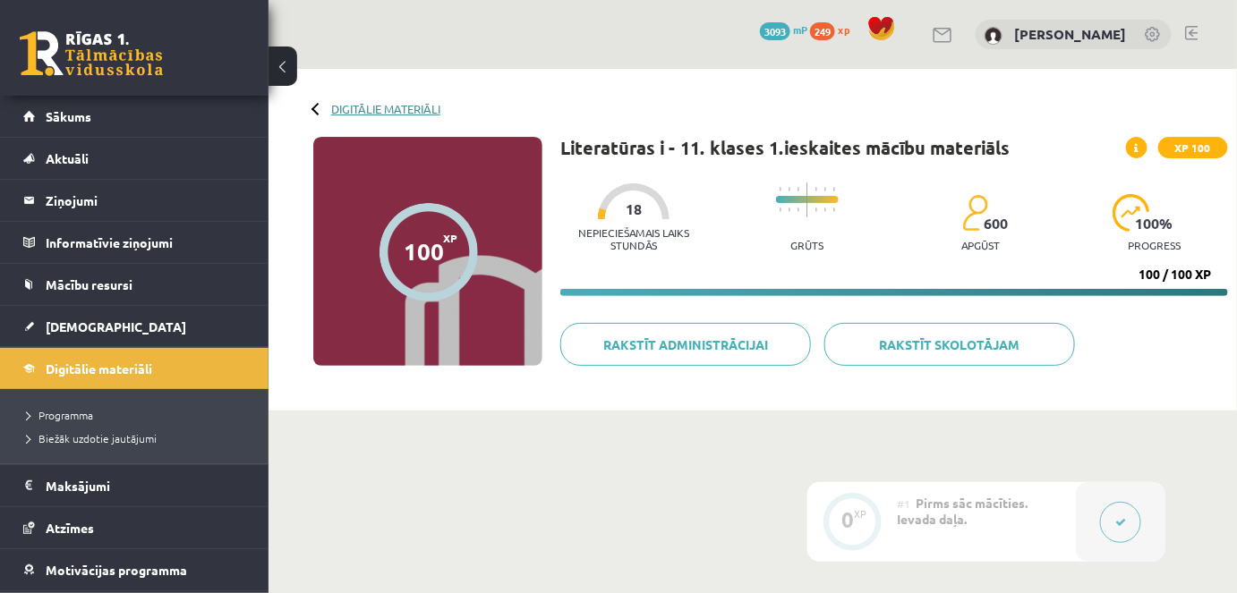
click at [367, 108] on link "Digitālie materiāli" at bounding box center [385, 108] width 109 height 13
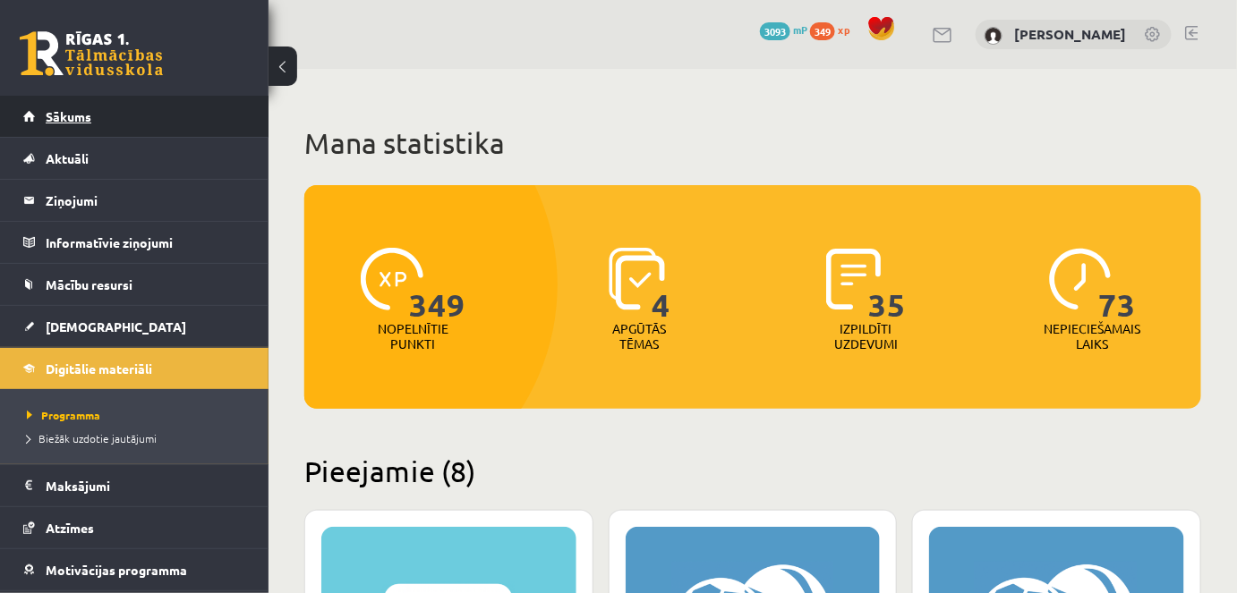
click at [54, 117] on span "Sākums" at bounding box center [69, 116] width 46 height 16
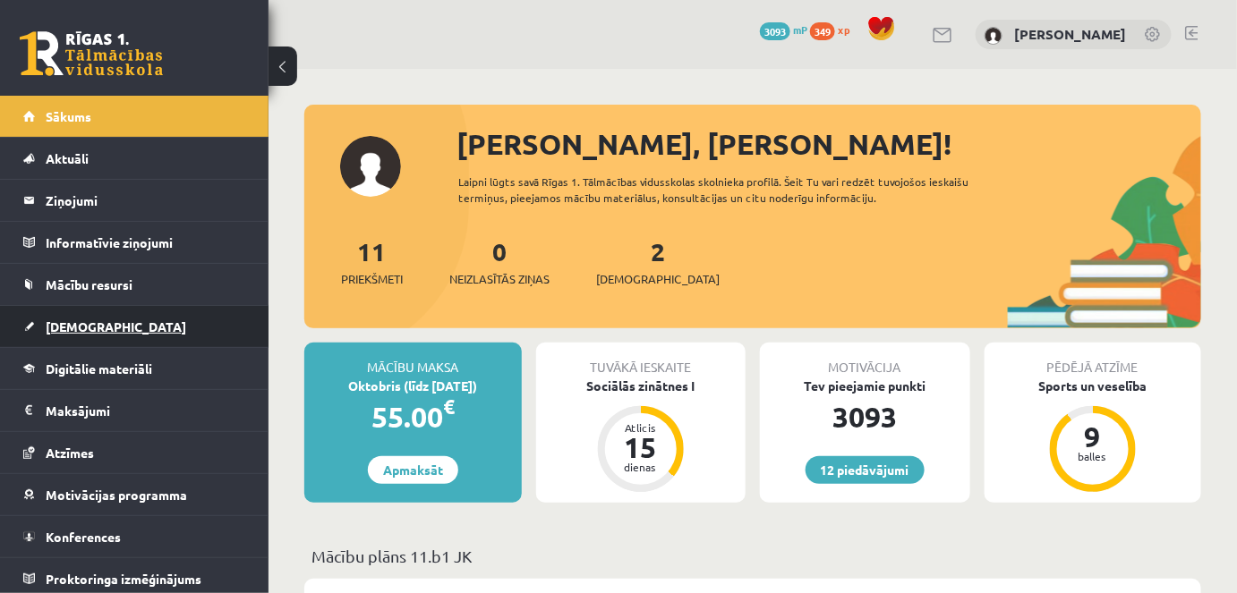
click at [72, 325] on span "[DEMOGRAPHIC_DATA]" at bounding box center [116, 327] width 141 height 16
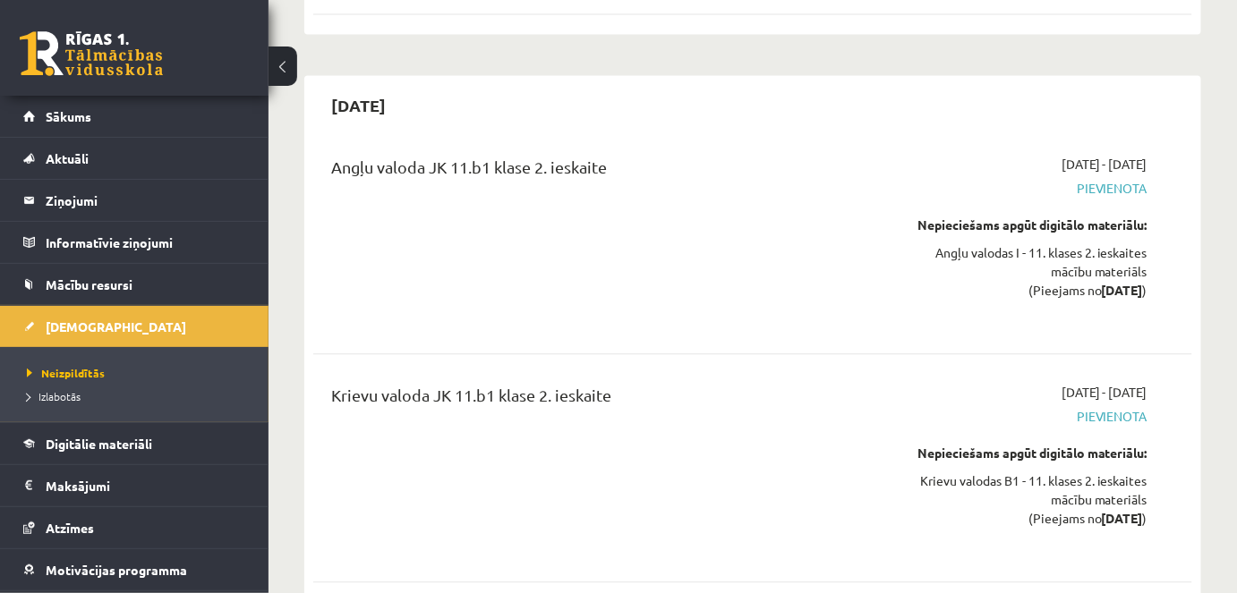
scroll to position [3319, 0]
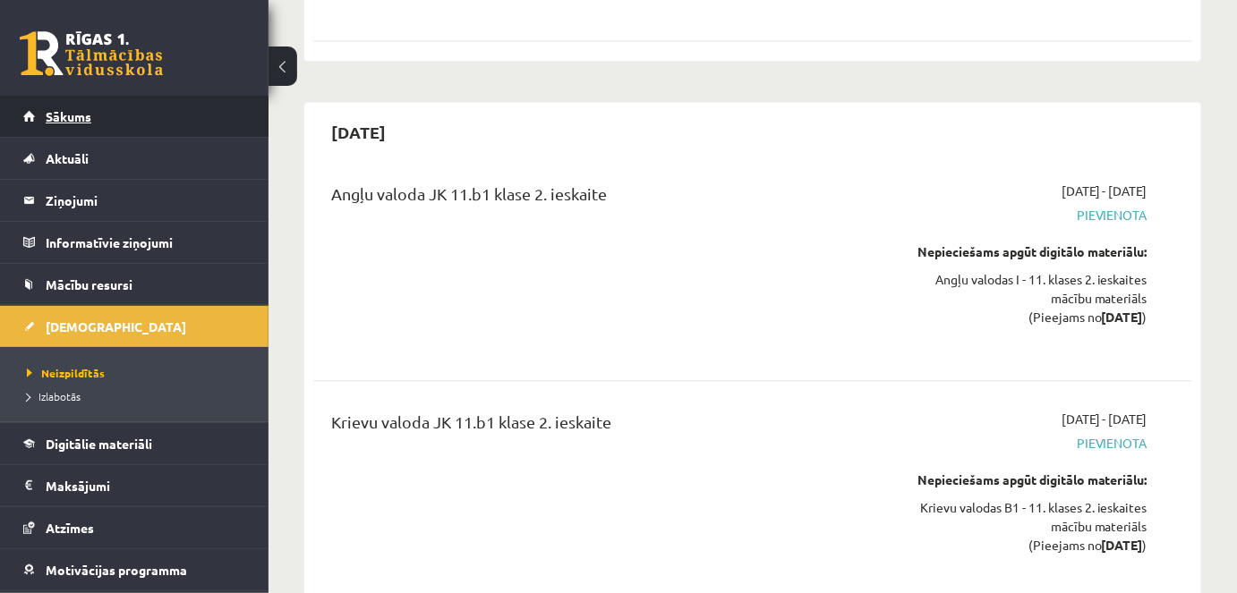
click at [59, 122] on span "Sākums" at bounding box center [69, 116] width 46 height 16
